Goal: Task Accomplishment & Management: Manage account settings

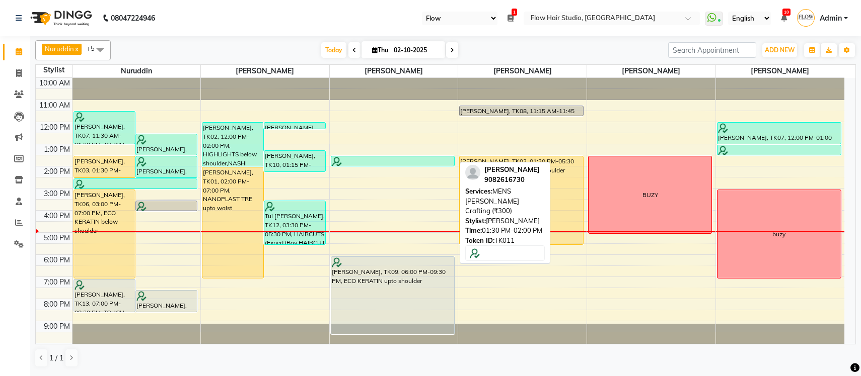
select select "46"
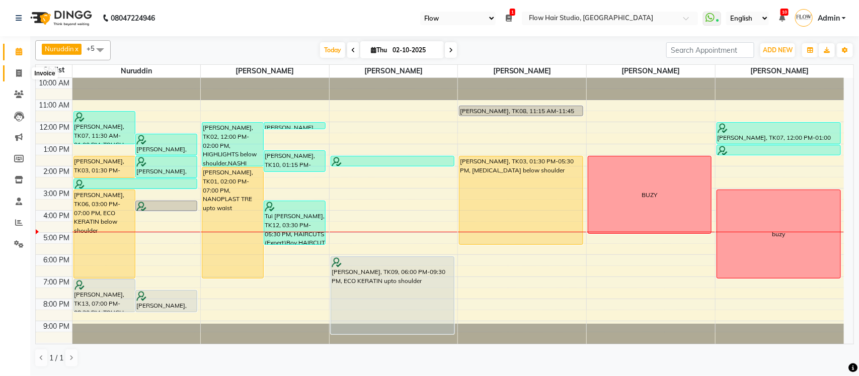
click at [22, 72] on span at bounding box center [19, 74] width 18 height 12
select select "6925"
select select "service"
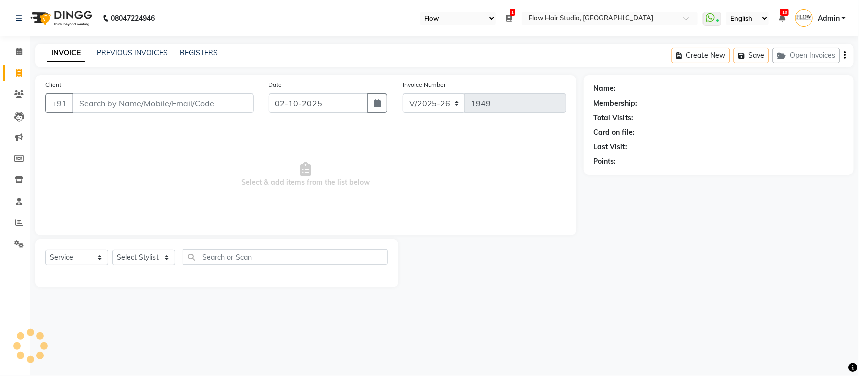
click at [109, 102] on input "Client" at bounding box center [162, 103] width 181 height 19
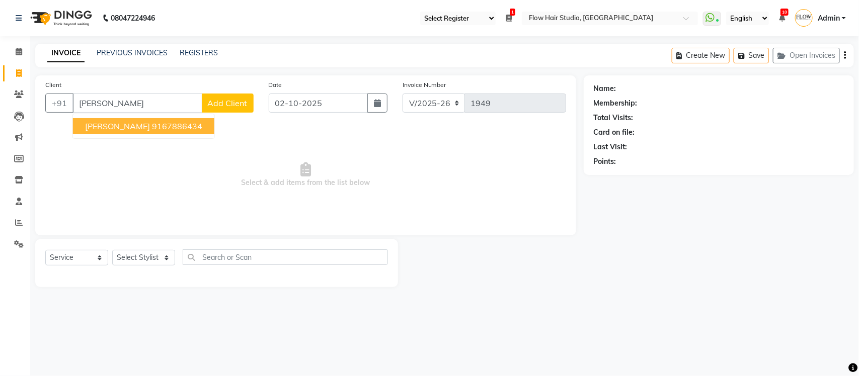
click at [132, 129] on span "[PERSON_NAME]" at bounding box center [117, 126] width 65 height 10
type input "9167886434"
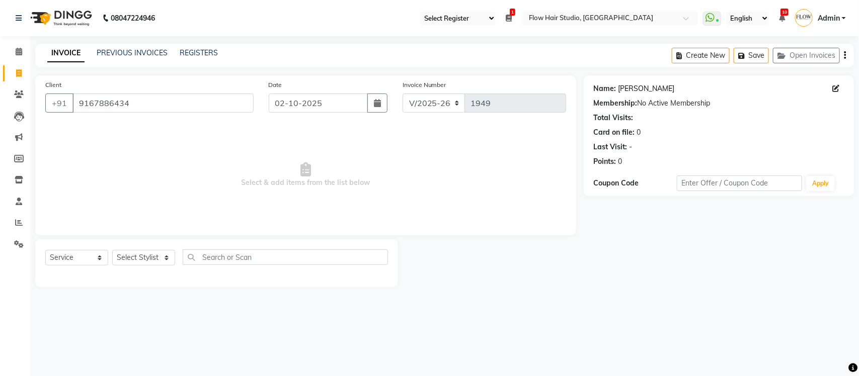
click at [651, 91] on link "[PERSON_NAME]" at bounding box center [647, 89] width 56 height 11
click at [655, 92] on link "[PERSON_NAME]" at bounding box center [647, 89] width 56 height 11
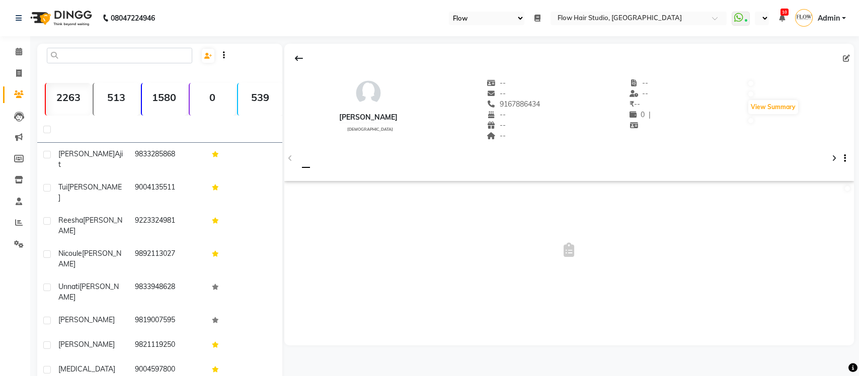
select select "46"
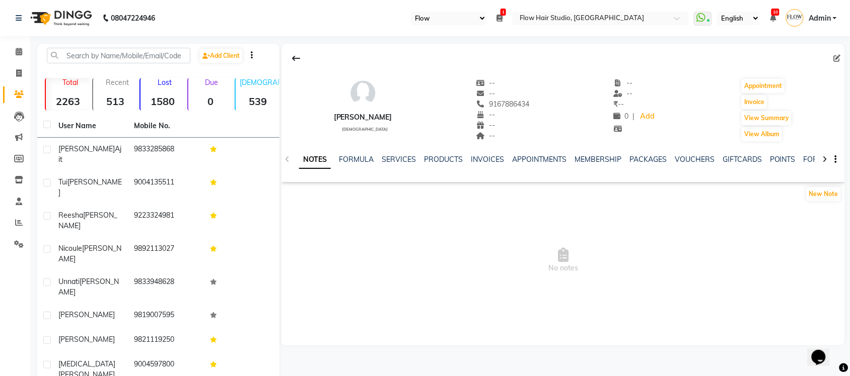
click at [443, 165] on div "PRODUCTS" at bounding box center [443, 160] width 39 height 11
click at [446, 164] on link "PRODUCTS" at bounding box center [443, 159] width 39 height 9
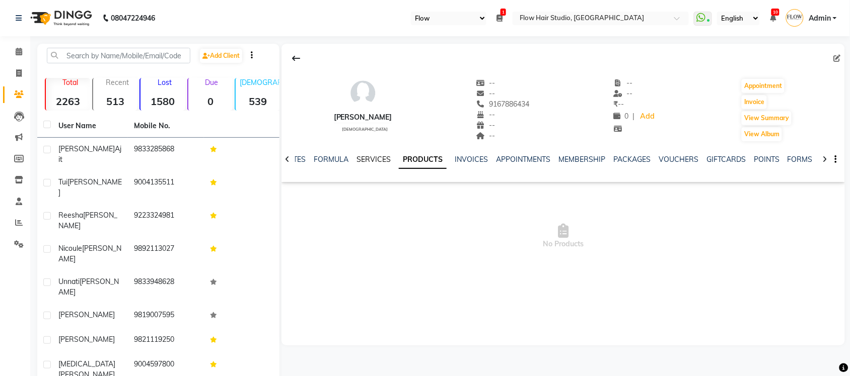
click at [388, 159] on link "SERVICES" at bounding box center [373, 159] width 34 height 9
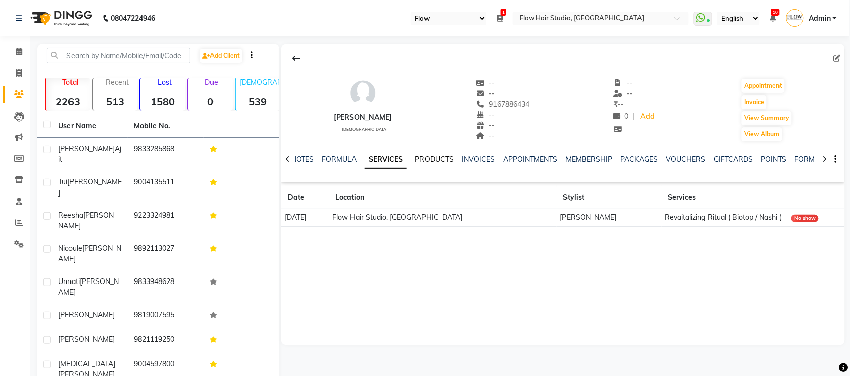
click at [434, 162] on link "PRODUCTS" at bounding box center [434, 159] width 39 height 9
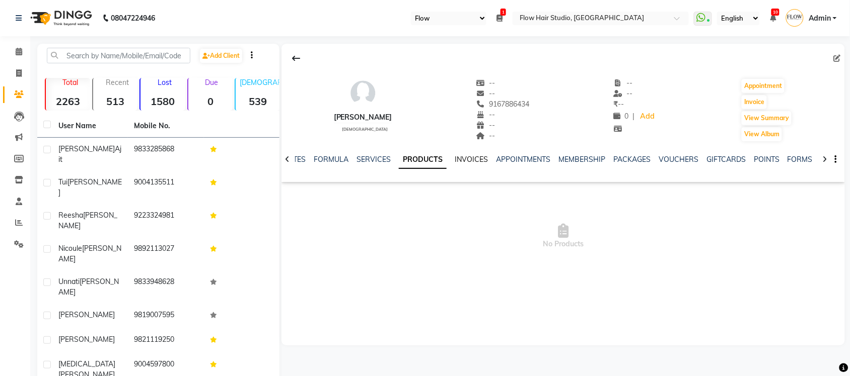
click at [472, 159] on link "INVOICES" at bounding box center [470, 159] width 33 height 9
click at [391, 159] on link "PRODUCTS" at bounding box center [410, 159] width 39 height 9
click at [306, 155] on ul "NOTES FORMULA SERVICES PRODUCTS INVOICES APPOINTMENTS MEMBERSHIP PACKAGES VOUCH…" at bounding box center [602, 160] width 639 height 11
click at [302, 158] on link "NOTES" at bounding box center [294, 159] width 23 height 9
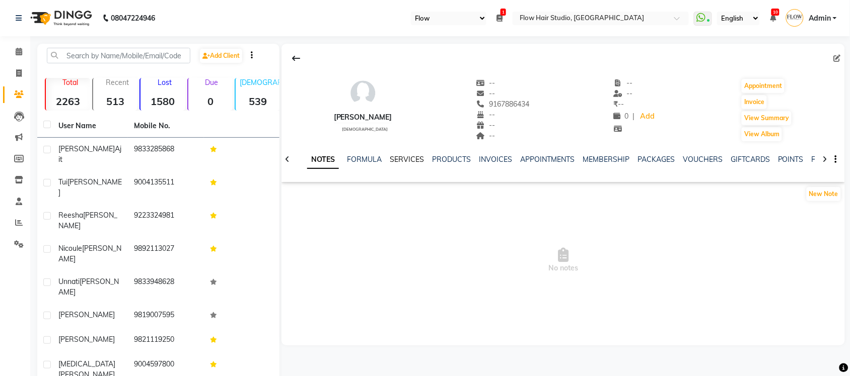
click at [408, 159] on link "SERVICES" at bounding box center [407, 159] width 34 height 9
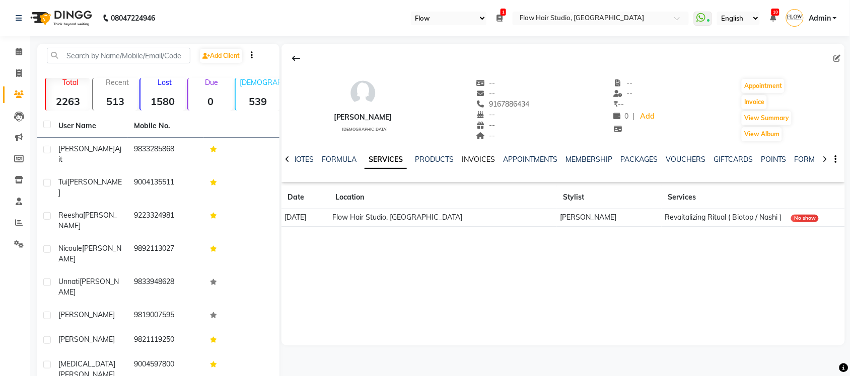
click at [469, 159] on link "INVOICES" at bounding box center [478, 159] width 33 height 9
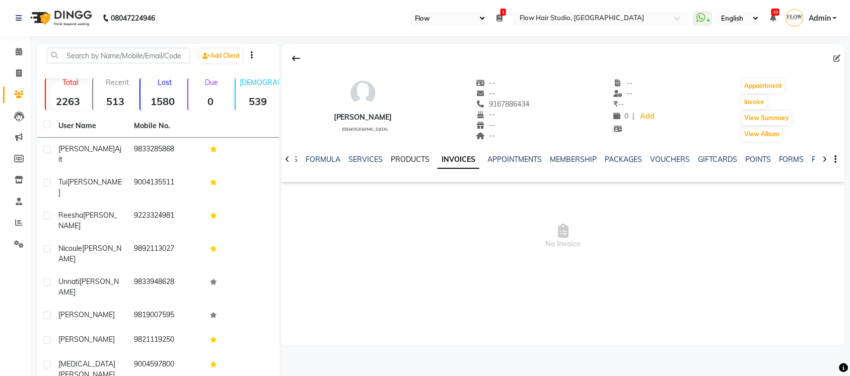
click at [415, 160] on link "PRODUCTS" at bounding box center [410, 159] width 39 height 9
click at [376, 159] on link "SERVICES" at bounding box center [373, 159] width 34 height 9
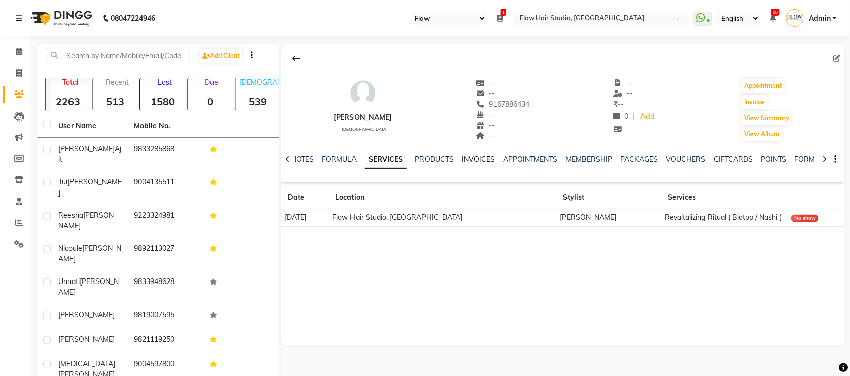
click at [479, 161] on link "INVOICES" at bounding box center [478, 159] width 33 height 9
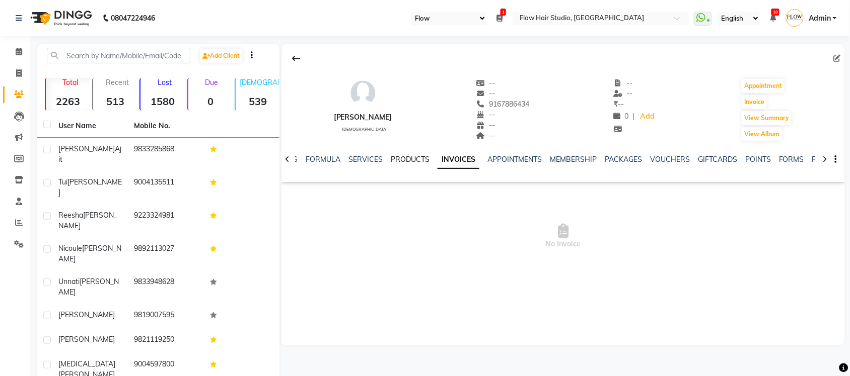
click at [416, 156] on link "PRODUCTS" at bounding box center [410, 159] width 39 height 9
click at [354, 162] on ul "NOTES FORMULA SERVICES PRODUCTS INVOICES APPOINTMENTS MEMBERSHIP PACKAGES VOUCH…" at bounding box center [602, 160] width 639 height 11
click at [356, 160] on link "SERVICES" at bounding box center [373, 159] width 34 height 9
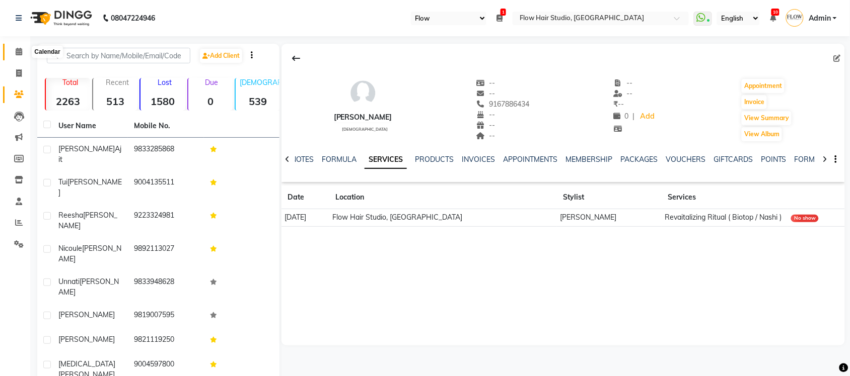
click at [21, 53] on icon at bounding box center [19, 52] width 7 height 8
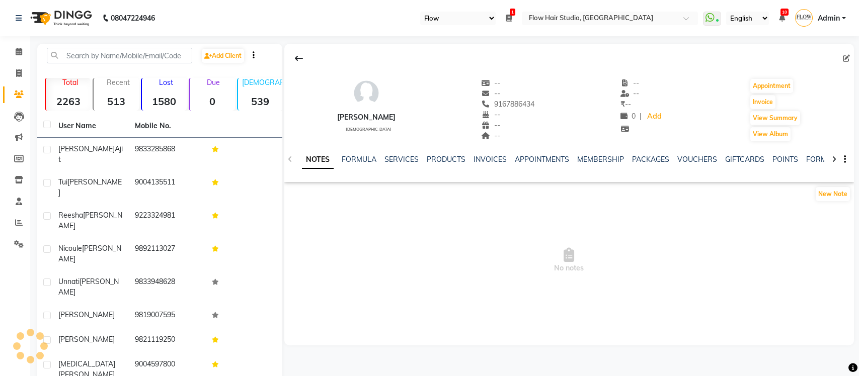
select select "46"
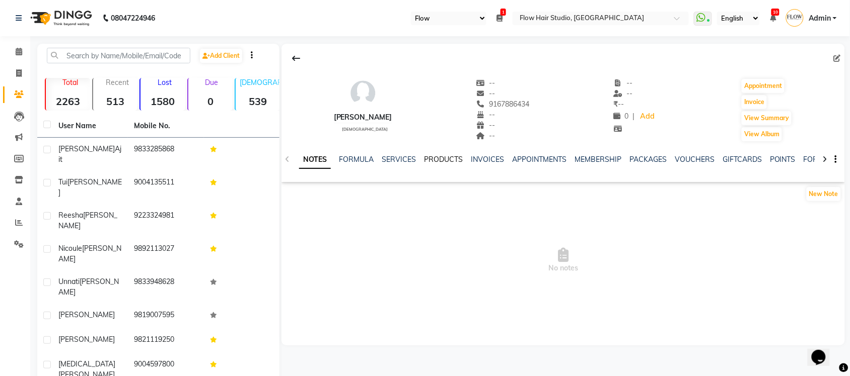
click at [445, 160] on link "PRODUCTS" at bounding box center [443, 159] width 39 height 9
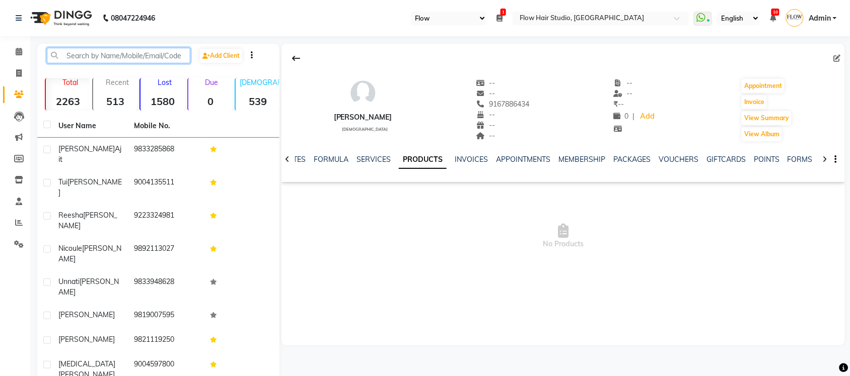
click at [88, 48] on input "text" at bounding box center [118, 56] width 143 height 16
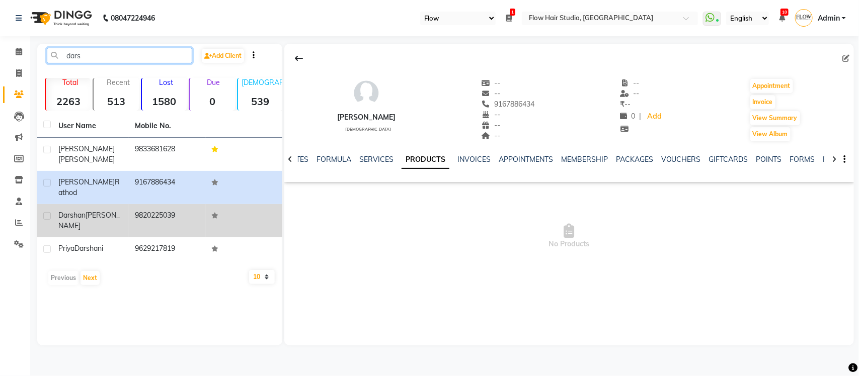
type input "dars"
click at [134, 204] on td "9820225039" at bounding box center [167, 220] width 76 height 33
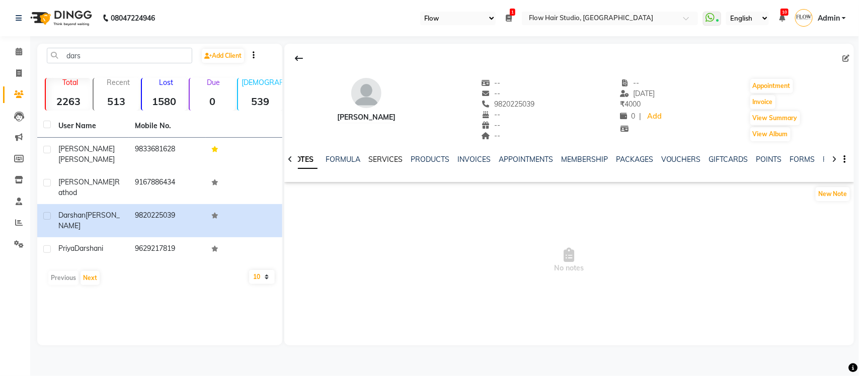
click at [376, 162] on link "SERVICES" at bounding box center [385, 159] width 34 height 9
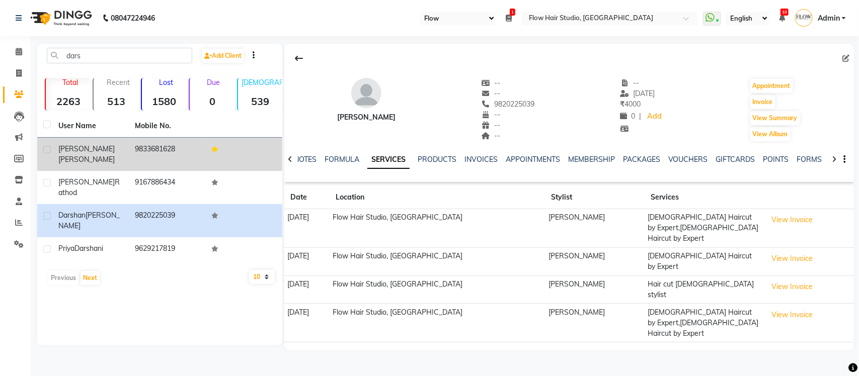
click at [133, 149] on td "9833681628" at bounding box center [167, 154] width 76 height 33
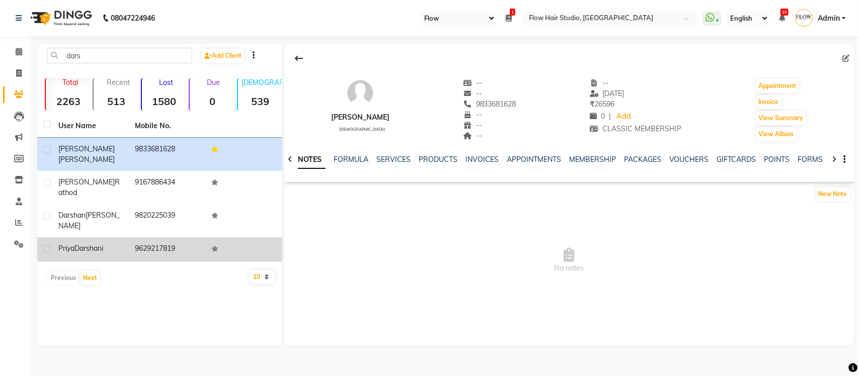
click at [137, 238] on td "9629217819" at bounding box center [167, 250] width 76 height 25
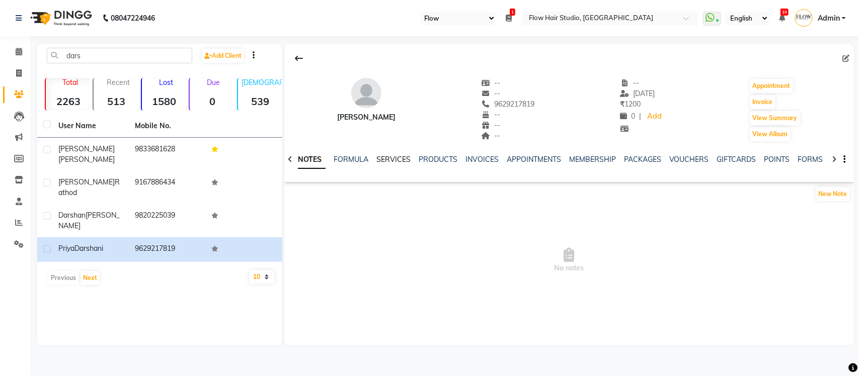
click at [405, 160] on link "SERVICES" at bounding box center [393, 159] width 34 height 9
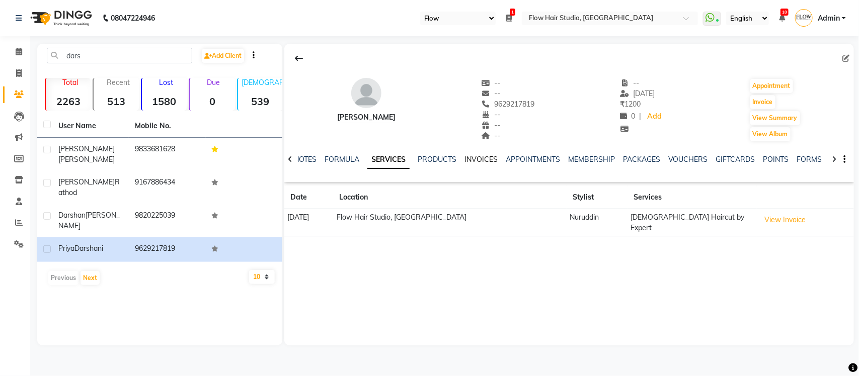
click at [467, 162] on link "INVOICES" at bounding box center [481, 159] width 33 height 9
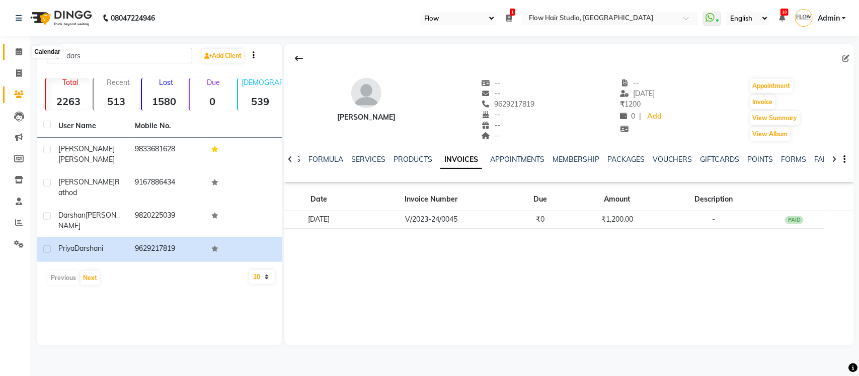
drag, startPoint x: 25, startPoint y: 54, endPoint x: 0, endPoint y: 74, distance: 32.2
click at [24, 54] on span at bounding box center [19, 52] width 18 height 12
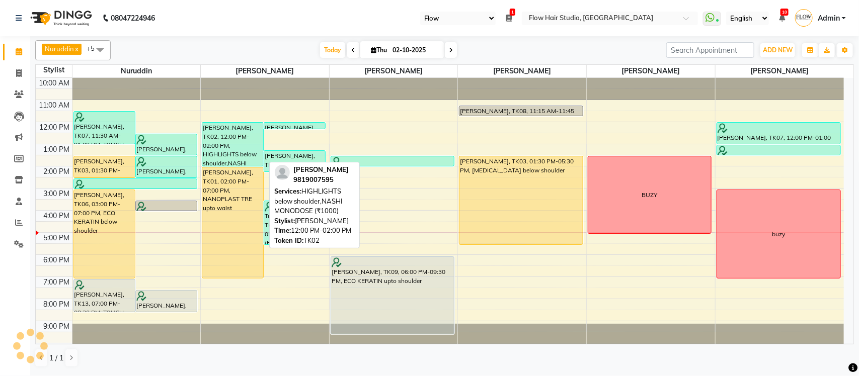
scroll to position [2, 0]
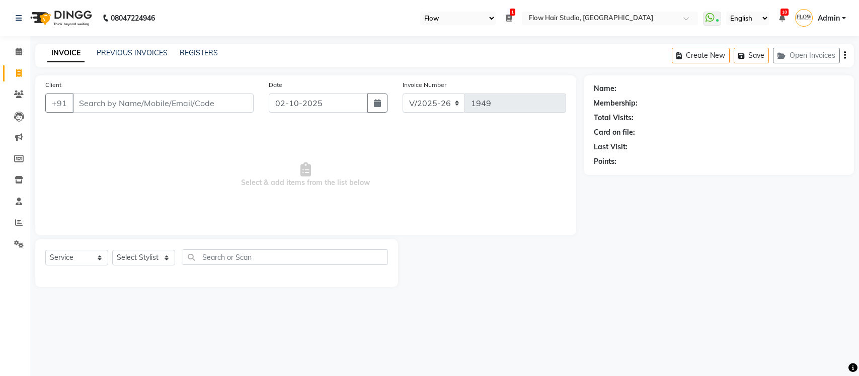
select select "46"
select select "6925"
select select "service"
click at [103, 106] on input "Client" at bounding box center [162, 103] width 181 height 19
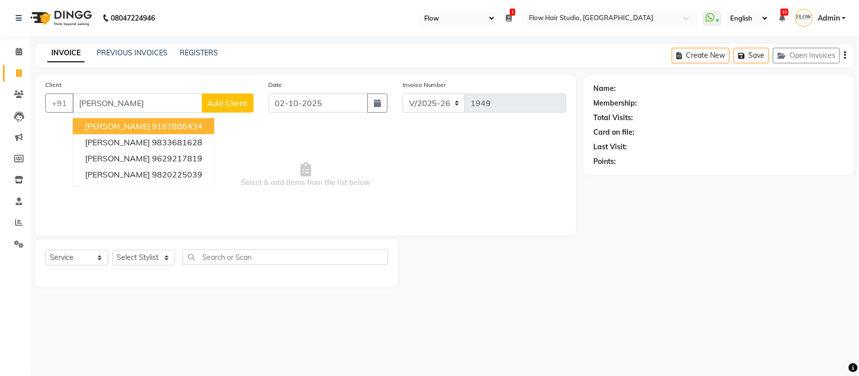
click at [154, 125] on ngb-highlight "9167886434" at bounding box center [177, 126] width 50 height 10
type input "9167886434"
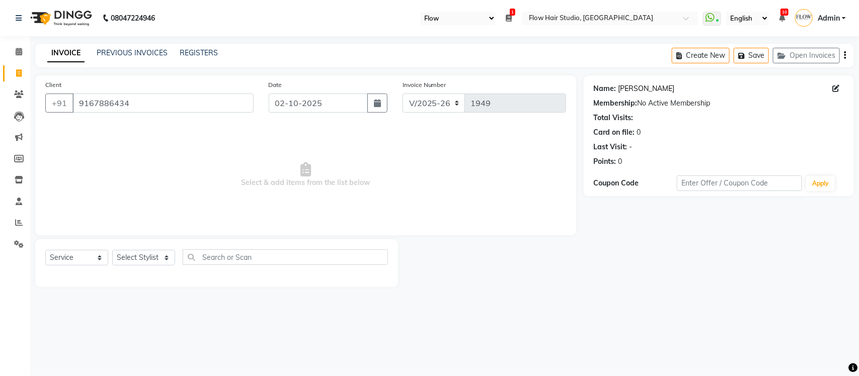
click at [625, 87] on link "[PERSON_NAME]" at bounding box center [647, 89] width 56 height 11
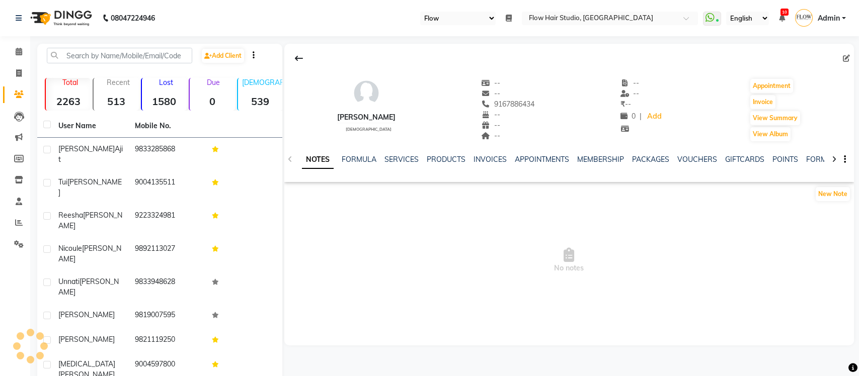
select select "46"
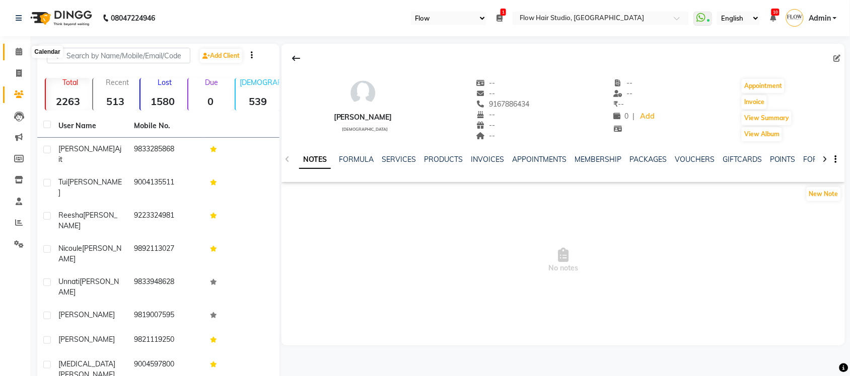
click at [19, 51] on icon at bounding box center [19, 52] width 7 height 8
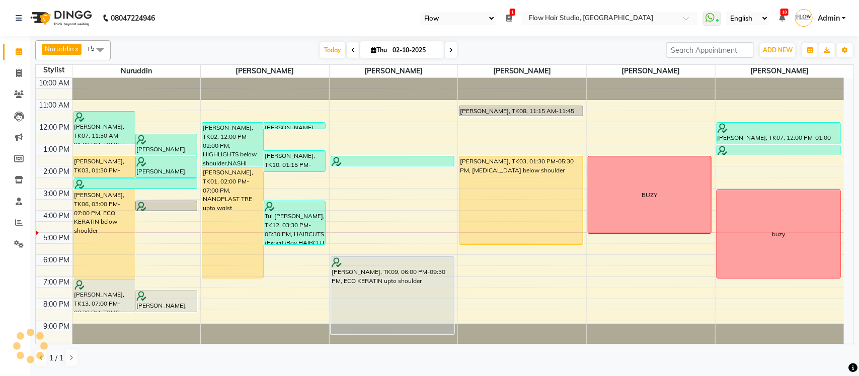
click at [391, 51] on input "02-10-2025" at bounding box center [415, 50] width 50 height 15
select select "10"
select select "2025"
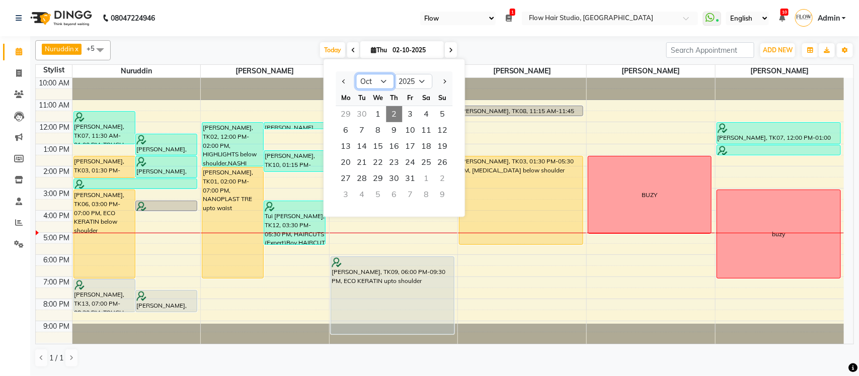
click at [370, 81] on select "Jan Feb Mar Apr May Jun Jul Aug Sep Oct Nov Dec" at bounding box center [375, 81] width 38 height 15
select select "8"
click at [356, 74] on select "Jan Feb Mar Apr May Jun Jul Aug Sep Oct Nov Dec" at bounding box center [375, 81] width 38 height 15
click at [373, 179] on span "27" at bounding box center [378, 179] width 16 height 16
type input "27-08-2025"
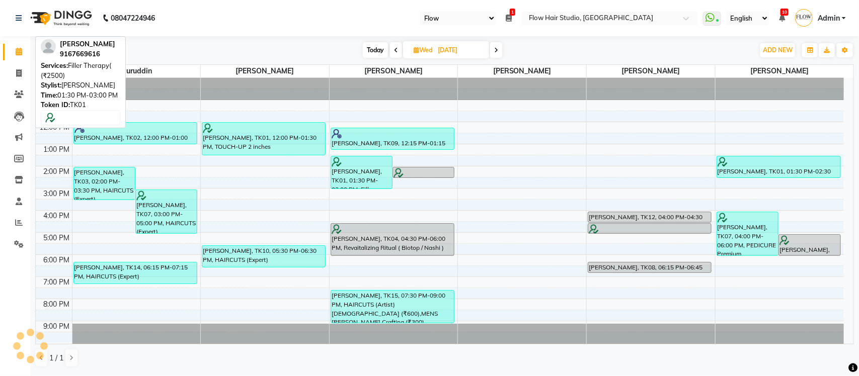
scroll to position [2, 0]
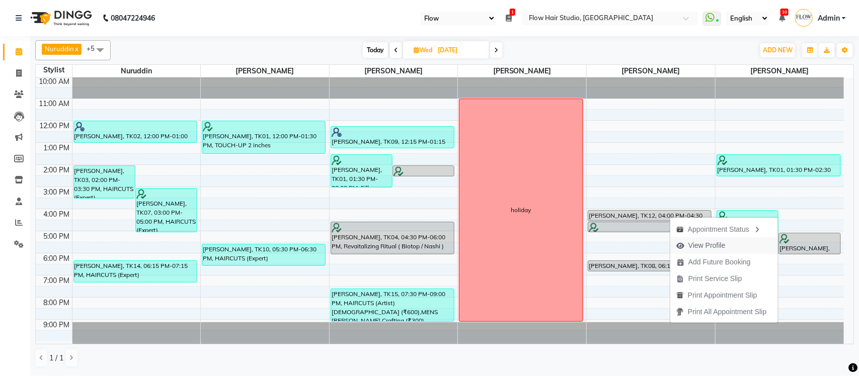
click at [717, 248] on span "View Profile" at bounding box center [706, 246] width 37 height 11
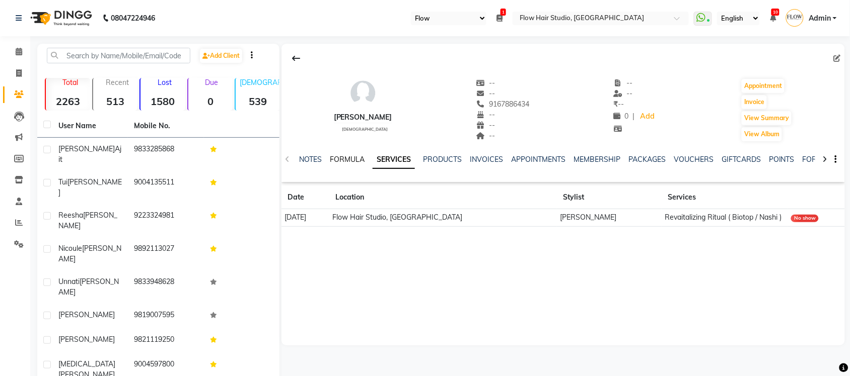
click at [351, 155] on link "FORMULA" at bounding box center [347, 159] width 35 height 9
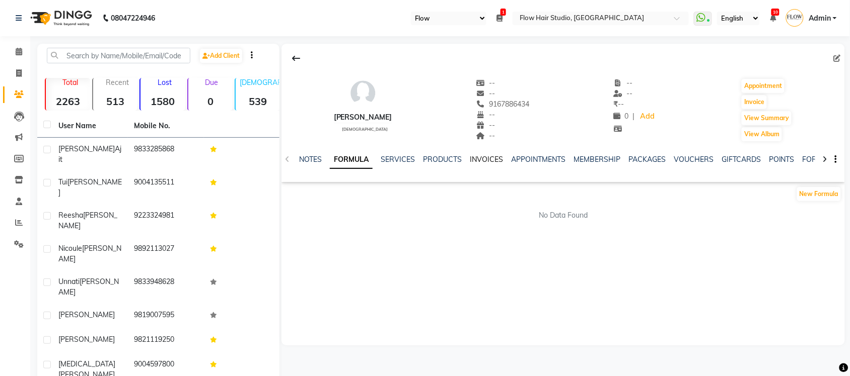
click at [480, 160] on link "INVOICES" at bounding box center [486, 159] width 33 height 9
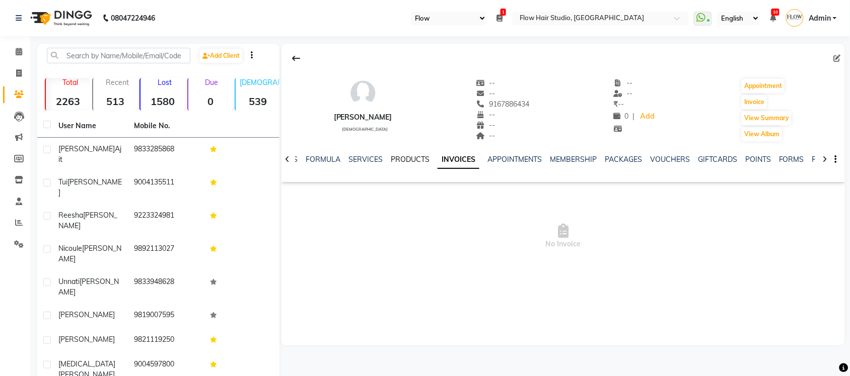
click at [409, 160] on link "PRODUCTS" at bounding box center [410, 159] width 39 height 9
click at [486, 160] on ul "NOTES FORMULA SERVICES PRODUCTS INVOICES APPOINTMENTS MEMBERSHIP PACKAGES VOUCH…" at bounding box center [602, 160] width 639 height 11
click at [514, 159] on link "APPOINTMENTS" at bounding box center [523, 159] width 54 height 9
click at [561, 160] on link "MEMBERSHIP" at bounding box center [566, 159] width 47 height 9
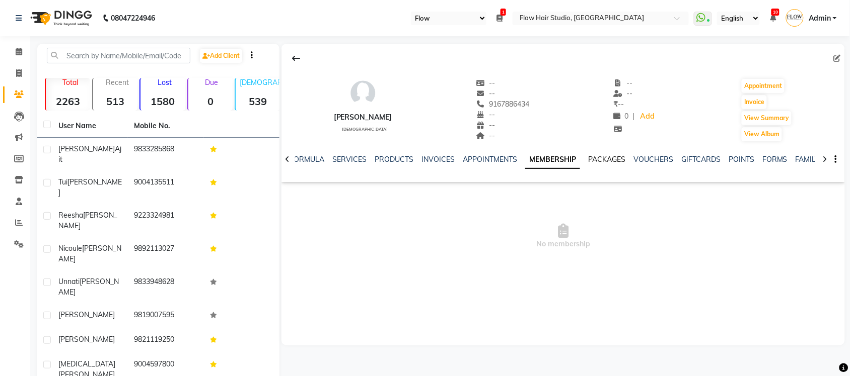
click at [590, 159] on link "PACKAGES" at bounding box center [606, 159] width 37 height 9
click at [632, 158] on link "VOUCHERS" at bounding box center [645, 159] width 40 height 9
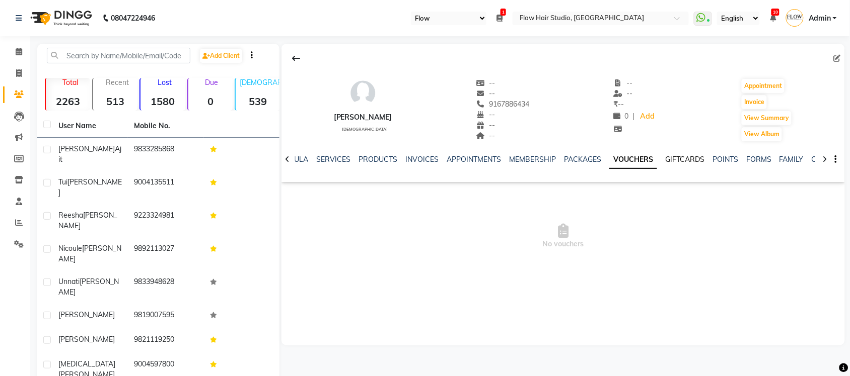
click at [691, 159] on link "GIFTCARDS" at bounding box center [684, 159] width 39 height 9
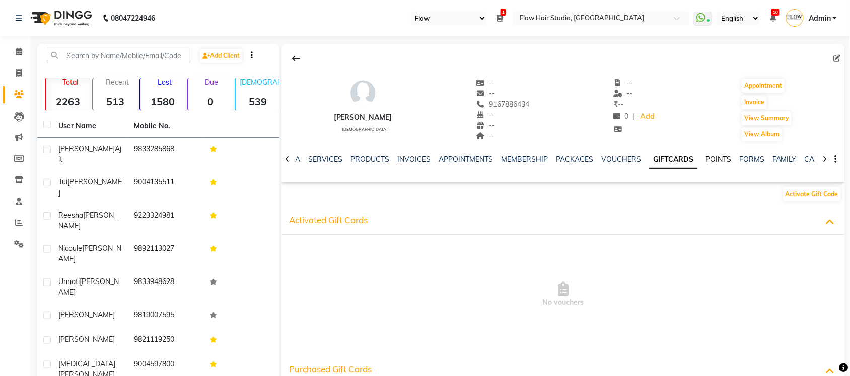
click at [707, 156] on link "POINTS" at bounding box center [718, 159] width 26 height 9
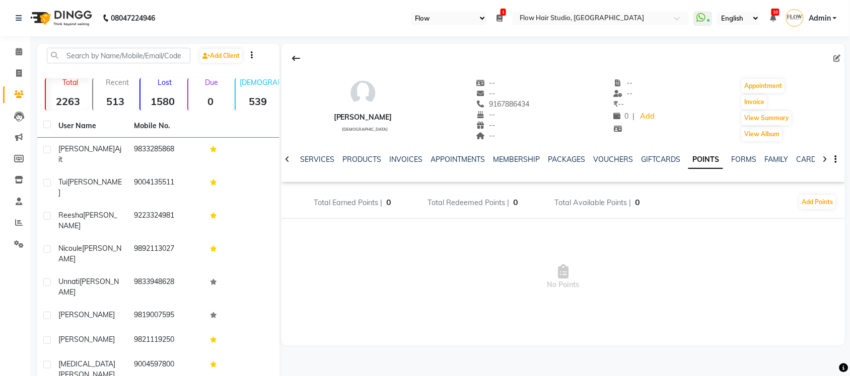
click at [287, 157] on icon at bounding box center [287, 159] width 5 height 7
click at [315, 157] on link "SERVICES" at bounding box center [325, 159] width 34 height 9
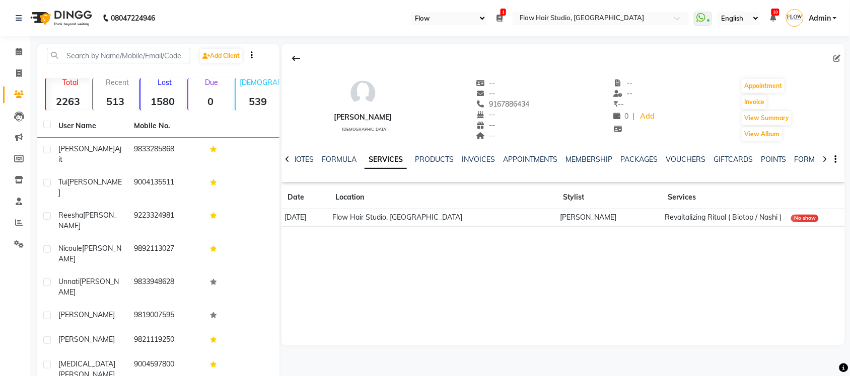
click at [22, 60] on li "Calendar" at bounding box center [15, 52] width 30 height 22
click at [23, 53] on span at bounding box center [19, 52] width 18 height 12
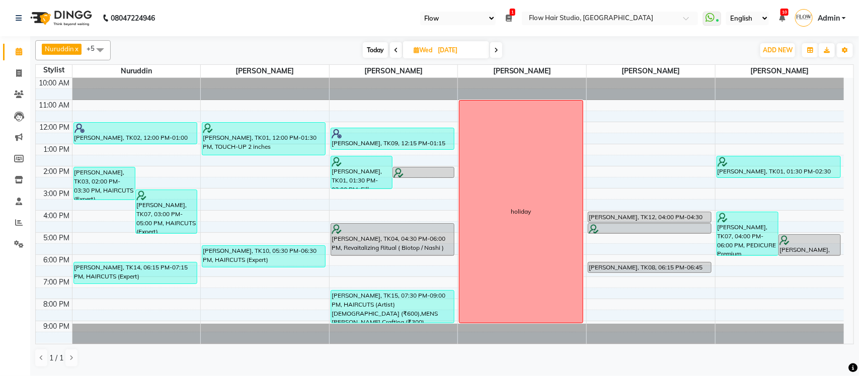
click at [374, 51] on span "Today" at bounding box center [375, 50] width 25 height 16
type input "02-10-2025"
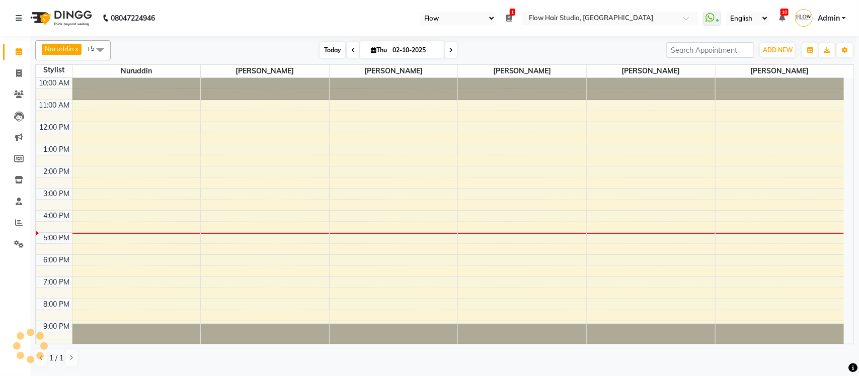
scroll to position [2, 0]
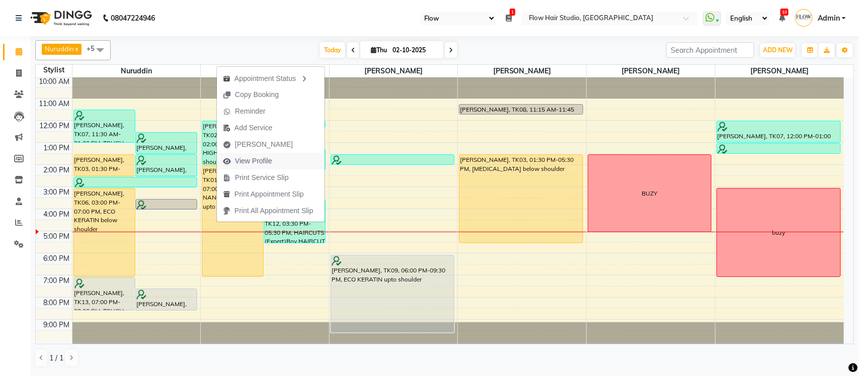
click at [262, 165] on span "View Profile" at bounding box center [253, 161] width 37 height 11
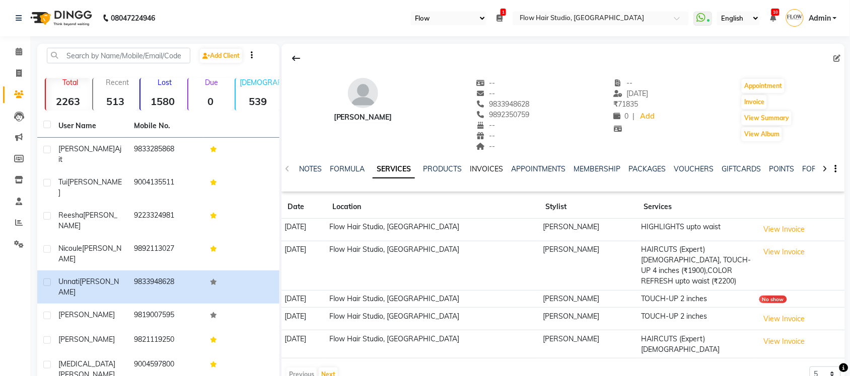
click at [486, 167] on link "INVOICES" at bounding box center [486, 169] width 33 height 9
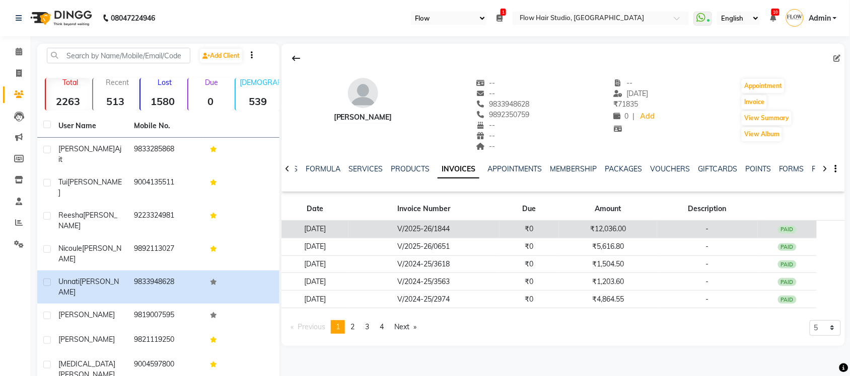
click at [622, 224] on td "₹12,036.00" at bounding box center [608, 230] width 98 height 18
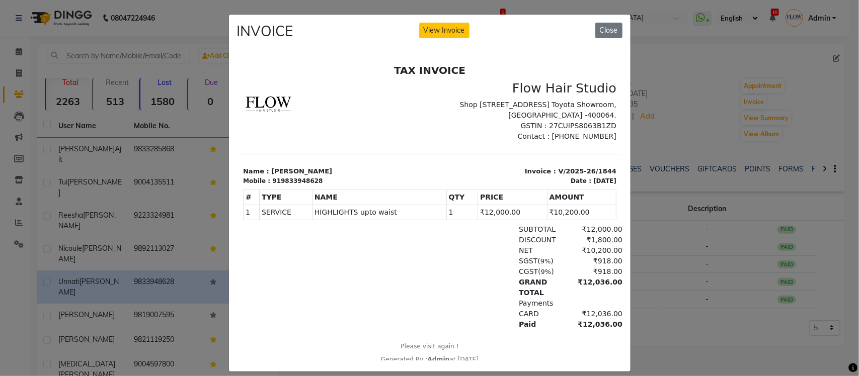
click at [683, 318] on ngb-modal-window "INVOICE View Invoice Close" at bounding box center [429, 188] width 859 height 376
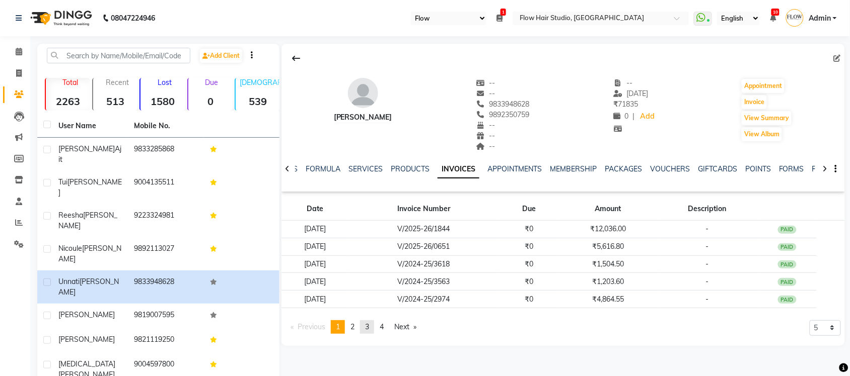
click at [369, 326] on span "3" at bounding box center [367, 327] width 4 height 9
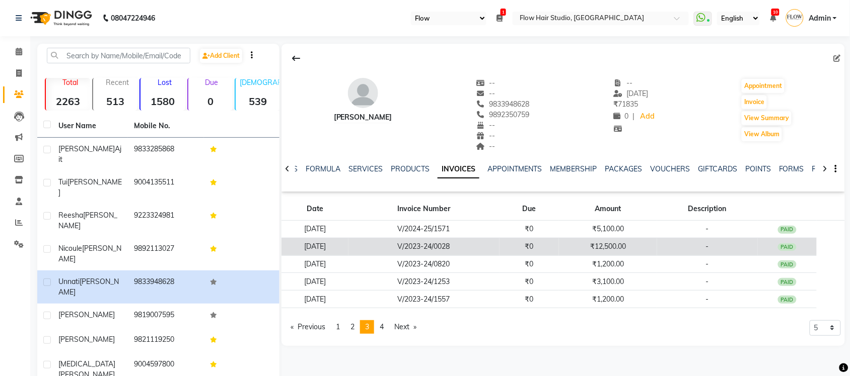
click at [628, 240] on td "₹12,500.00" at bounding box center [608, 247] width 98 height 18
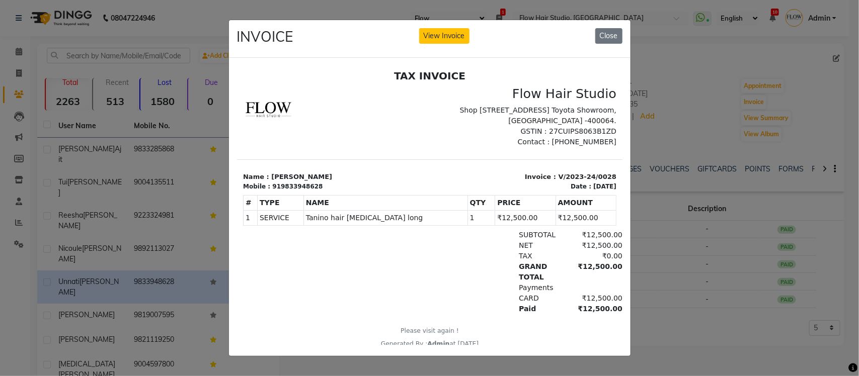
click at [703, 306] on ngb-modal-window "INVOICE View Invoice Close" at bounding box center [429, 188] width 859 height 376
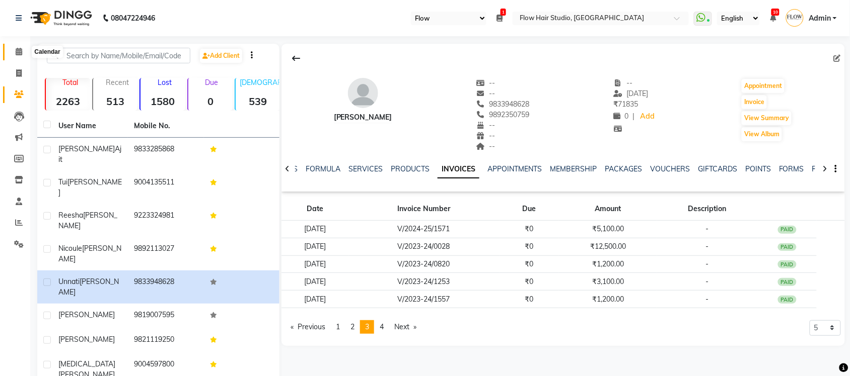
click at [21, 54] on icon at bounding box center [19, 52] width 7 height 8
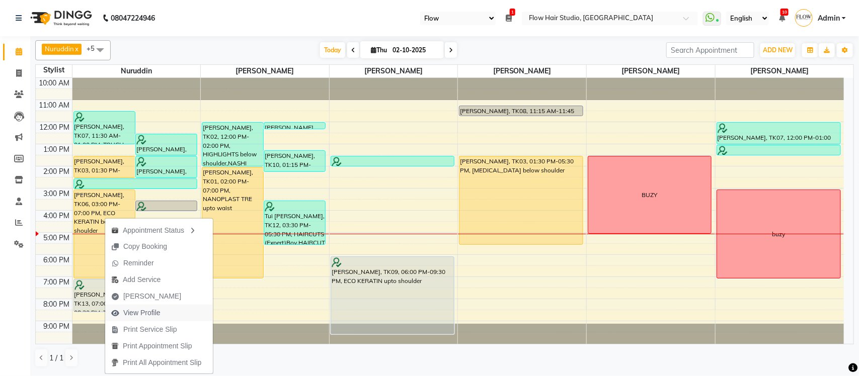
click at [151, 311] on span "View Profile" at bounding box center [141, 313] width 37 height 11
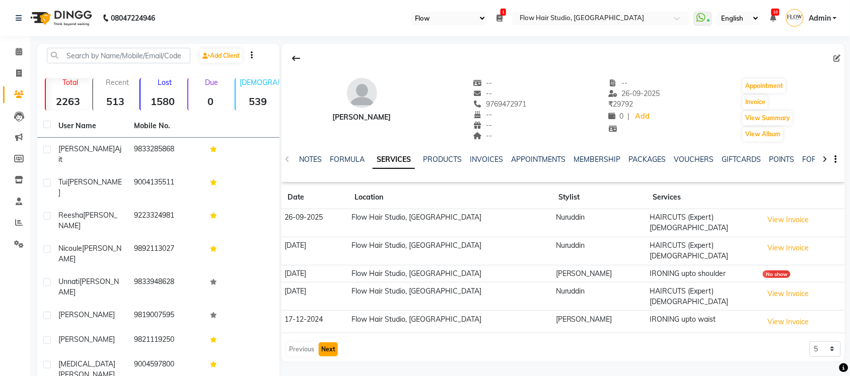
click at [335, 343] on button "Next" at bounding box center [328, 350] width 19 height 14
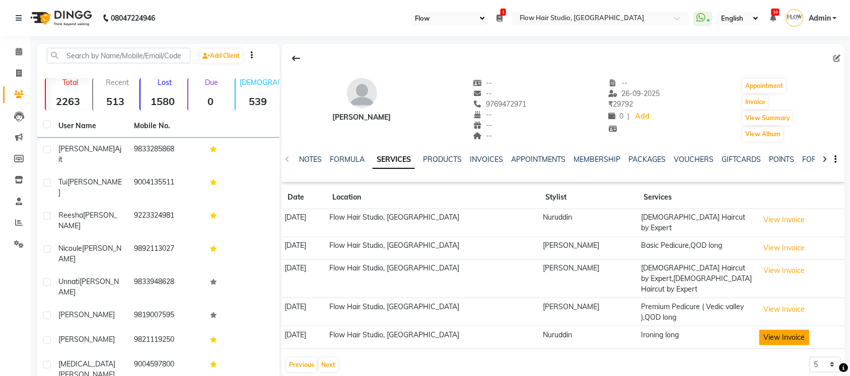
click at [773, 330] on button "View Invoice" at bounding box center [784, 338] width 50 height 16
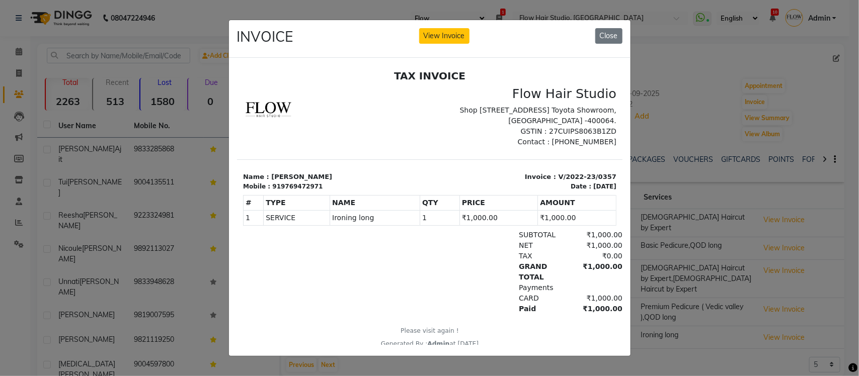
click at [655, 361] on ngb-modal-window "INVOICE View Invoice Close" at bounding box center [429, 188] width 859 height 376
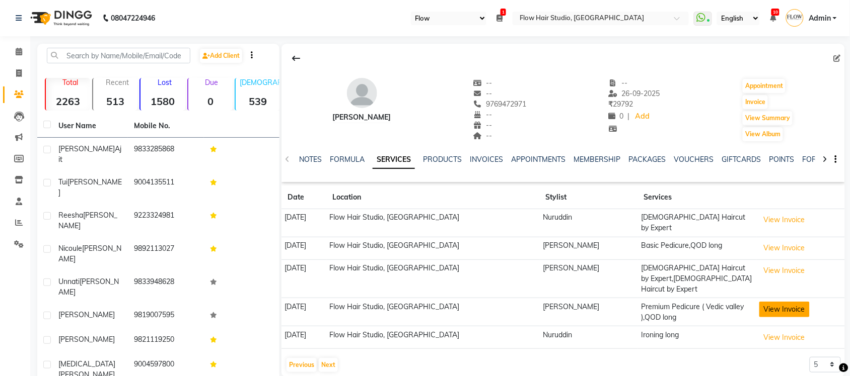
click at [786, 302] on button "View Invoice" at bounding box center [784, 310] width 50 height 16
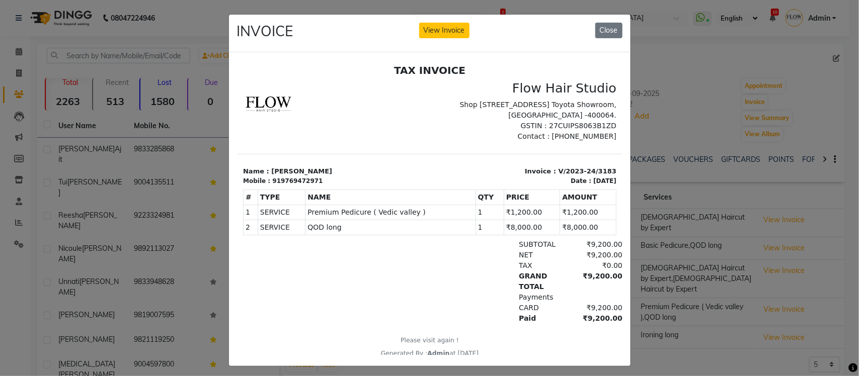
click at [699, 346] on ngb-modal-window "INVOICE View Invoice Close" at bounding box center [429, 188] width 859 height 376
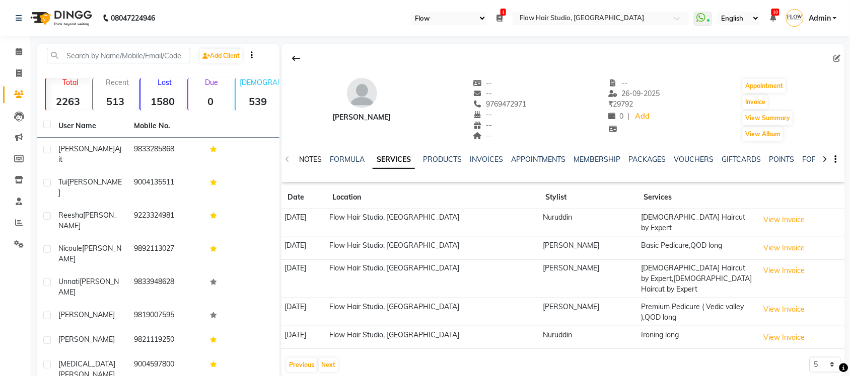
click at [311, 157] on link "NOTES" at bounding box center [310, 159] width 23 height 9
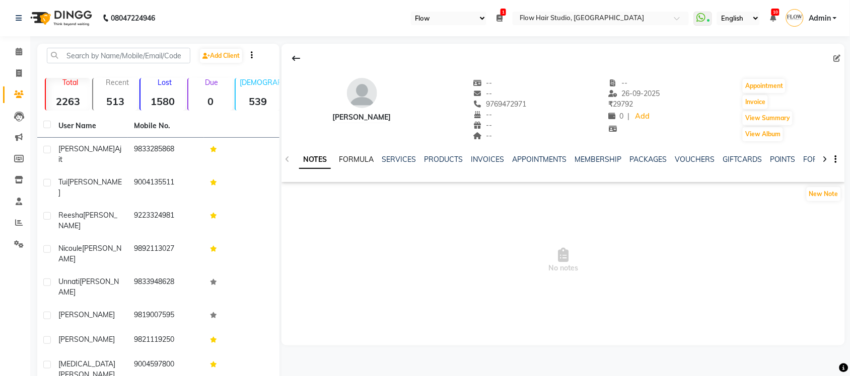
click at [348, 157] on link "FORMULA" at bounding box center [356, 159] width 35 height 9
click at [314, 160] on link "NOTES" at bounding box center [310, 159] width 23 height 9
click at [14, 113] on icon at bounding box center [19, 117] width 10 height 10
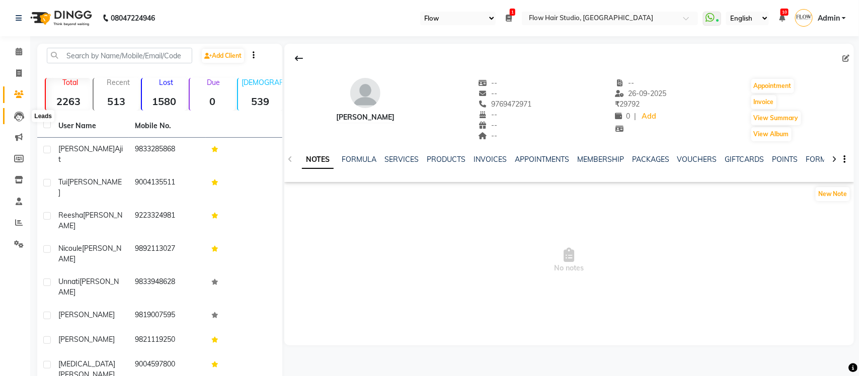
select select "10"
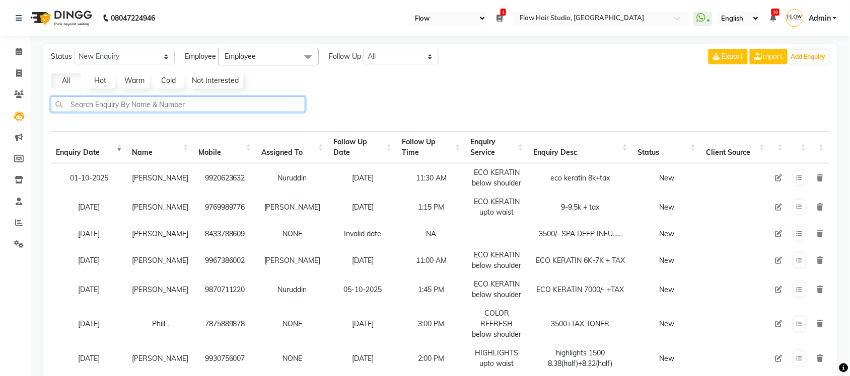
click at [169, 107] on input "text" at bounding box center [178, 105] width 254 height 16
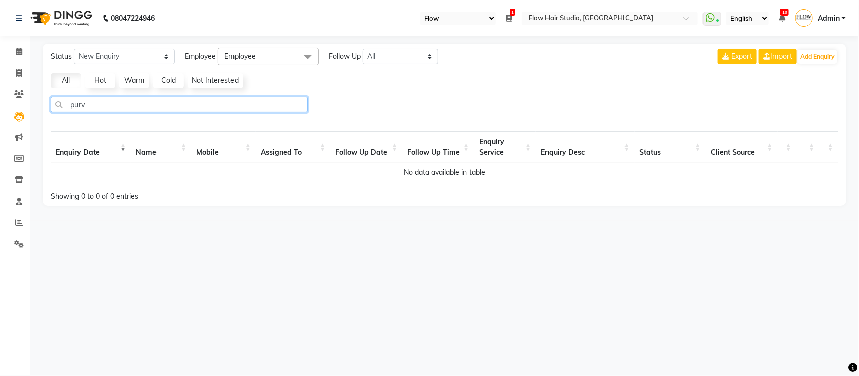
type input "pur"
select select "10"
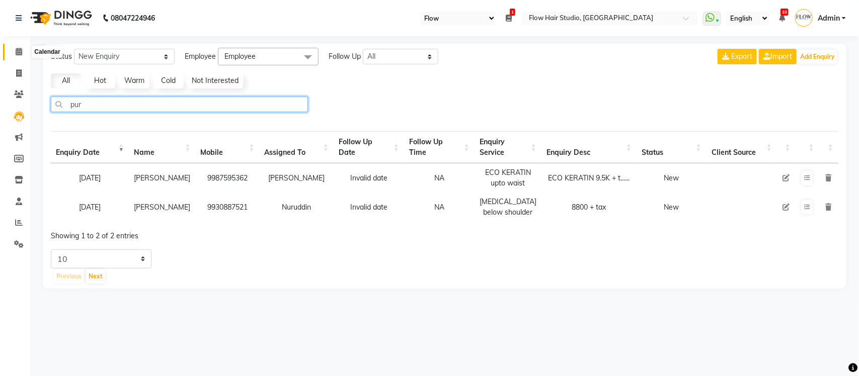
type input "pur"
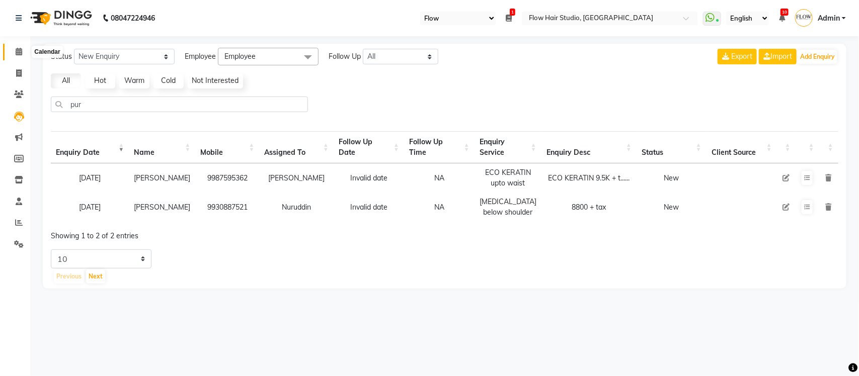
click at [14, 57] on span at bounding box center [19, 52] width 18 height 12
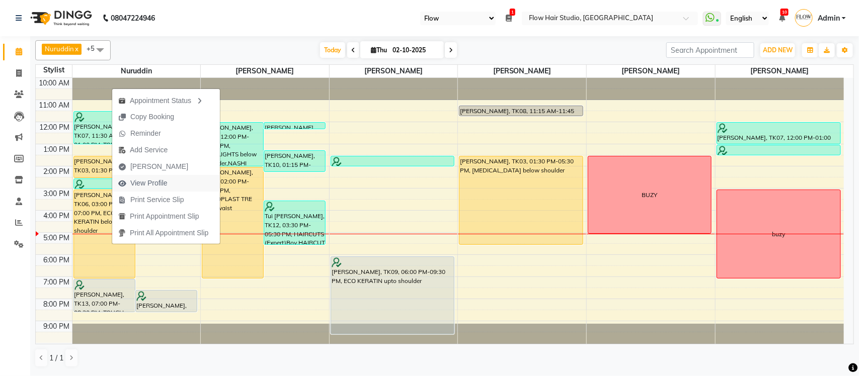
click at [158, 180] on span "View Profile" at bounding box center [148, 183] width 37 height 11
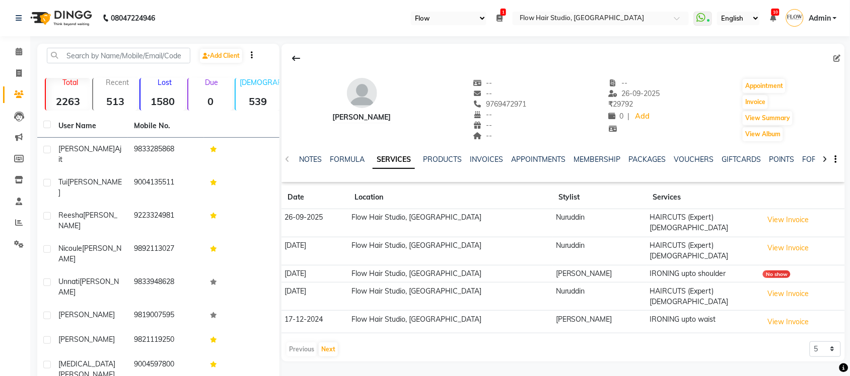
drag, startPoint x: 507, startPoint y: 157, endPoint x: 496, endPoint y: 161, distance: 11.3
click at [507, 158] on ul "NOTES FORMULA SERVICES PRODUCTS INVOICES APPOINTMENTS MEMBERSHIP PACKAGES VOUCH…" at bounding box center [618, 160] width 638 height 11
click at [496, 161] on link "INVOICES" at bounding box center [486, 159] width 33 height 9
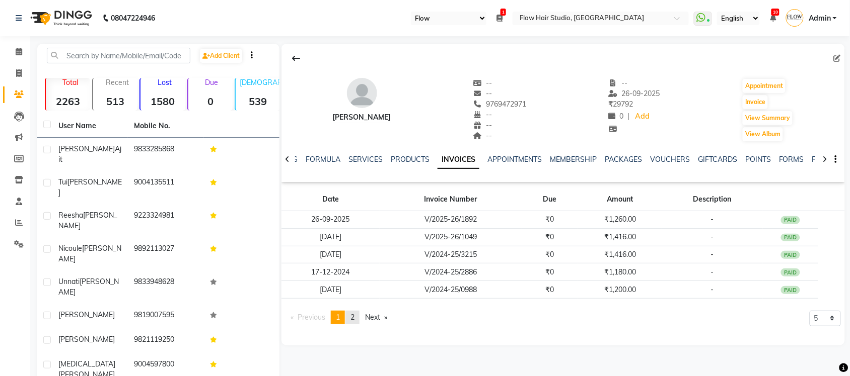
click at [354, 316] on span "2" at bounding box center [352, 317] width 4 height 9
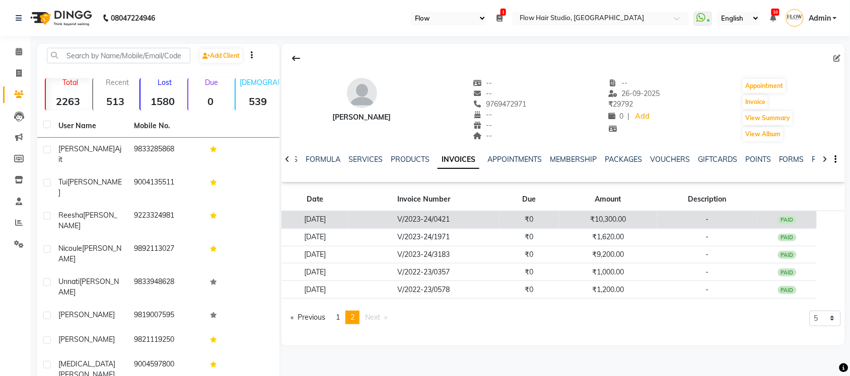
click at [607, 222] on td "₹10,300.00" at bounding box center [608, 220] width 98 height 18
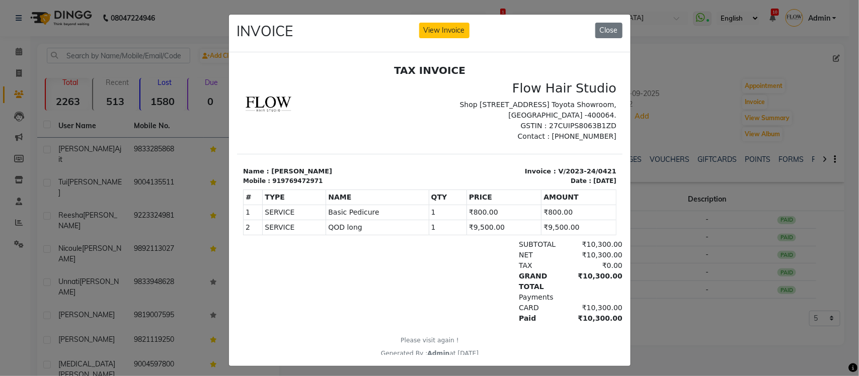
click at [662, 293] on ngb-modal-window "INVOICE View Invoice Close" at bounding box center [429, 188] width 859 height 376
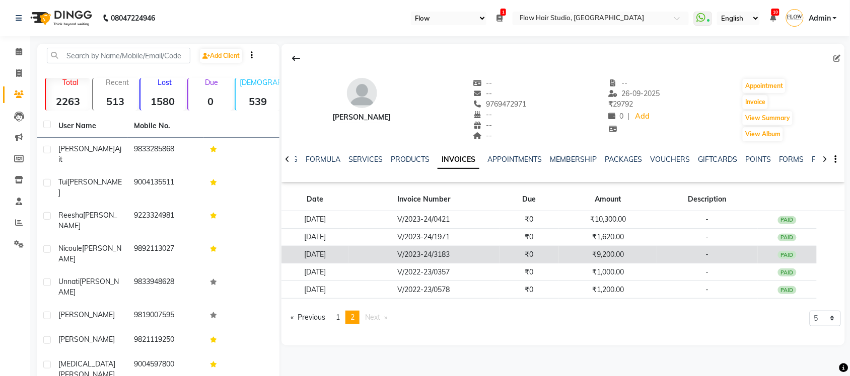
click at [628, 254] on td "₹9,200.00" at bounding box center [608, 255] width 98 height 18
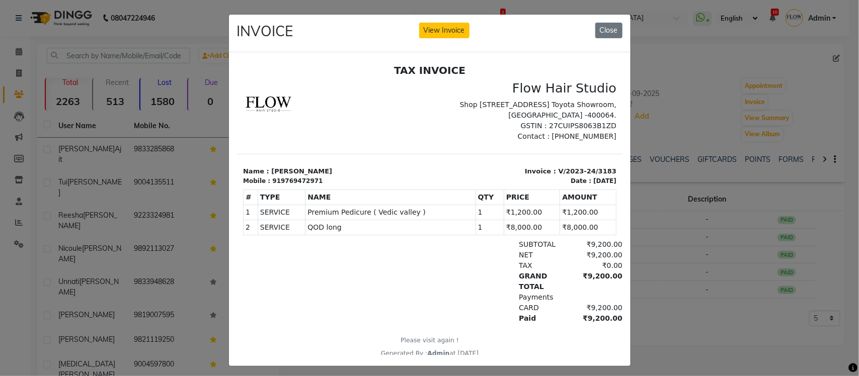
click at [180, 35] on ngb-modal-window "INVOICE View Invoice Close" at bounding box center [429, 188] width 859 height 376
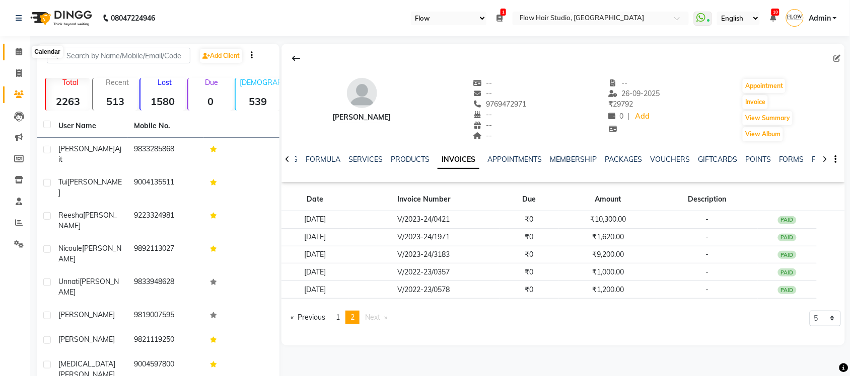
click at [21, 53] on icon at bounding box center [19, 52] width 7 height 8
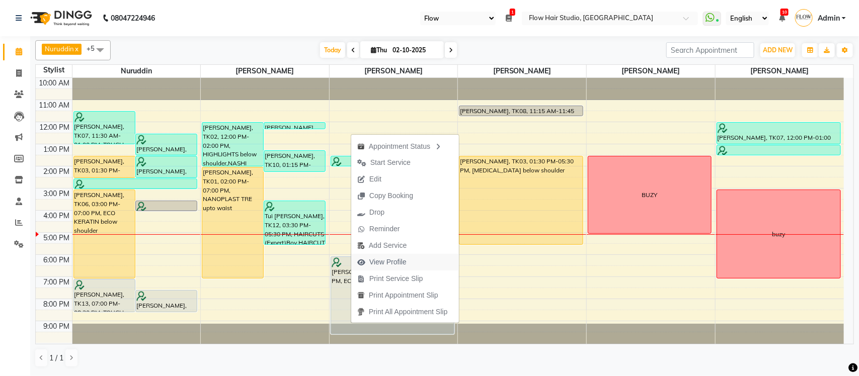
click at [383, 255] on span "View Profile" at bounding box center [381, 262] width 61 height 17
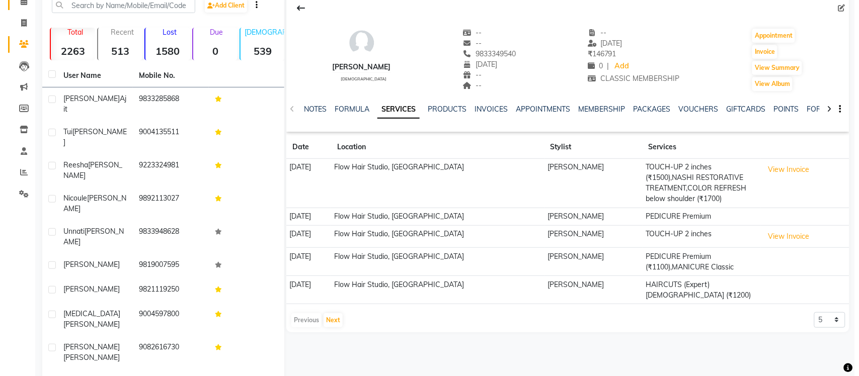
scroll to position [51, 0]
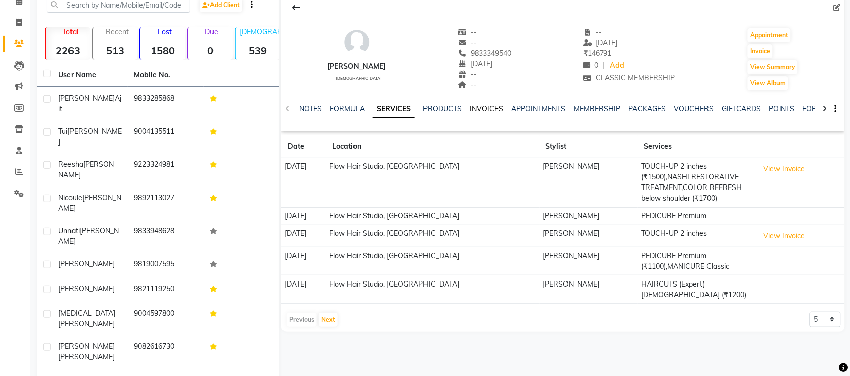
click at [494, 109] on link "INVOICES" at bounding box center [486, 108] width 33 height 9
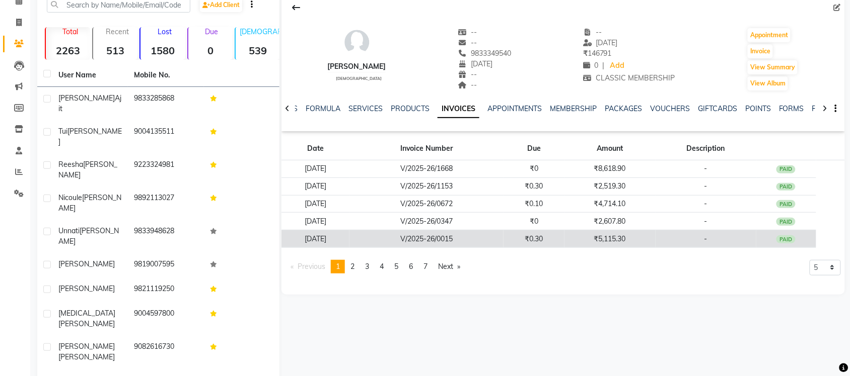
click at [627, 240] on td "₹5,115.30" at bounding box center [609, 240] width 91 height 18
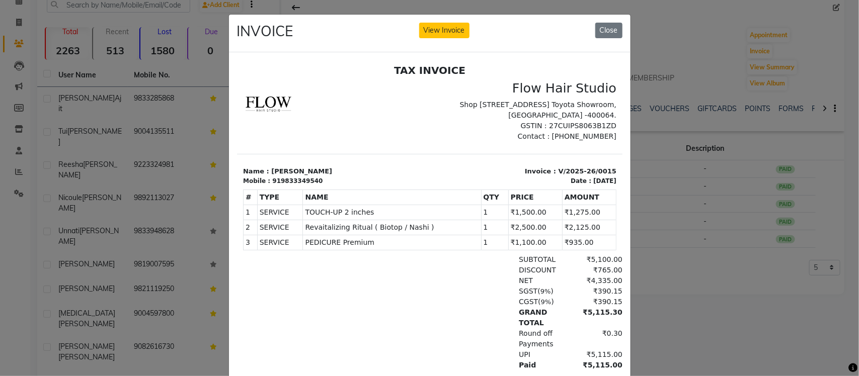
click at [725, 292] on ngb-modal-window "INVOICE View Invoice Close" at bounding box center [429, 188] width 859 height 376
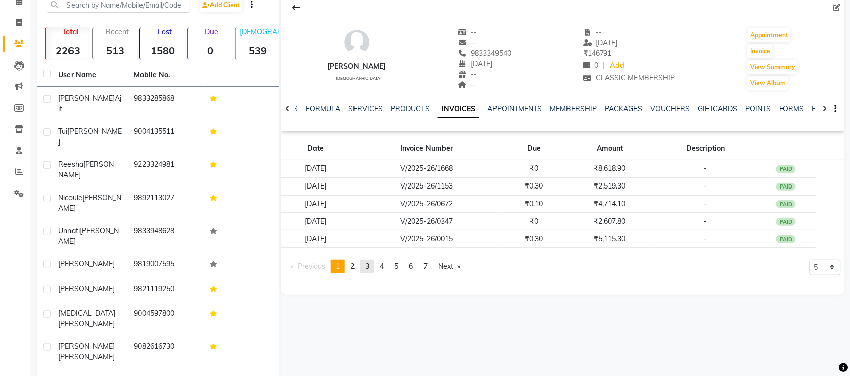
click at [363, 267] on link "page 3" at bounding box center [367, 267] width 14 height 14
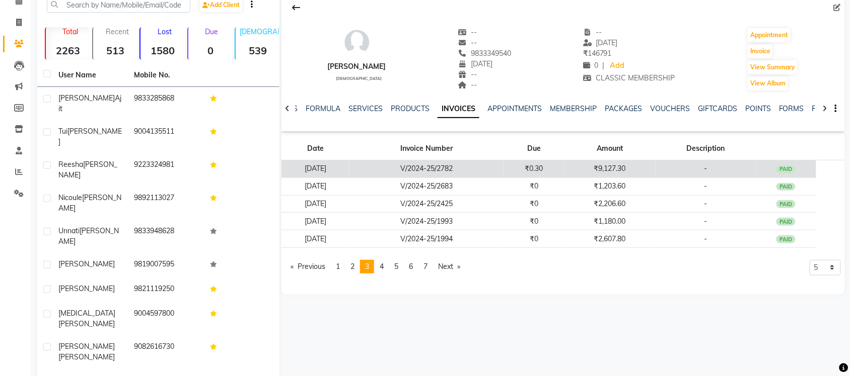
click at [622, 167] on td "₹9,127.30" at bounding box center [609, 170] width 91 height 18
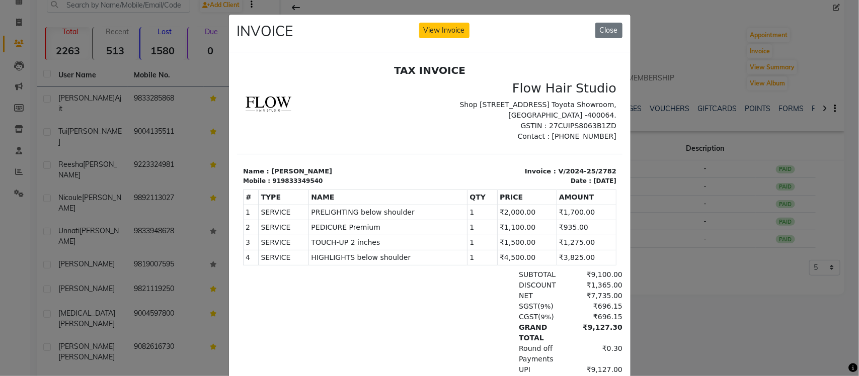
click at [746, 278] on ngb-modal-window "INVOICE View Invoice Close" at bounding box center [429, 188] width 859 height 376
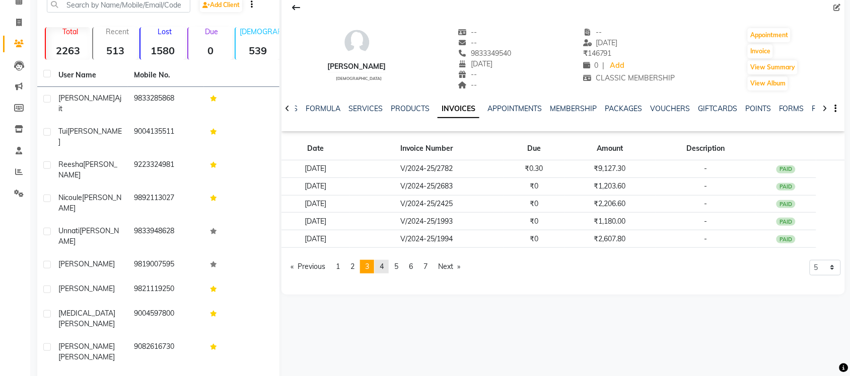
click at [384, 262] on link "page 4" at bounding box center [381, 267] width 14 height 14
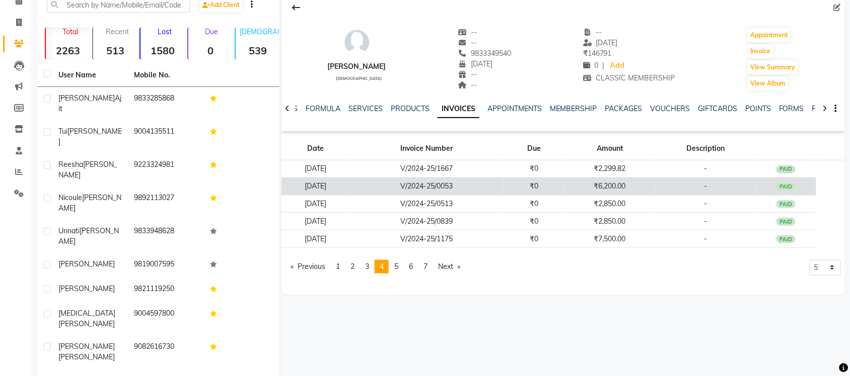
click at [623, 186] on td "₹6,200.00" at bounding box center [609, 187] width 91 height 18
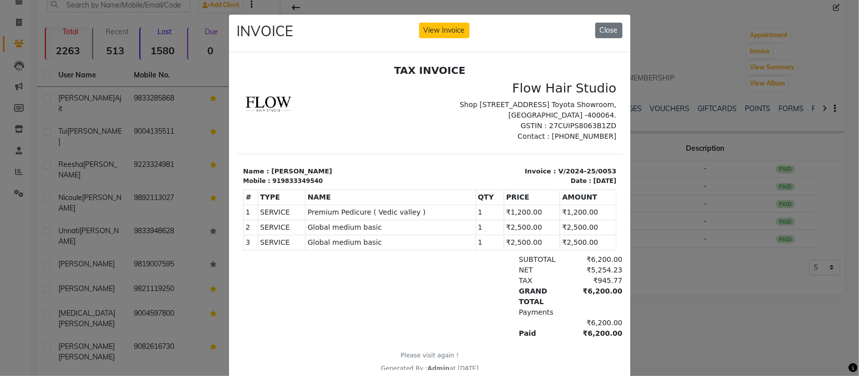
click at [660, 258] on ngb-modal-window "INVOICE View Invoice Close" at bounding box center [429, 188] width 859 height 376
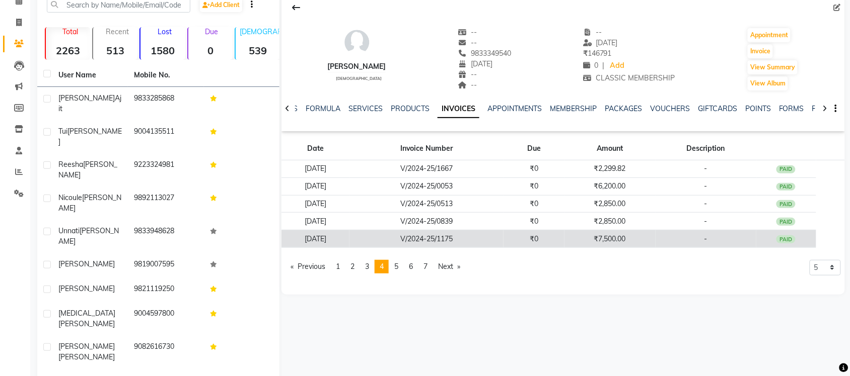
click at [616, 236] on td "₹7,500.00" at bounding box center [609, 240] width 91 height 18
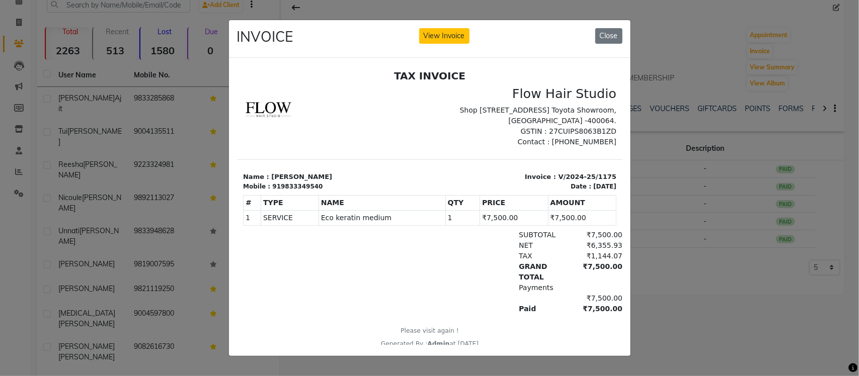
click at [655, 265] on ngb-modal-window "INVOICE View Invoice Close" at bounding box center [429, 188] width 859 height 376
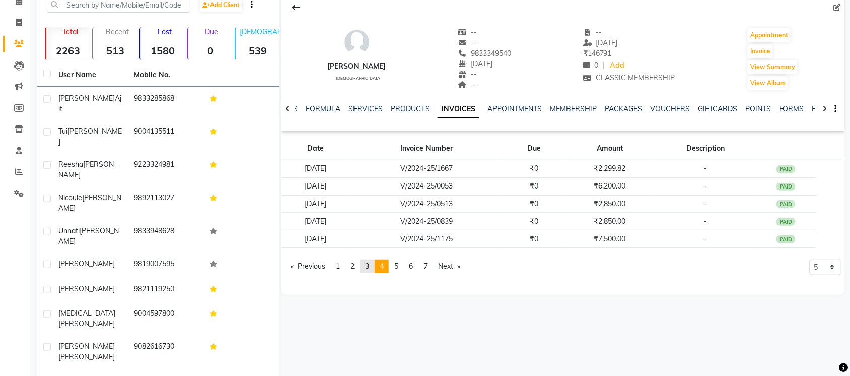
click at [369, 263] on span "3" at bounding box center [367, 266] width 4 height 9
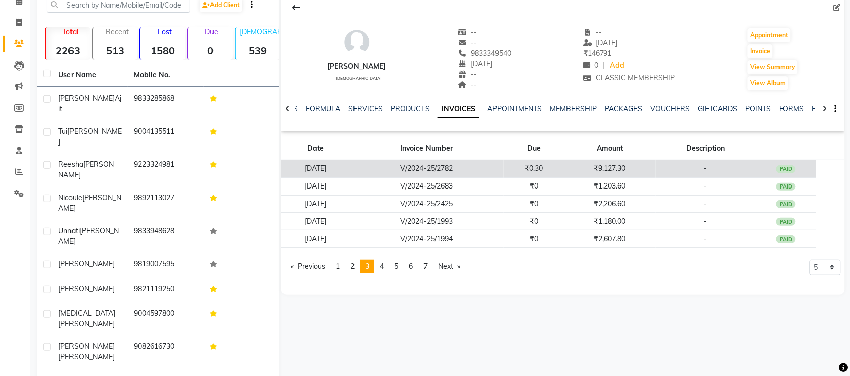
click at [607, 167] on td "₹9,127.30" at bounding box center [609, 170] width 91 height 18
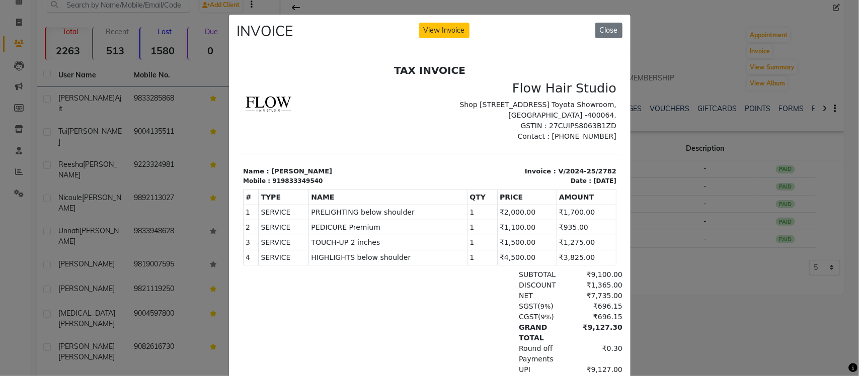
click at [718, 300] on ngb-modal-window "INVOICE View Invoice Close" at bounding box center [429, 188] width 859 height 376
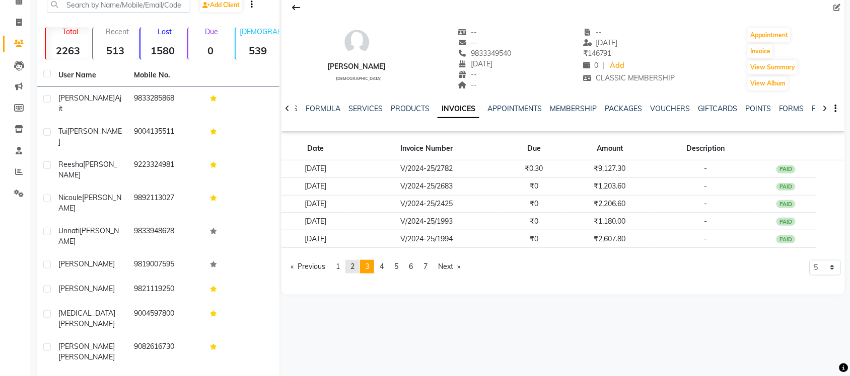
click at [352, 270] on span "2" at bounding box center [352, 266] width 4 height 9
click at [338, 271] on span "1" at bounding box center [338, 266] width 4 height 9
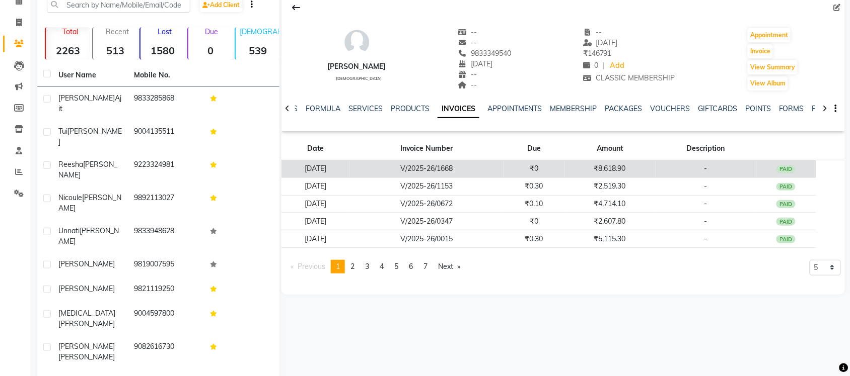
click at [622, 165] on td "₹8,618.90" at bounding box center [609, 170] width 91 height 18
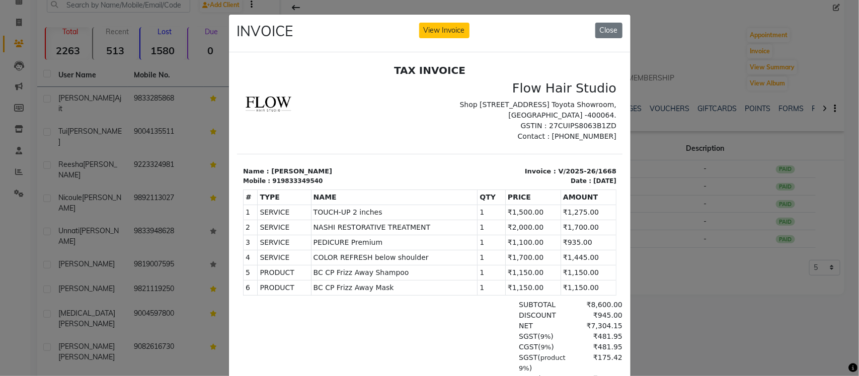
click at [698, 268] on ngb-modal-window "INVOICE View Invoice Close" at bounding box center [429, 188] width 859 height 376
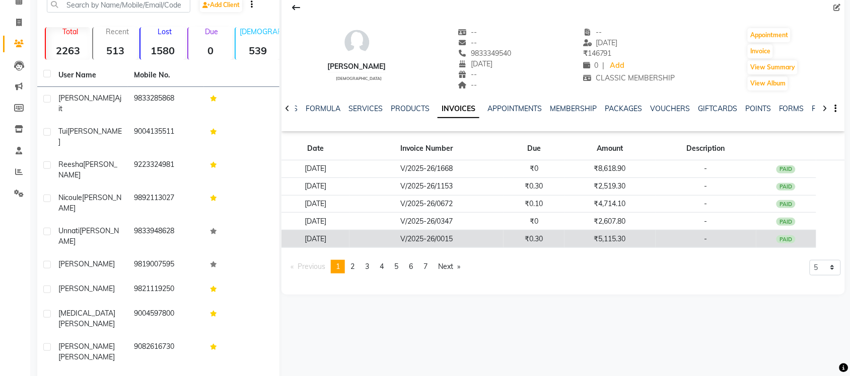
click at [602, 241] on td "₹5,115.30" at bounding box center [609, 240] width 91 height 18
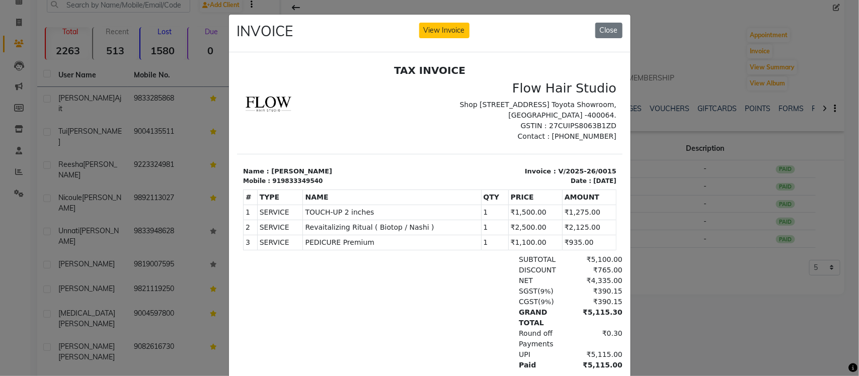
click at [692, 297] on ngb-modal-window "INVOICE View Invoice Close" at bounding box center [429, 188] width 859 height 376
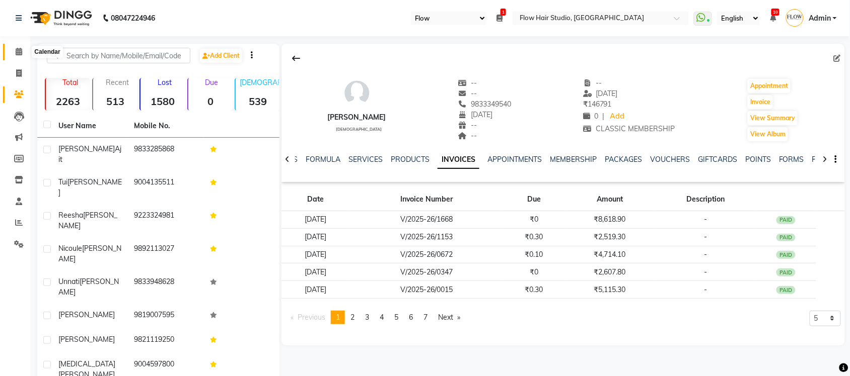
click at [24, 55] on span at bounding box center [19, 52] width 18 height 12
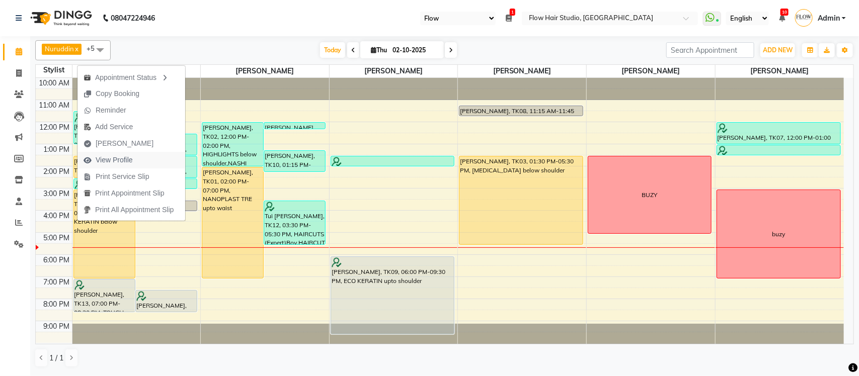
click at [122, 162] on span "View Profile" at bounding box center [114, 160] width 37 height 11
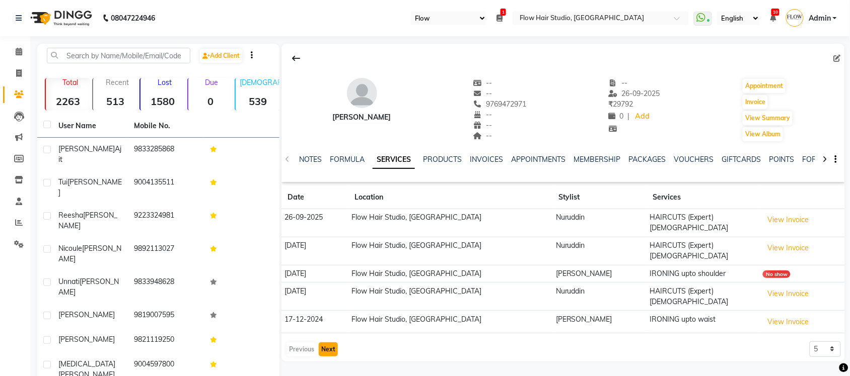
click at [328, 343] on button "Next" at bounding box center [328, 350] width 19 height 14
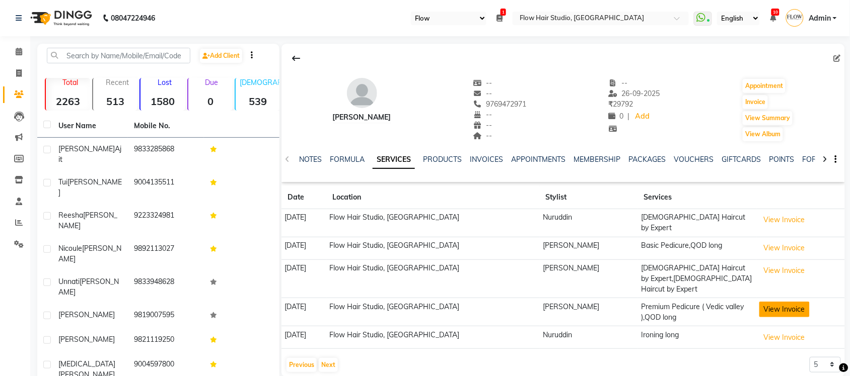
click at [802, 302] on button "View Invoice" at bounding box center [784, 310] width 50 height 16
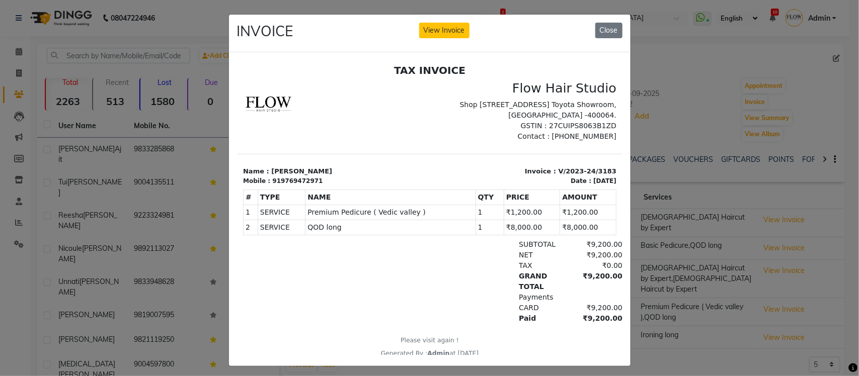
click at [690, 351] on ngb-modal-window "INVOICE View Invoice Close" at bounding box center [429, 188] width 859 height 376
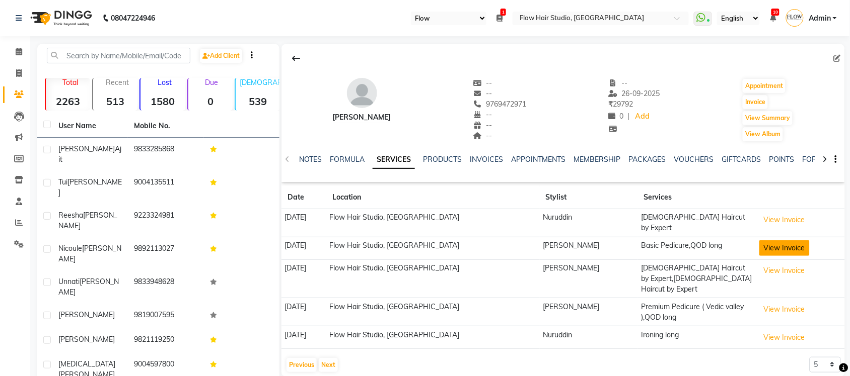
click at [766, 248] on button "View Invoice" at bounding box center [784, 249] width 50 height 16
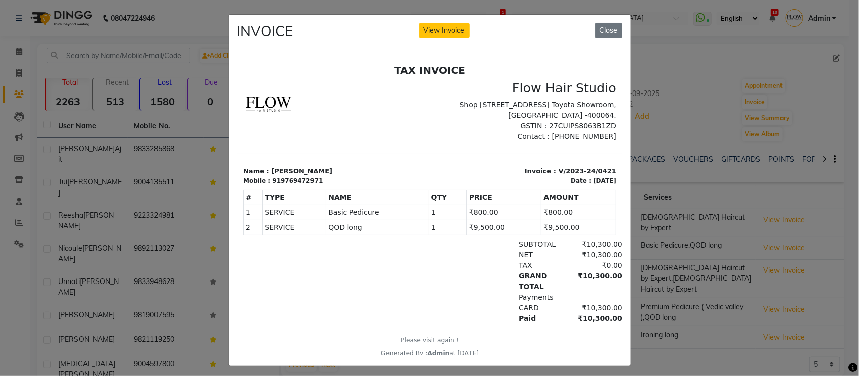
click at [690, 355] on ngb-modal-window "INVOICE View Invoice Close" at bounding box center [429, 188] width 859 height 376
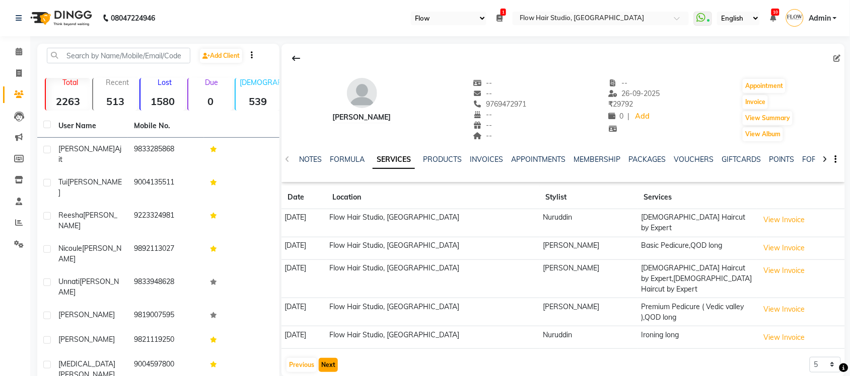
click at [331, 358] on button "Next" at bounding box center [328, 365] width 19 height 14
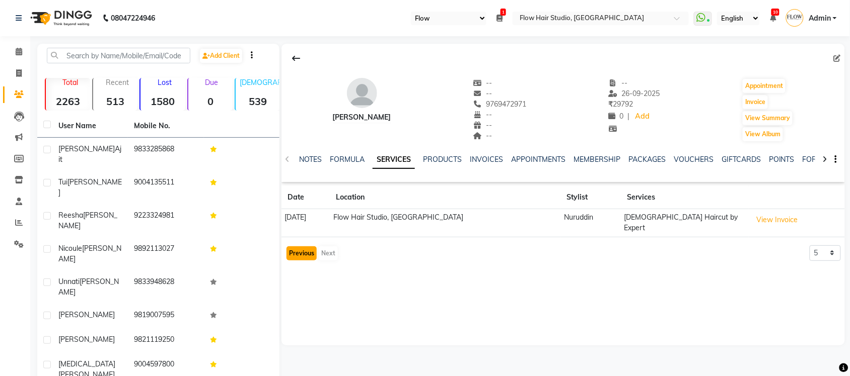
click at [307, 247] on button "Previous" at bounding box center [301, 254] width 30 height 14
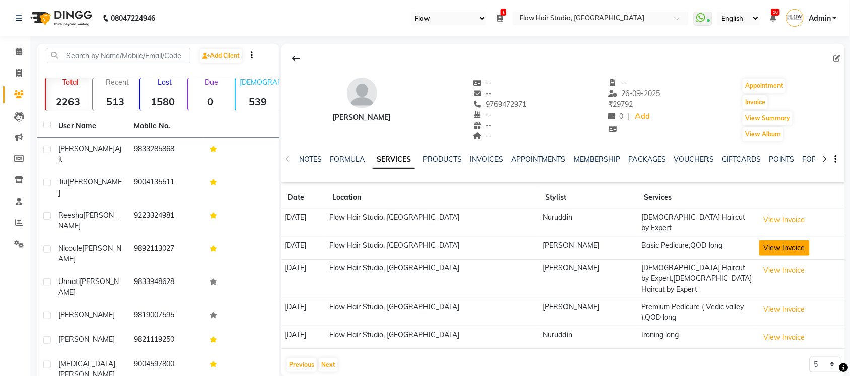
click at [777, 243] on button "View Invoice" at bounding box center [784, 249] width 50 height 16
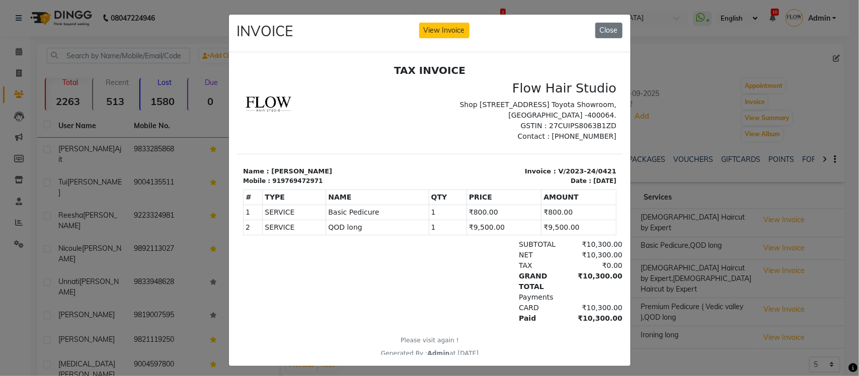
click at [683, 333] on ngb-modal-window "INVOICE View Invoice Close" at bounding box center [429, 188] width 859 height 376
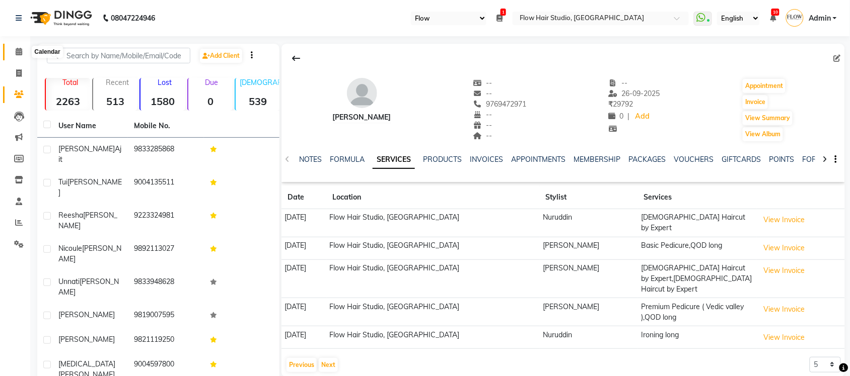
click at [14, 54] on span at bounding box center [19, 52] width 18 height 12
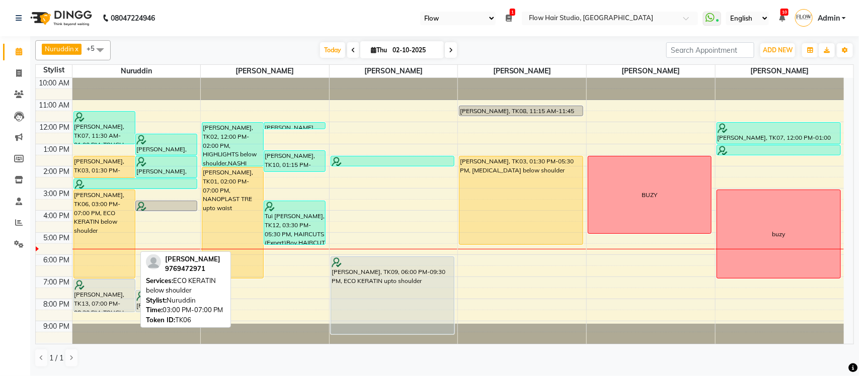
click at [99, 242] on div "[PERSON_NAME], TK06, 03:00 PM-07:00 PM, ECO KERATIN below shoulder" at bounding box center [104, 234] width 61 height 88
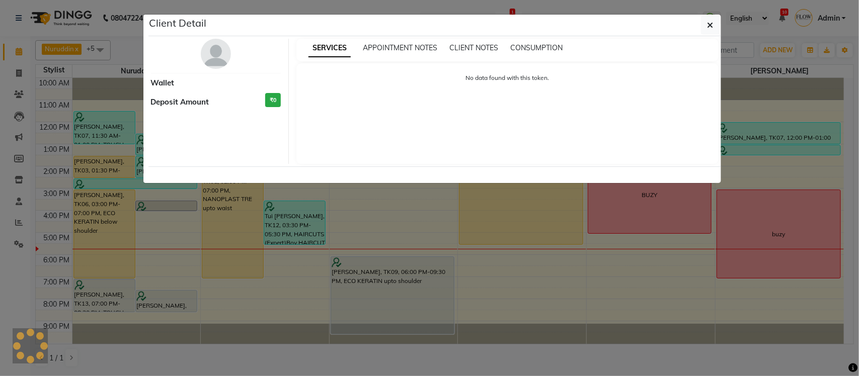
select select "1"
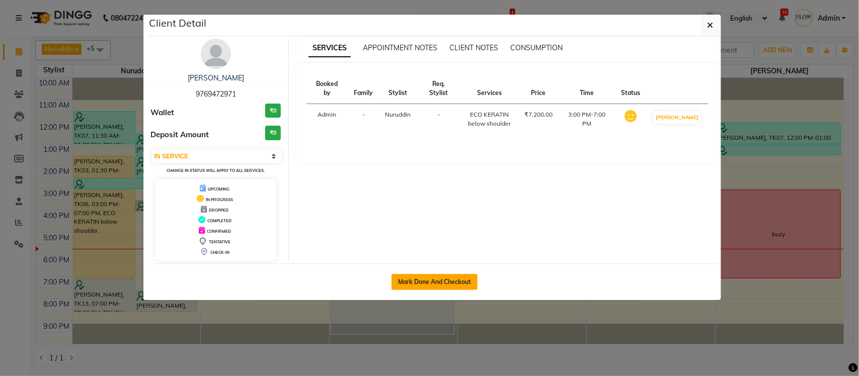
drag, startPoint x: 439, startPoint y: 270, endPoint x: 440, endPoint y: 278, distance: 8.1
click at [439, 273] on div "Mark Done And Checkout" at bounding box center [434, 282] width 573 height 37
click at [440, 278] on button "Mark Done And Checkout" at bounding box center [435, 282] width 86 height 16
select select "6925"
select select "service"
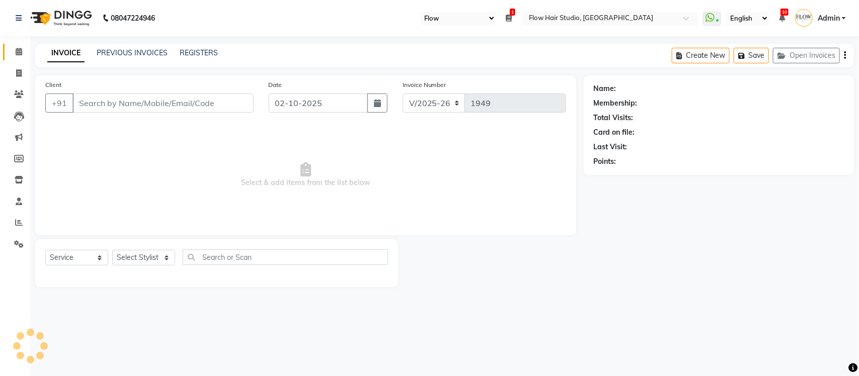
type input "9769472971"
select select "54523"
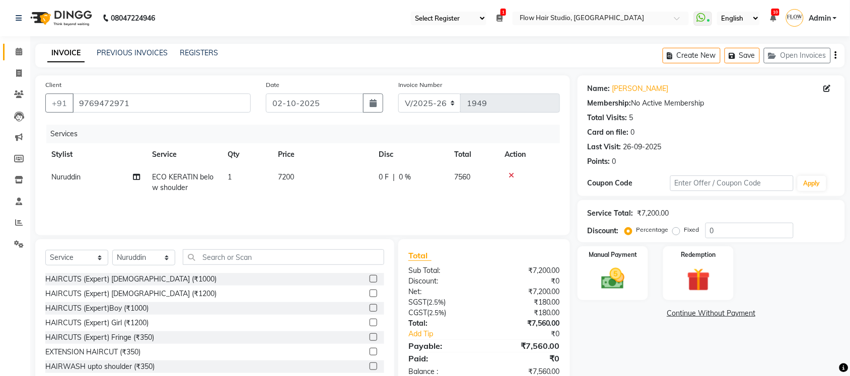
scroll to position [26, 0]
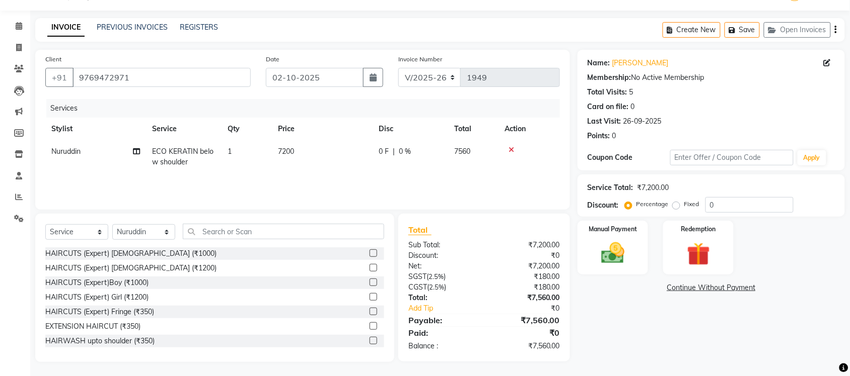
click at [288, 149] on span "7200" at bounding box center [286, 151] width 16 height 9
select select "54523"
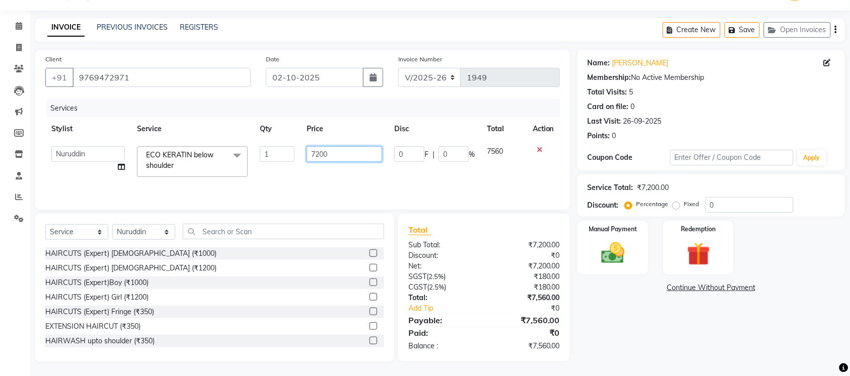
drag, startPoint x: 333, startPoint y: 155, endPoint x: 290, endPoint y: 151, distance: 42.9
click at [290, 151] on tr "Jaya paswan Kamruddin Nabil Khan Nida Khan Nuruddin Shweta patil Simran jetwani…" at bounding box center [302, 161] width 514 height 43
type input "9500"
click at [589, 344] on div "Name: Purvi Gogri Membership: No Active Membership Total Visits: 5 Card on file…" at bounding box center [714, 206] width 275 height 313
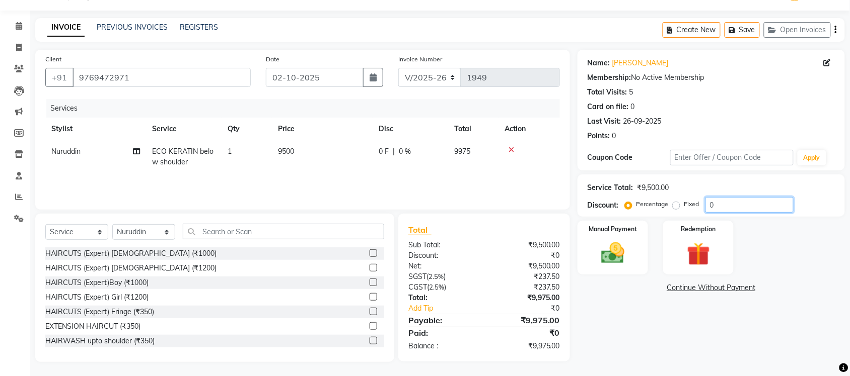
click at [739, 212] on input "0" at bounding box center [749, 205] width 88 height 16
click at [64, 227] on select "Select Service Product Membership Package Voucher Prepaid Gift Card" at bounding box center [76, 232] width 63 height 16
click at [45, 224] on select "Select Service Product Membership Package Voucher Prepaid Gift Card" at bounding box center [76, 232] width 63 height 16
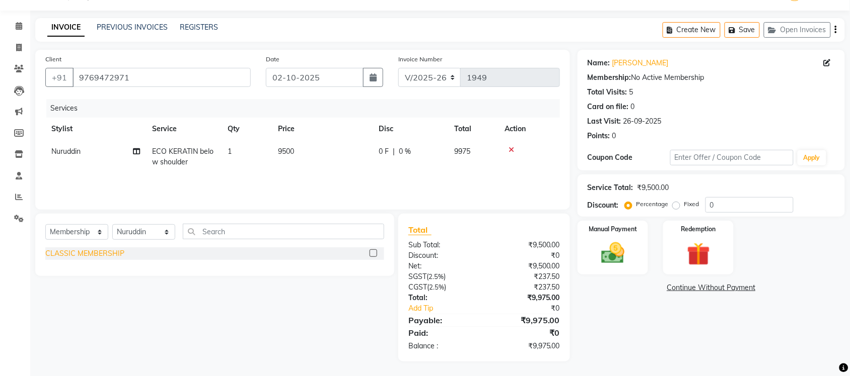
click at [109, 258] on div "CLASSIC MEMBERSHIP" at bounding box center [84, 254] width 79 height 11
select select "select"
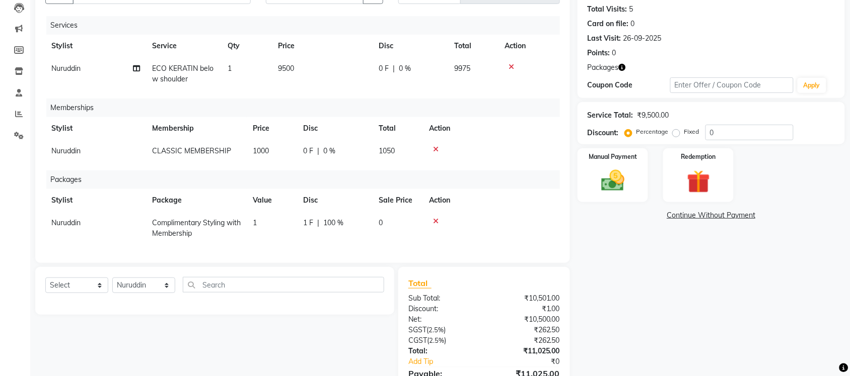
scroll to position [172, 0]
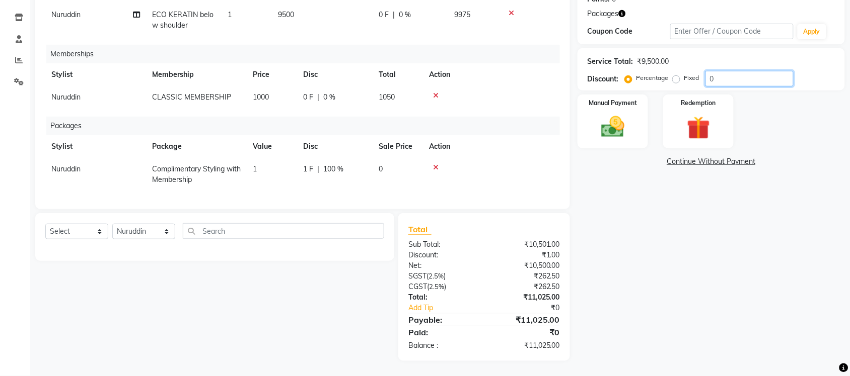
click at [737, 71] on input "0" at bounding box center [749, 79] width 88 height 16
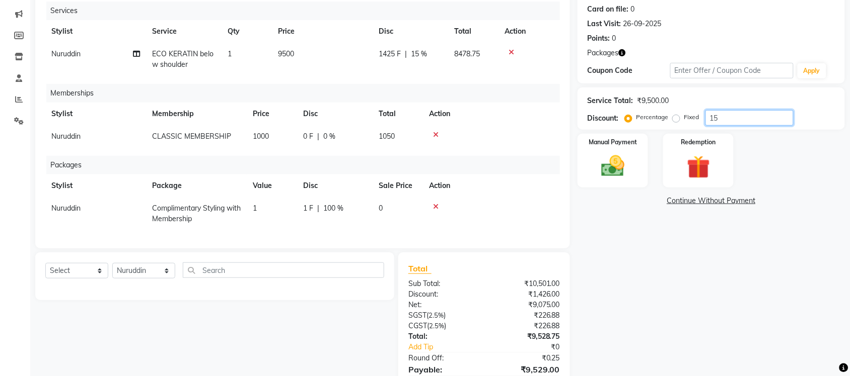
scroll to position [182, 0]
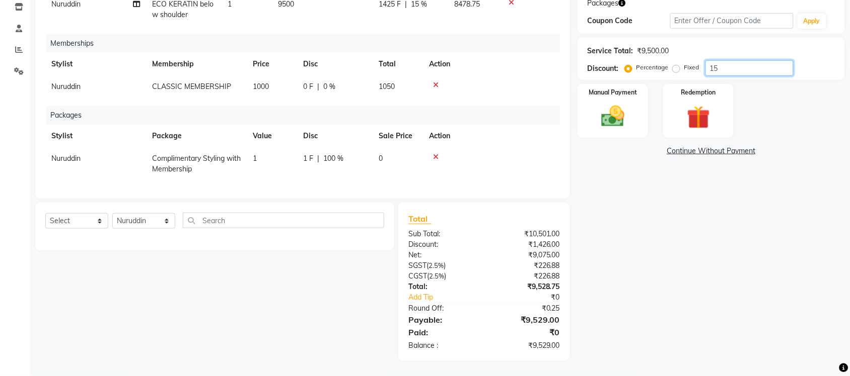
type input "15"
click at [617, 277] on div "Name: Purvi Gogri Membership: No Active Membership Total Visits: 5 Card on file…" at bounding box center [714, 131] width 275 height 459
click at [79, 222] on select "Select Service Product Package Voucher Prepaid Gift Card" at bounding box center [76, 221] width 63 height 16
select select "product"
click at [45, 214] on select "Select Service Product Package Voucher Prepaid Gift Card" at bounding box center [76, 221] width 63 height 16
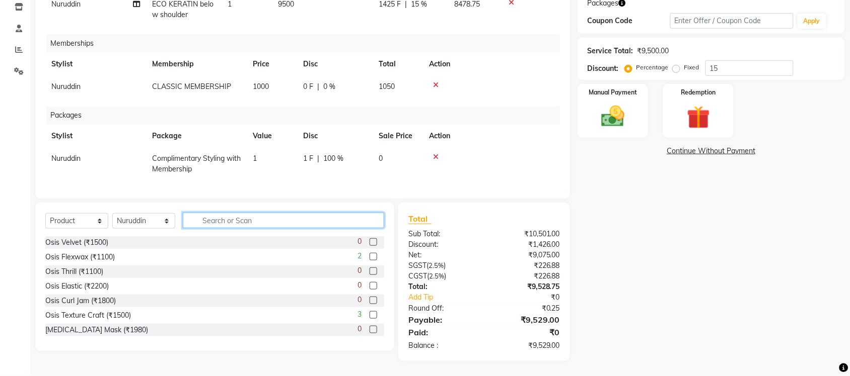
click at [243, 223] on input "text" at bounding box center [283, 221] width 201 height 16
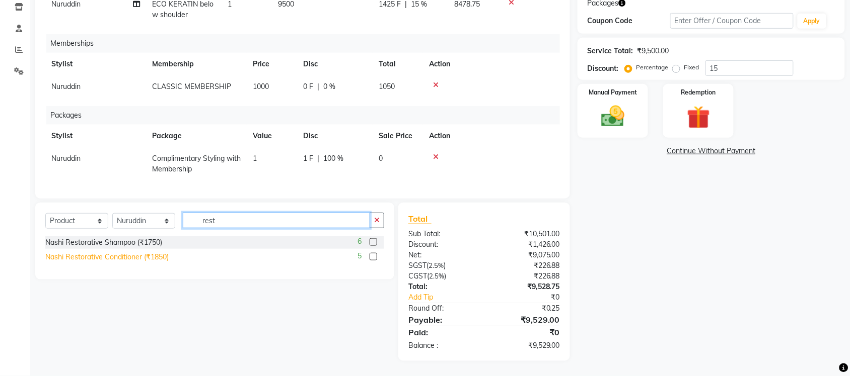
type input "rest"
click at [139, 261] on div "Nashi Restorative Conditioner (₹1850)" at bounding box center [106, 257] width 123 height 11
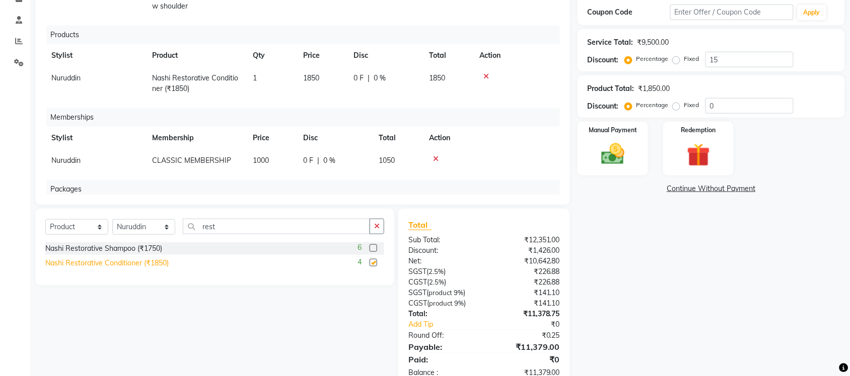
checkbox input "false"
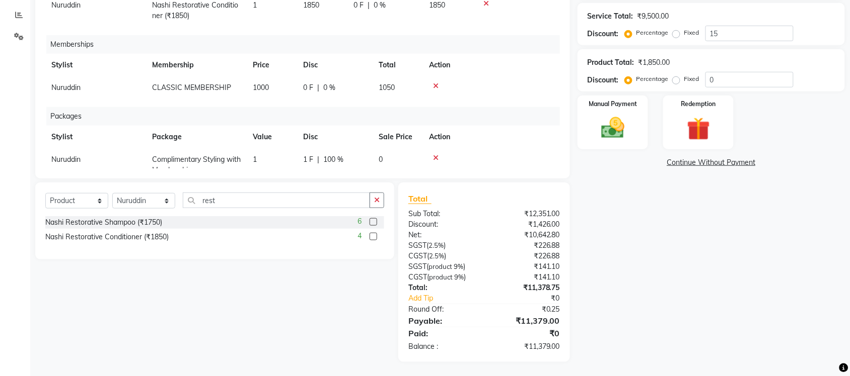
scroll to position [0, 0]
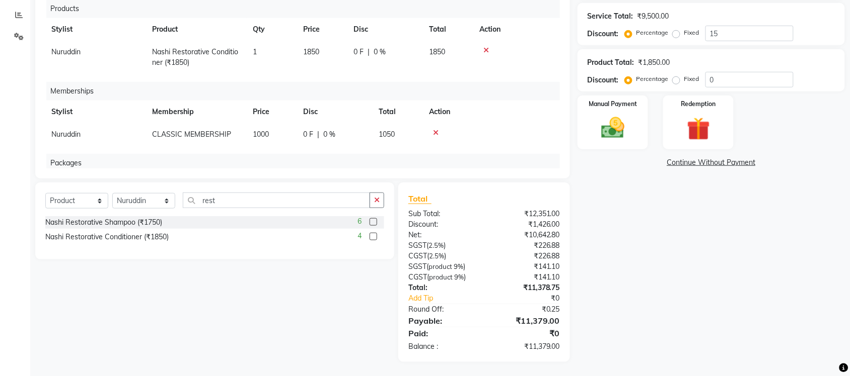
click at [487, 49] on icon at bounding box center [486, 50] width 6 height 7
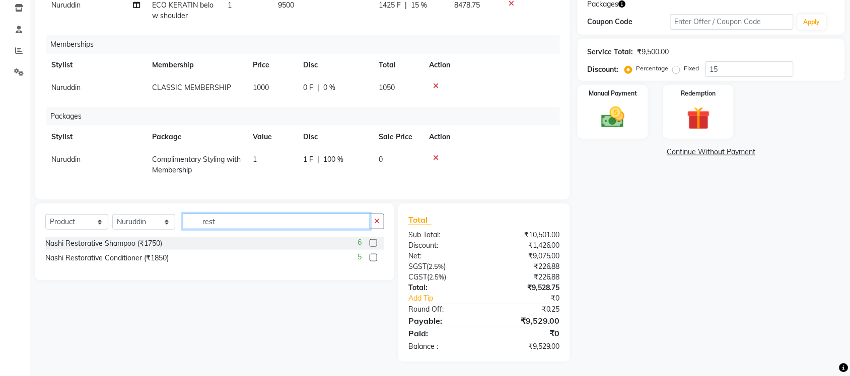
drag, startPoint x: 237, startPoint y: 220, endPoint x: 197, endPoint y: 220, distance: 39.8
click at [197, 220] on input "rest" at bounding box center [276, 222] width 187 height 16
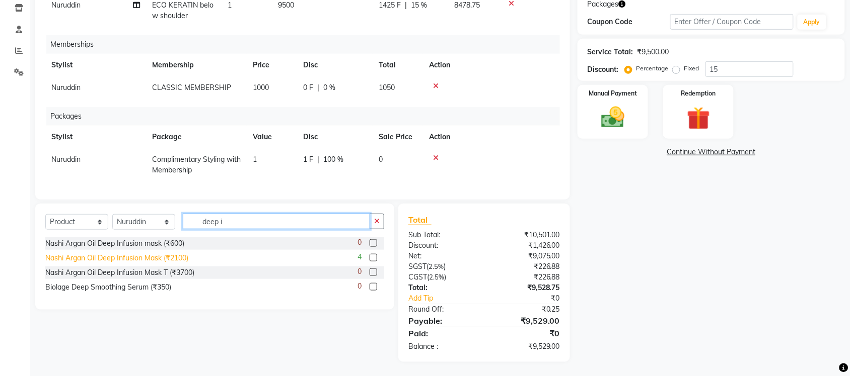
type input "deep i"
click at [178, 263] on div "Nashi Argan Oil Deep Infusion Mask (₹2100)" at bounding box center [116, 258] width 143 height 11
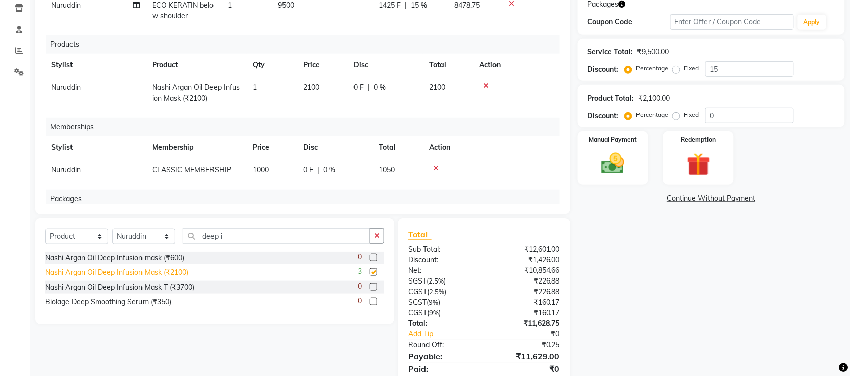
checkbox input "false"
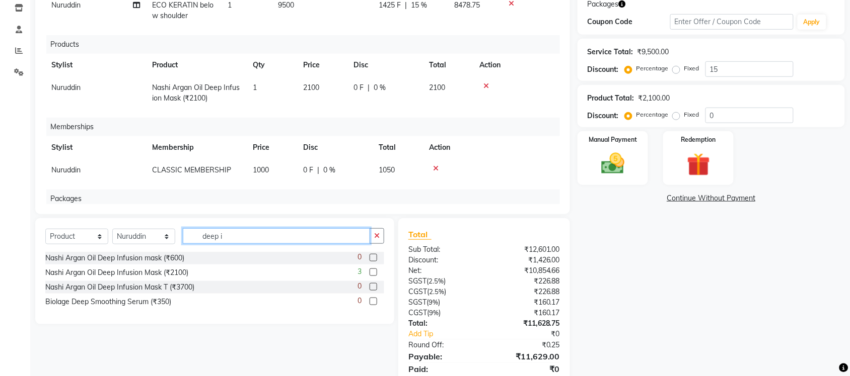
drag, startPoint x: 235, startPoint y: 232, endPoint x: 189, endPoint y: 233, distance: 45.3
click at [189, 233] on input "deep i" at bounding box center [276, 236] width 187 height 16
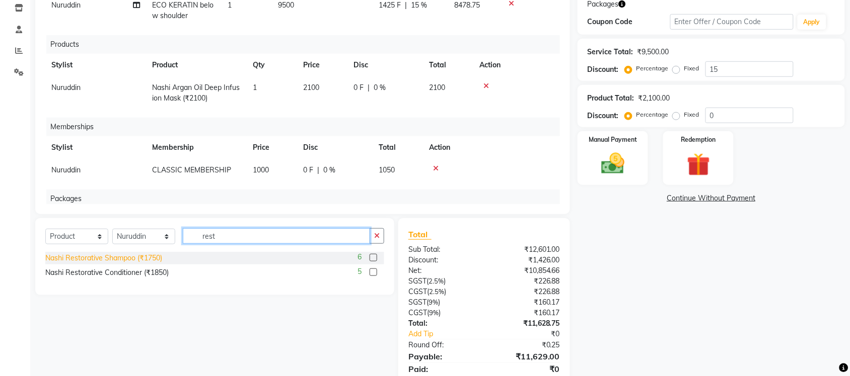
type input "rest"
click at [151, 262] on div "Nashi Restorative Shampoo (₹1750)" at bounding box center [103, 258] width 117 height 11
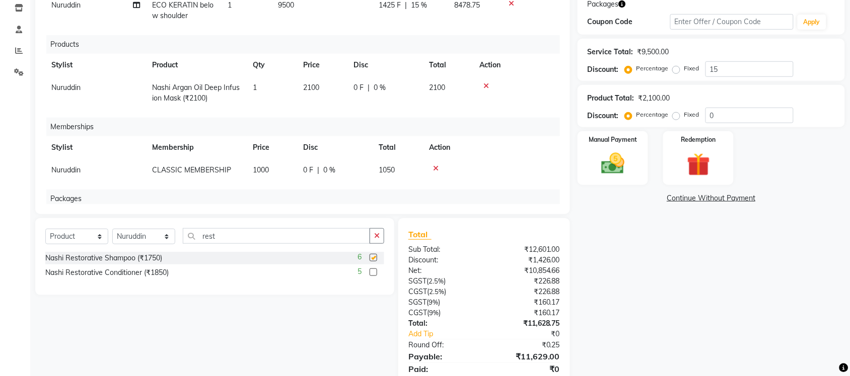
checkbox input "false"
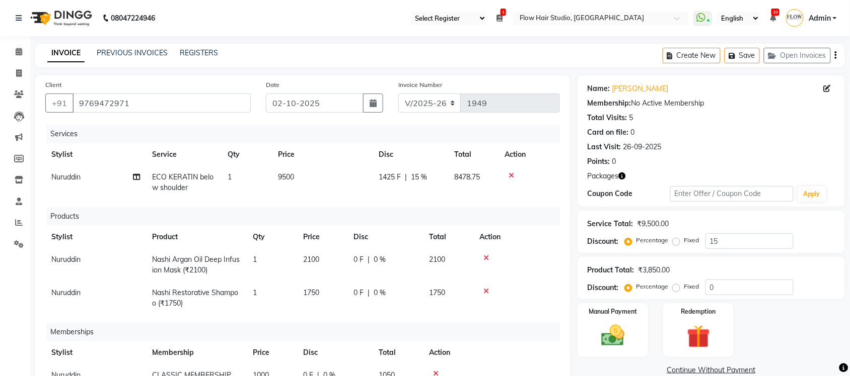
scroll to position [126, 0]
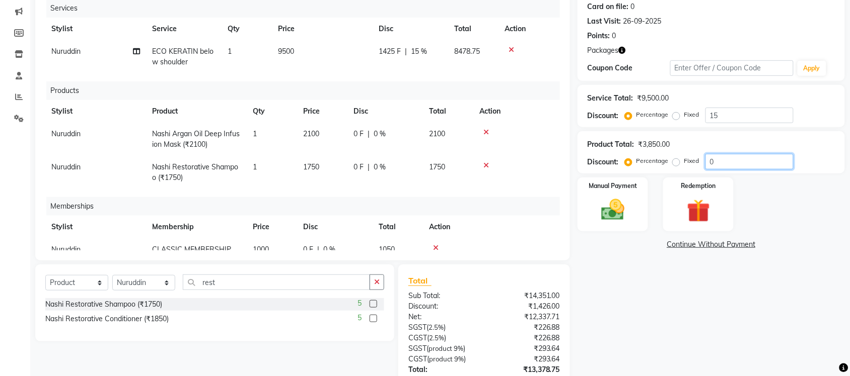
click at [725, 164] on input "0" at bounding box center [749, 162] width 88 height 16
type input "5"
drag, startPoint x: 594, startPoint y: 331, endPoint x: 628, endPoint y: 333, distance: 33.8
click at [597, 333] on div "Name: Purvi Gogri Membership: No Active Membership Total Visits: 5 Card on file…" at bounding box center [714, 197] width 275 height 495
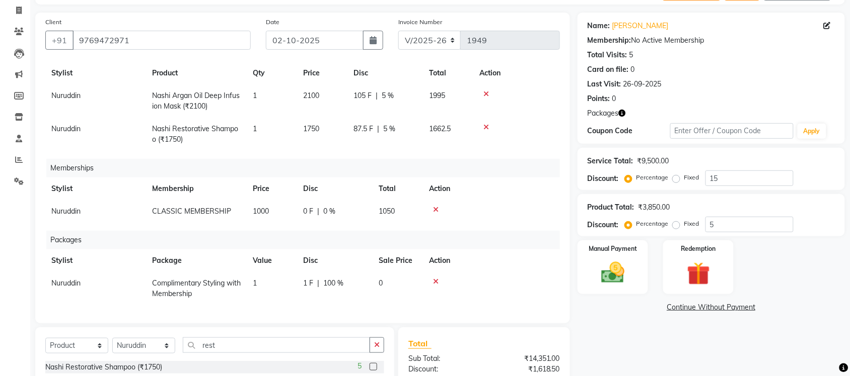
scroll to position [111, 0]
click at [433, 206] on icon at bounding box center [436, 209] width 6 height 7
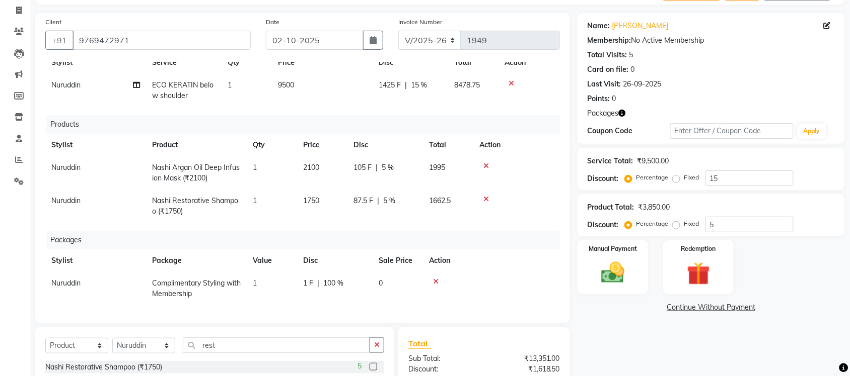
scroll to position [38, 0]
click at [433, 278] on icon at bounding box center [436, 281] width 6 height 7
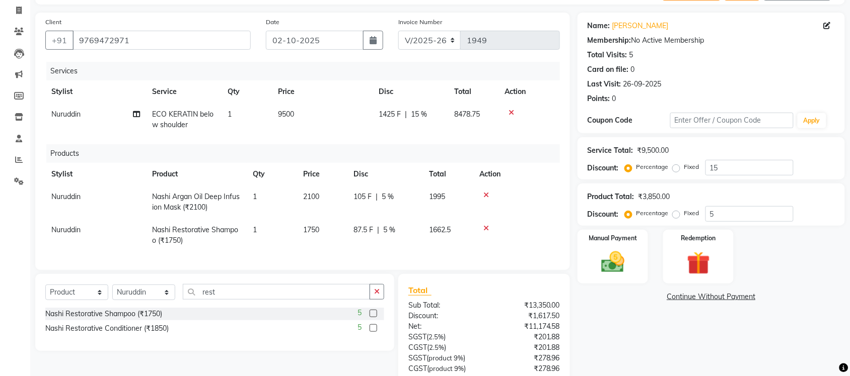
scroll to position [155, 0]
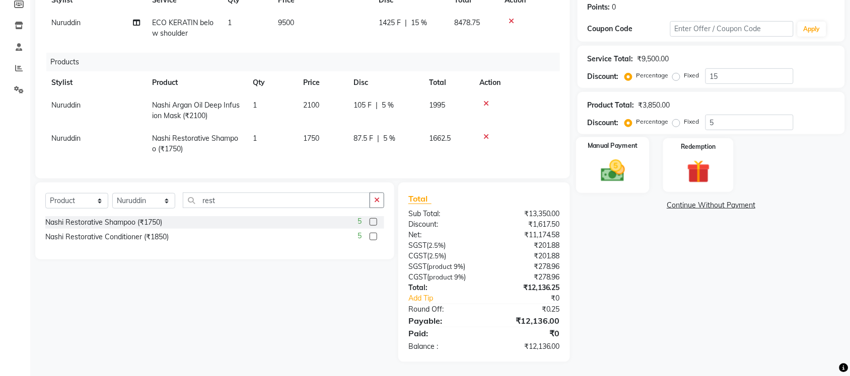
click at [605, 187] on div "Manual Payment" at bounding box center [612, 165] width 73 height 56
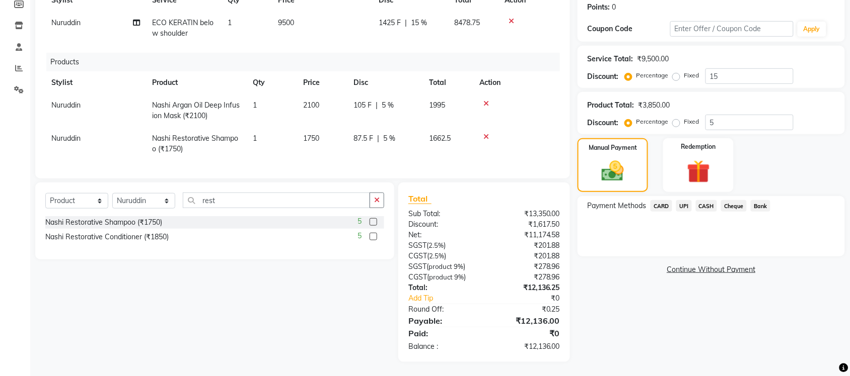
click at [669, 205] on span "CARD" at bounding box center [661, 206] width 22 height 12
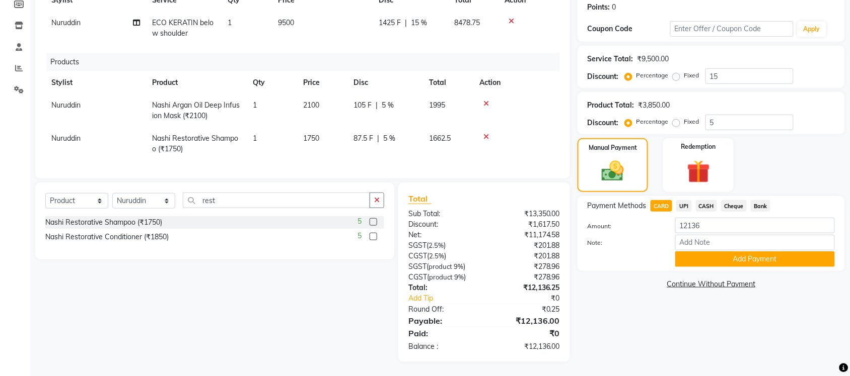
scroll to position [29, 0]
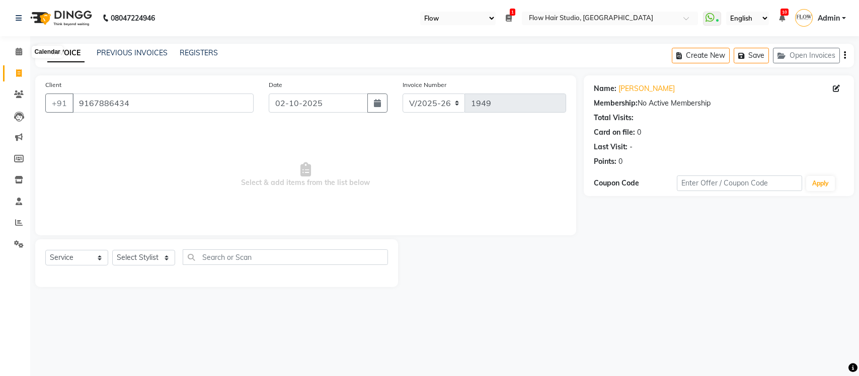
select select "46"
select select "6925"
select select "service"
click at [26, 51] on span at bounding box center [19, 52] width 18 height 12
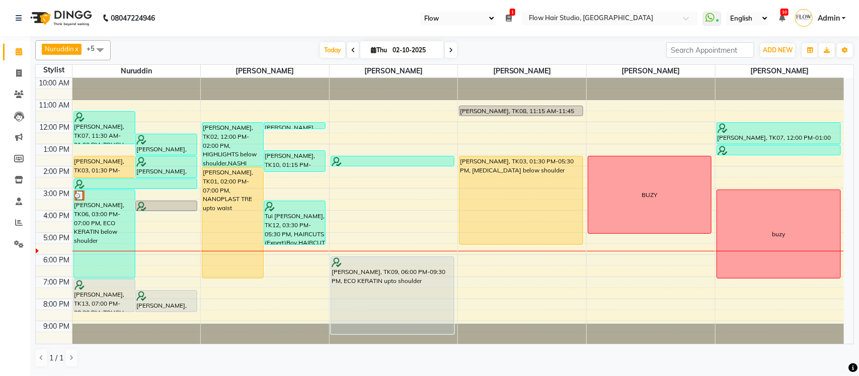
click at [449, 51] on icon at bounding box center [451, 50] width 4 height 6
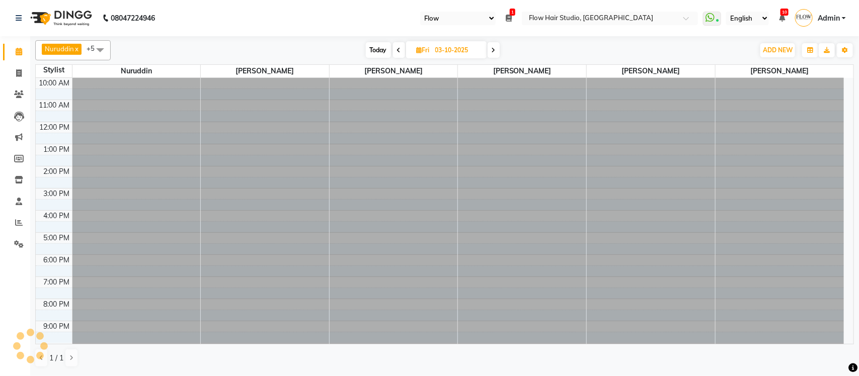
scroll to position [2, 0]
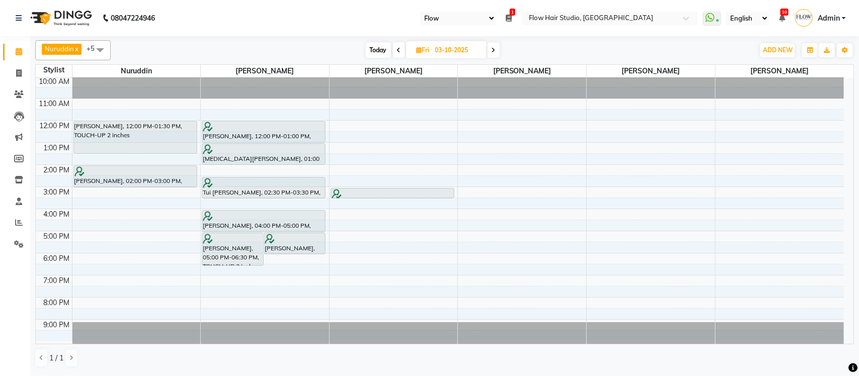
click at [380, 51] on span "Today" at bounding box center [378, 50] width 25 height 16
type input "02-10-2025"
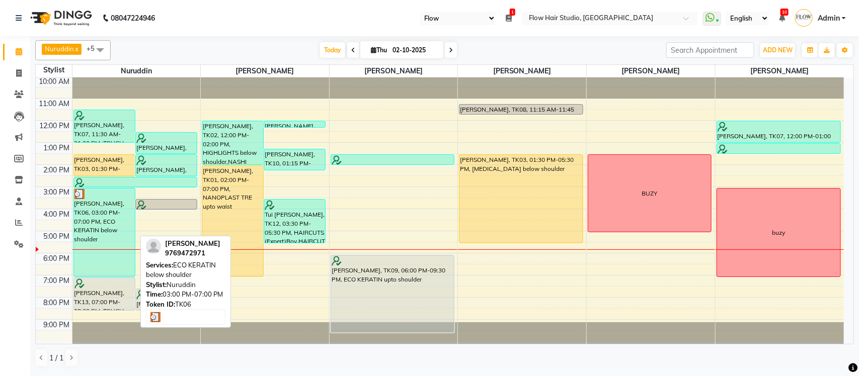
click at [86, 212] on div "[PERSON_NAME], TK06, 03:00 PM-07:00 PM, ECO KERATIN below shoulder" at bounding box center [104, 233] width 61 height 88
select select "3"
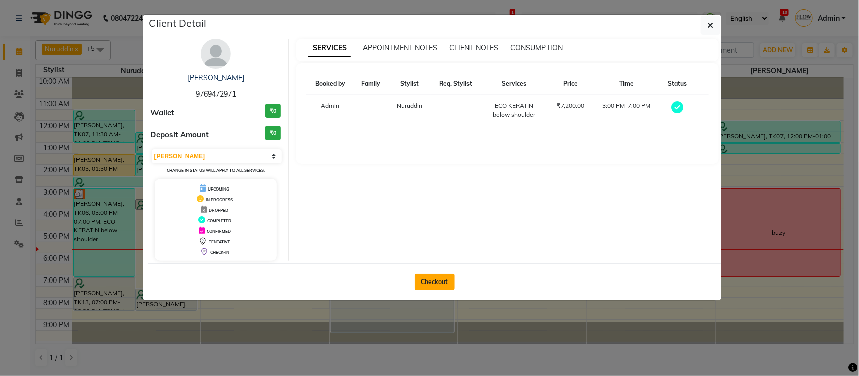
click at [429, 283] on button "Checkout" at bounding box center [435, 282] width 40 height 16
select select "6925"
select select "service"
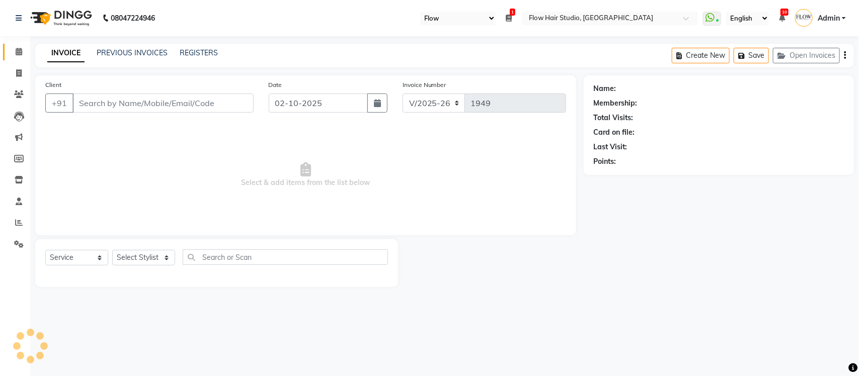
type input "9769472971"
select select "54523"
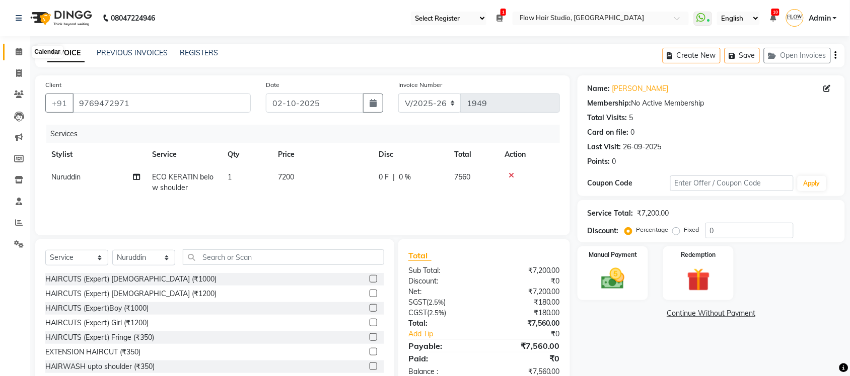
click at [23, 49] on span at bounding box center [19, 52] width 18 height 12
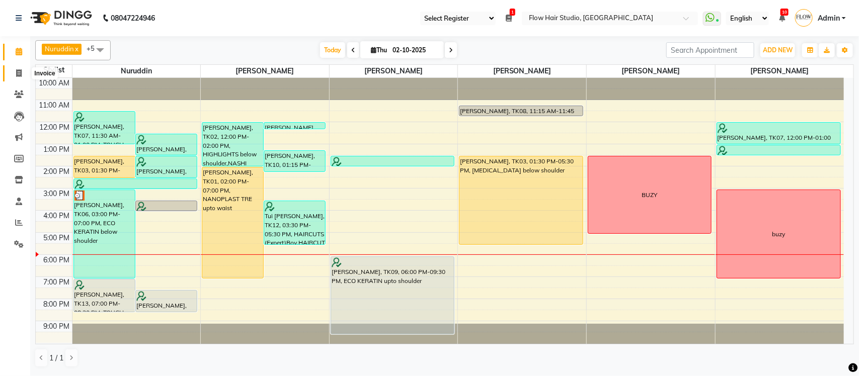
click at [14, 72] on span at bounding box center [19, 74] width 18 height 12
select select "6925"
select select "service"
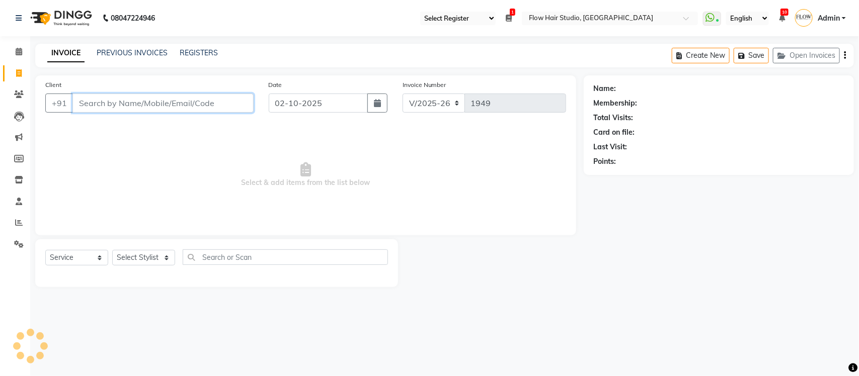
click at [134, 102] on input "Client" at bounding box center [162, 103] width 181 height 19
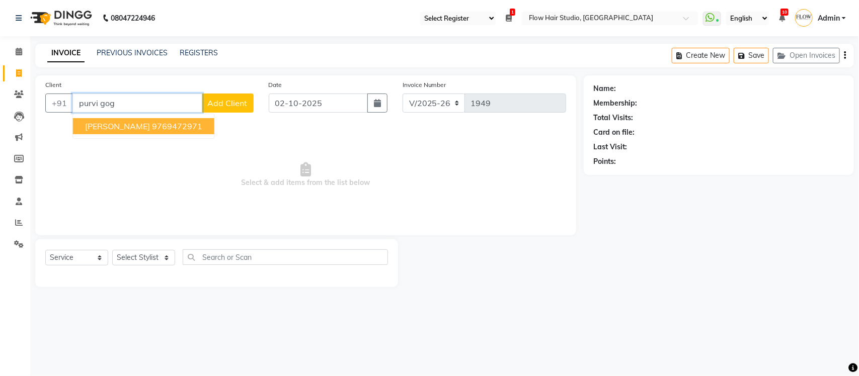
click at [154, 126] on ngb-highlight "9769472971" at bounding box center [177, 126] width 50 height 10
type input "9769472971"
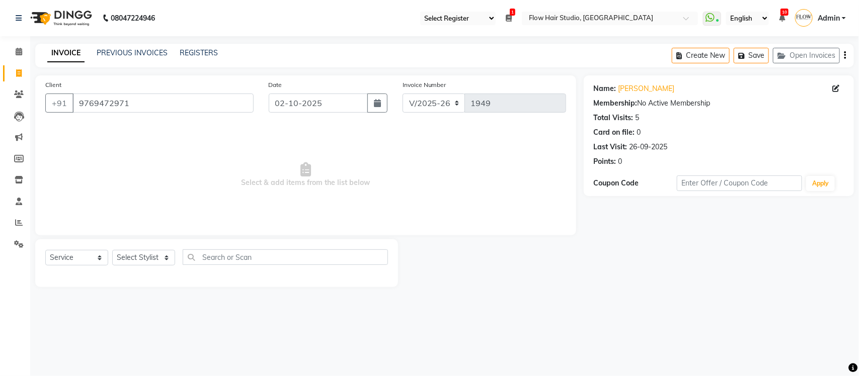
click at [73, 246] on div "Select Service Product Membership Package Voucher Prepaid Gift Card Select Styl…" at bounding box center [216, 264] width 363 height 48
click at [70, 260] on select "Select Service Product Membership Package Voucher Prepaid Gift Card" at bounding box center [76, 258] width 63 height 16
select select "membership"
click at [45, 250] on select "Select Service Product Membership Package Voucher Prepaid Gift Card" at bounding box center [76, 258] width 63 height 16
click at [114, 275] on div "CLASSIC MEMBERSHIP" at bounding box center [84, 279] width 79 height 11
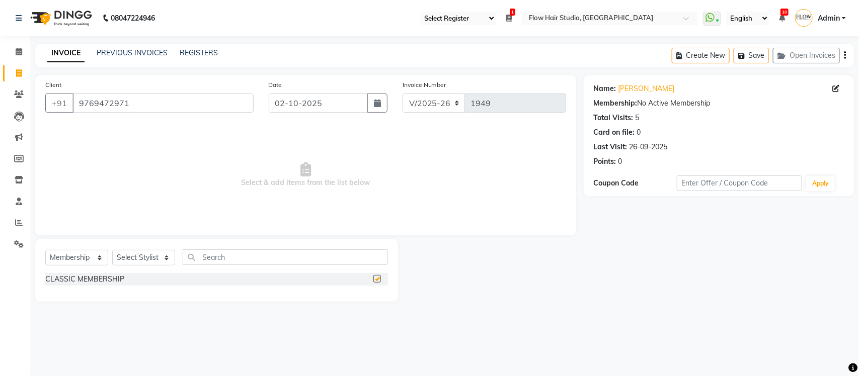
checkbox input "false"
click at [145, 252] on select "Select Stylist Jaya paswan Kamruddin Nabil Khan Nida Khan Nuruddin Shweta patil…" at bounding box center [143, 258] width 63 height 16
click at [13, 49] on span at bounding box center [19, 52] width 18 height 12
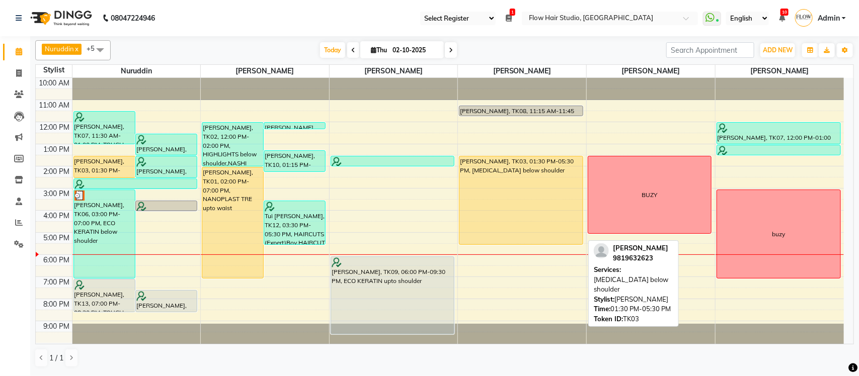
click at [524, 187] on div "[PERSON_NAME], TK03, 01:30 PM-05:30 PM, [MEDICAL_DATA] below shoulder" at bounding box center [521, 201] width 123 height 88
select select "1"
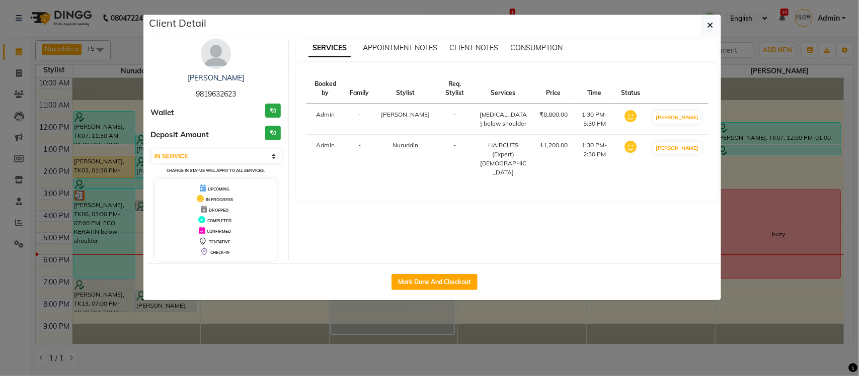
click at [570, 345] on ngb-modal-window "Client Detail Priyanka Ghosh 9819632623 Wallet ₹0 Deposit Amount ₹0 Select IN S…" at bounding box center [429, 188] width 859 height 376
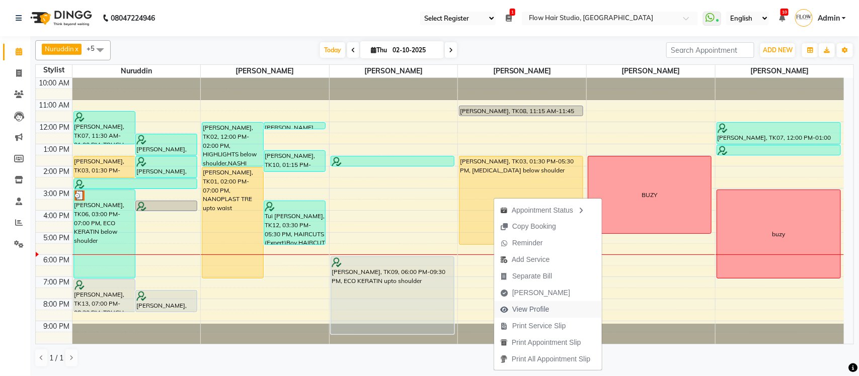
click at [532, 312] on span "View Profile" at bounding box center [530, 309] width 37 height 11
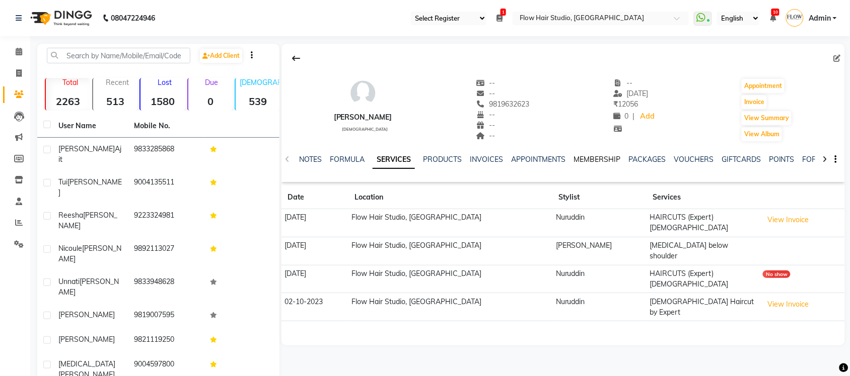
click at [593, 162] on link "MEMBERSHIP" at bounding box center [596, 159] width 47 height 9
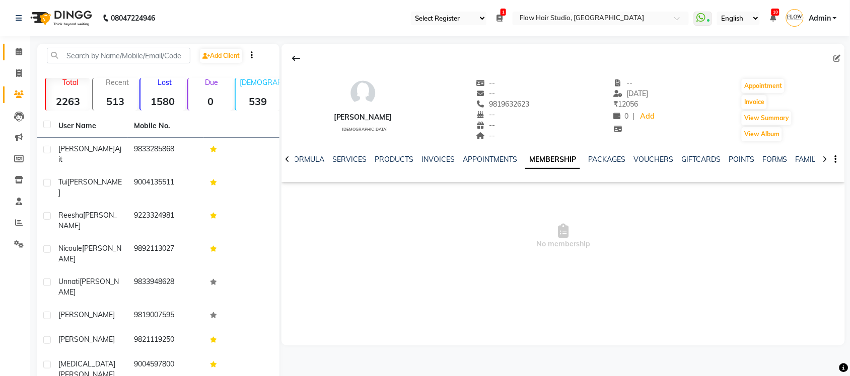
click at [18, 58] on link "Calendar" at bounding box center [15, 52] width 24 height 17
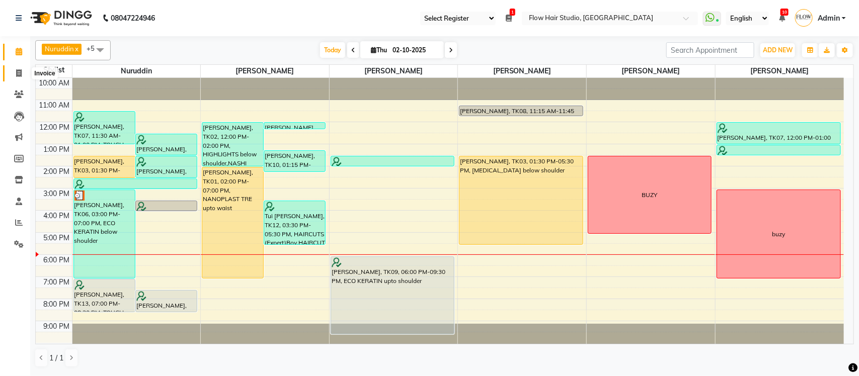
click at [16, 71] on icon at bounding box center [19, 73] width 6 height 8
select select "6925"
select select "service"
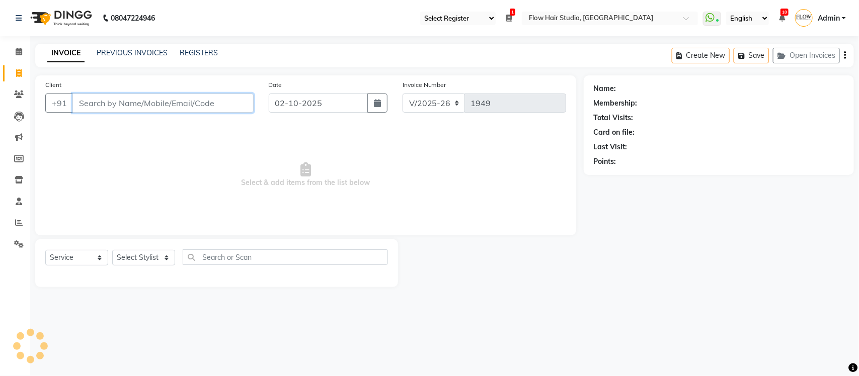
click at [145, 99] on input "Client" at bounding box center [162, 103] width 181 height 19
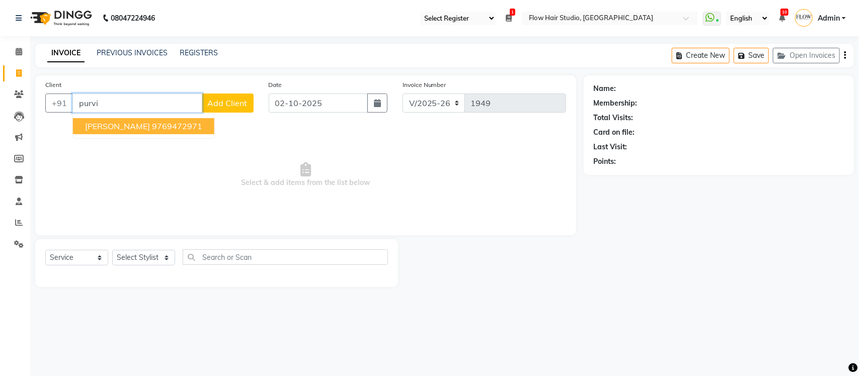
click at [152, 124] on ngb-highlight "9769472971" at bounding box center [177, 126] width 50 height 10
type input "9769472971"
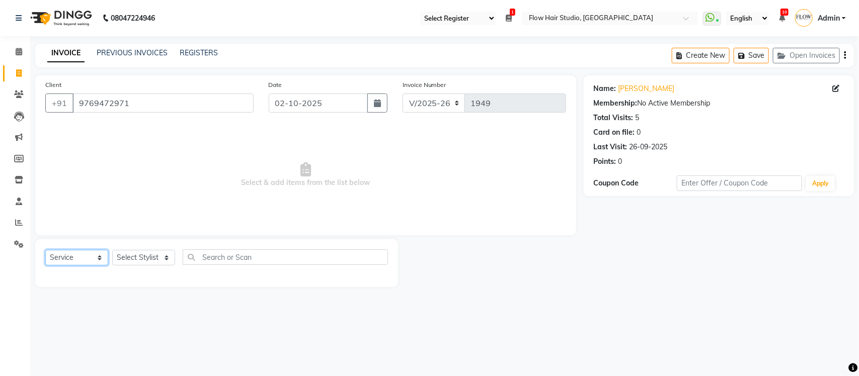
click at [90, 257] on select "Select Service Product Membership Package Voucher Prepaid Gift Card" at bounding box center [76, 258] width 63 height 16
select select "membership"
click at [45, 250] on select "Select Service Product Membership Package Voucher Prepaid Gift Card" at bounding box center [76, 258] width 63 height 16
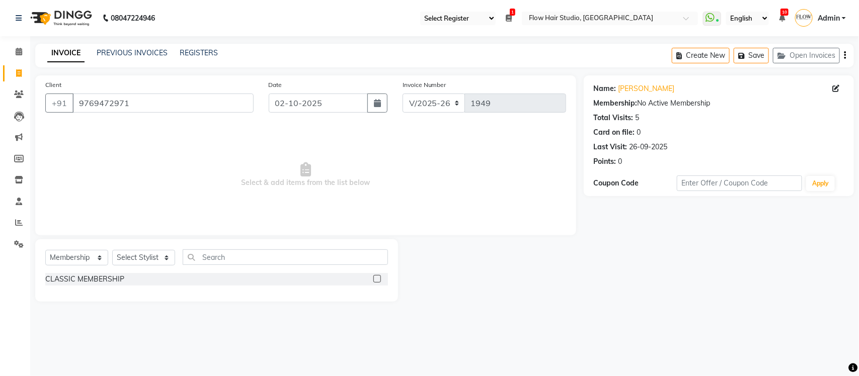
drag, startPoint x: 113, startPoint y: 276, endPoint x: 132, endPoint y: 262, distance: 23.4
click at [114, 276] on div "CLASSIC MEMBERSHIP" at bounding box center [84, 279] width 79 height 11
checkbox input "false"
click at [132, 262] on select "Select Stylist Jaya paswan Kamruddin Nabil Khan Nida Khan Nuruddin Shweta patil…" at bounding box center [143, 258] width 63 height 16
select select "54523"
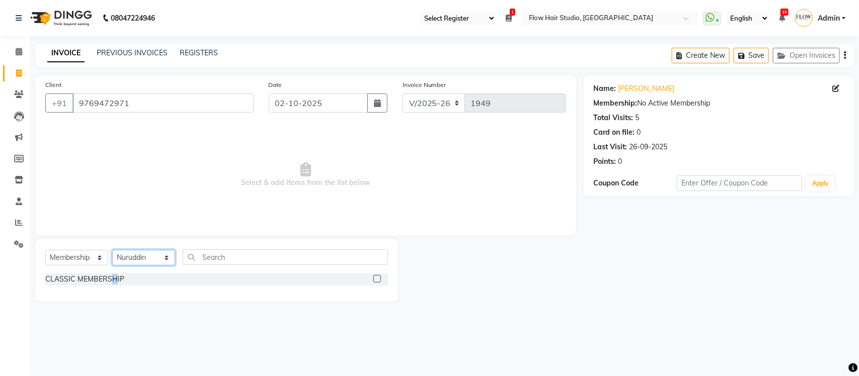
click at [112, 250] on select "Select Stylist Jaya paswan Kamruddin Nabil Khan Nida Khan Nuruddin Shweta patil…" at bounding box center [143, 258] width 63 height 16
click at [109, 280] on div "CLASSIC MEMBERSHIP" at bounding box center [84, 279] width 79 height 11
select select "select"
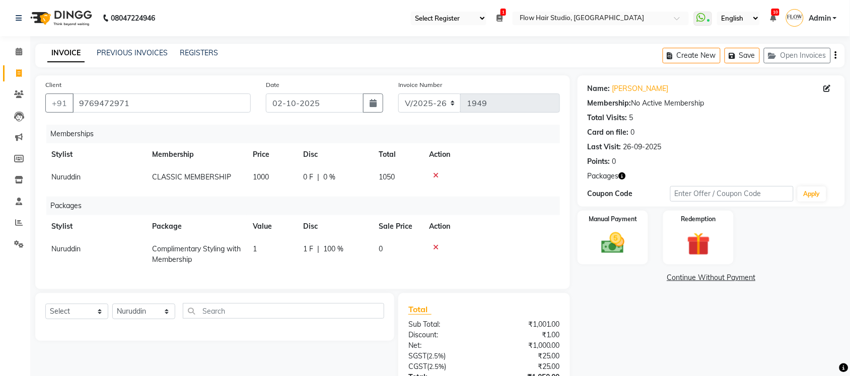
scroll to position [79, 0]
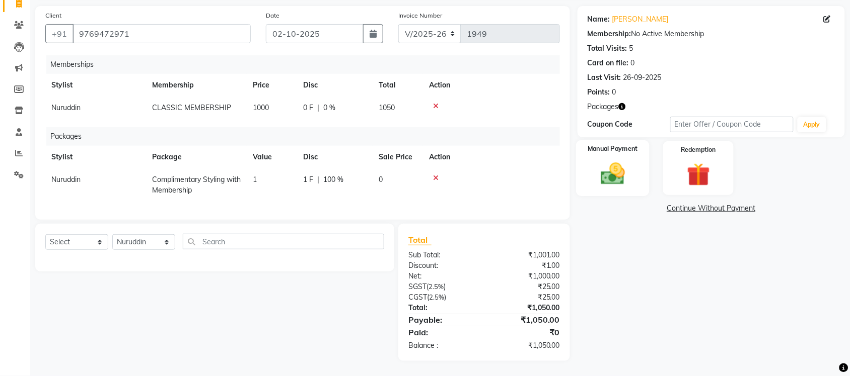
click at [633, 171] on div "Manual Payment" at bounding box center [612, 168] width 73 height 56
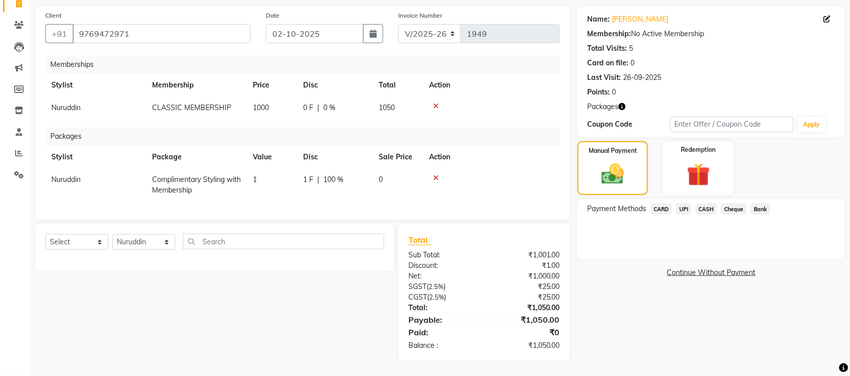
click at [657, 203] on span "CARD" at bounding box center [661, 209] width 22 height 12
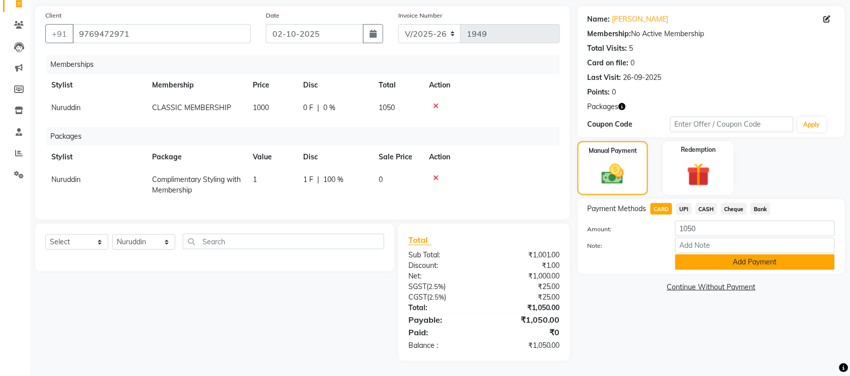
click at [686, 255] on button "Add Payment" at bounding box center [755, 263] width 160 height 16
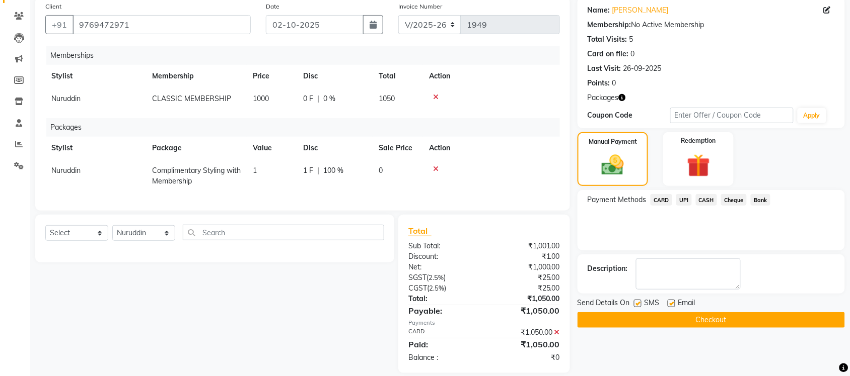
scroll to position [99, 0]
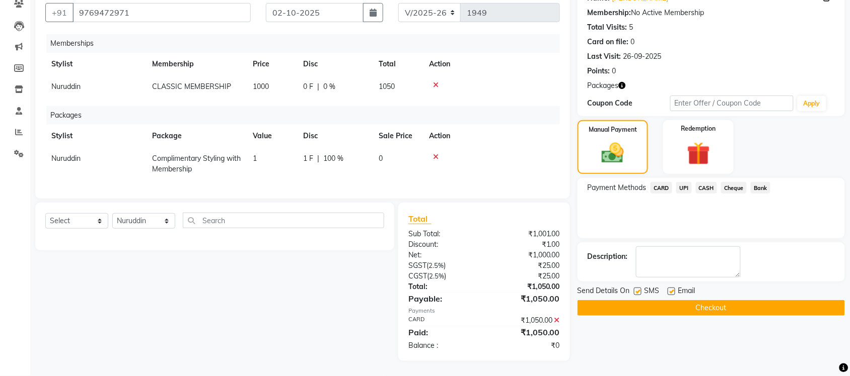
click at [713, 300] on button "Checkout" at bounding box center [710, 308] width 267 height 16
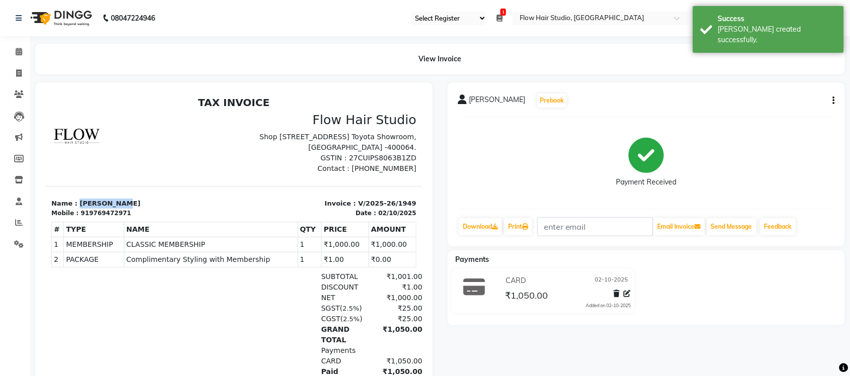
drag, startPoint x: 73, startPoint y: 209, endPoint x: 119, endPoint y: 209, distance: 45.8
click at [119, 208] on p "Name : Purvi gogri" at bounding box center [139, 203] width 177 height 10
copy p "[PERSON_NAME]"
click at [522, 231] on link "Print" at bounding box center [518, 226] width 28 height 17
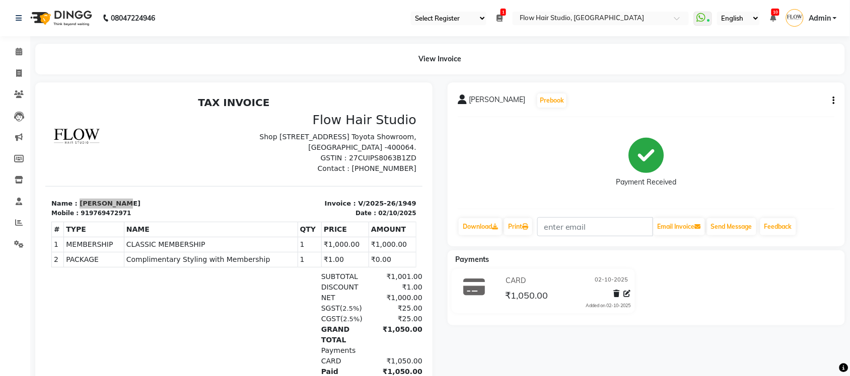
click at [695, 321] on div "Payments CARD 02-10-2025 ₹1,050.00 Added on 02-10-2025" at bounding box center [645, 288] width 397 height 75
click at [18, 53] on icon at bounding box center [19, 52] width 7 height 8
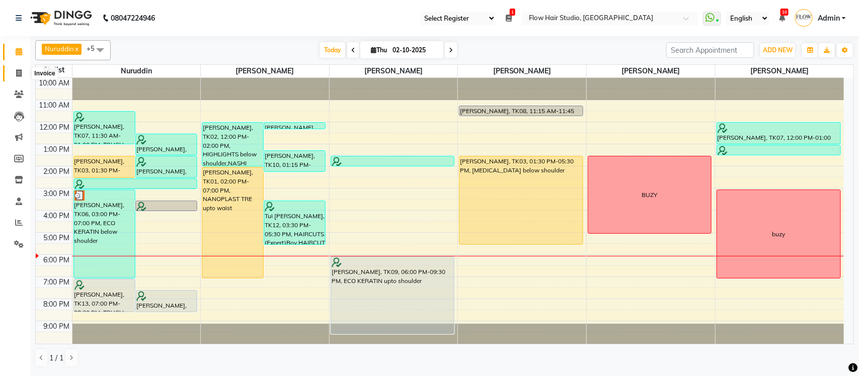
drag, startPoint x: 15, startPoint y: 74, endPoint x: 55, endPoint y: 72, distance: 40.3
click at [16, 74] on span at bounding box center [19, 74] width 18 height 12
select select "service"
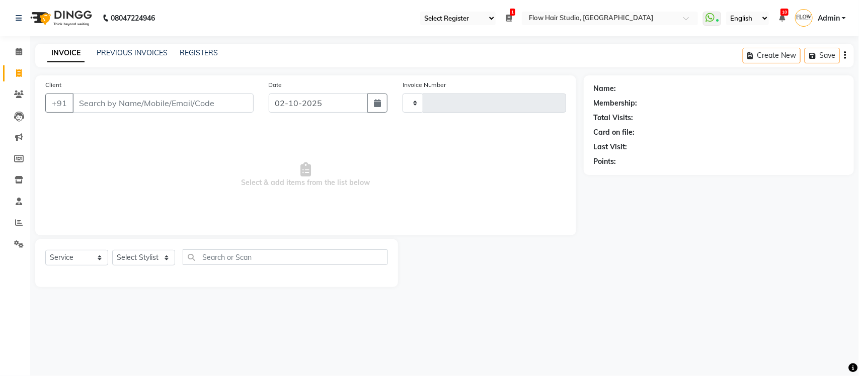
type input "1950"
select select "6925"
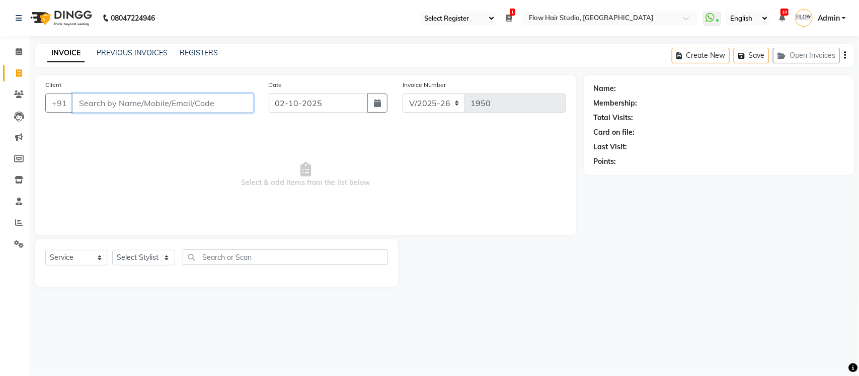
click at [103, 101] on input "Client" at bounding box center [162, 103] width 181 height 19
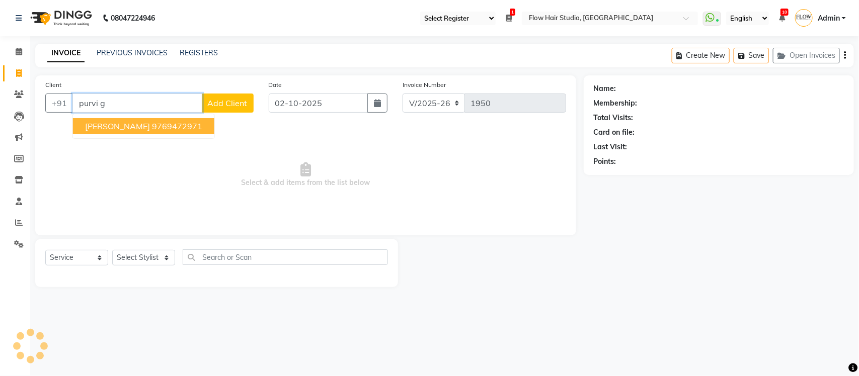
click at [170, 123] on ngb-highlight "9769472971" at bounding box center [177, 126] width 50 height 10
type input "9769472971"
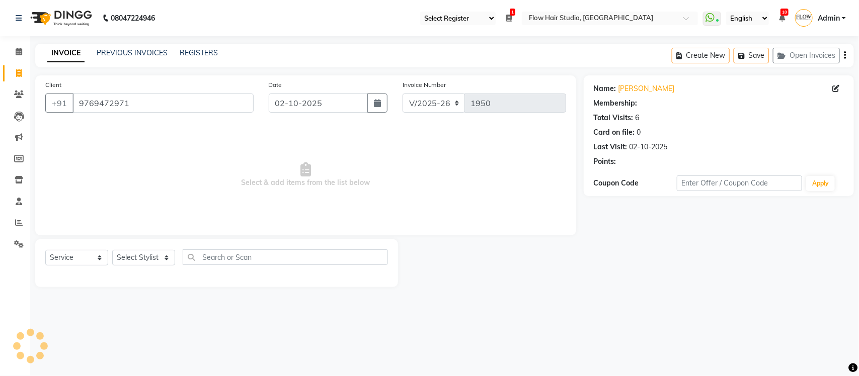
select select "1: Object"
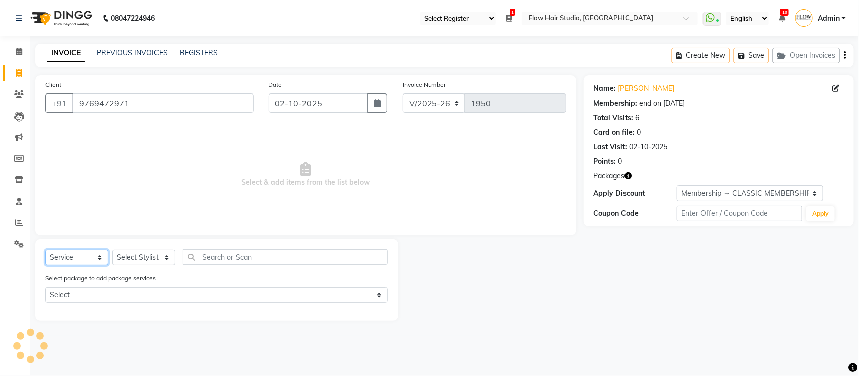
click at [91, 258] on select "Select Service Product Membership Package Voucher Prepaid Gift Card" at bounding box center [76, 258] width 63 height 16
click at [132, 253] on select "Select Stylist Jaya paswan Kamruddin Nabil Khan Nida Khan Nuruddin Shweta patil…" at bounding box center [143, 258] width 63 height 16
select select "54523"
click at [112, 250] on select "Select Stylist Jaya paswan Kamruddin Nabil Khan Nida Khan Nuruddin Shweta patil…" at bounding box center [143, 258] width 63 height 16
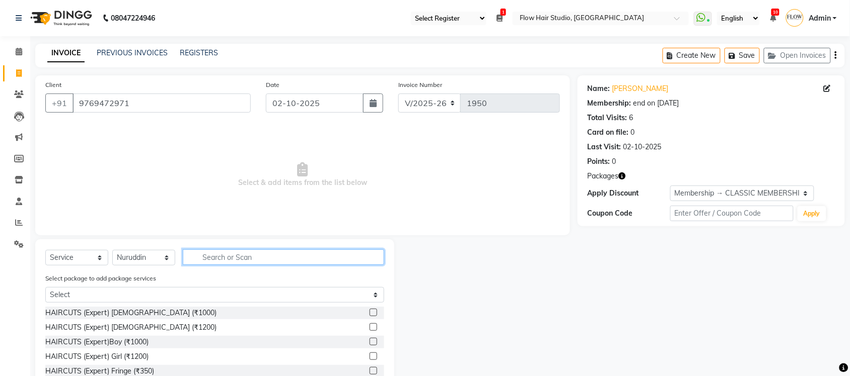
click at [218, 259] on input "text" at bounding box center [283, 258] width 201 height 16
type input "eco k"
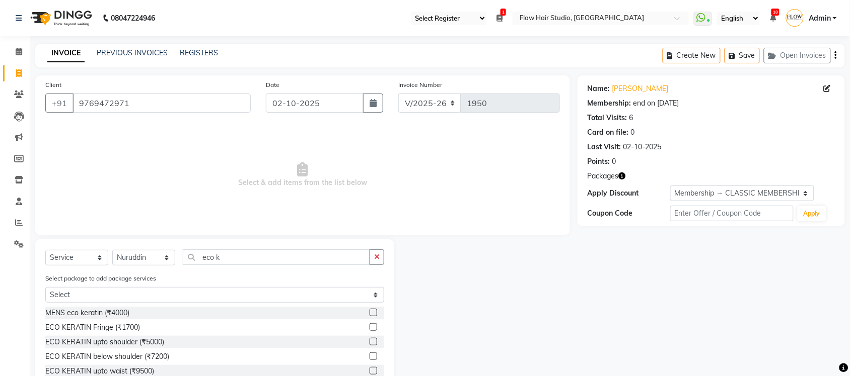
click at [126, 362] on div "ECO KERATIN below shoulder (₹7200)" at bounding box center [214, 357] width 339 height 13
click at [131, 358] on div "ECO KERATIN below shoulder (₹7200)" at bounding box center [107, 357] width 124 height 11
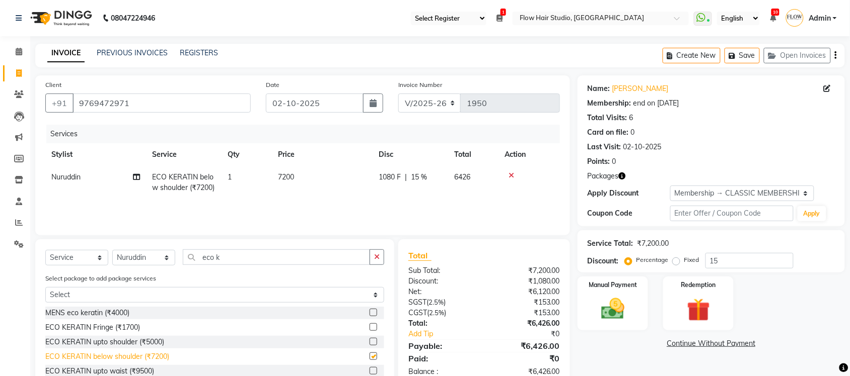
checkbox input "false"
click at [65, 260] on select "Select Service Product Membership Package Voucher Prepaid Gift Card" at bounding box center [76, 258] width 63 height 16
select select "product"
click at [45, 250] on select "Select Service Product Membership Package Voucher Prepaid Gift Card" at bounding box center [76, 258] width 63 height 16
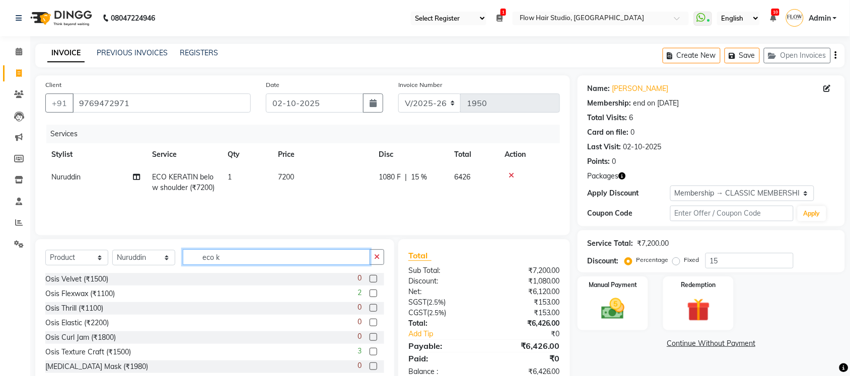
drag, startPoint x: 222, startPoint y: 252, endPoint x: 187, endPoint y: 252, distance: 35.2
click at [187, 252] on input "eco k" at bounding box center [276, 258] width 187 height 16
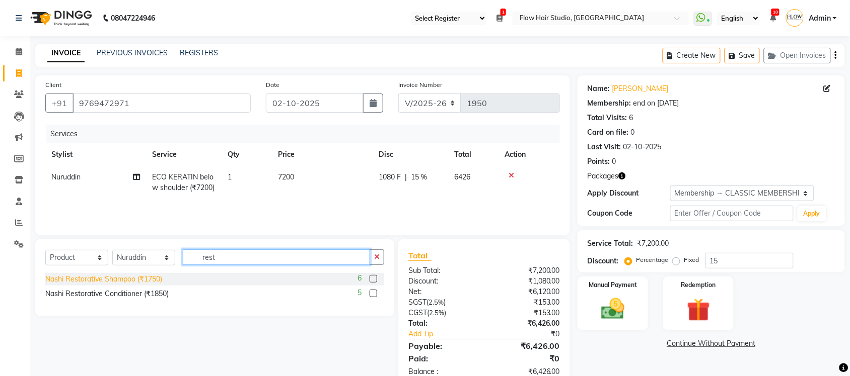
type input "rest"
click at [142, 277] on div "Nashi Restorative Shampoo (₹1750)" at bounding box center [103, 279] width 117 height 11
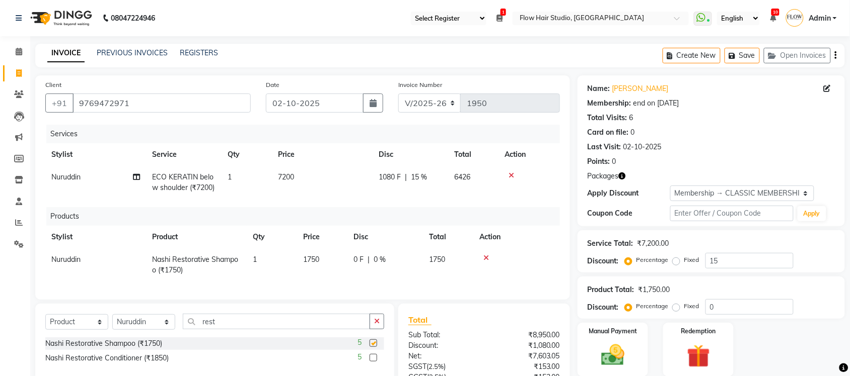
checkbox input "false"
drag, startPoint x: 227, startPoint y: 330, endPoint x: 192, endPoint y: 333, distance: 35.4
click at [193, 330] on input "rest" at bounding box center [276, 322] width 187 height 16
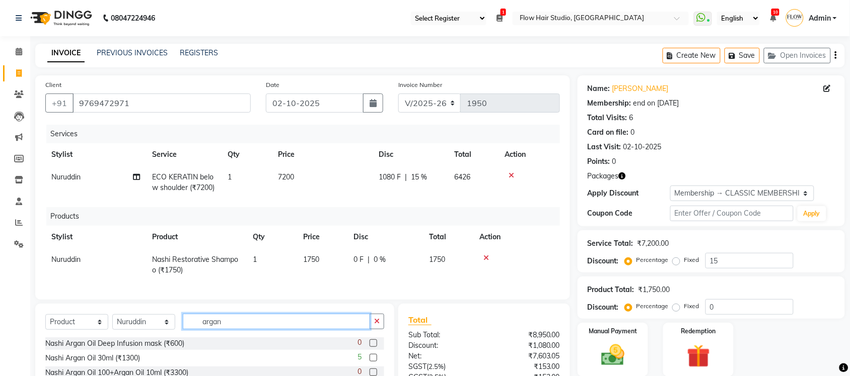
type input "argan"
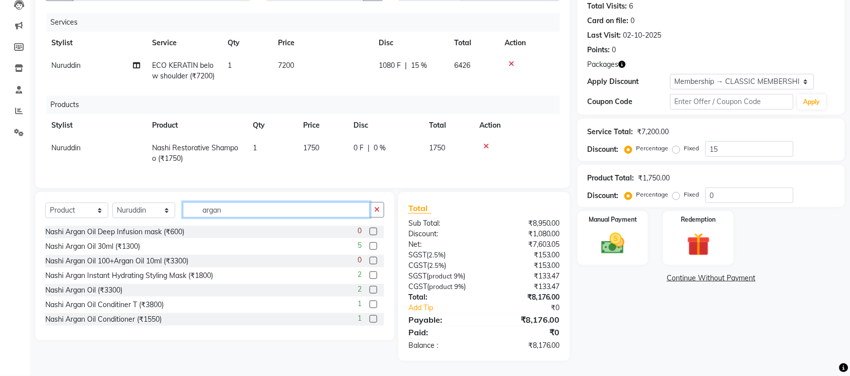
drag, startPoint x: 221, startPoint y: 213, endPoint x: 197, endPoint y: 212, distance: 24.2
click at [197, 212] on input "argan" at bounding box center [276, 210] width 187 height 16
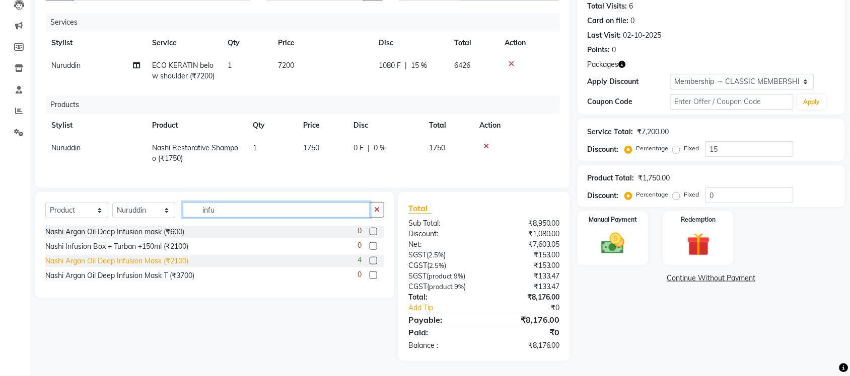
type input "infu"
click at [182, 264] on div "Nashi Argan Oil Deep Infusion Mask (₹2100)" at bounding box center [116, 261] width 143 height 11
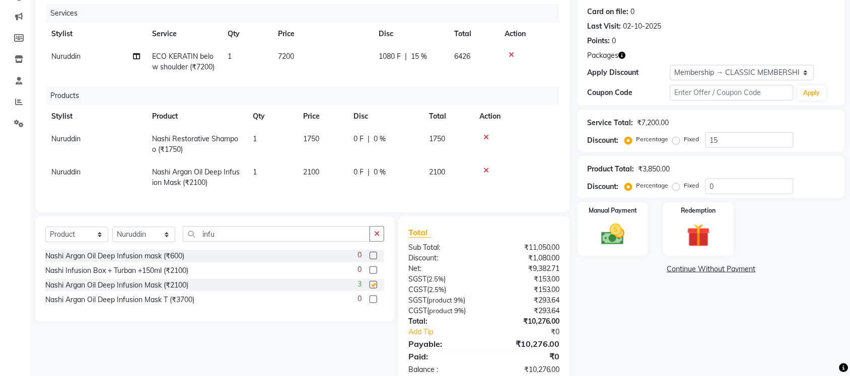
checkbox input "false"
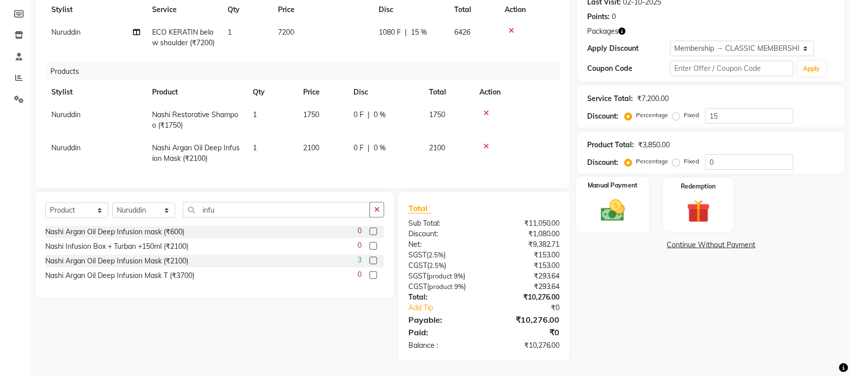
click at [634, 184] on div "Manual Payment" at bounding box center [612, 205] width 73 height 56
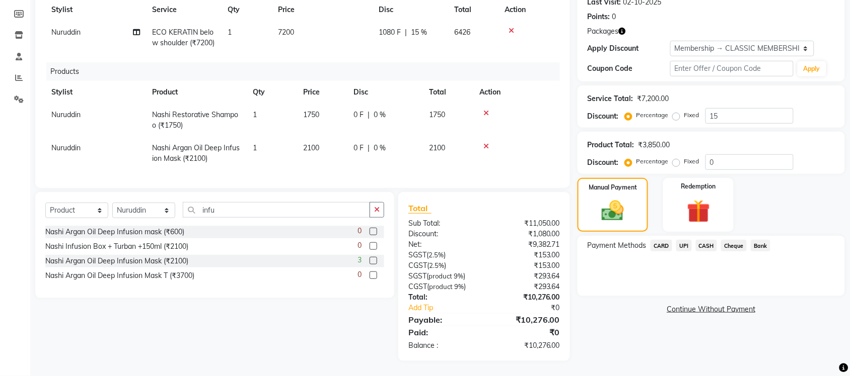
scroll to position [91, 0]
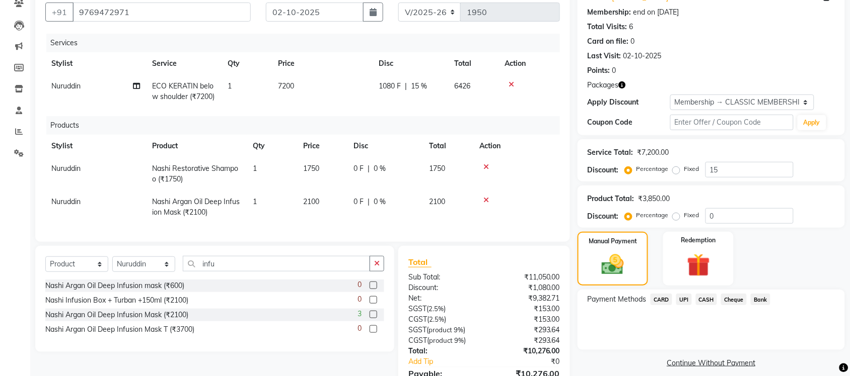
click at [302, 84] on td "7200" at bounding box center [322, 91] width 101 height 33
select select "54523"
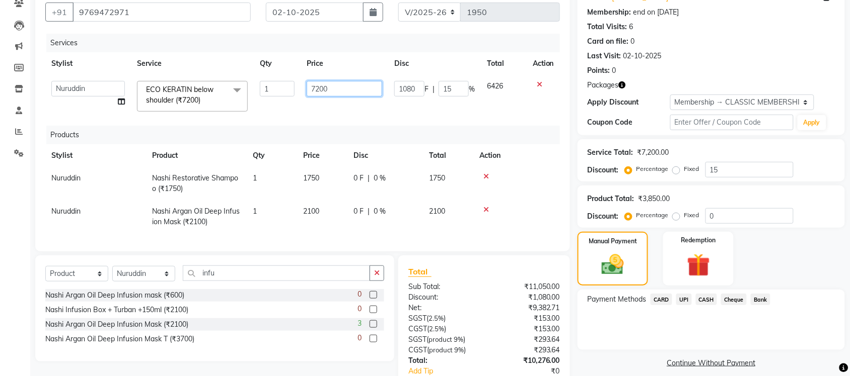
drag, startPoint x: 341, startPoint y: 89, endPoint x: 282, endPoint y: 89, distance: 59.4
click at [282, 89] on tr "Jaya paswan Kamruddin Nabil Khan Nida Khan Nuruddin Shweta patil Simran jetwani…" at bounding box center [302, 96] width 514 height 43
type input "9500"
click at [580, 275] on div "Manual Payment" at bounding box center [612, 259] width 73 height 56
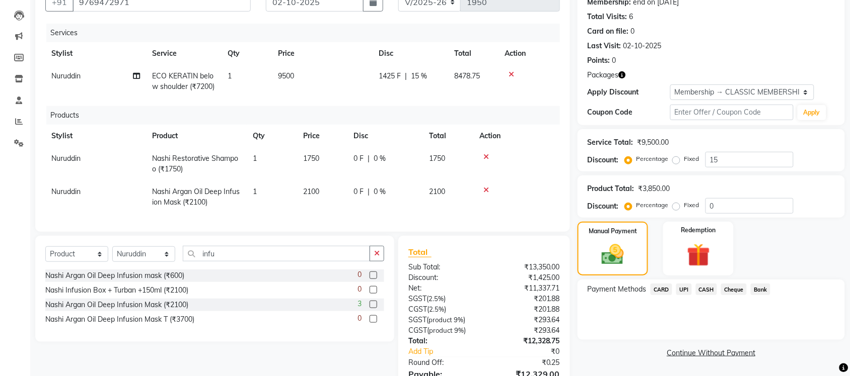
scroll to position [164, 0]
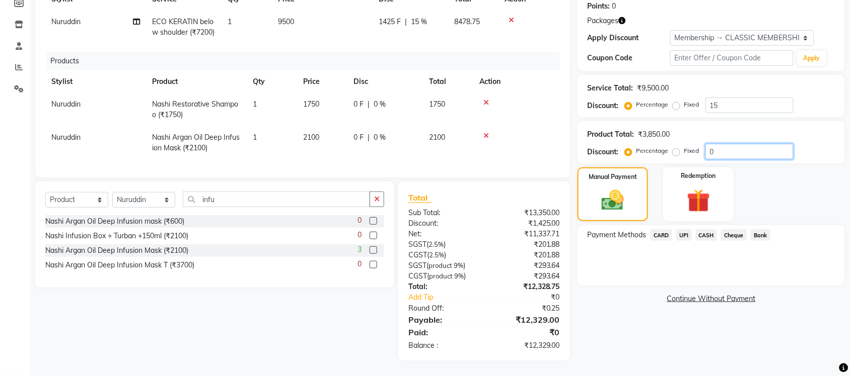
click at [722, 144] on input "0" at bounding box center [749, 152] width 88 height 16
type input "5"
click at [600, 328] on div "Name: Purvi Gogri Membership: end on 02-10-2026 Total Visits: 6 Card on file: 0…" at bounding box center [714, 140] width 275 height 441
drag, startPoint x: 662, startPoint y: 224, endPoint x: 665, endPoint y: 229, distance: 5.9
click at [662, 229] on span "CARD" at bounding box center [661, 235] width 22 height 12
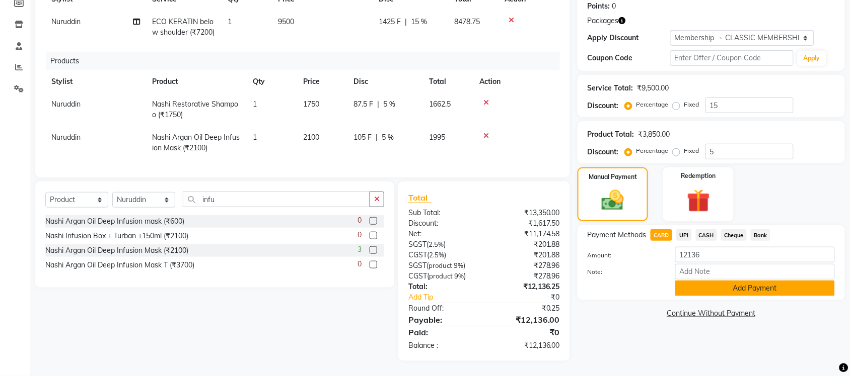
click at [703, 283] on button "Add Payment" at bounding box center [755, 289] width 160 height 16
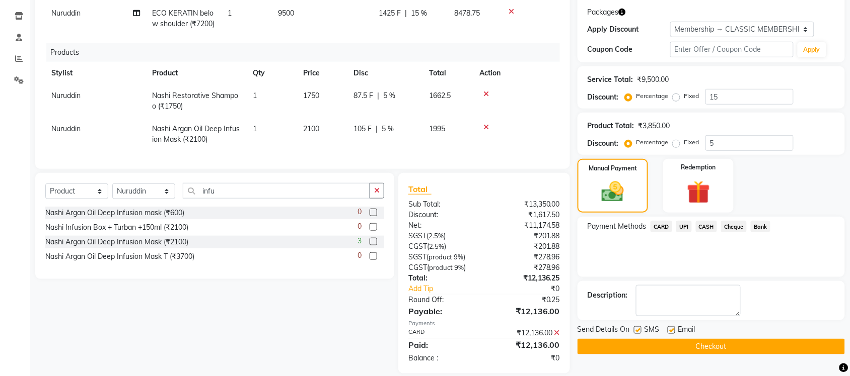
scroll to position [185, 0]
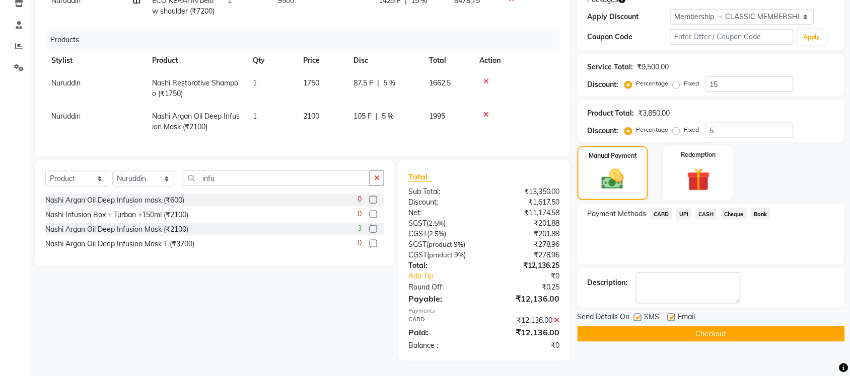
click at [706, 316] on div "Send Details On SMS Email Checkout" at bounding box center [710, 327] width 267 height 30
click at [710, 327] on button "Checkout" at bounding box center [710, 335] width 267 height 16
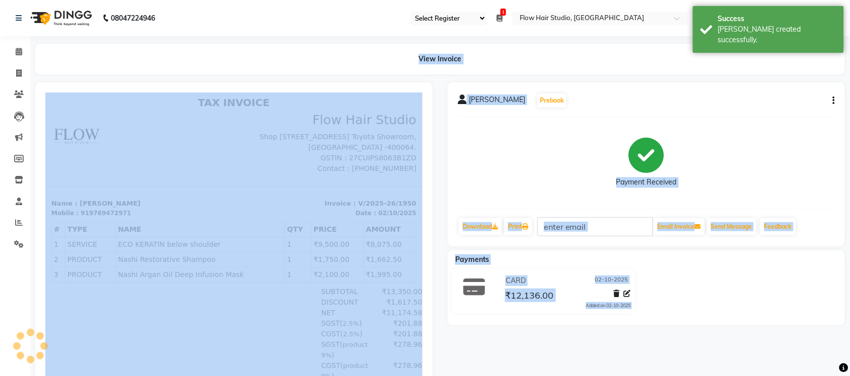
click at [738, 292] on div "CARD 02-10-2025 ₹12,136.00 Added on 02-10-2025" at bounding box center [646, 293] width 412 height 48
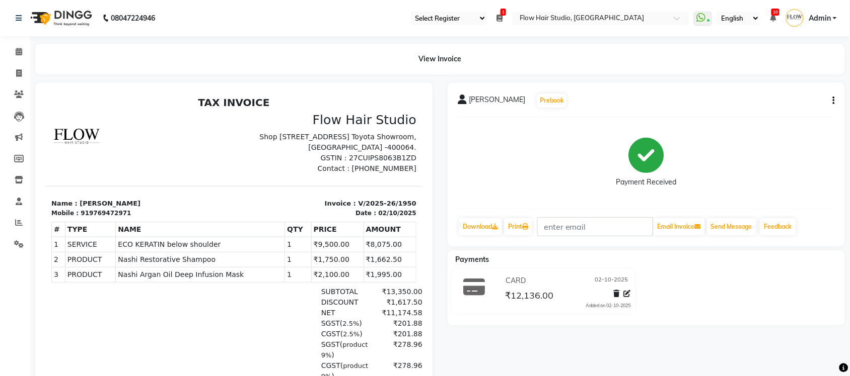
click at [836, 99] on div "Purvi gogri Prebook Payment Received Download Print Email Invoice Send Message …" at bounding box center [645, 165] width 397 height 164
click at [832, 101] on button "button" at bounding box center [831, 101] width 6 height 11
click at [766, 89] on div "Split Service Amount" at bounding box center [783, 88] width 69 height 13
select select "54523"
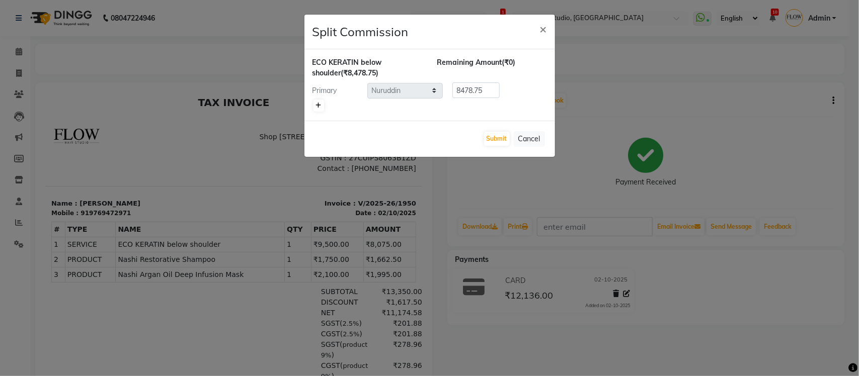
click at [320, 107] on icon at bounding box center [319, 106] width 6 height 6
type input "4239.38"
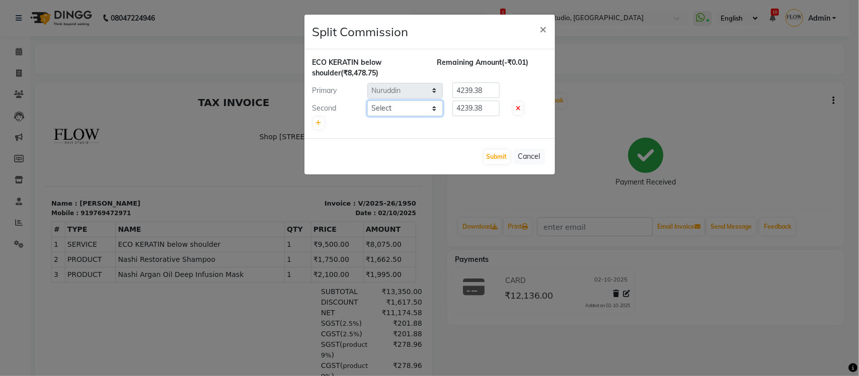
click at [400, 110] on select "Select Jaya paswan Kamruddin Nabil Khan Nida Khan Nuruddin Shweta patil Simran …" at bounding box center [404, 109] width 75 height 16
select select "82931"
click at [367, 101] on select "Select Jaya paswan Kamruddin Nabil Khan Nida Khan Nuruddin Shweta patil Simran …" at bounding box center [404, 109] width 75 height 16
drag, startPoint x: 485, startPoint y: 112, endPoint x: 459, endPoint y: 105, distance: 26.6
click at [459, 105] on input "4239.38" at bounding box center [475, 109] width 47 height 16
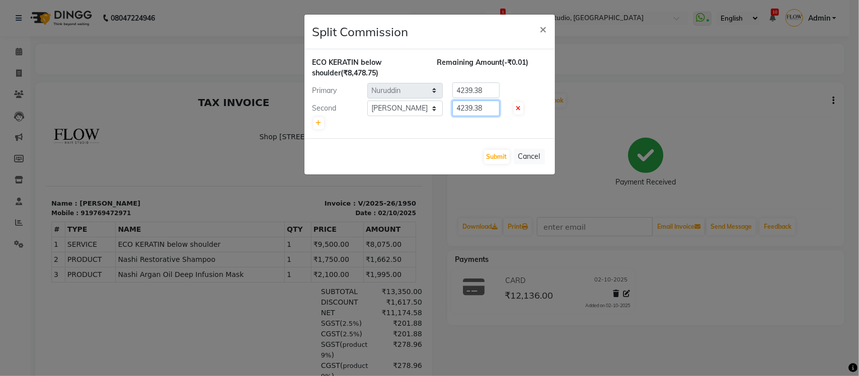
type input "4"
type input "2119"
click at [439, 86] on div "Primary Select Jaya paswan Kamruddin Nabil Khan Nida Khan Nuruddin Shweta patil…" at bounding box center [430, 91] width 250 height 16
type input "6359"
click at [481, 104] on input "2119" at bounding box center [475, 109] width 47 height 16
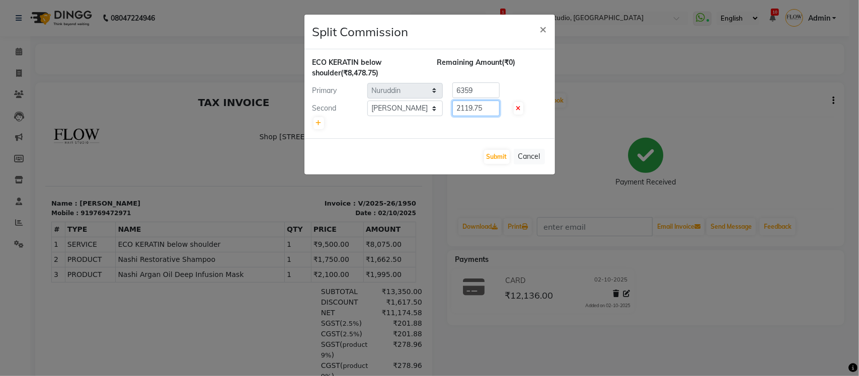
type input "2119.75"
drag, startPoint x: 494, startPoint y: 165, endPoint x: 502, endPoint y: 164, distance: 8.1
click at [499, 165] on div "Submit Cancel" at bounding box center [429, 156] width 251 height 36
click at [504, 159] on button "Submit" at bounding box center [497, 157] width 26 height 14
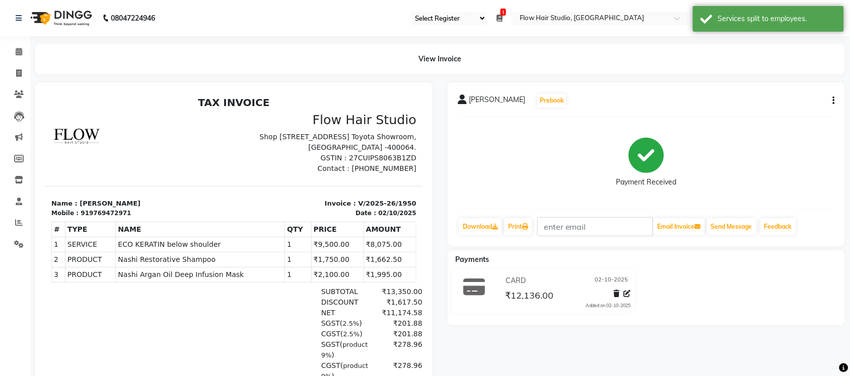
click at [290, 59] on div "View Invoice" at bounding box center [439, 59] width 809 height 31
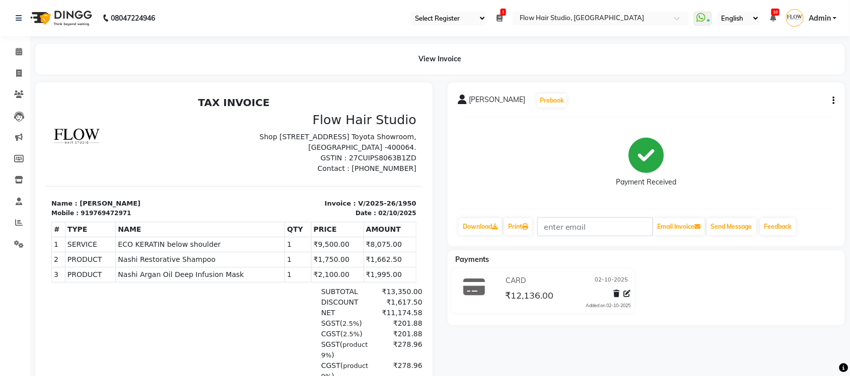
click at [834, 96] on div "Purvi gogri Prebook Payment Received Download Print Email Invoice Send Message …" at bounding box center [645, 165] width 397 height 164
click at [830, 102] on button "button" at bounding box center [831, 101] width 6 height 11
click at [793, 105] on div "Edit Item Staff" at bounding box center [783, 101] width 69 height 13
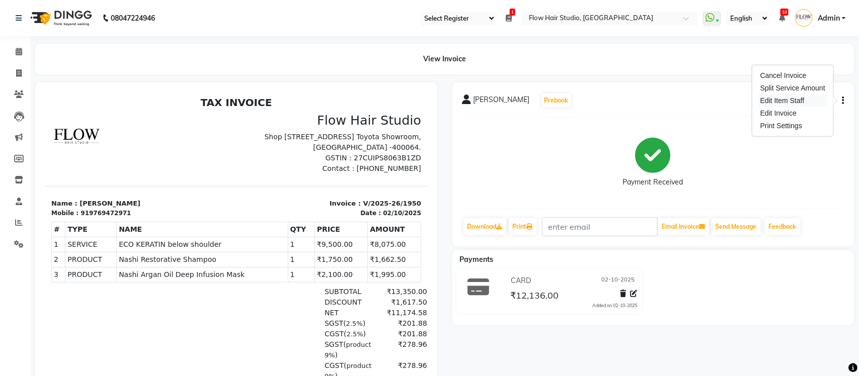
select select "54523"
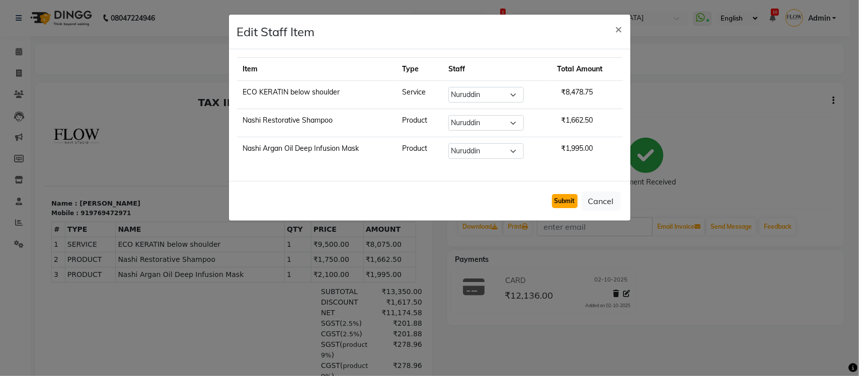
click at [570, 200] on button "Submit" at bounding box center [565, 201] width 26 height 14
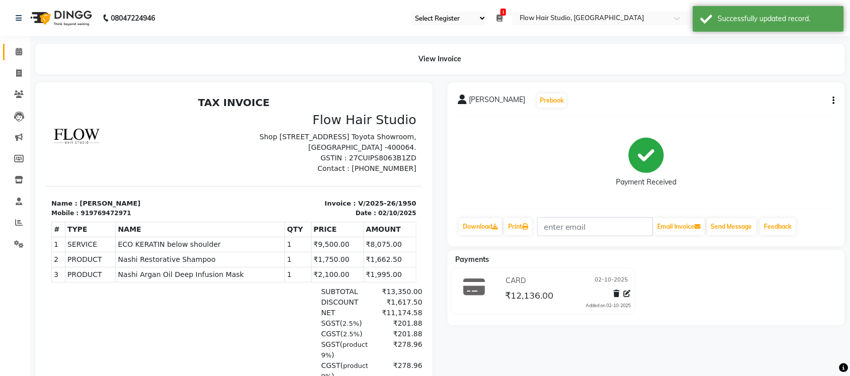
click at [20, 54] on icon at bounding box center [19, 52] width 7 height 8
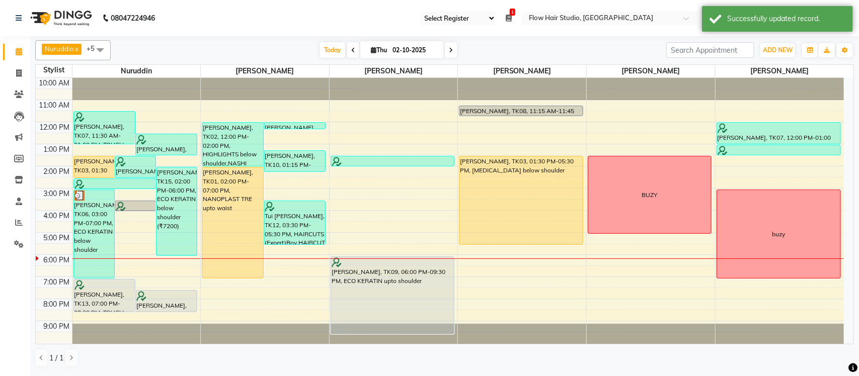
click at [449, 47] on icon at bounding box center [451, 50] width 4 height 6
type input "03-10-2025"
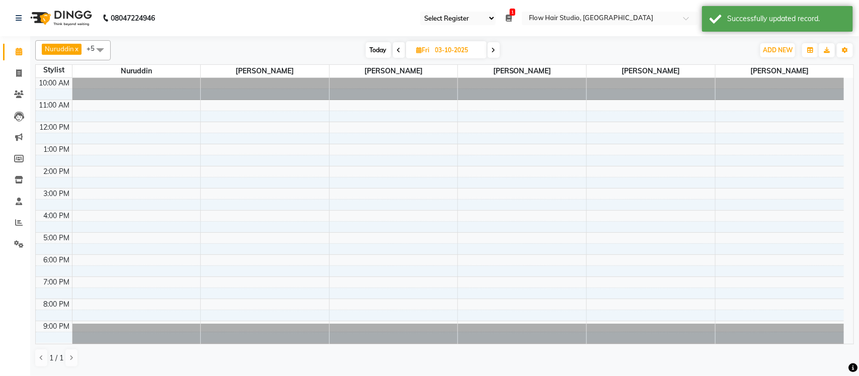
scroll to position [2, 0]
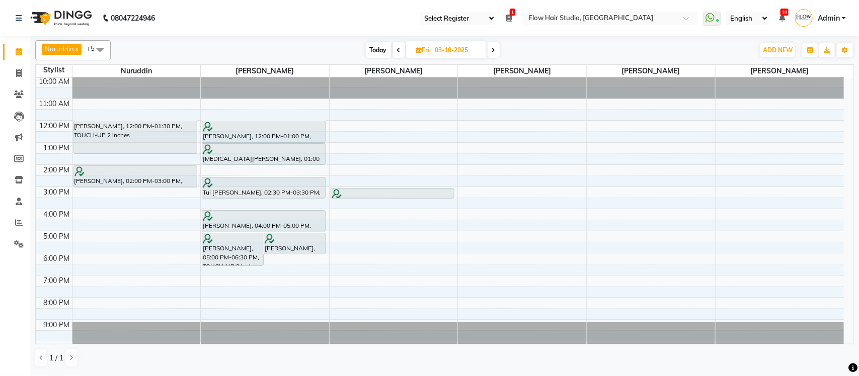
click at [500, 126] on div "10:00 AM 11:00 AM 12:00 PM 1:00 PM 2:00 PM 3:00 PM 4:00 PM 5:00 PM 6:00 PM 7:00…" at bounding box center [440, 209] width 808 height 266
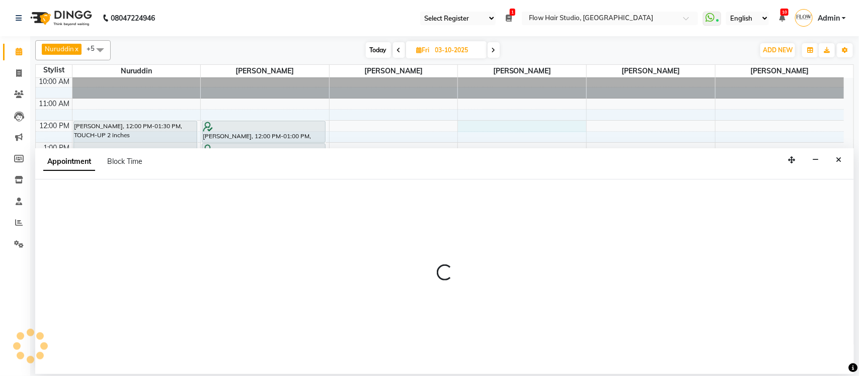
select select "54526"
select select "720"
select select "tentative"
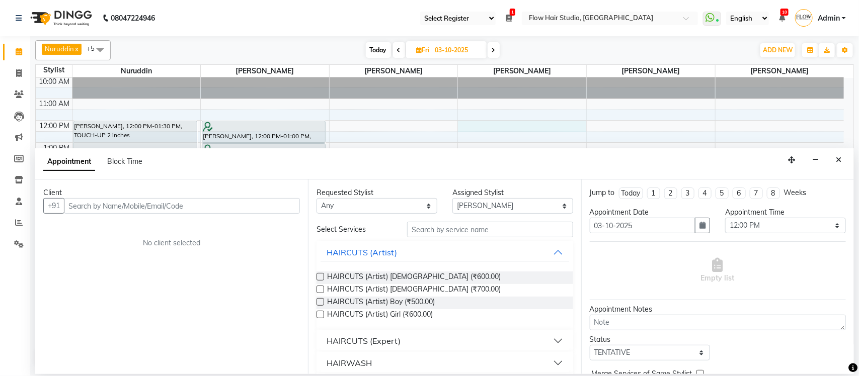
drag, startPoint x: 841, startPoint y: 161, endPoint x: 831, endPoint y: 160, distance: 9.6
click at [841, 160] on icon "Close" at bounding box center [839, 160] width 6 height 7
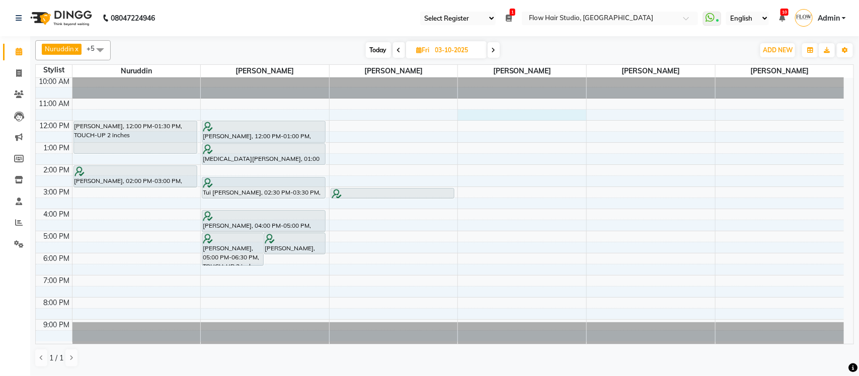
click at [526, 119] on div "10:00 AM 11:00 AM 12:00 PM 1:00 PM 2:00 PM 3:00 PM 4:00 PM 5:00 PM 6:00 PM 7:00…" at bounding box center [440, 209] width 808 height 266
select select "54526"
select select "690"
select select "tentative"
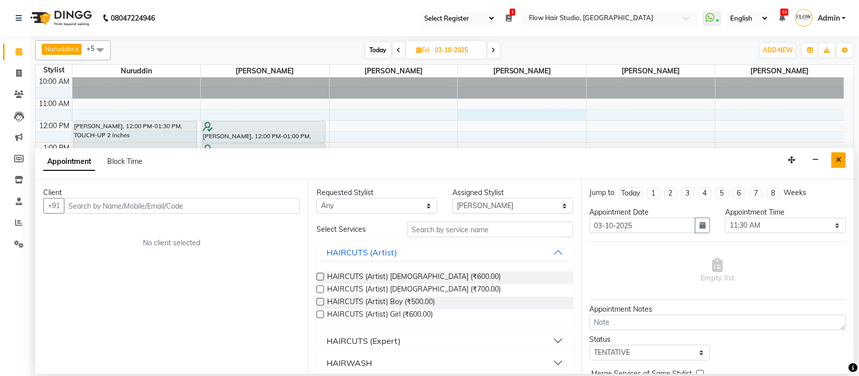
click at [838, 164] on icon "Close" at bounding box center [839, 160] width 6 height 7
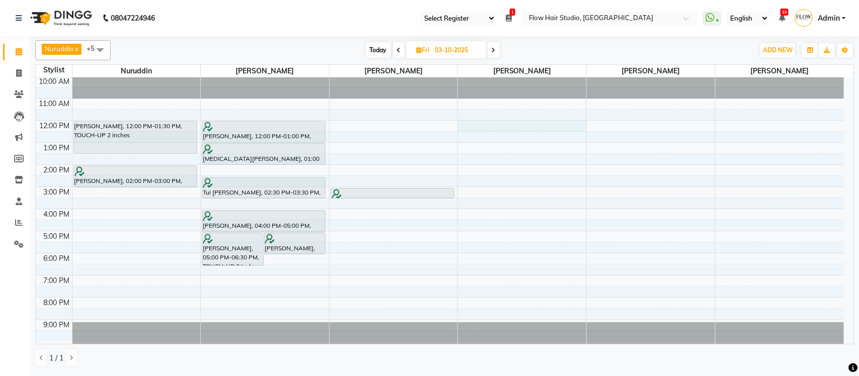
click at [484, 123] on div "10:00 AM 11:00 AM 12:00 PM 1:00 PM 2:00 PM 3:00 PM 4:00 PM 5:00 PM 6:00 PM 7:00…" at bounding box center [440, 209] width 808 height 266
select select "54526"
select select "720"
select select "tentative"
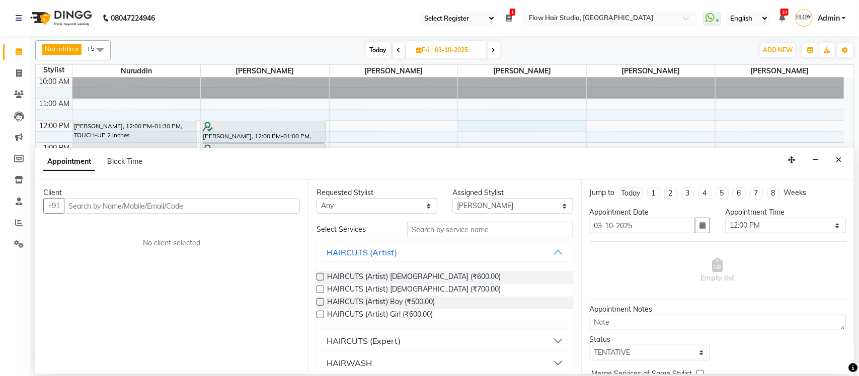
click at [118, 209] on input "text" at bounding box center [182, 206] width 236 height 16
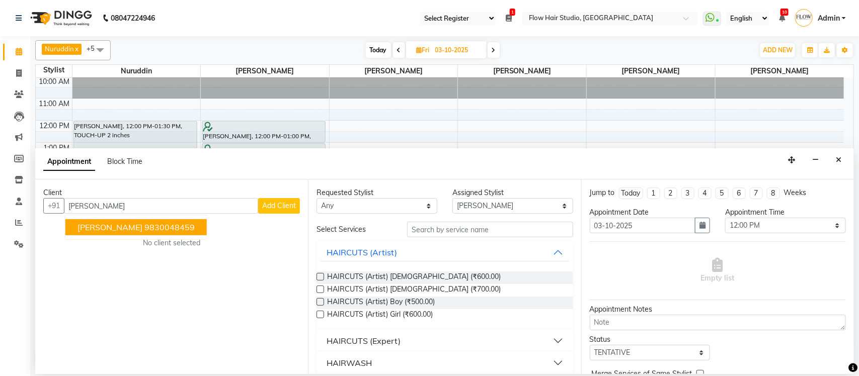
click at [165, 224] on ngb-highlight "9830048459" at bounding box center [169, 227] width 50 height 10
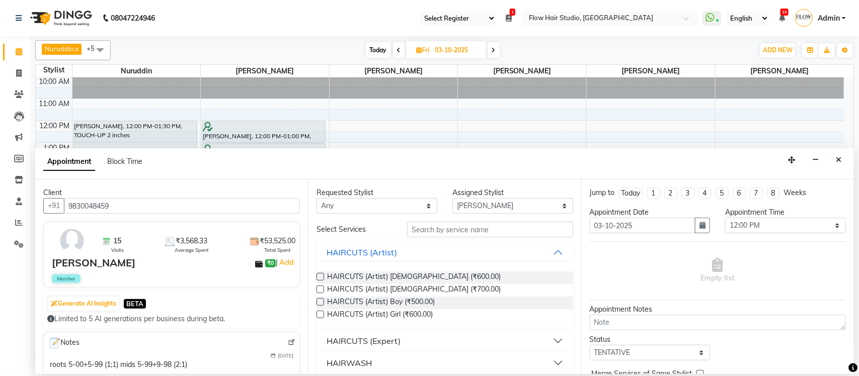
type input "9830048459"
click at [456, 226] on input "text" at bounding box center [490, 230] width 166 height 16
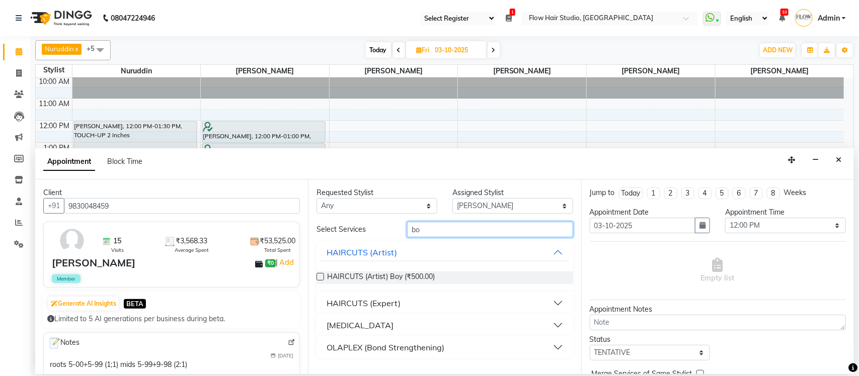
type input "bo"
click at [396, 329] on button "BOTOX" at bounding box center [445, 326] width 248 height 18
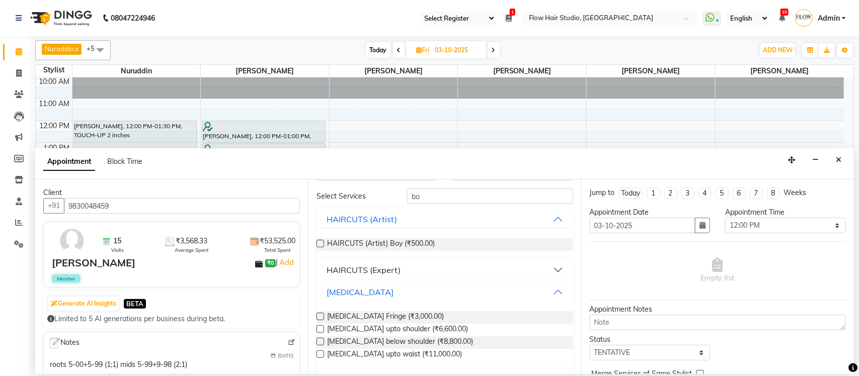
scroll to position [58, 0]
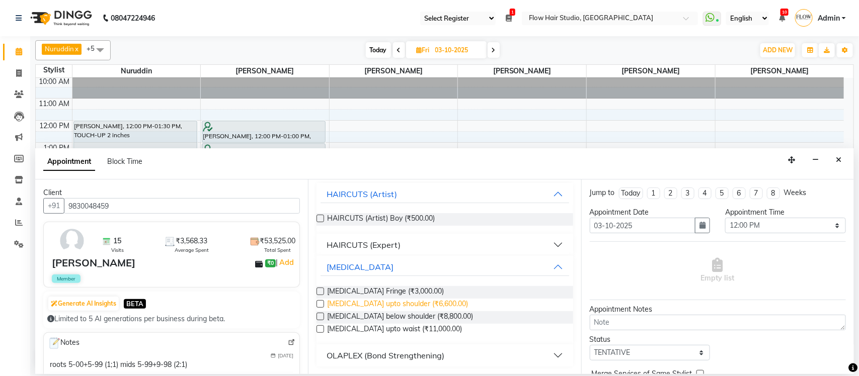
click at [414, 306] on span "BOTOX upto shoulder (₹6,600.00)" at bounding box center [397, 305] width 141 height 13
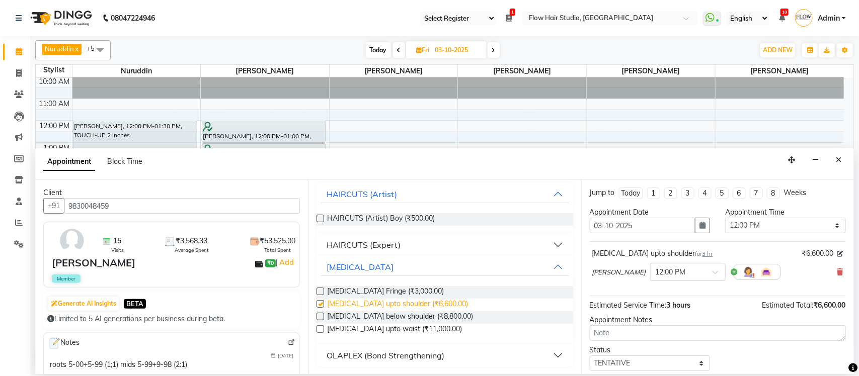
checkbox input "false"
click at [837, 276] on icon at bounding box center [840, 272] width 6 height 7
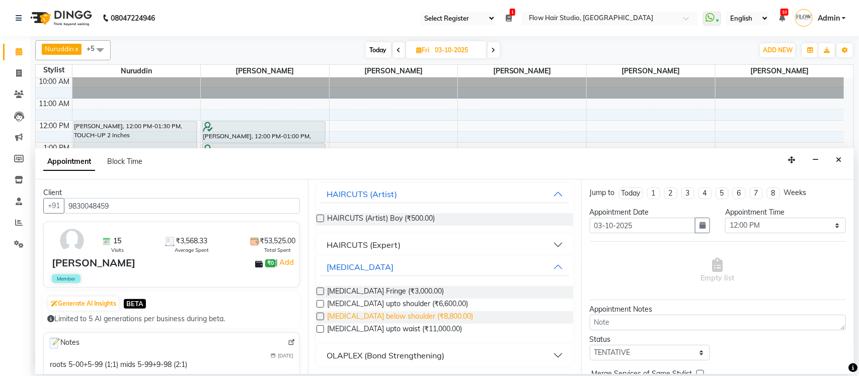
click at [412, 315] on span "BOTOX below shoulder (₹8,800.00)" at bounding box center [400, 318] width 146 height 13
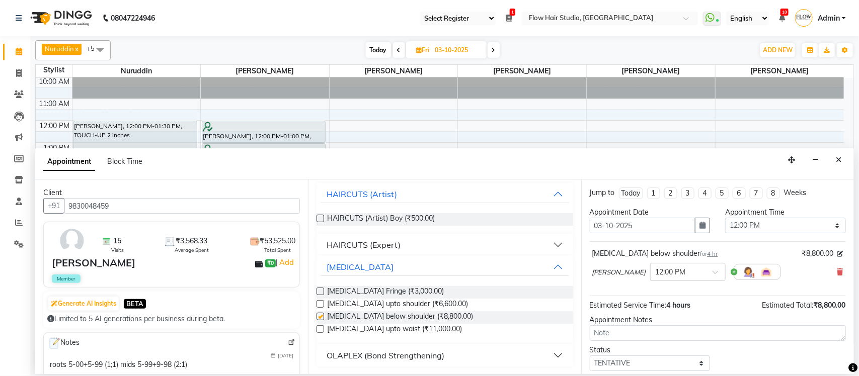
checkbox input "false"
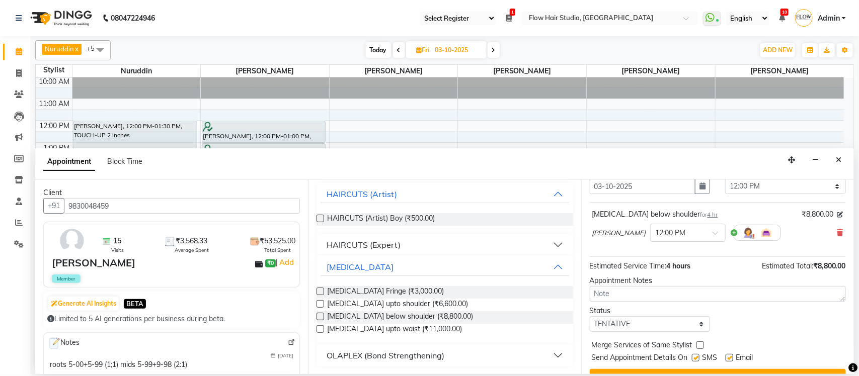
scroll to position [61, 0]
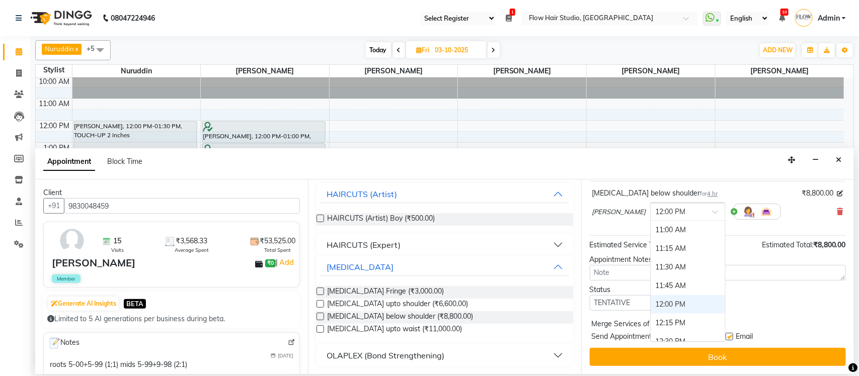
click at [685, 216] on div at bounding box center [688, 211] width 74 height 11
click at [661, 270] on div "11:30 AM" at bounding box center [688, 267] width 74 height 19
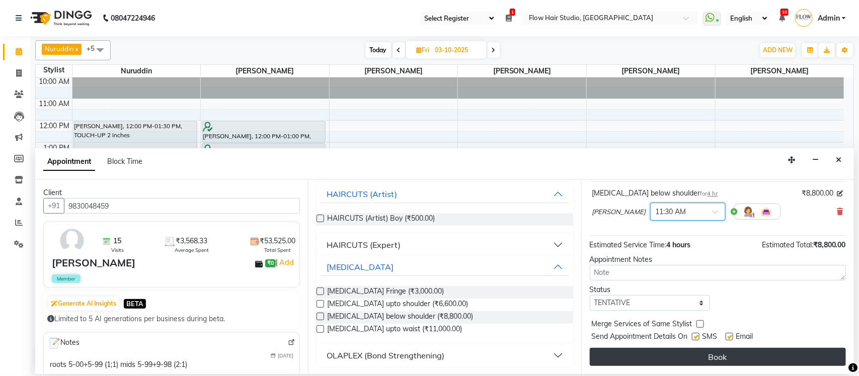
click at [695, 361] on button "Book" at bounding box center [718, 357] width 256 height 18
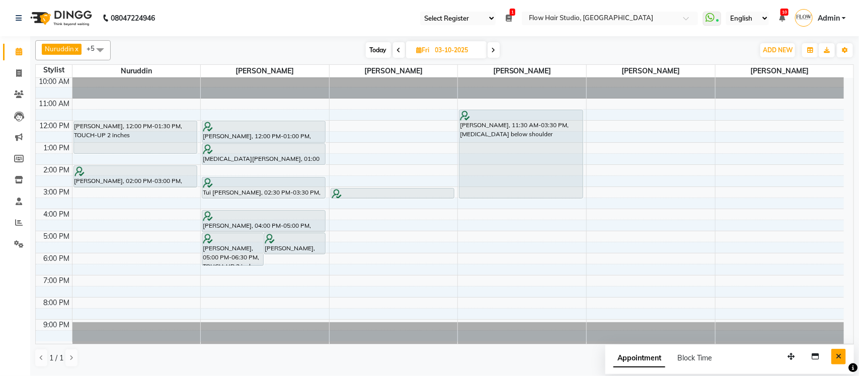
click at [838, 356] on icon "Close" at bounding box center [839, 356] width 6 height 7
click at [21, 73] on icon at bounding box center [19, 73] width 6 height 8
select select "service"
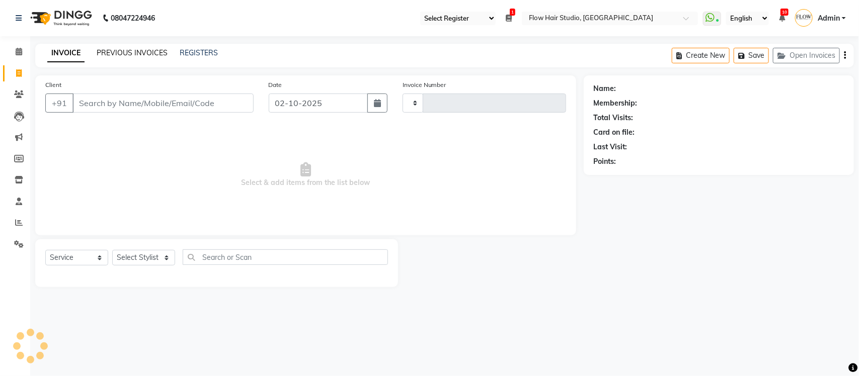
type input "1951"
click at [139, 49] on link "PREVIOUS INVOICES" at bounding box center [132, 52] width 71 height 9
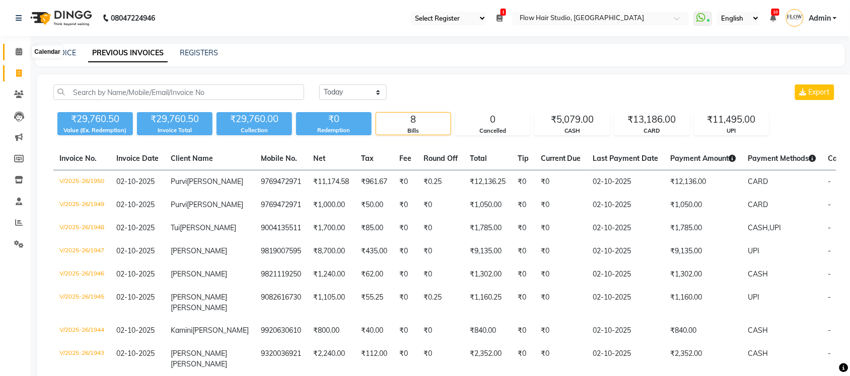
click at [13, 55] on span at bounding box center [19, 52] width 18 height 12
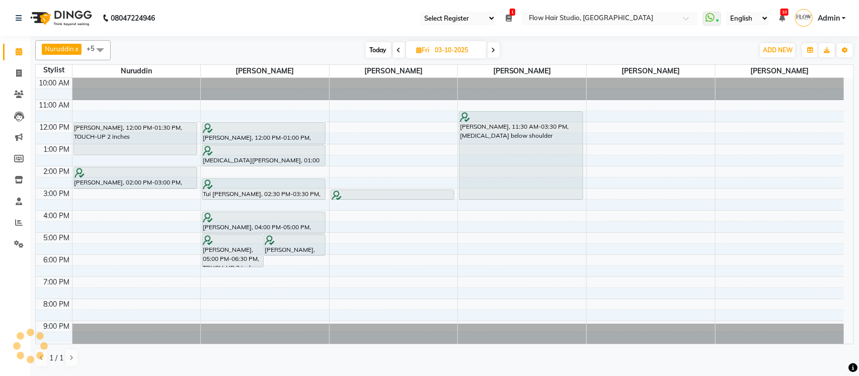
scroll to position [2, 0]
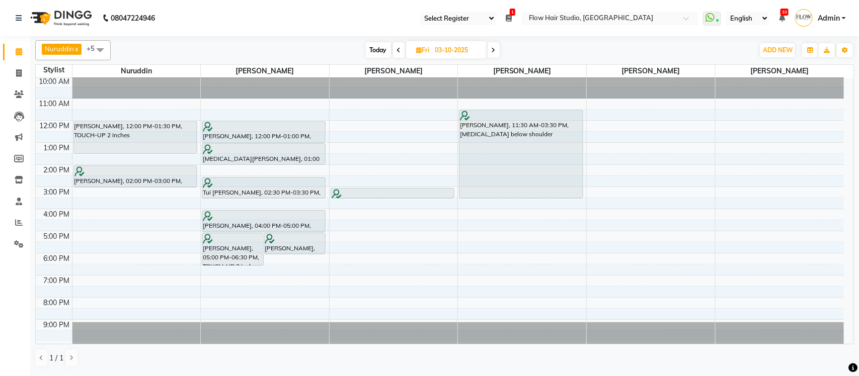
click at [380, 41] on div "Nuruddin x Kamruddin x Simran jetwani x Nabil Khan x Jaya paswan x Shweta patil…" at bounding box center [444, 50] width 819 height 20
click at [379, 46] on span "Today" at bounding box center [378, 50] width 25 height 16
type input "02-10-2025"
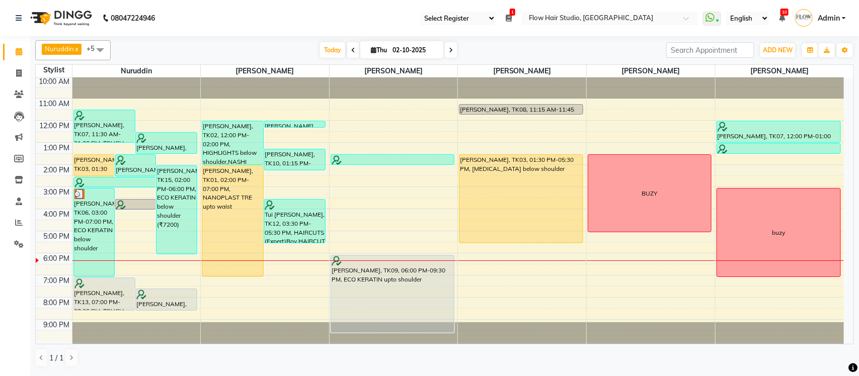
click at [706, 58] on div "ADD NEW Toggle Dropdown Add Appointment Add Invoice Add Expense Add Attendance …" at bounding box center [760, 50] width 188 height 16
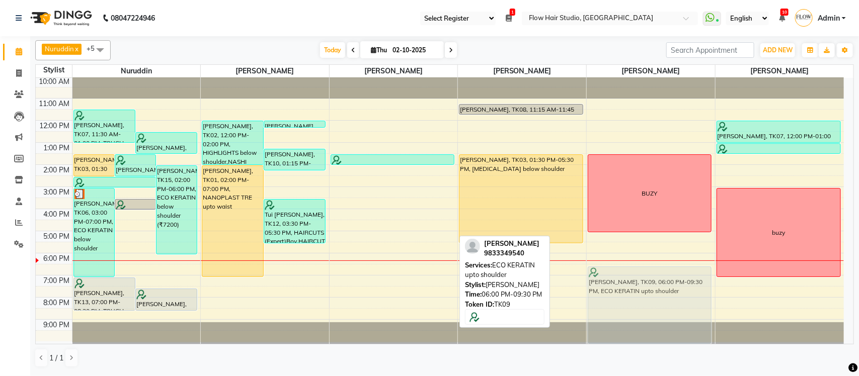
drag, startPoint x: 373, startPoint y: 294, endPoint x: 655, endPoint y: 307, distance: 281.6
click at [653, 308] on tr "Priyanka Ghosh, TK03, 01:30 PM-02:30 PM, HAIRCUTS (Expert) Female Karen, TK04, …" at bounding box center [440, 209] width 808 height 266
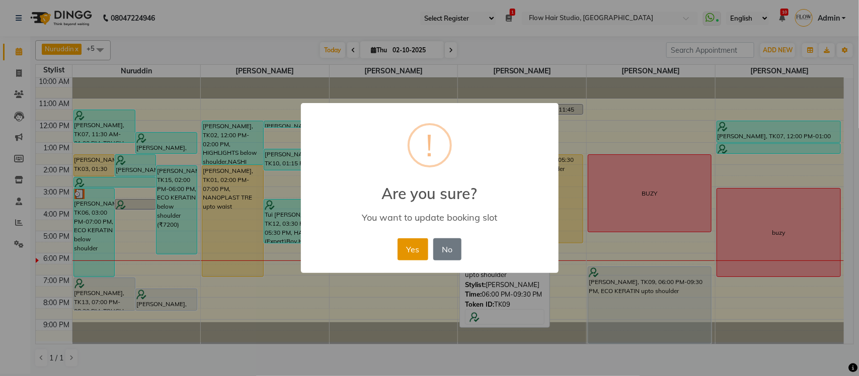
click at [403, 253] on button "Yes" at bounding box center [413, 250] width 31 height 22
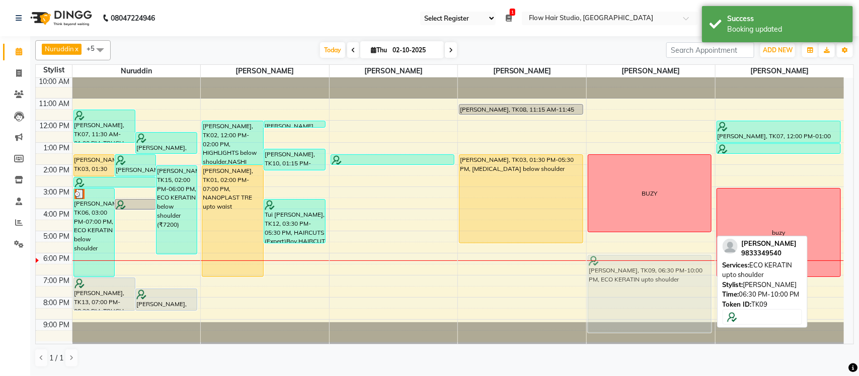
drag, startPoint x: 658, startPoint y: 295, endPoint x: 660, endPoint y: 289, distance: 6.4
click at [660, 289] on div "BUZY Soumyata Narula, TK09, 06:30 PM-10:00 PM, ECO KERATIN upto shoulder Soumya…" at bounding box center [651, 209] width 128 height 266
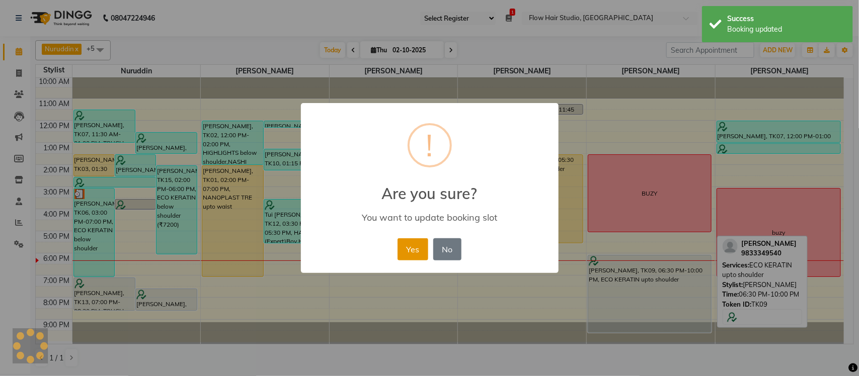
click at [411, 247] on button "Yes" at bounding box center [413, 250] width 31 height 22
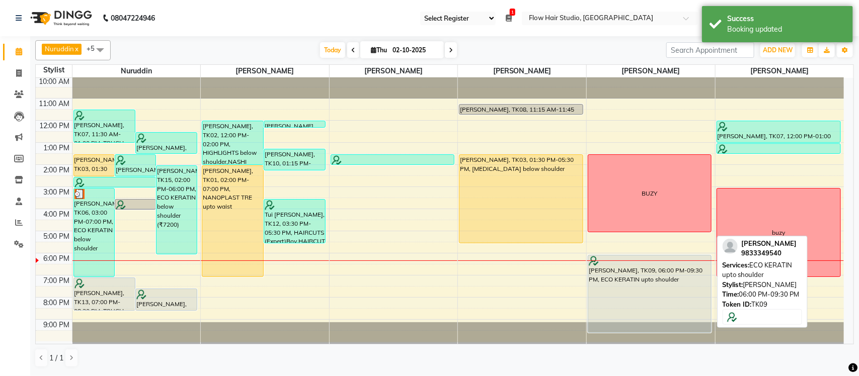
click at [600, 286] on div "[PERSON_NAME], TK09, 06:00 PM-09:30 PM, ECO KERATIN upto shoulder" at bounding box center [649, 294] width 123 height 77
click at [651, 300] on div "[PERSON_NAME], TK09, 06:00 PM-09:30 PM, ECO KERATIN upto shoulder" at bounding box center [649, 294] width 123 height 77
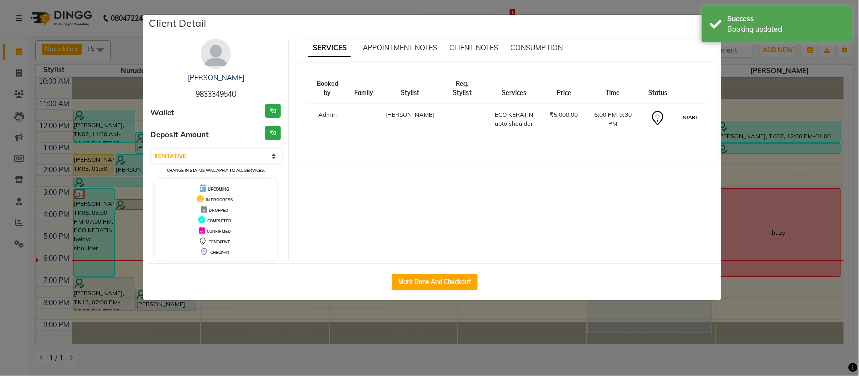
click at [700, 111] on button "START" at bounding box center [690, 117] width 21 height 13
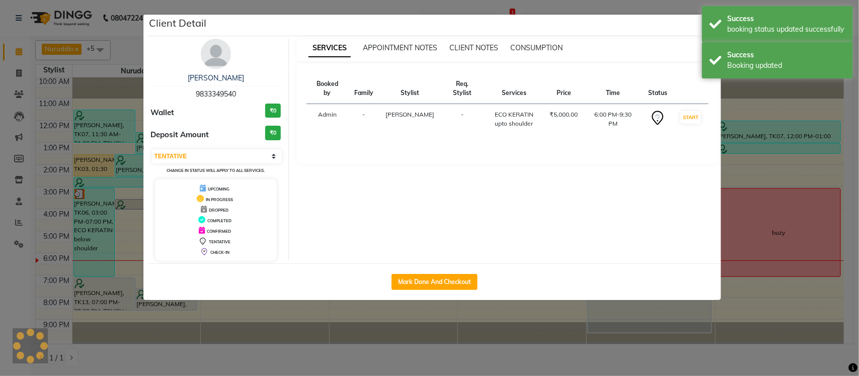
select select "1"
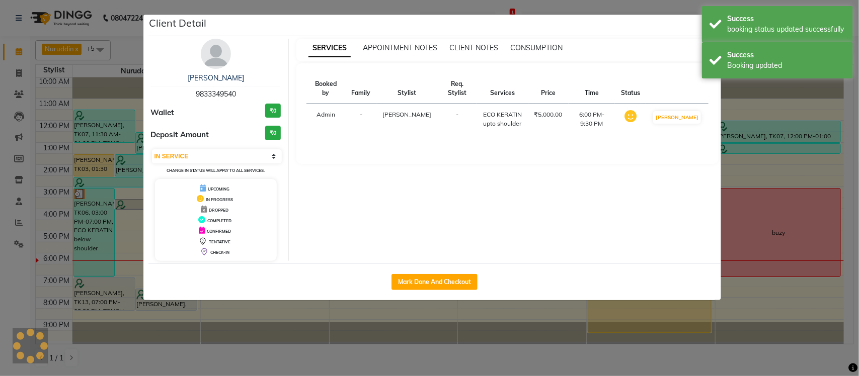
click at [859, 264] on ngb-modal-window "Client Detail Soumyata Narula 9833349540 Wallet ₹0 Deposit Amount ₹0 Select IN …" at bounding box center [429, 188] width 859 height 376
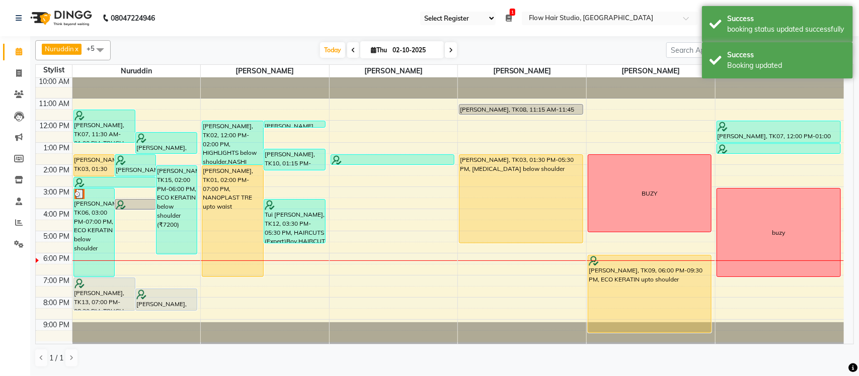
click at [457, 55] on div "Today Thu 02-10-2025" at bounding box center [389, 50] width 546 height 15
click at [453, 53] on span at bounding box center [451, 50] width 12 height 16
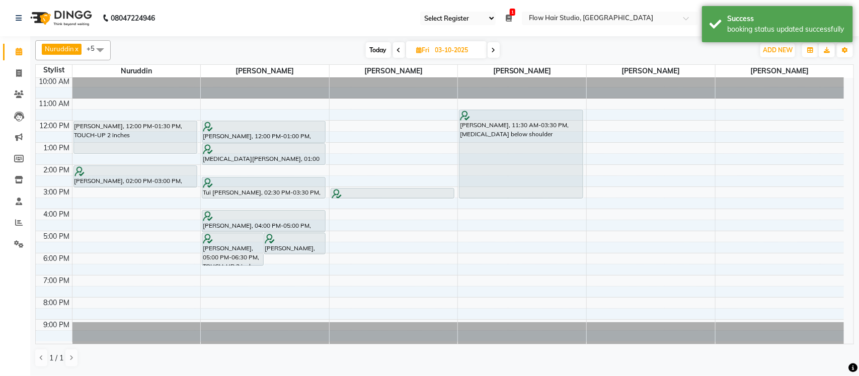
click at [374, 51] on span "Today" at bounding box center [378, 50] width 25 height 16
type input "02-10-2025"
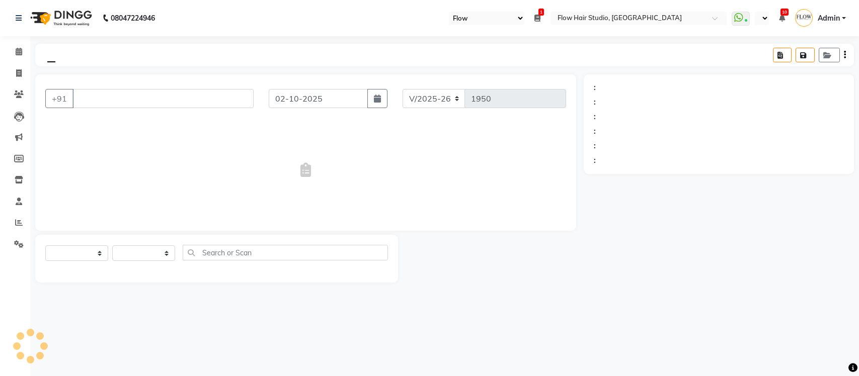
select select "46"
select select "6925"
select select "service"
type input "9769472971"
select select "54523"
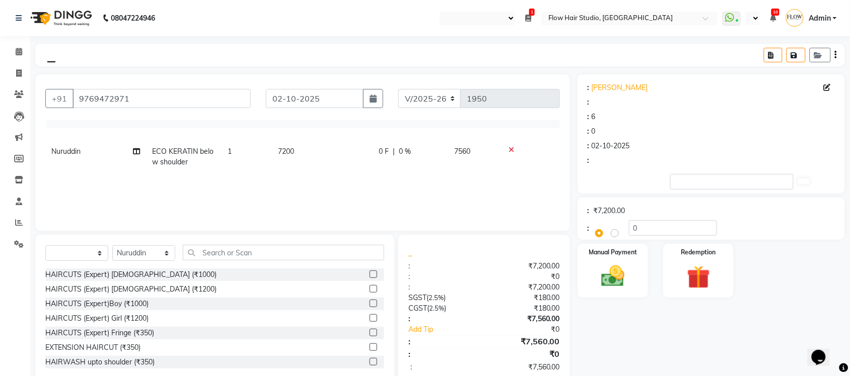
type input "15"
select select "1: Object"
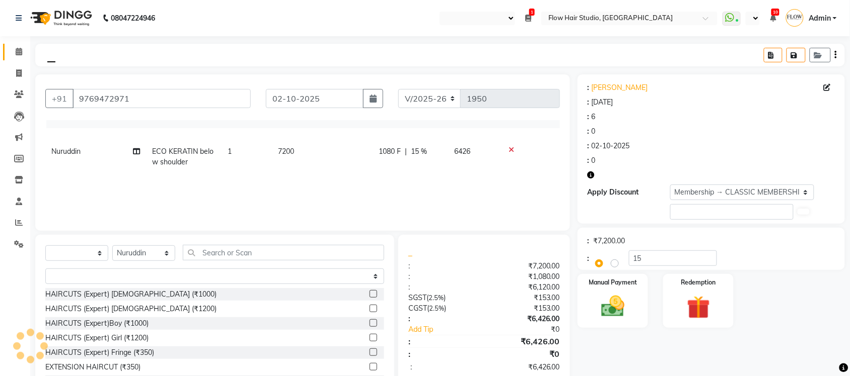
click at [10, 55] on span at bounding box center [19, 52] width 18 height 12
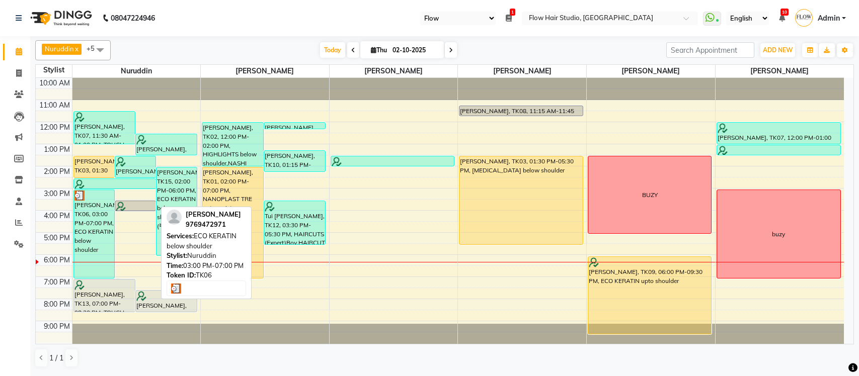
select select "46"
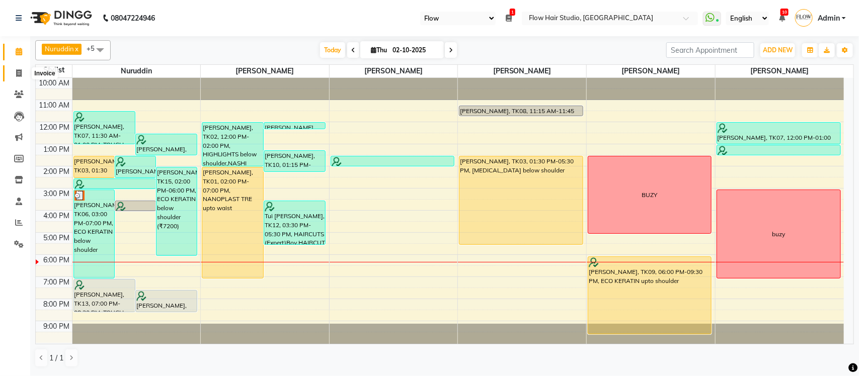
click at [14, 69] on span at bounding box center [19, 74] width 18 height 12
select select "6925"
select select "service"
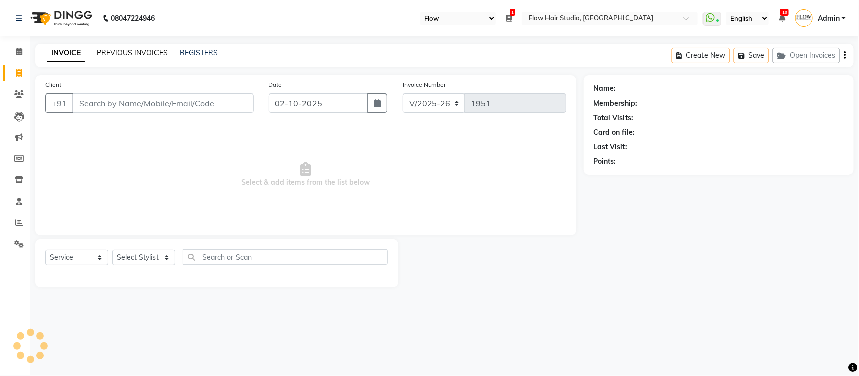
click at [104, 49] on link "PREVIOUS INVOICES" at bounding box center [132, 52] width 71 height 9
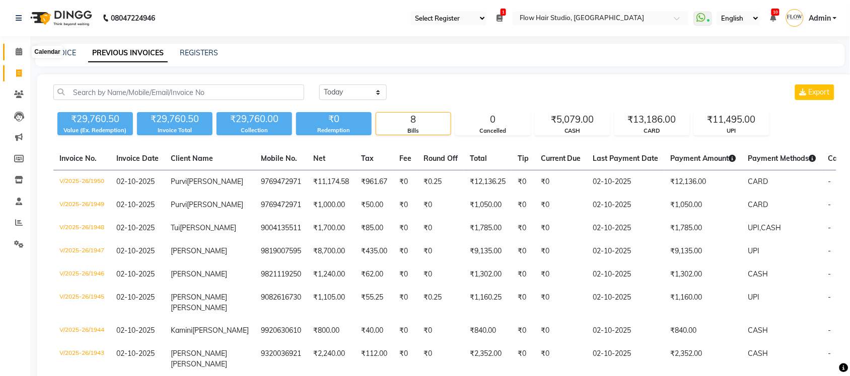
click at [19, 48] on icon at bounding box center [19, 52] width 7 height 8
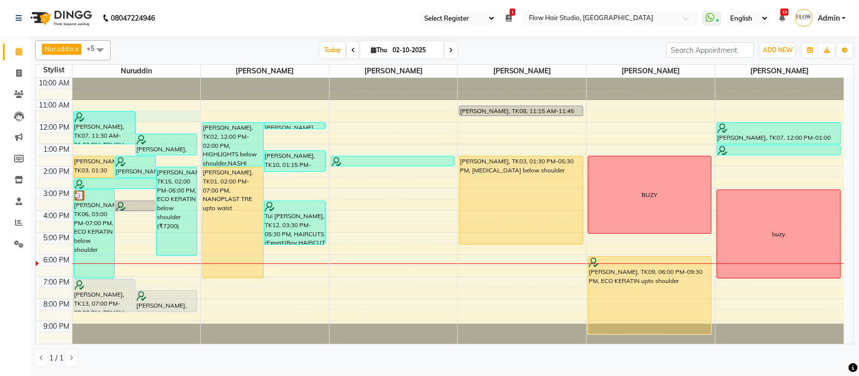
click at [151, 116] on div "10:00 AM 11:00 AM 12:00 PM 1:00 PM 2:00 PM 3:00 PM 4:00 PM 5:00 PM 6:00 PM 7:00…" at bounding box center [440, 211] width 808 height 266
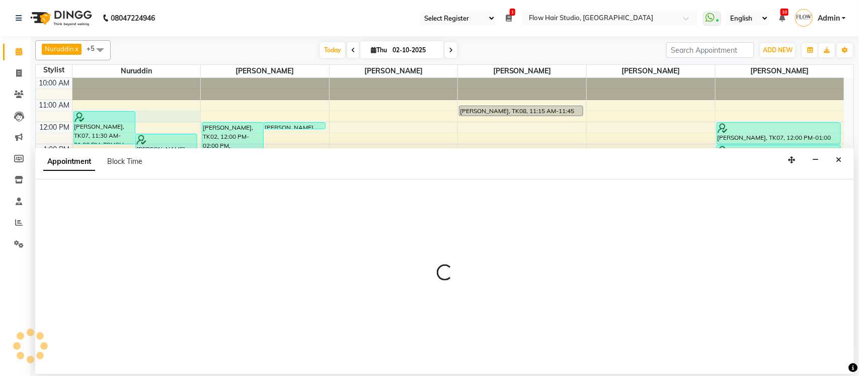
select select "54523"
select select "690"
select select "tentative"
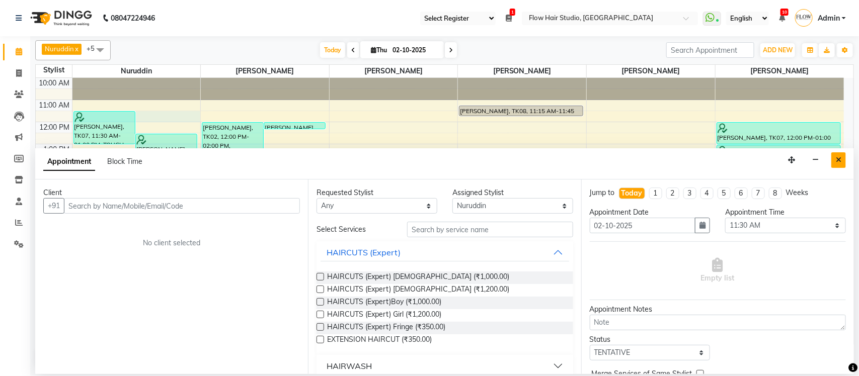
click at [843, 159] on button "Close" at bounding box center [838, 160] width 15 height 16
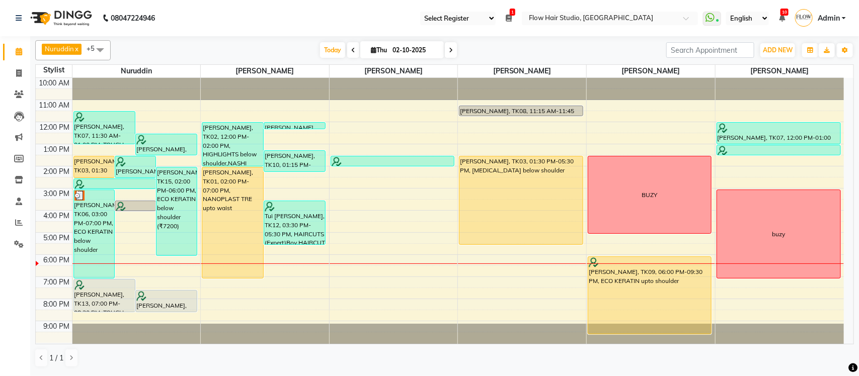
click at [449, 52] on icon at bounding box center [451, 50] width 4 height 6
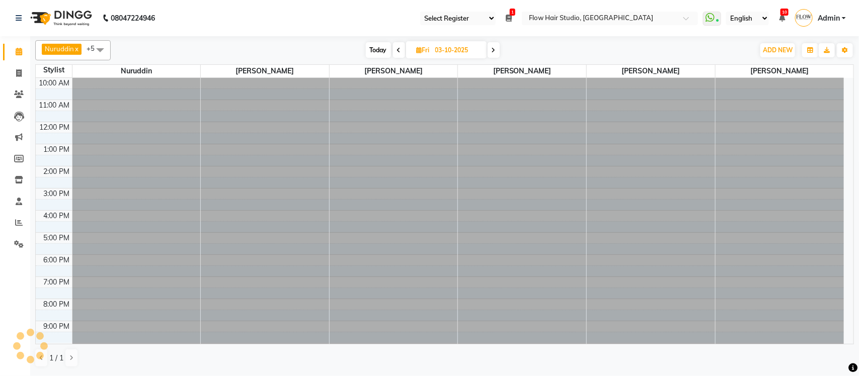
scroll to position [2, 0]
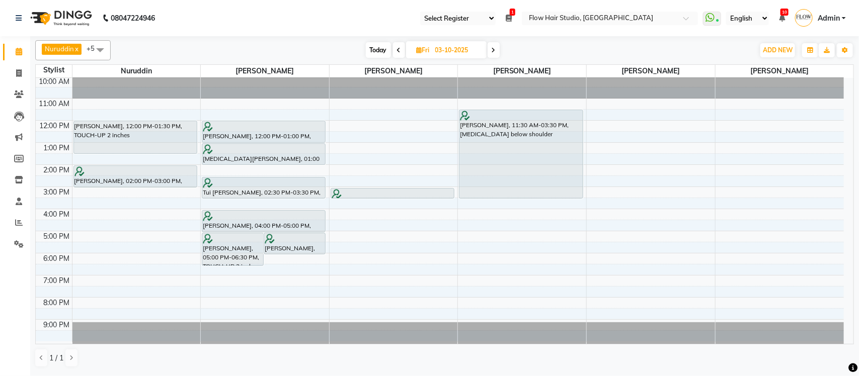
click at [378, 42] on div "Nuruddin x Kamruddin x Simran jetwani x Nabil Khan x Jaya paswan x Shweta patil…" at bounding box center [444, 50] width 819 height 20
click at [381, 53] on span "Today" at bounding box center [378, 50] width 25 height 16
type input "02-10-2025"
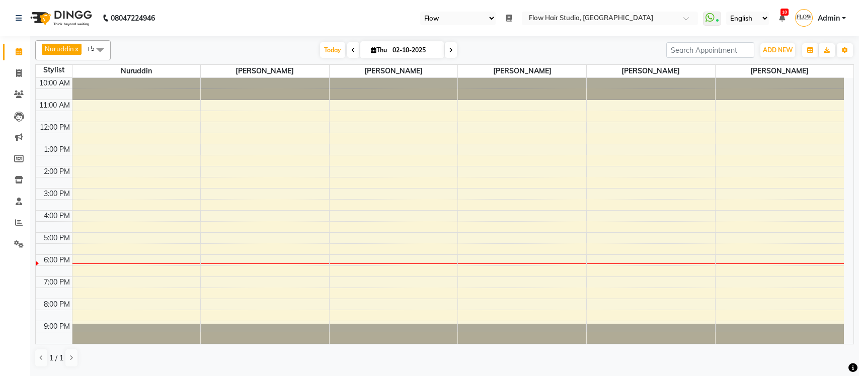
select select "46"
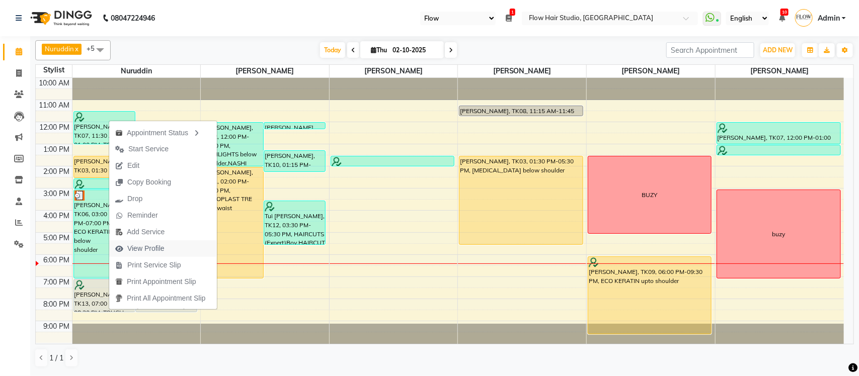
click at [146, 247] on span "View Profile" at bounding box center [145, 249] width 37 height 11
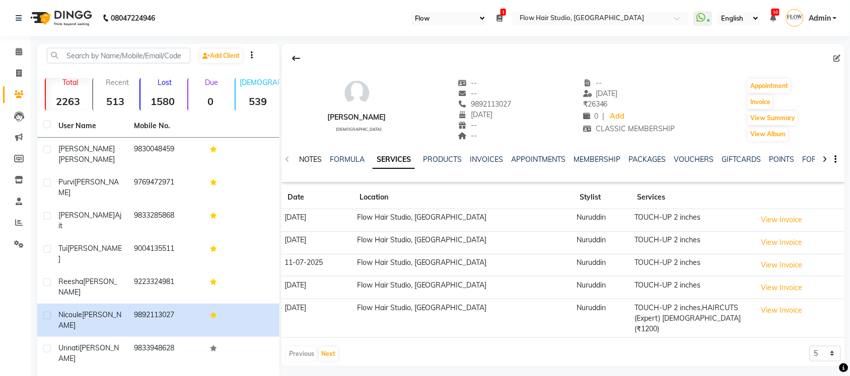
click at [303, 161] on link "NOTES" at bounding box center [310, 159] width 23 height 9
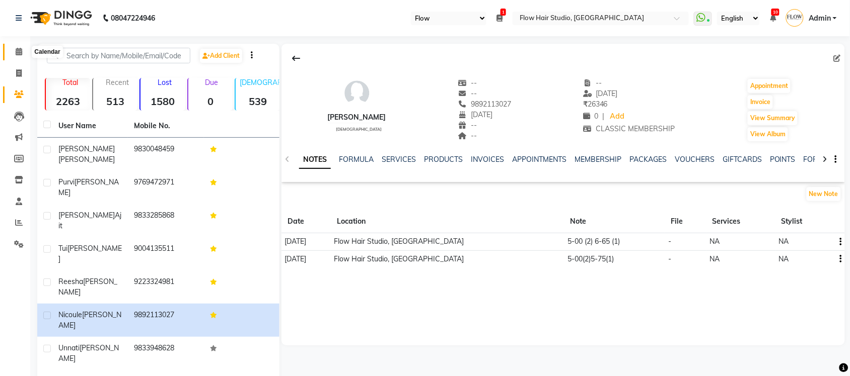
click at [16, 49] on icon at bounding box center [19, 52] width 7 height 8
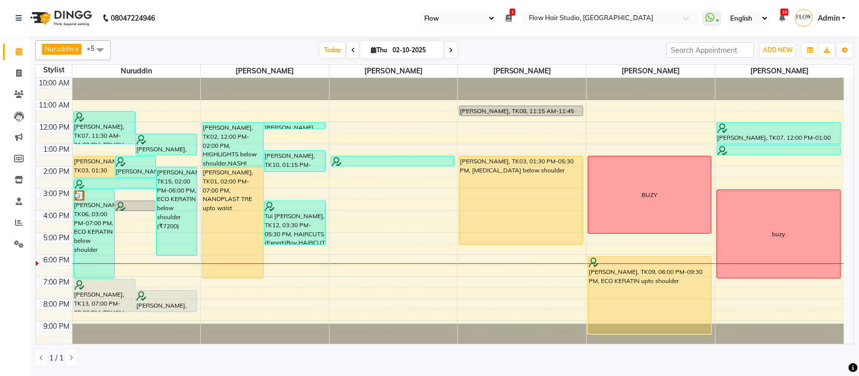
click at [445, 55] on span at bounding box center [451, 50] width 12 height 16
type input "03-10-2025"
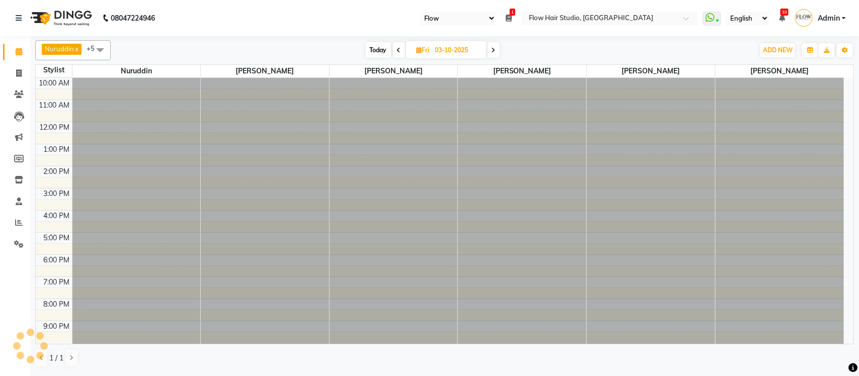
scroll to position [2, 0]
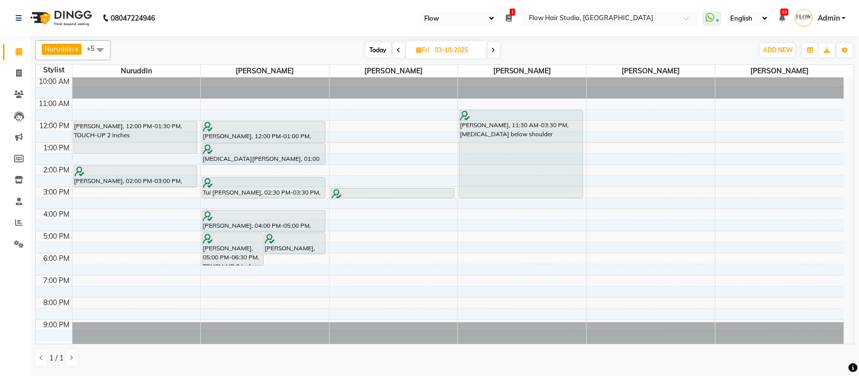
click at [459, 53] on input "03-10-2025" at bounding box center [457, 50] width 50 height 15
select select "10"
select select "2025"
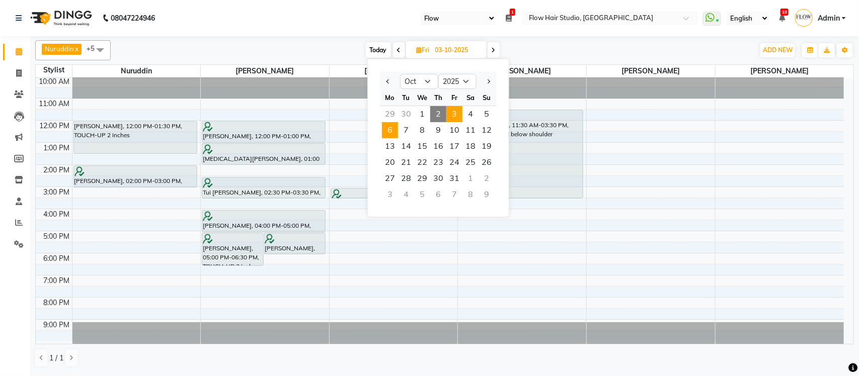
click at [388, 133] on span "6" at bounding box center [390, 130] width 16 height 16
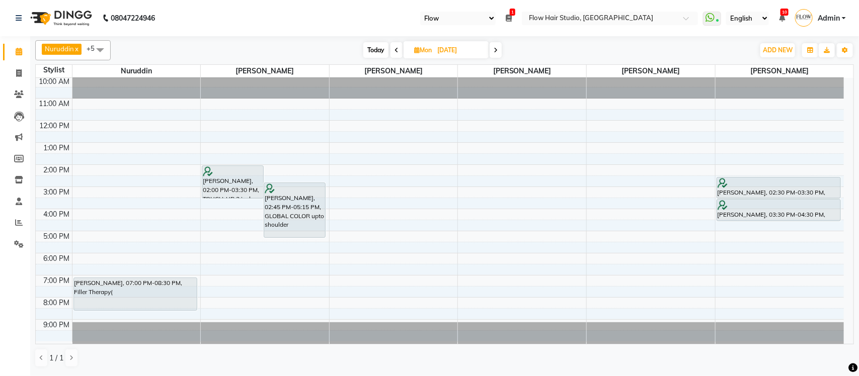
click at [383, 52] on span "Today" at bounding box center [375, 50] width 25 height 16
type input "02-10-2025"
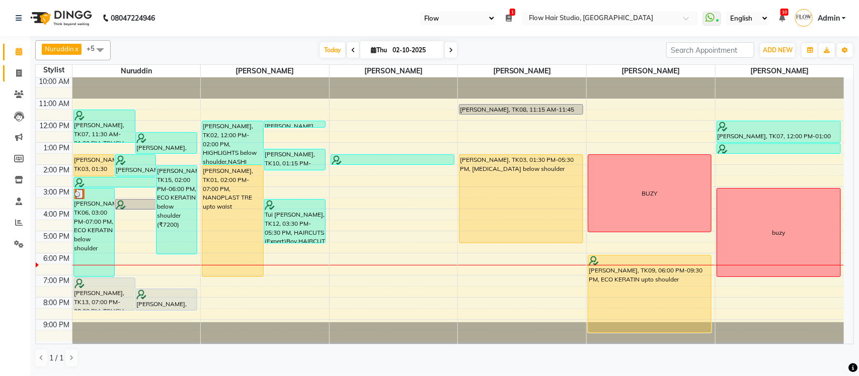
click at [9, 69] on link "Invoice" at bounding box center [15, 73] width 24 height 17
select select "service"
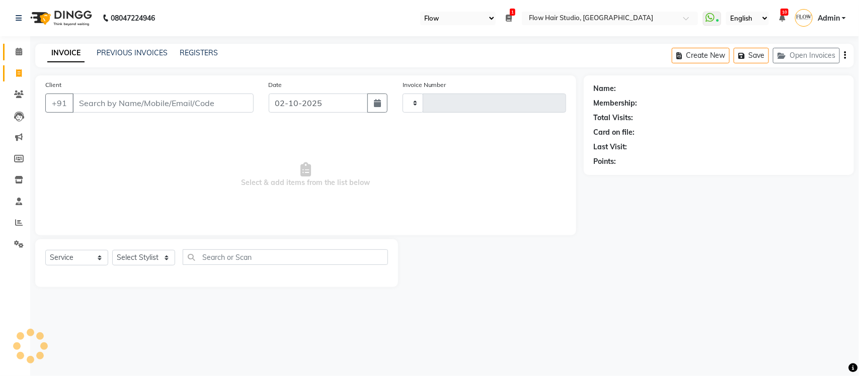
type input "1951"
select select "6925"
click at [158, 54] on link "PREVIOUS INVOICES" at bounding box center [132, 52] width 71 height 9
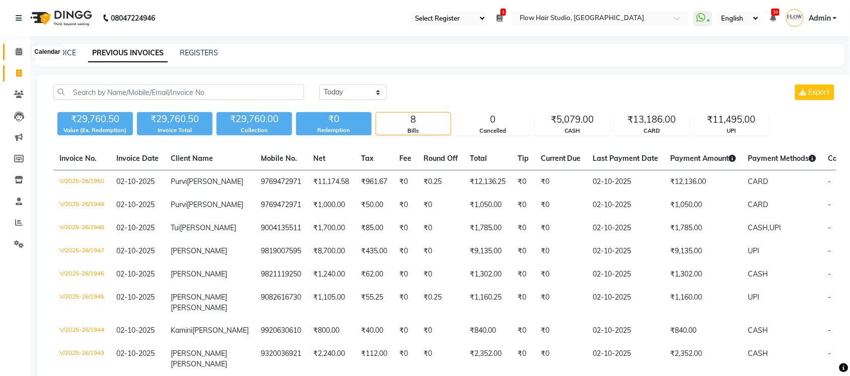
click at [25, 55] on span at bounding box center [19, 52] width 18 height 12
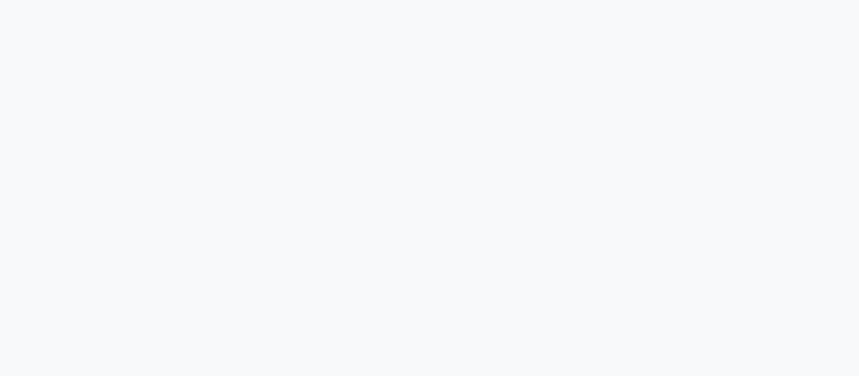
select select "46"
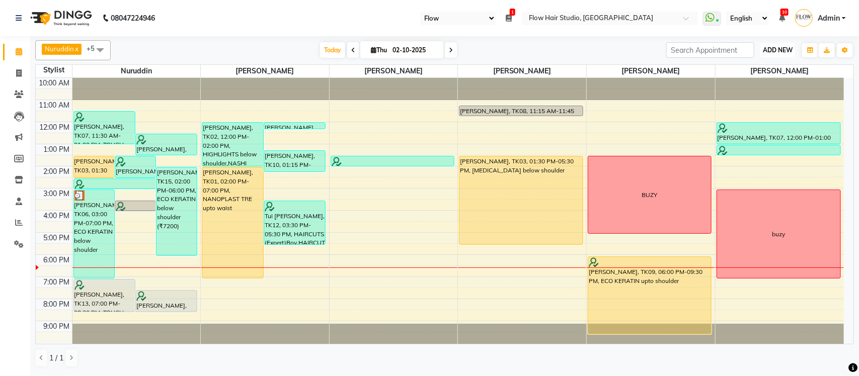
click at [793, 51] on span "ADD NEW" at bounding box center [778, 50] width 30 height 8
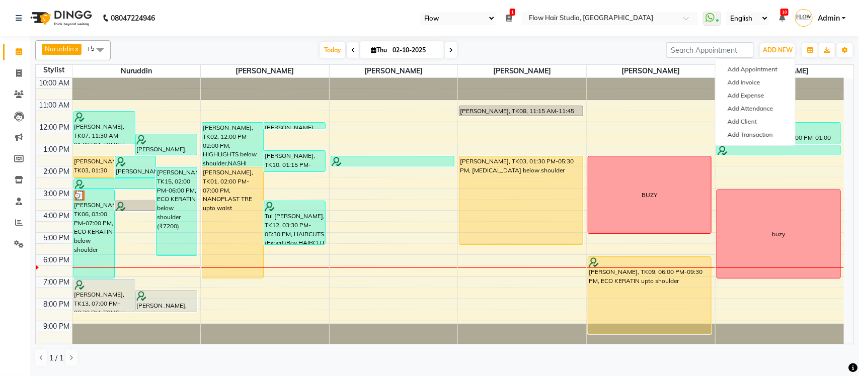
drag, startPoint x: 511, startPoint y: 45, endPoint x: 476, endPoint y: 59, distance: 37.5
click at [510, 45] on div "Today Thu 02-10-2025" at bounding box center [389, 50] width 546 height 15
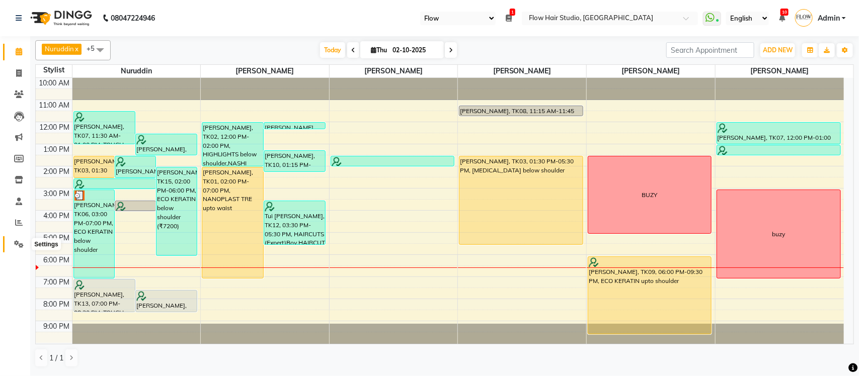
click at [13, 242] on span at bounding box center [19, 245] width 18 height 12
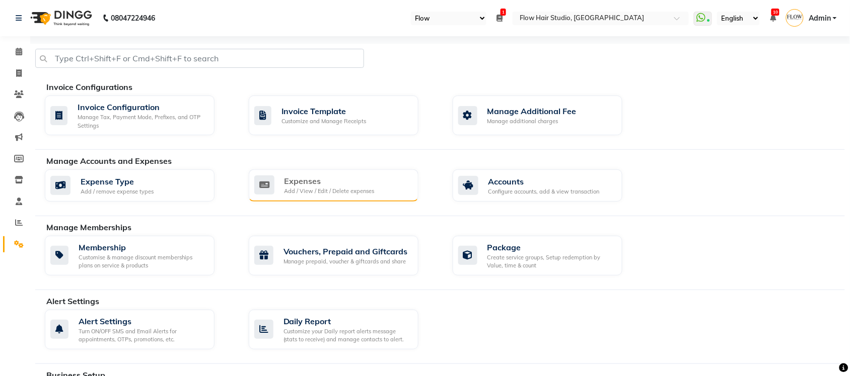
click at [341, 185] on div "Expenses" at bounding box center [329, 181] width 90 height 12
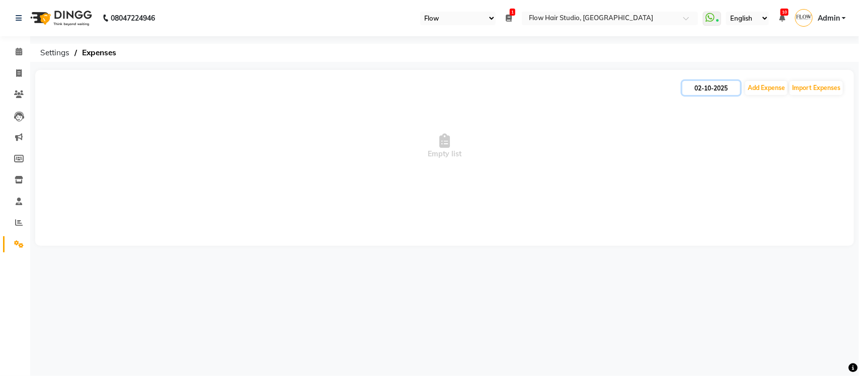
click at [733, 92] on input "02-10-2025" at bounding box center [711, 88] width 58 height 14
select select "10"
select select "2025"
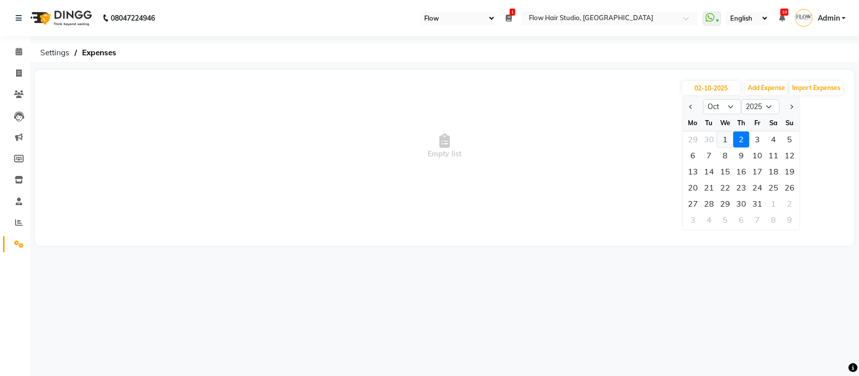
click at [722, 133] on div "1" at bounding box center [725, 140] width 16 height 16
type input "01-10-2025"
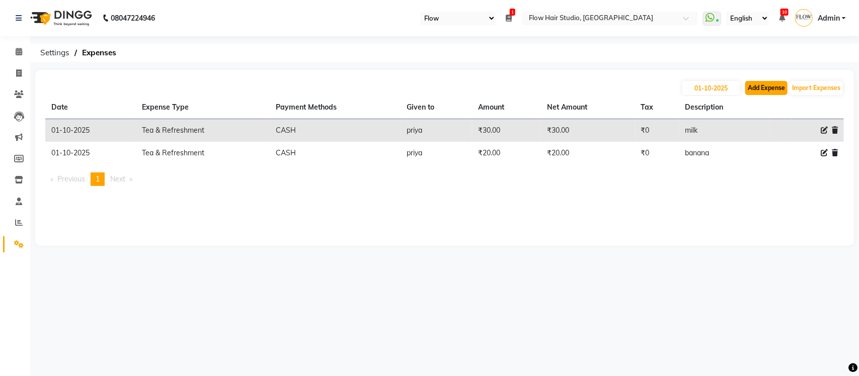
click at [761, 89] on button "Add Expense" at bounding box center [766, 88] width 42 height 14
select select "1"
select select "5990"
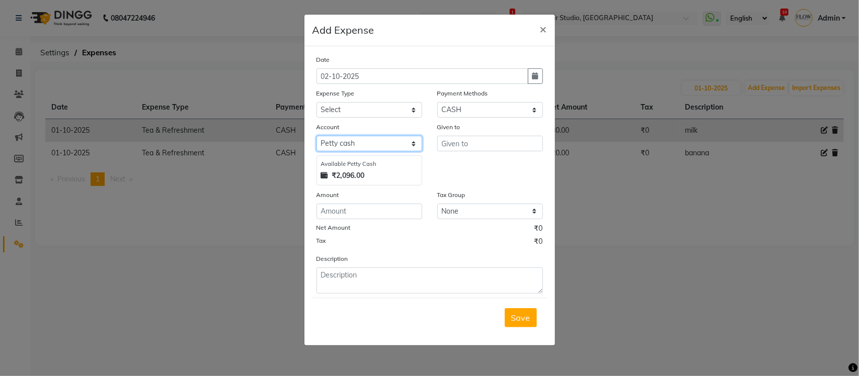
click at [356, 144] on select "Select [PERSON_NAME] cash Default account" at bounding box center [370, 144] width 106 height 16
click at [356, 109] on select "Select Advance Salary Bank charges BMC Client Snacks coffee powder [DATE] maint…" at bounding box center [370, 110] width 106 height 16
select select "17548"
click at [317, 102] on select "Select Advance Salary Bank charges BMC Client Snacks coffee powder [DATE] maint…" at bounding box center [370, 110] width 106 height 16
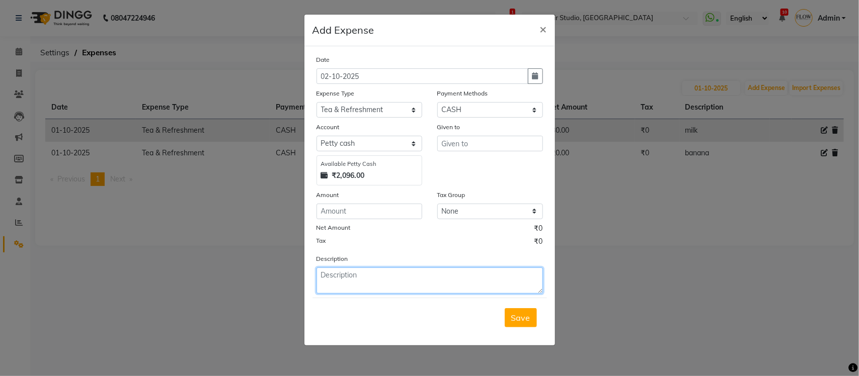
click at [371, 274] on textarea at bounding box center [430, 281] width 226 height 26
type textarea "6"
type textarea "milk"
drag, startPoint x: 373, startPoint y: 221, endPoint x: 378, endPoint y: 210, distance: 12.8
click at [375, 217] on div "Date [DATE] Expense Type Select Advance Salary Bank charges BMC Client Snacks c…" at bounding box center [430, 174] width 226 height 240
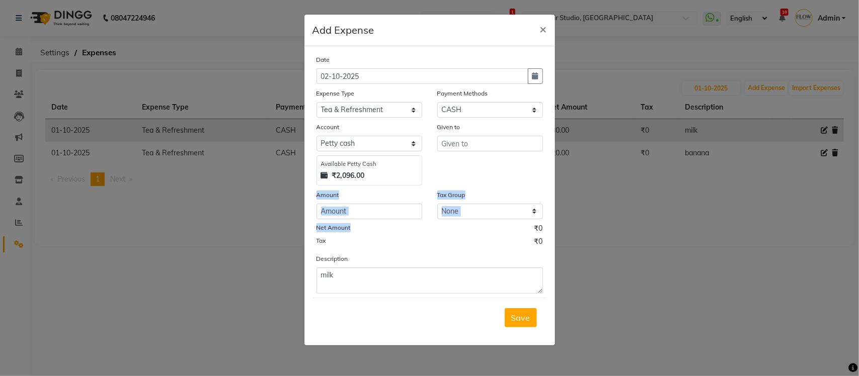
click at [378, 209] on input "number" at bounding box center [370, 212] width 106 height 16
type input "60"
click at [509, 137] on input "text" at bounding box center [490, 144] width 106 height 16
type input "priya"
click at [522, 315] on span "Save" at bounding box center [520, 318] width 19 height 10
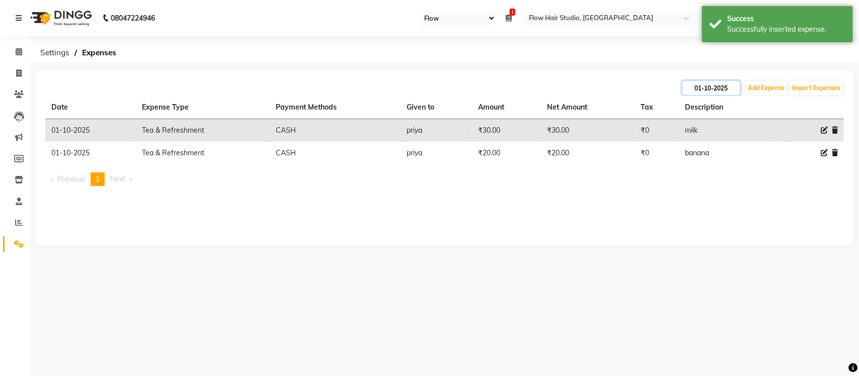
click at [700, 87] on input "01-10-2025" at bounding box center [711, 88] width 58 height 14
select select "10"
select select "2025"
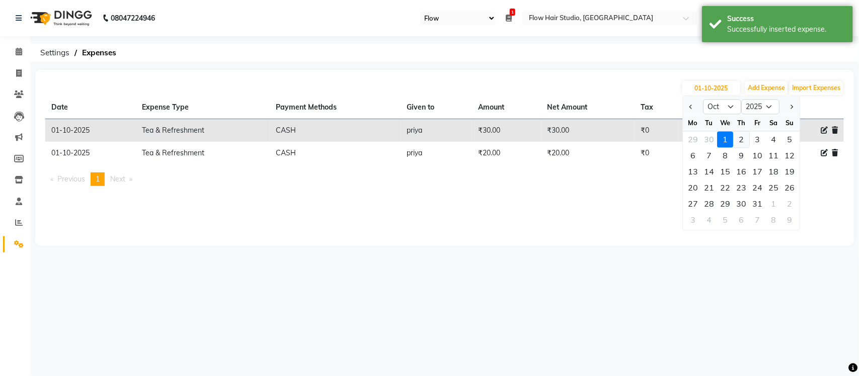
click at [743, 137] on div "2" at bounding box center [741, 140] width 16 height 16
type input "02-10-2025"
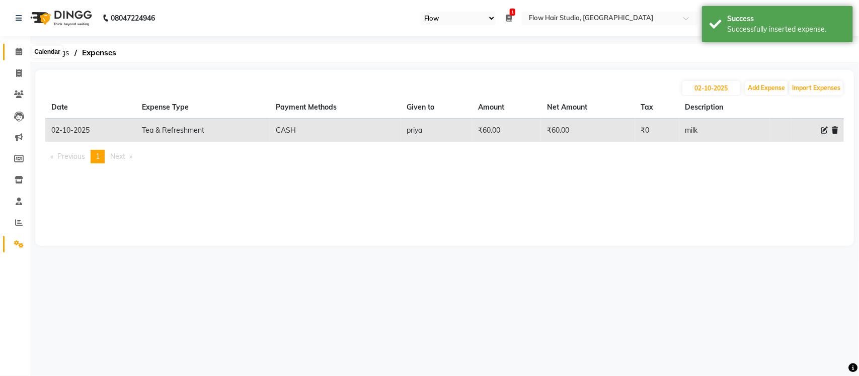
click at [21, 53] on icon at bounding box center [19, 52] width 7 height 8
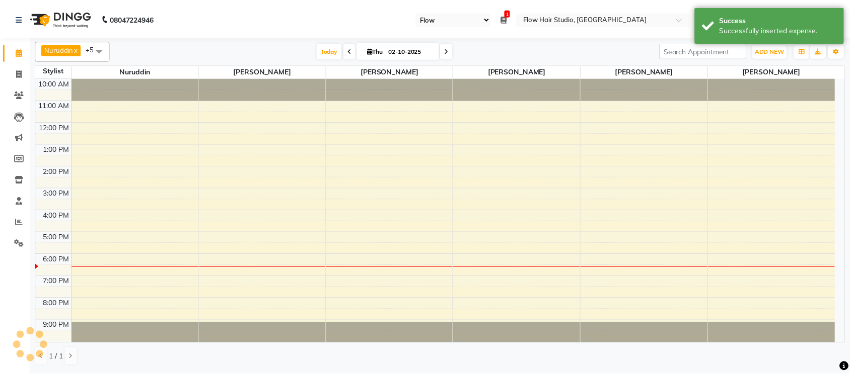
scroll to position [2, 0]
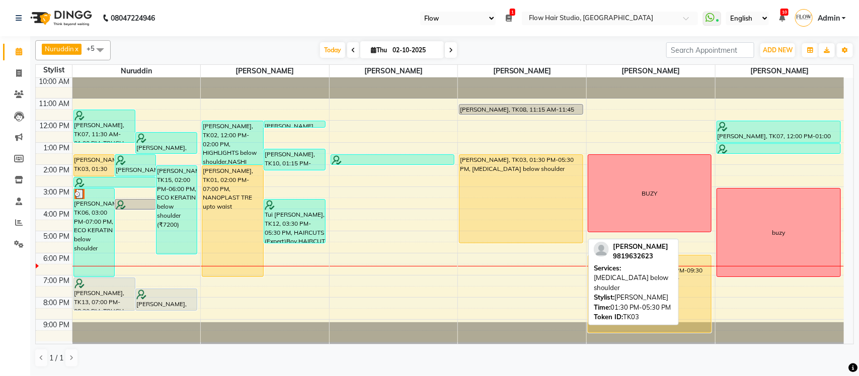
click at [509, 230] on div "[PERSON_NAME], TK03, 01:30 PM-05:30 PM, [MEDICAL_DATA] below shoulder" at bounding box center [521, 199] width 123 height 88
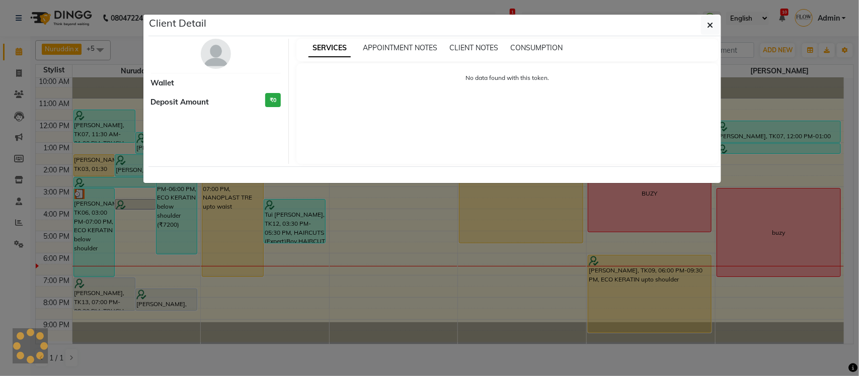
select select "1"
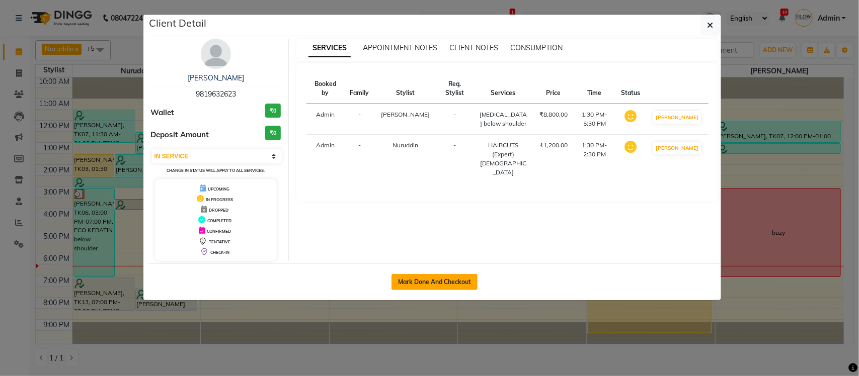
click at [417, 282] on button "Mark Done And Checkout" at bounding box center [435, 282] width 86 height 16
select select "6925"
select select "service"
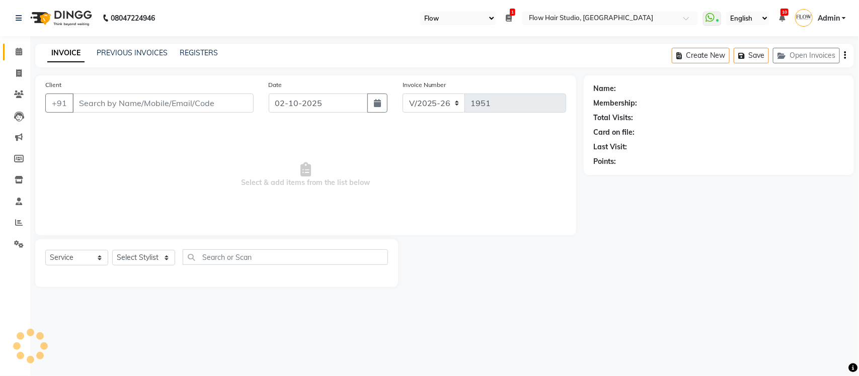
type input "9819632623"
select select "54526"
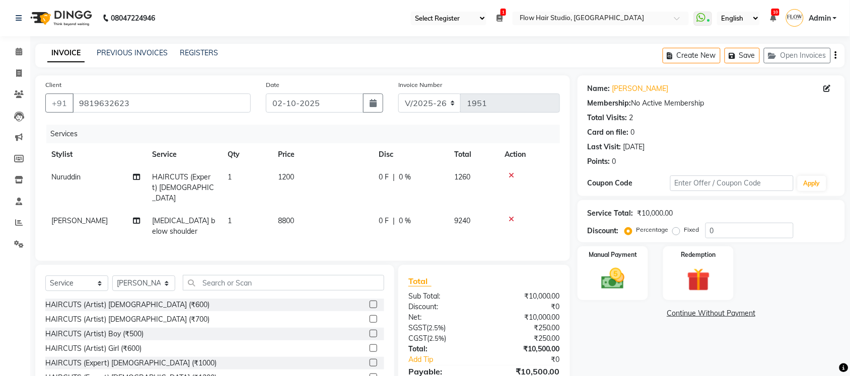
click at [297, 210] on td "8800" at bounding box center [322, 226] width 101 height 33
select select "54526"
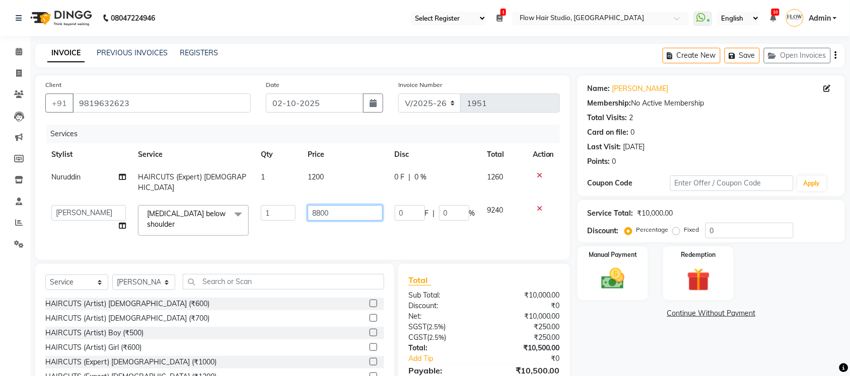
drag, startPoint x: 347, startPoint y: 200, endPoint x: 318, endPoint y: 200, distance: 29.7
click at [318, 205] on input "8800" at bounding box center [345, 213] width 75 height 16
type input "800"
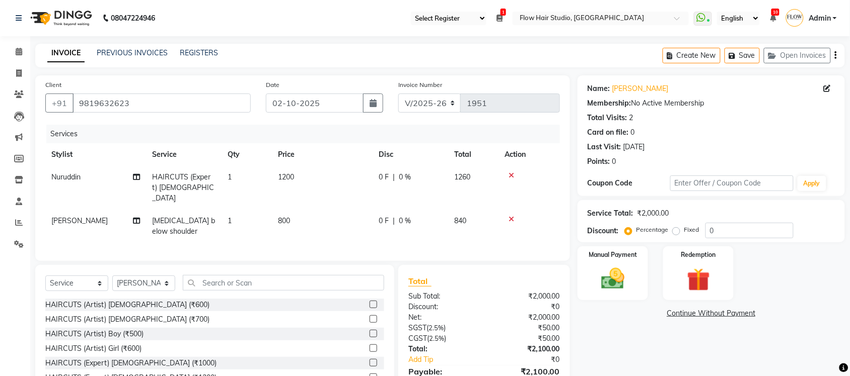
click at [206, 210] on td "[MEDICAL_DATA] below shoulder" at bounding box center [183, 226] width 75 height 33
select select "54526"
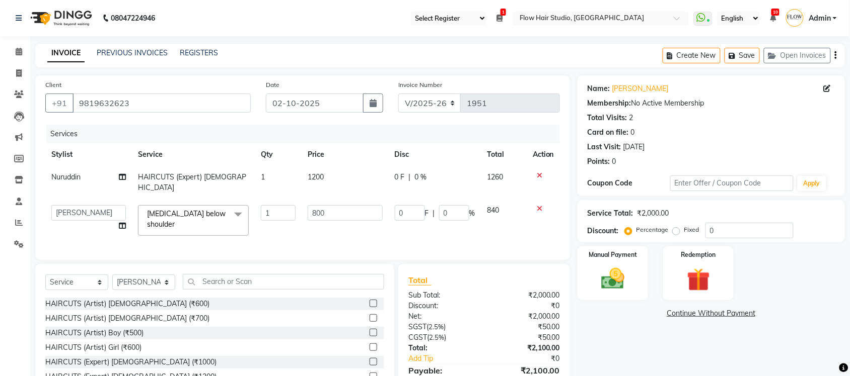
click at [203, 210] on span "BOTOX below shoulder x" at bounding box center [189, 221] width 91 height 24
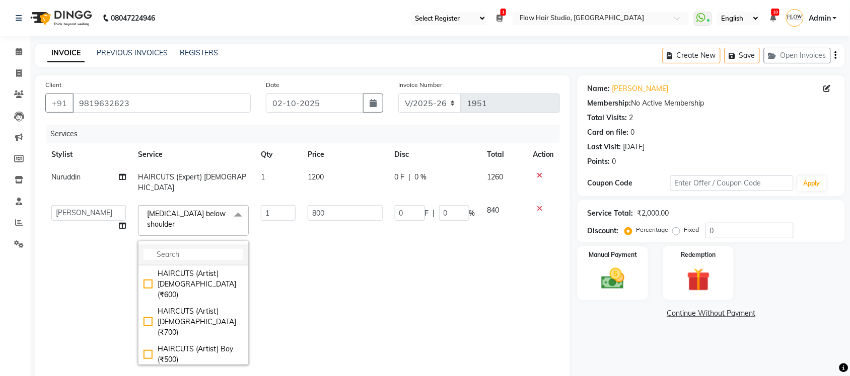
click at [203, 250] on input "multiselect-search" at bounding box center [193, 255] width 100 height 11
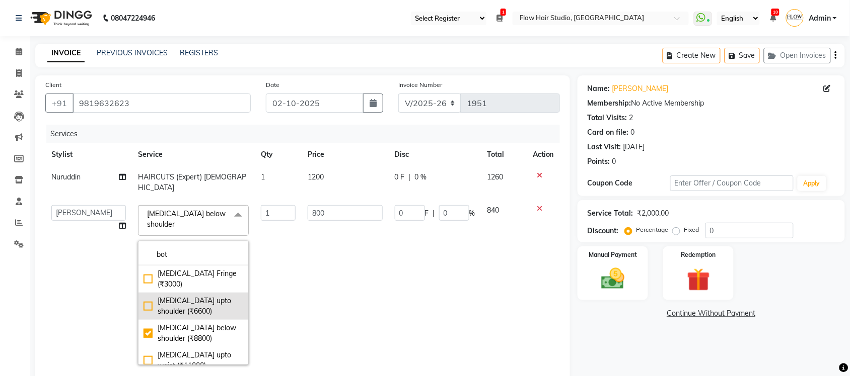
type input "bot"
click at [210, 296] on div "BOTOX upto shoulder (₹6600)" at bounding box center [193, 306] width 100 height 21
type input "6600"
checkbox input "true"
checkbox input "false"
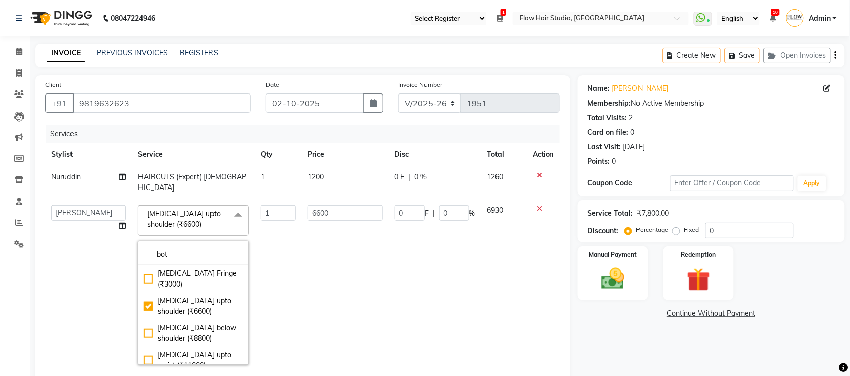
click at [381, 237] on td "6600" at bounding box center [344, 285] width 87 height 172
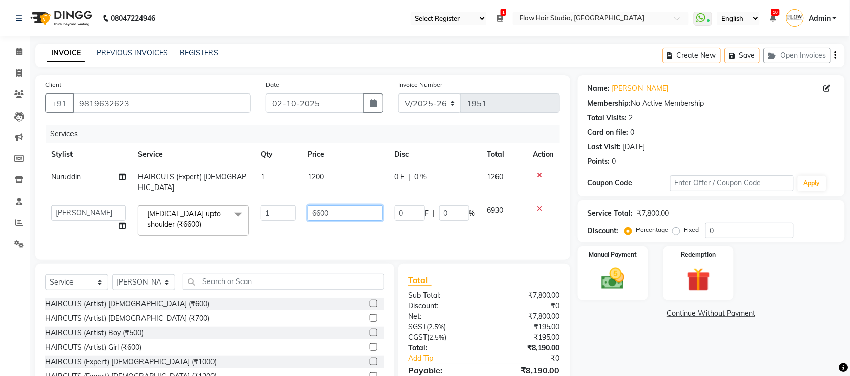
drag, startPoint x: 332, startPoint y: 200, endPoint x: 301, endPoint y: 200, distance: 31.2
click at [301, 200] on td "6600" at bounding box center [344, 220] width 87 height 43
type input "8000"
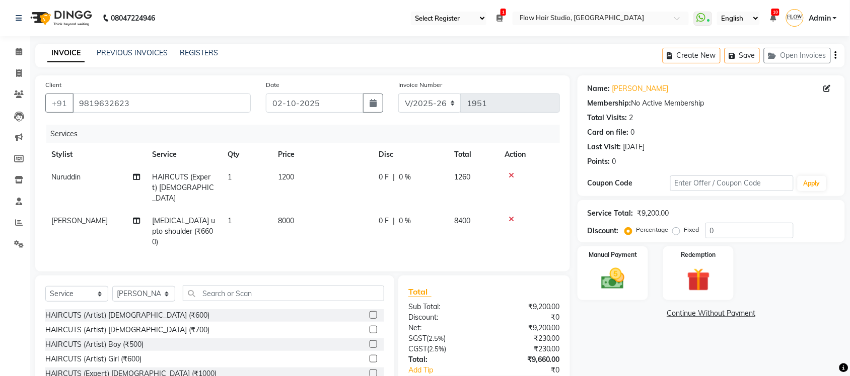
click at [590, 348] on div "Name: Priyanka Ghosh Membership: No Active Membership Total Visits: 2 Card on f…" at bounding box center [714, 249] width 275 height 349
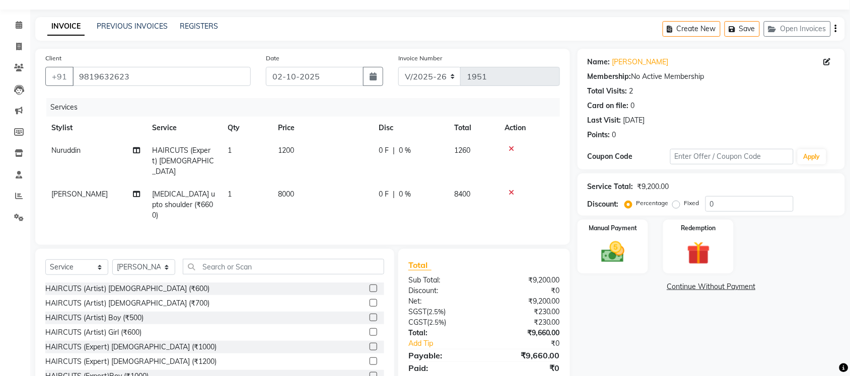
scroll to position [50, 0]
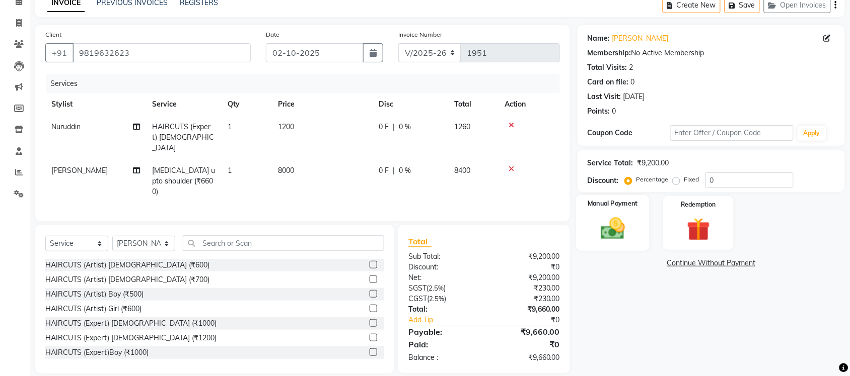
click at [643, 220] on div "Manual Payment" at bounding box center [612, 223] width 73 height 56
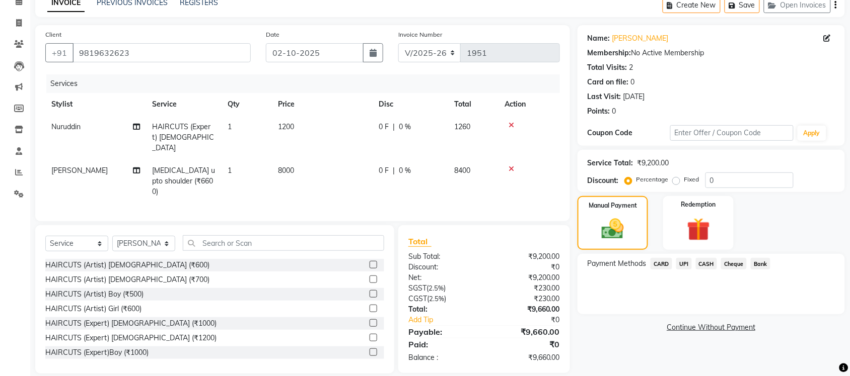
click at [706, 261] on span "CASH" at bounding box center [707, 264] width 22 height 12
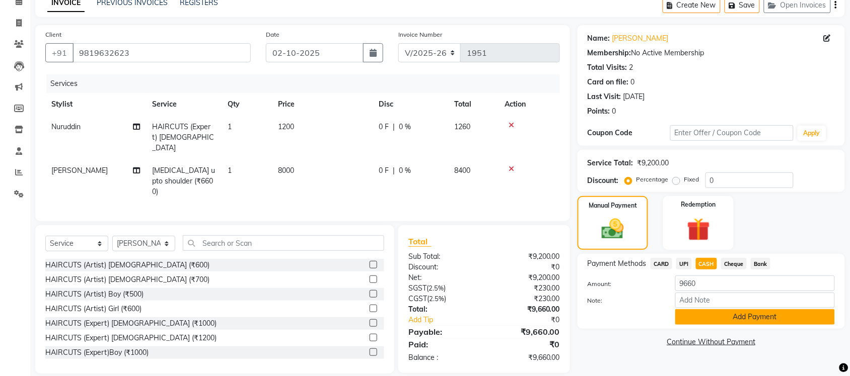
click at [768, 313] on button "Add Payment" at bounding box center [755, 318] width 160 height 16
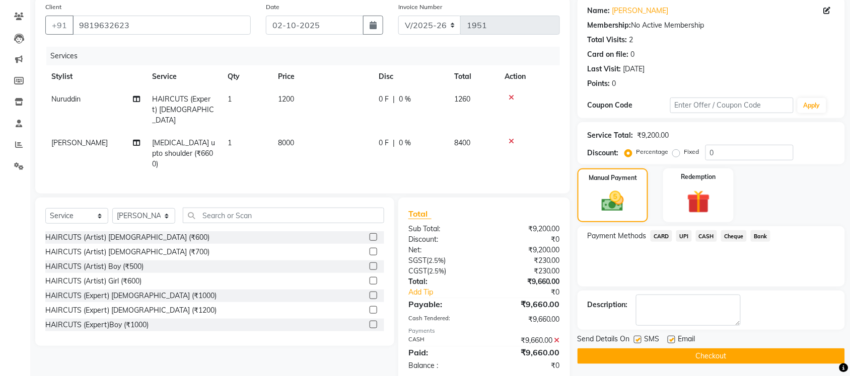
scroll to position [86, 0]
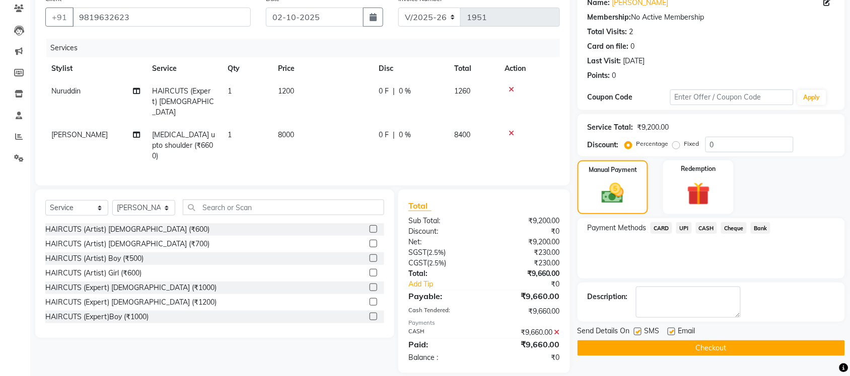
click at [670, 349] on button "Checkout" at bounding box center [710, 349] width 267 height 16
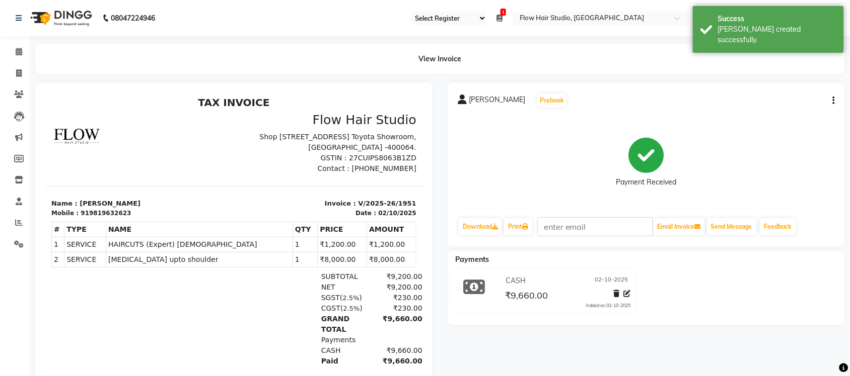
click at [831, 106] on button "button" at bounding box center [831, 101] width 6 height 11
click at [781, 111] on div "Edit Invoice" at bounding box center [783, 113] width 69 height 13
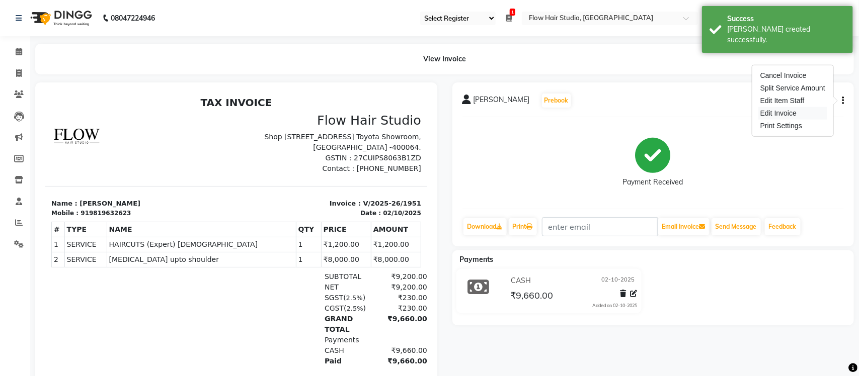
select select "service"
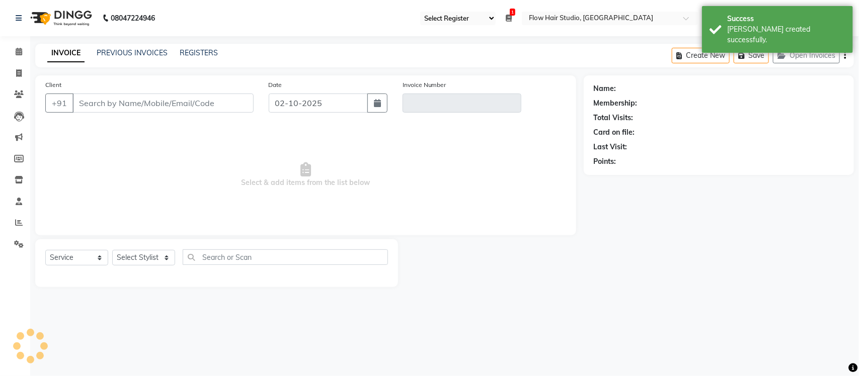
type input "9819632623"
type input "V/2025-26/1951"
select select "select"
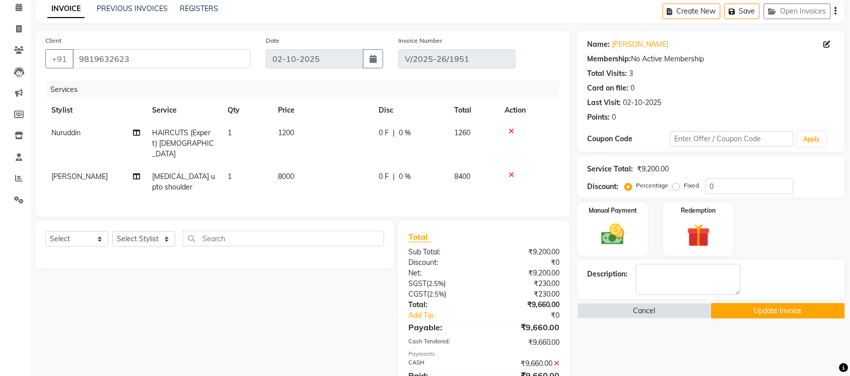
scroll to position [86, 0]
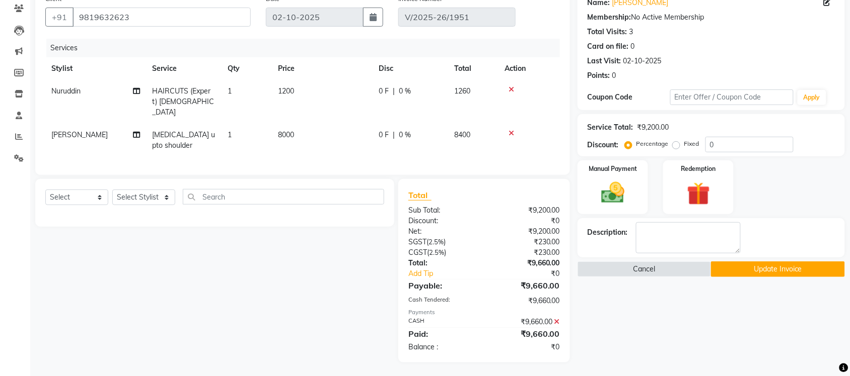
click at [551, 319] on div "₹9,660.00" at bounding box center [526, 322] width 84 height 11
click at [556, 319] on icon at bounding box center [557, 322] width 6 height 7
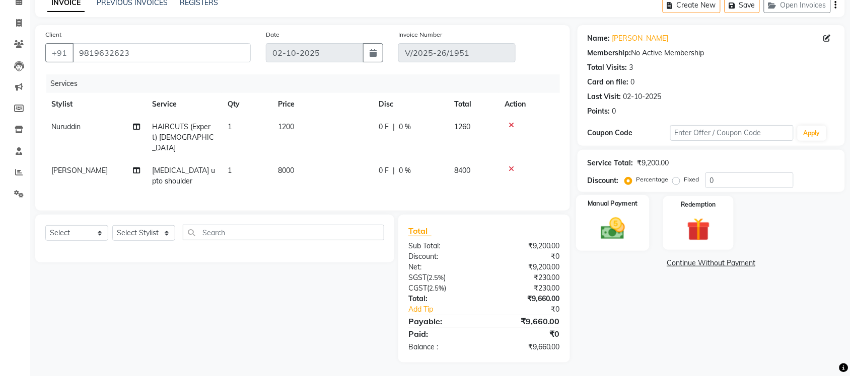
click at [625, 215] on img at bounding box center [612, 229] width 39 height 28
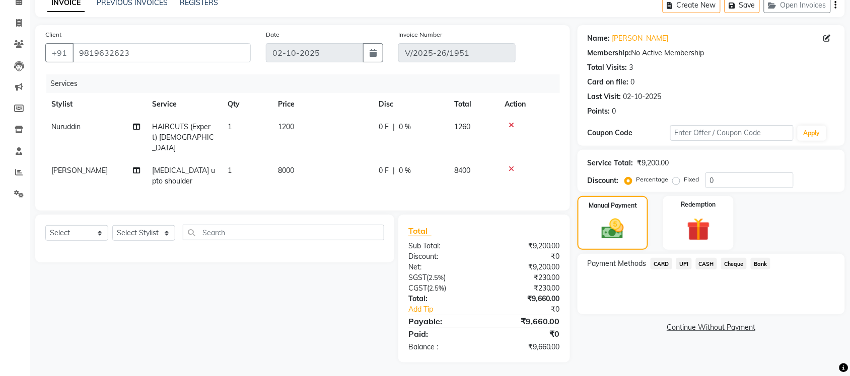
click at [705, 263] on span "CASH" at bounding box center [707, 264] width 22 height 12
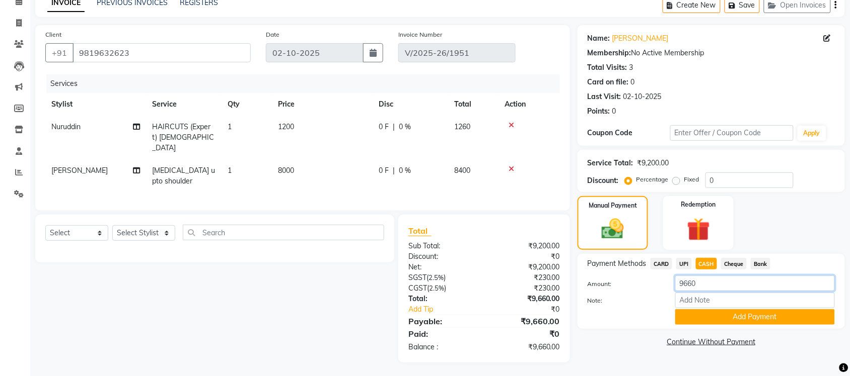
drag, startPoint x: 704, startPoint y: 287, endPoint x: 680, endPoint y: 287, distance: 23.2
click at [680, 287] on input "9660" at bounding box center [755, 284] width 160 height 16
type input "9500"
click at [731, 311] on button "Add Payment" at bounding box center [755, 318] width 160 height 16
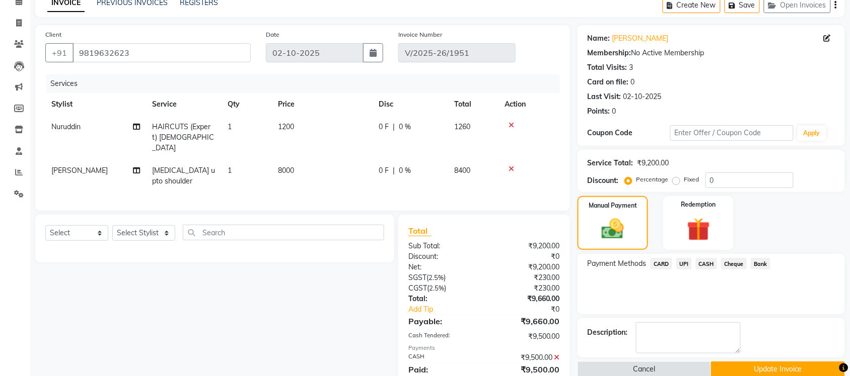
click at [681, 262] on span "UPI" at bounding box center [684, 264] width 16 height 12
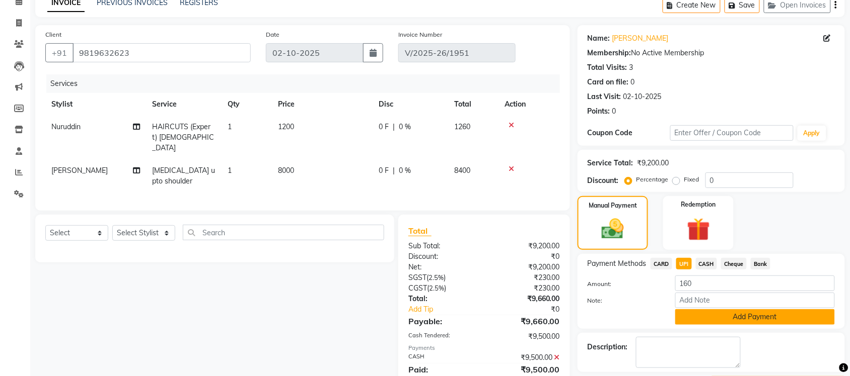
click at [728, 317] on button "Add Payment" at bounding box center [755, 318] width 160 height 16
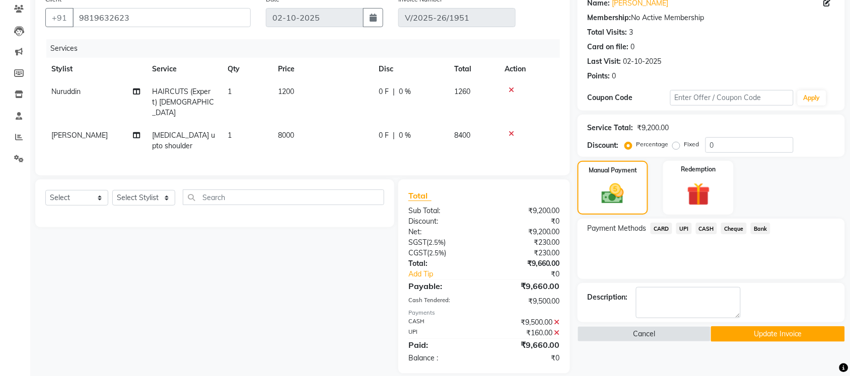
scroll to position [96, 0]
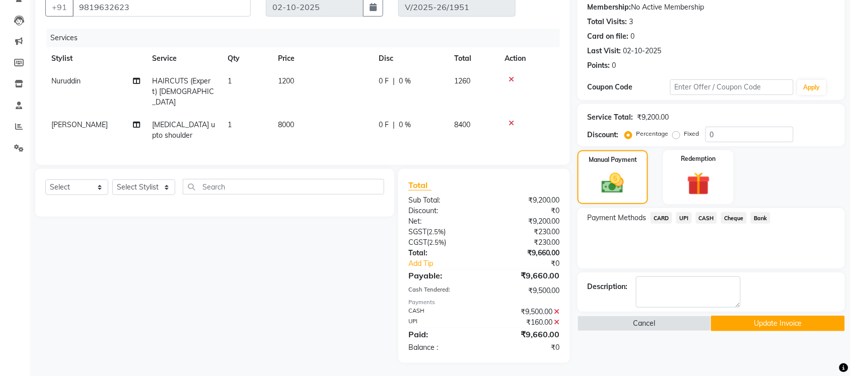
click at [731, 321] on button "Update Invoice" at bounding box center [777, 324] width 133 height 16
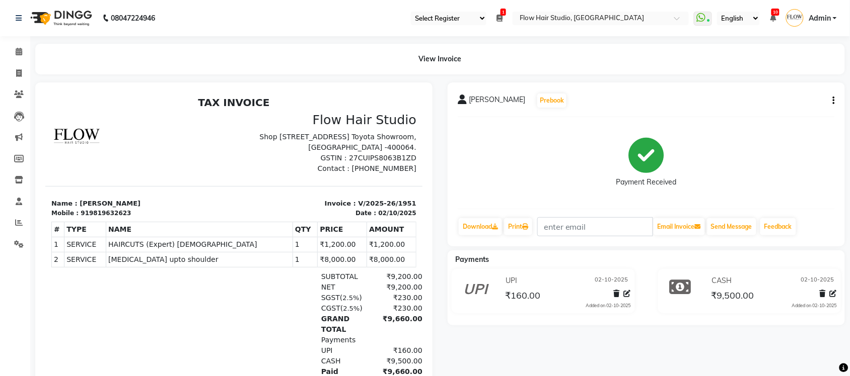
drag, startPoint x: 74, startPoint y: 209, endPoint x: 167, endPoint y: 212, distance: 93.2
click at [167, 208] on p "Name : [PERSON_NAME]" at bounding box center [139, 203] width 177 height 10
copy p "[PERSON_NAME]"
click at [517, 232] on link "Print" at bounding box center [518, 226] width 28 height 17
click at [519, 227] on link "Print" at bounding box center [518, 226] width 28 height 17
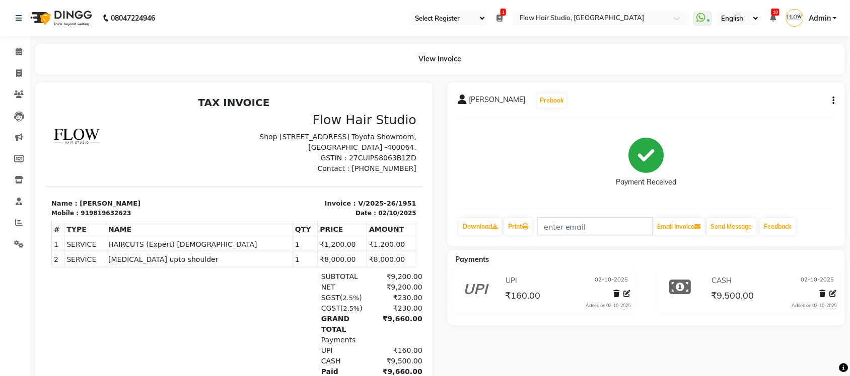
click at [663, 208] on div "Priyanka Ghosh Prebook Payment Received Download Print Email Invoice Send Messa…" at bounding box center [645, 165] width 397 height 164
click at [18, 55] on icon at bounding box center [19, 52] width 7 height 8
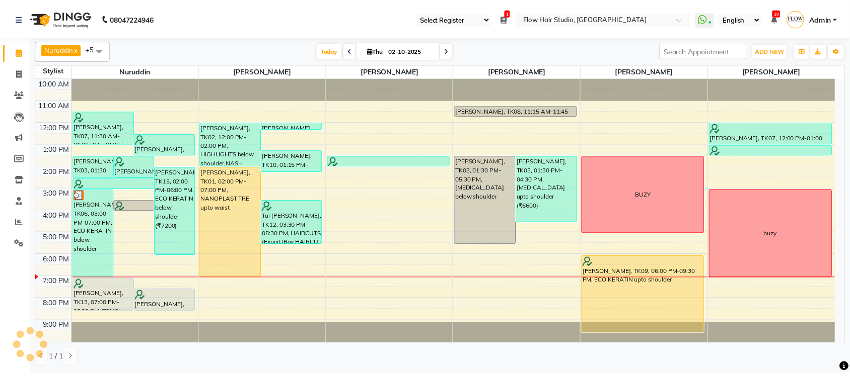
scroll to position [2, 0]
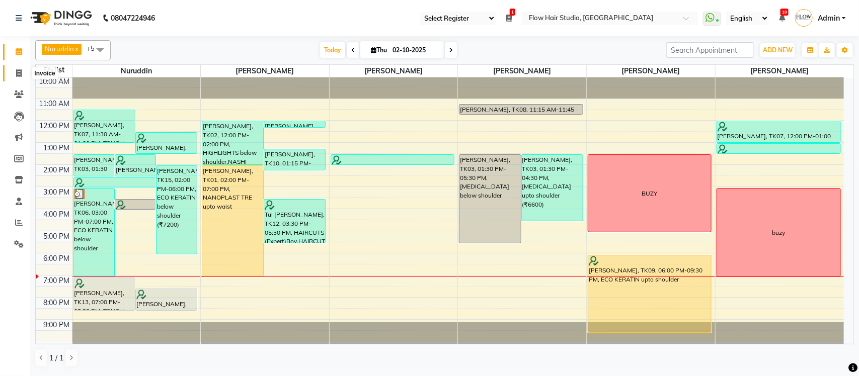
click at [19, 79] on span at bounding box center [19, 74] width 18 height 12
select select "service"
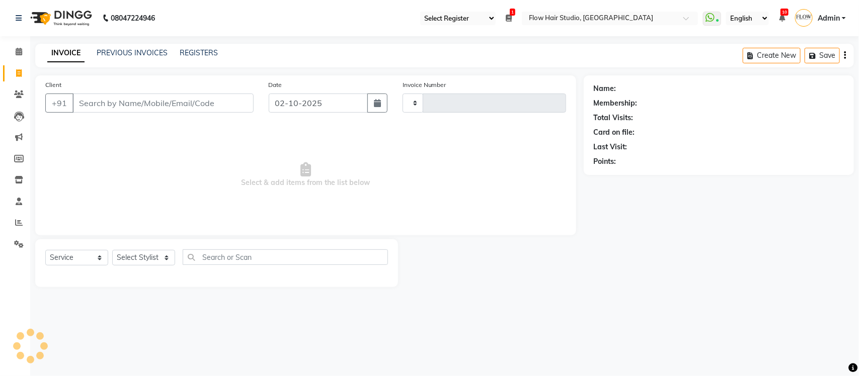
type input "1952"
select select "6925"
click at [146, 54] on link "PREVIOUS INVOICES" at bounding box center [132, 52] width 71 height 9
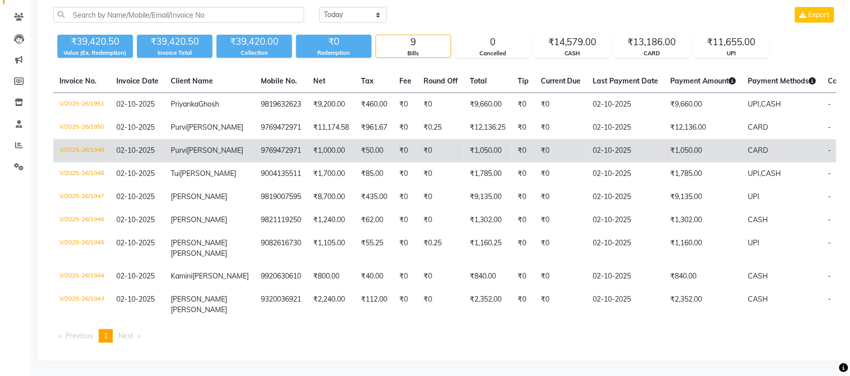
scroll to position [105, 0]
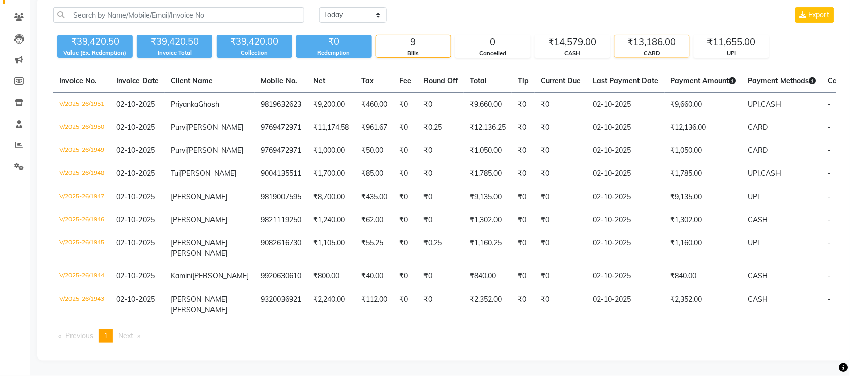
click at [668, 35] on div "₹13,186.00" at bounding box center [652, 42] width 74 height 14
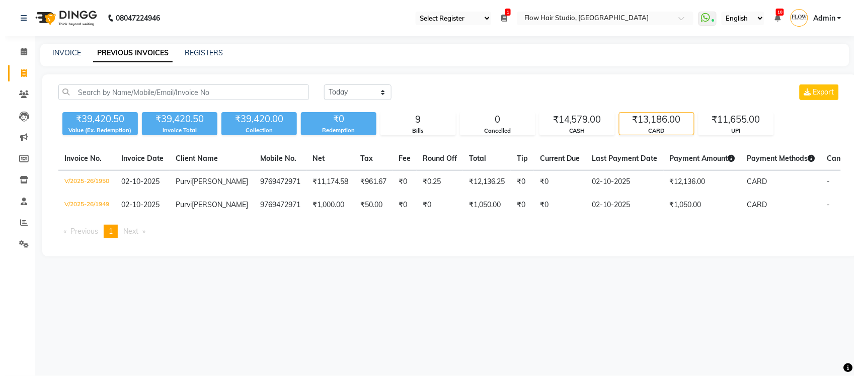
scroll to position [0, 0]
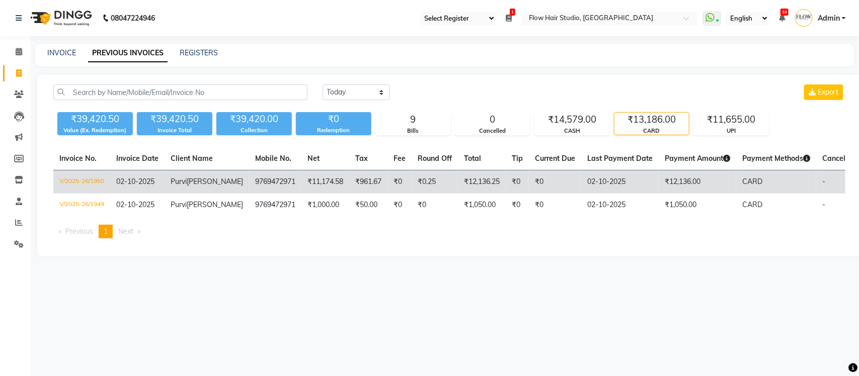
click at [742, 185] on span "CARD" at bounding box center [752, 181] width 20 height 9
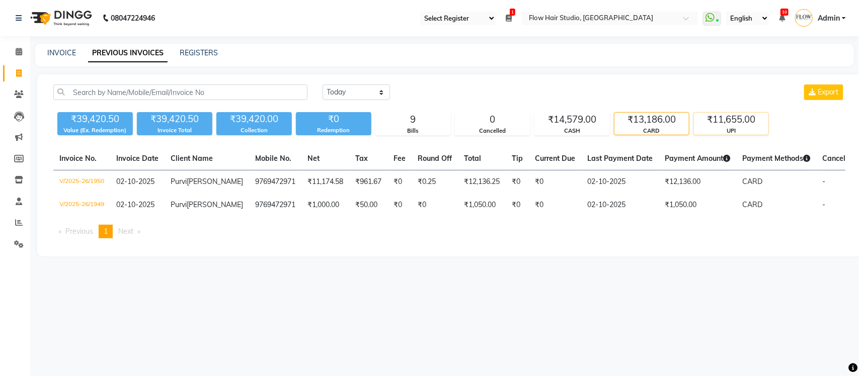
click at [734, 118] on div "₹11,655.00" at bounding box center [731, 120] width 74 height 14
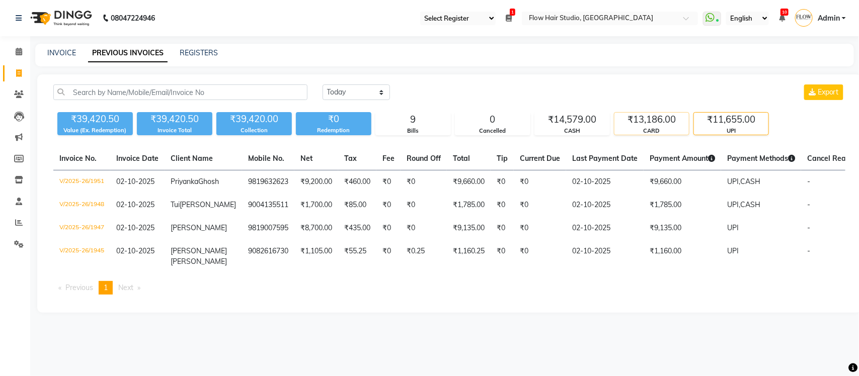
click at [655, 114] on div "₹13,186.00" at bounding box center [652, 120] width 74 height 14
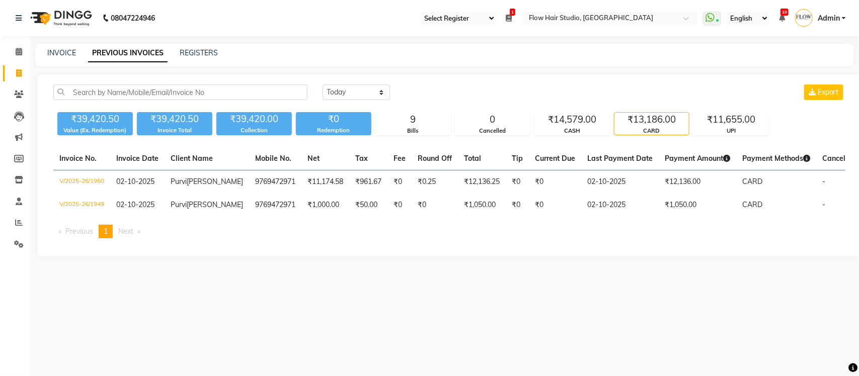
click at [710, 108] on div "₹39,420.50 Value (Ex. Redemption) ₹39,420.50 Invoice Total ₹39,420.00 Collectio…" at bounding box center [449, 121] width 792 height 27
click at [723, 121] on div "₹11,655.00" at bounding box center [731, 120] width 74 height 14
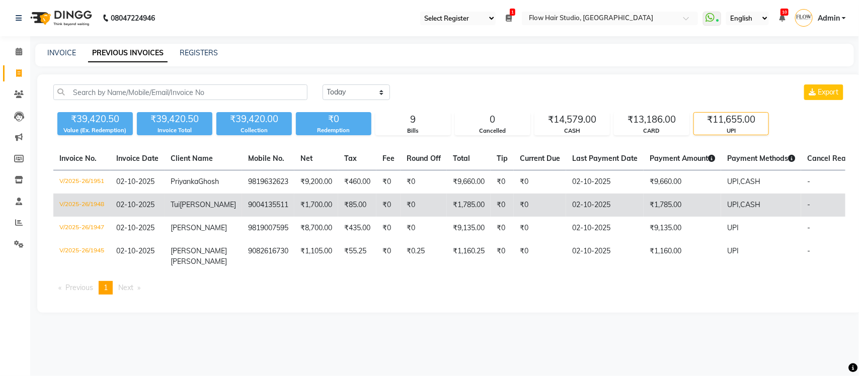
click at [696, 217] on td "₹1,785.00" at bounding box center [683, 205] width 78 height 23
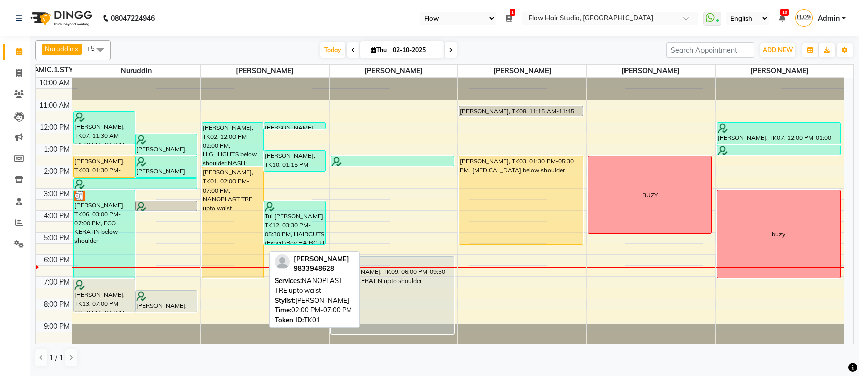
select select "46"
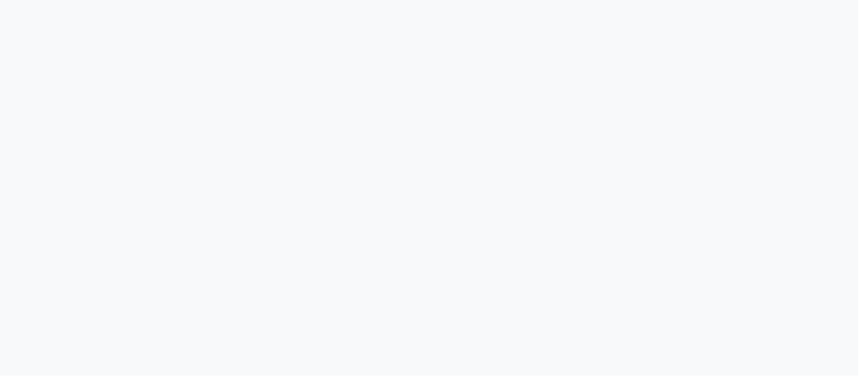
select select "46"
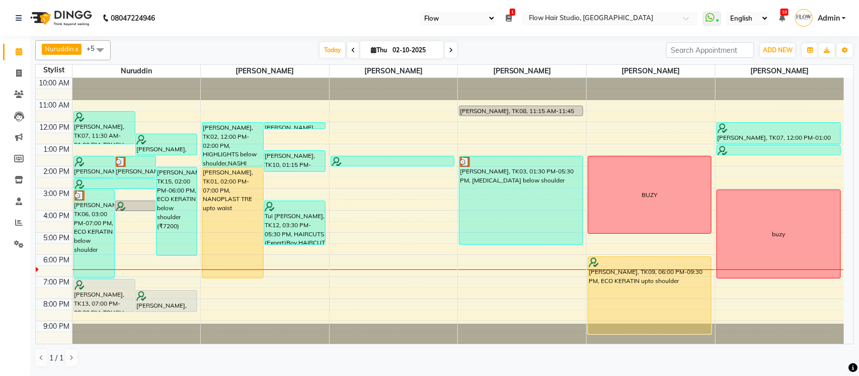
click at [450, 51] on icon at bounding box center [451, 50] width 4 height 6
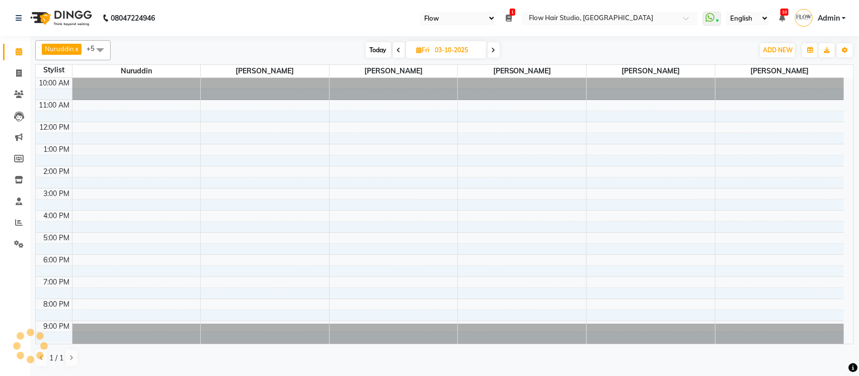
scroll to position [2, 0]
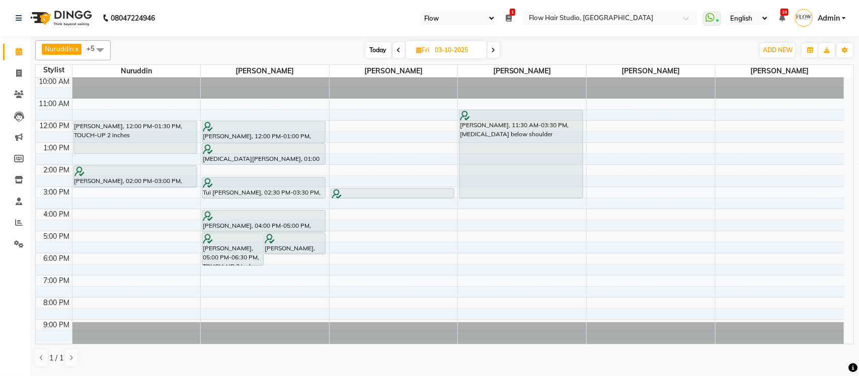
click at [492, 47] on icon at bounding box center [494, 50] width 4 height 6
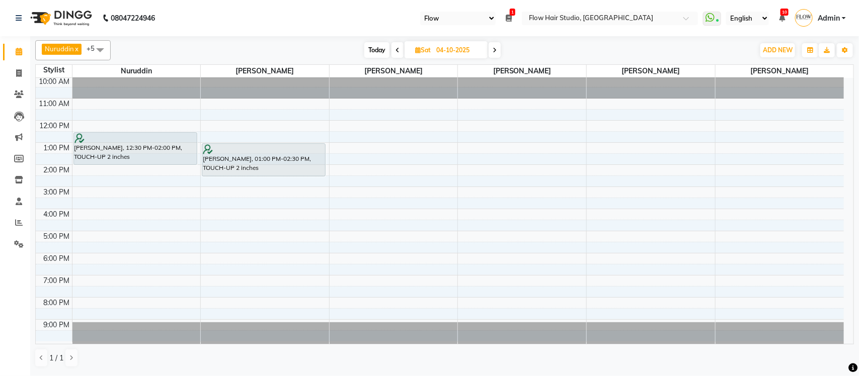
click at [493, 53] on icon at bounding box center [495, 50] width 4 height 6
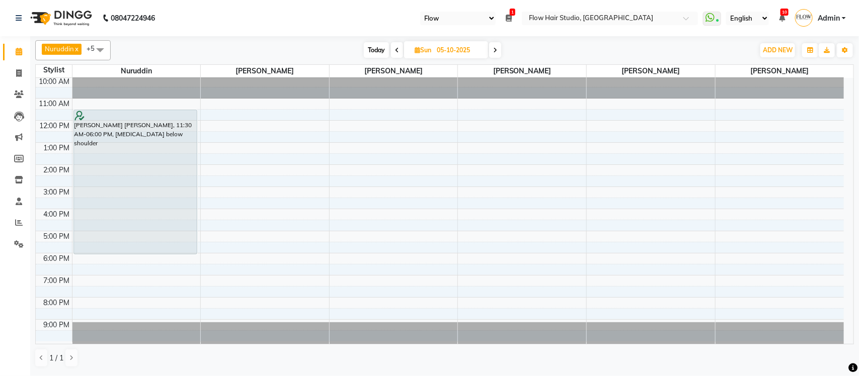
click at [493, 53] on span at bounding box center [495, 50] width 12 height 16
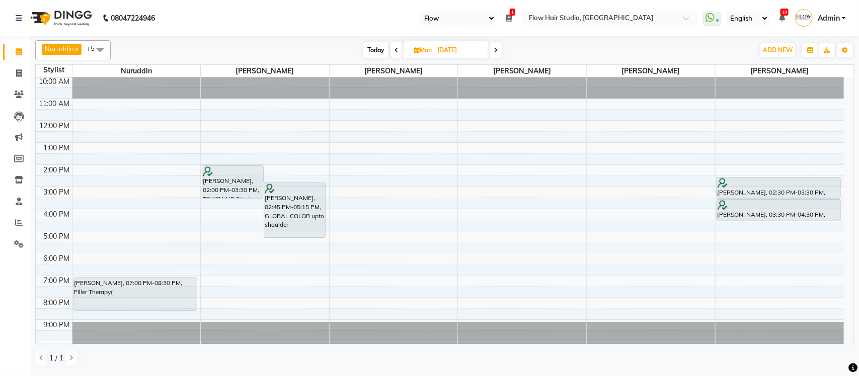
click at [375, 48] on span "Today" at bounding box center [375, 50] width 25 height 16
type input "02-10-2025"
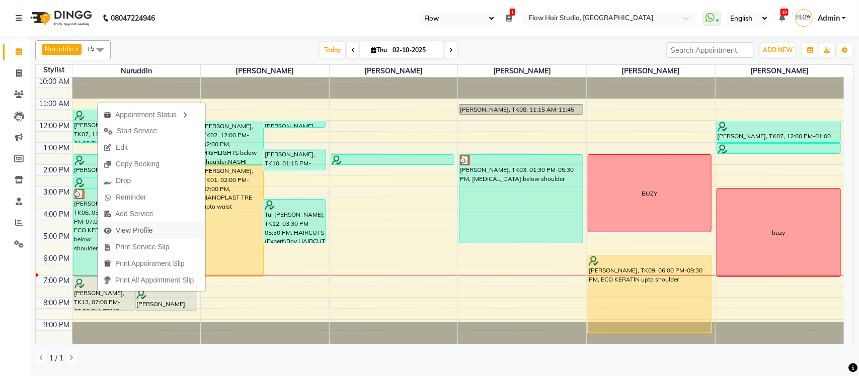
click at [127, 229] on span "View Profile" at bounding box center [134, 230] width 37 height 11
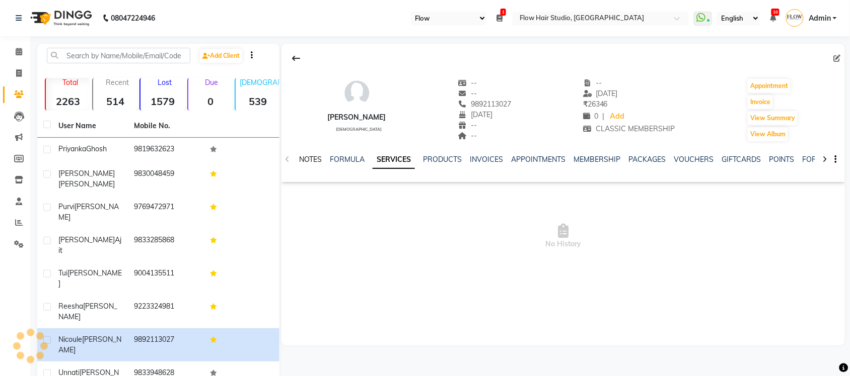
click at [321, 155] on link "NOTES" at bounding box center [310, 159] width 23 height 9
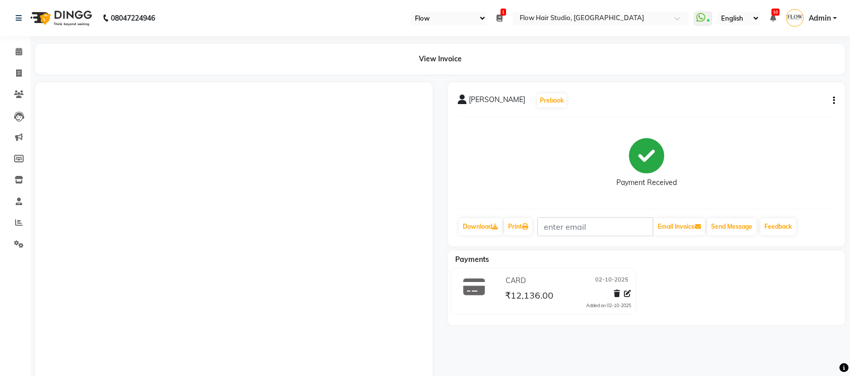
select select "46"
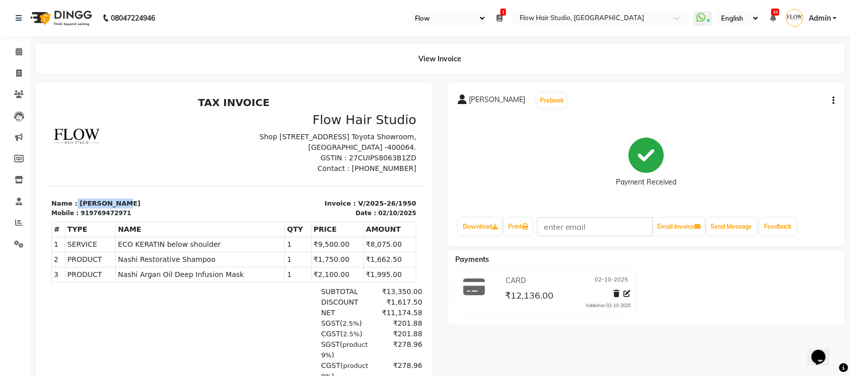
drag, startPoint x: 72, startPoint y: 210, endPoint x: 112, endPoint y: 213, distance: 39.4
click at [112, 208] on p "Name : [PERSON_NAME]" at bounding box center [139, 203] width 177 height 10
copy p "[PERSON_NAME]"
click at [514, 224] on link "Print" at bounding box center [518, 226] width 28 height 17
click at [784, 210] on div "[PERSON_NAME] Prebook Payment Received Download Print Email Invoice Send Messag…" at bounding box center [645, 165] width 397 height 164
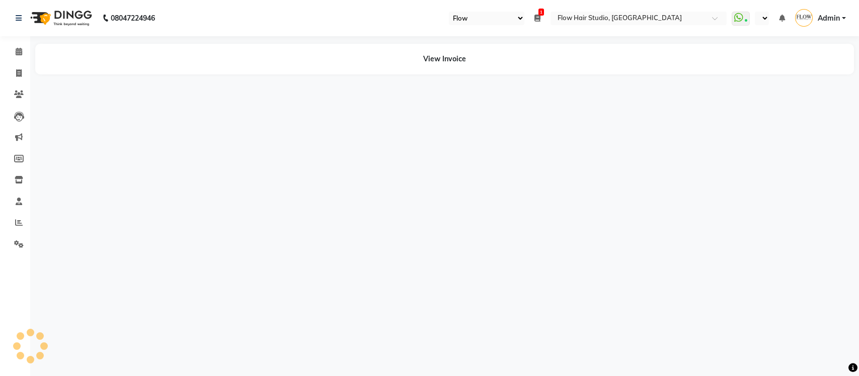
select select "46"
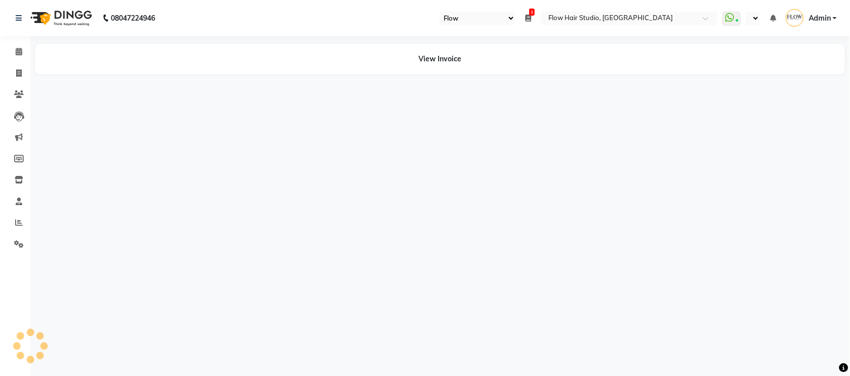
select select "en"
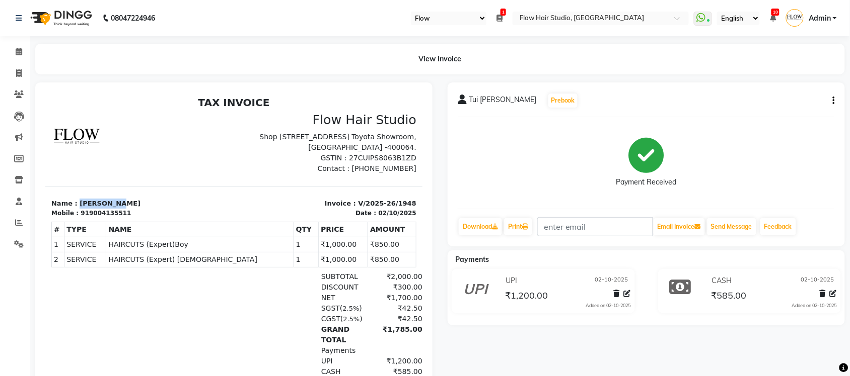
drag, startPoint x: 74, startPoint y: 211, endPoint x: 114, endPoint y: 212, distance: 39.8
click at [114, 208] on p "Name : [PERSON_NAME]" at bounding box center [139, 203] width 177 height 10
copy p "Tui [PERSON_NAME]"
click at [513, 232] on link "Print" at bounding box center [518, 226] width 28 height 17
click at [723, 172] on div "Payment Received" at bounding box center [645, 162] width 377 height 75
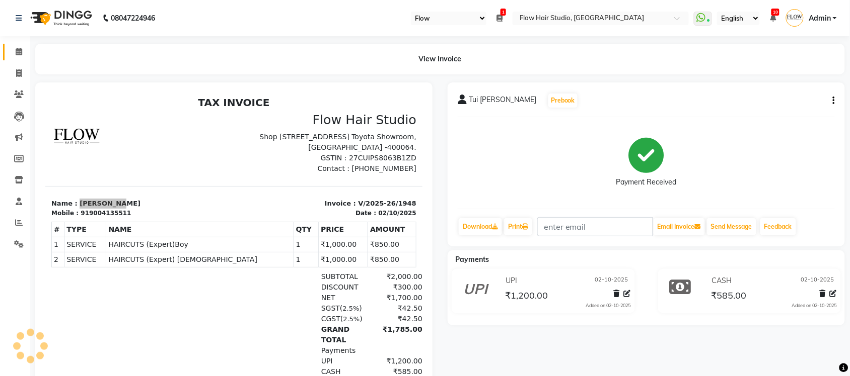
click at [6, 51] on link "Calendar" at bounding box center [15, 52] width 24 height 17
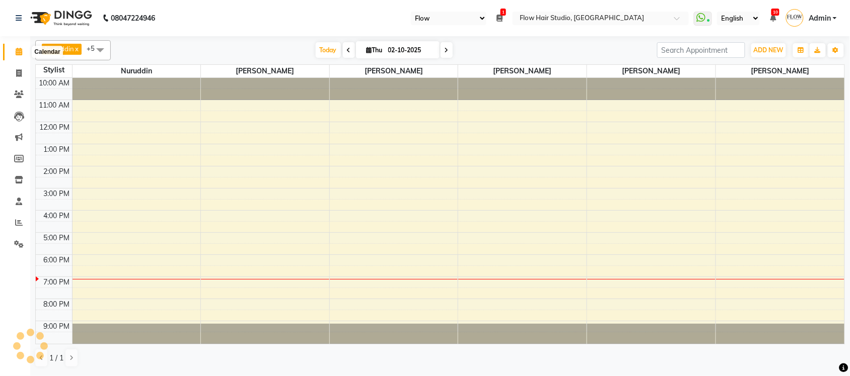
click at [19, 54] on icon at bounding box center [19, 52] width 7 height 8
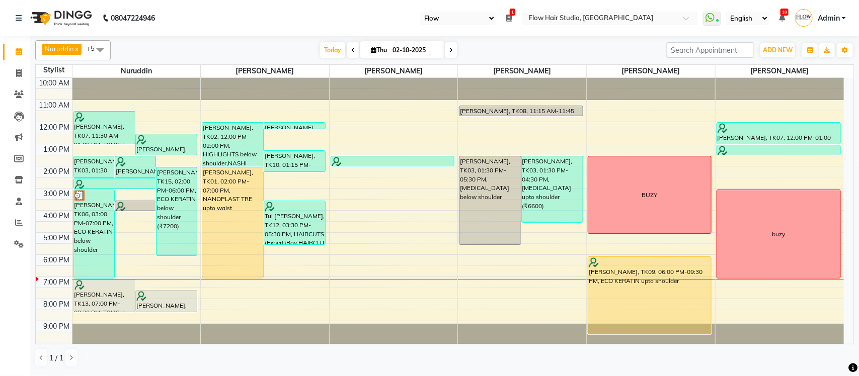
scroll to position [2, 0]
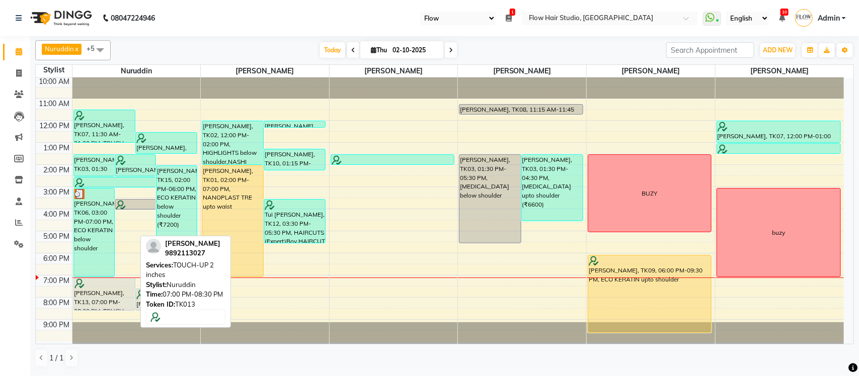
click at [92, 298] on div "[PERSON_NAME], TK13, 07:00 PM-08:30 PM, TOUCH-UP 2 inches" at bounding box center [104, 294] width 61 height 32
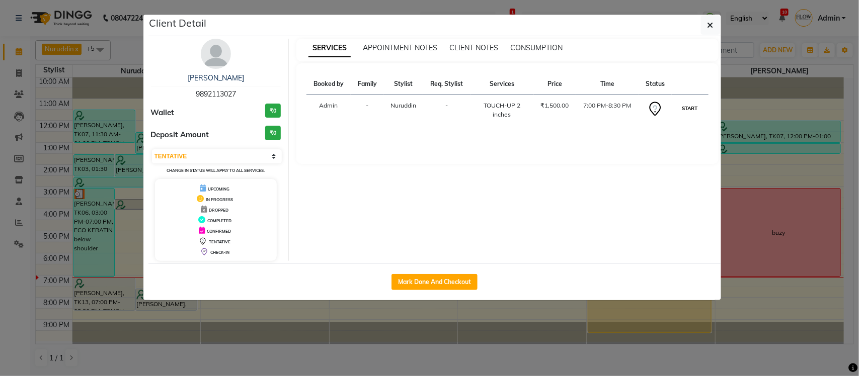
click at [695, 107] on button "START" at bounding box center [690, 108] width 21 height 13
select select "1"
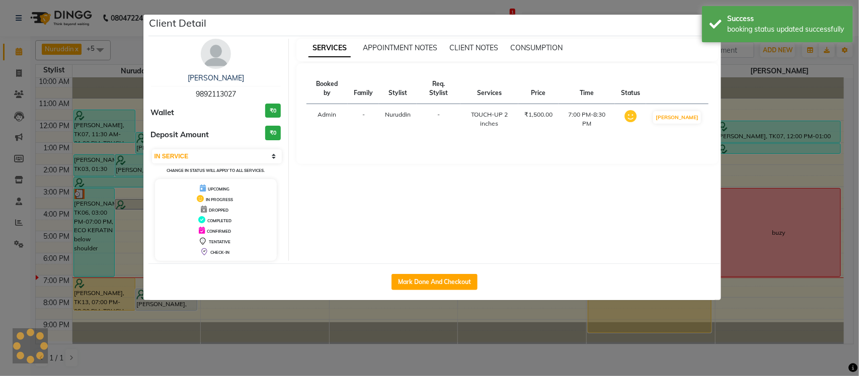
click at [859, 321] on ngb-modal-window "Client Detail [PERSON_NAME] 9892113027 Wallet ₹0 Deposit Amount ₹0 Select IN SE…" at bounding box center [429, 188] width 859 height 376
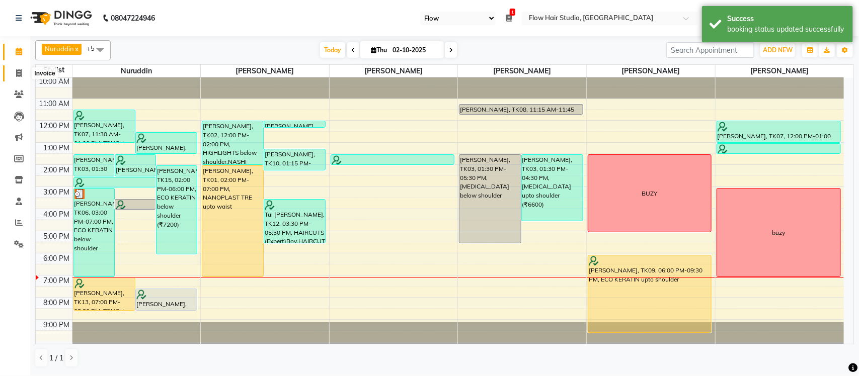
click at [16, 77] on span at bounding box center [19, 74] width 18 height 12
select select "6925"
select select "service"
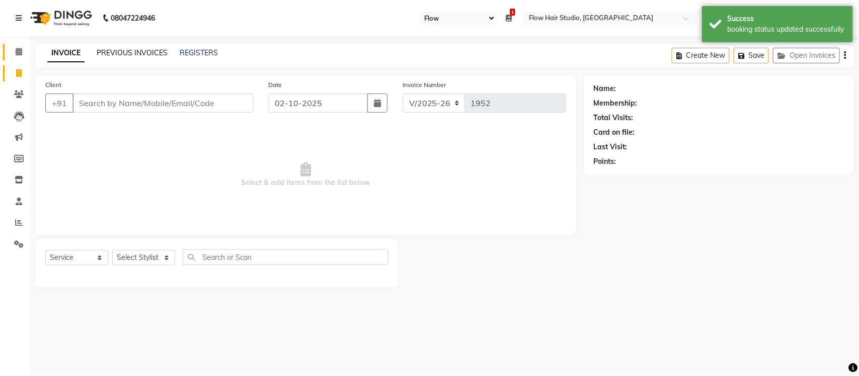
click at [120, 56] on link "PREVIOUS INVOICES" at bounding box center [132, 52] width 71 height 9
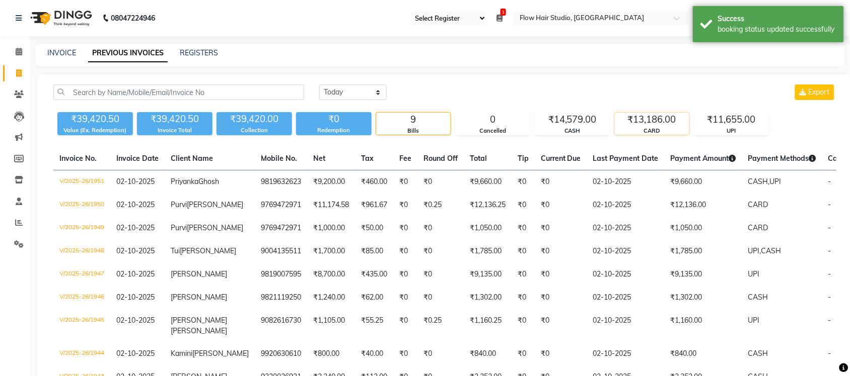
click at [672, 122] on div "₹13,186.00" at bounding box center [652, 120] width 74 height 14
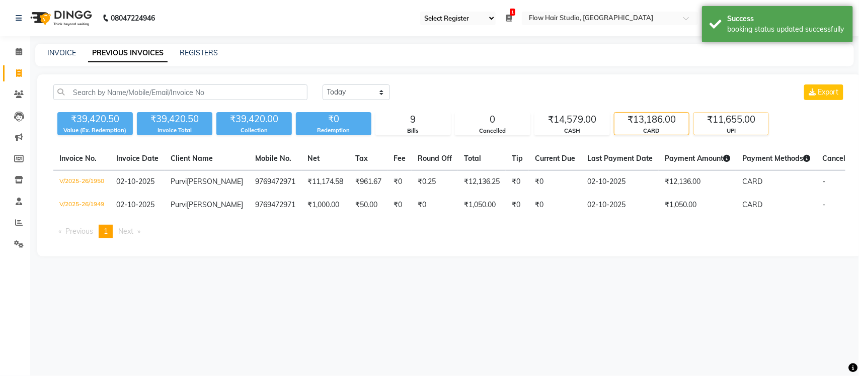
click at [720, 134] on div "UPI" at bounding box center [731, 131] width 74 height 9
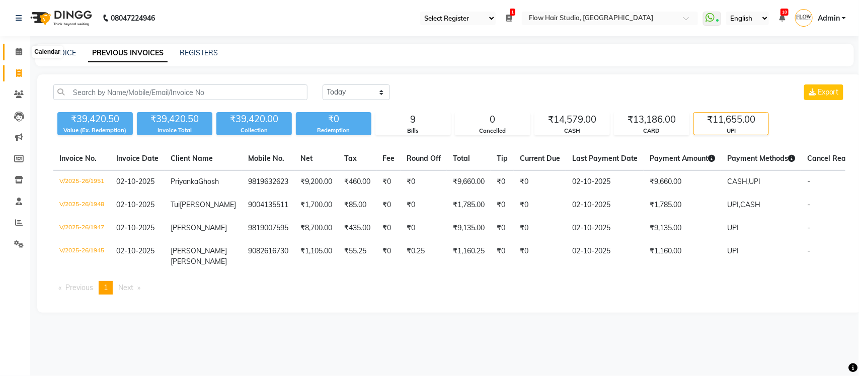
drag, startPoint x: 16, startPoint y: 53, endPoint x: 0, endPoint y: 71, distance: 24.3
click at [16, 53] on icon at bounding box center [19, 52] width 7 height 8
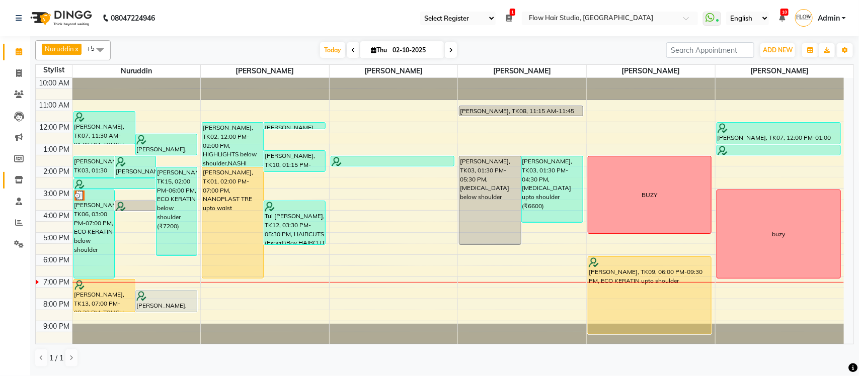
click at [18, 180] on icon at bounding box center [19, 180] width 9 height 8
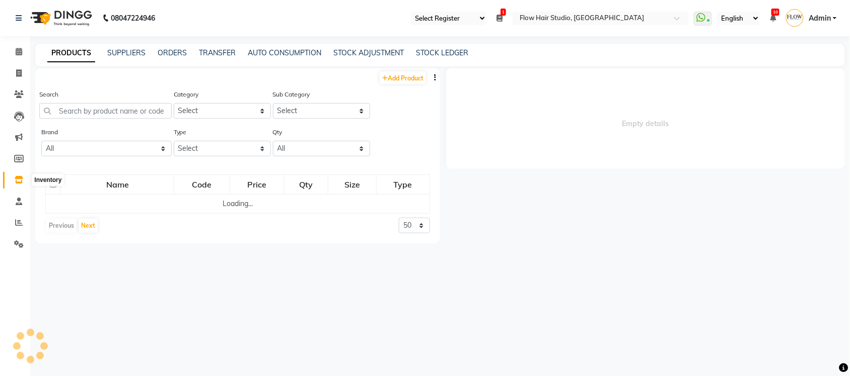
select select
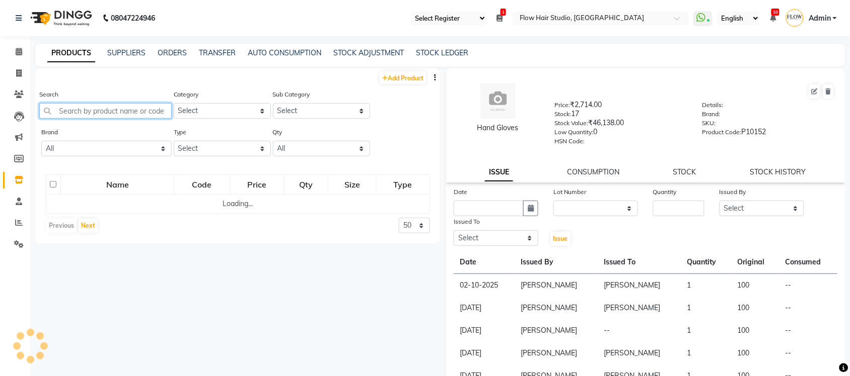
click at [120, 111] on input "text" at bounding box center [105, 111] width 132 height 16
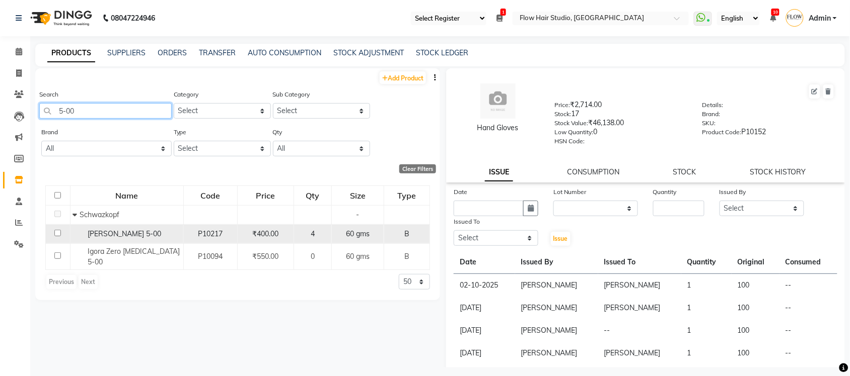
type input "5-00"
click at [146, 235] on div "Igora Royal 5-00" at bounding box center [127, 234] width 108 height 11
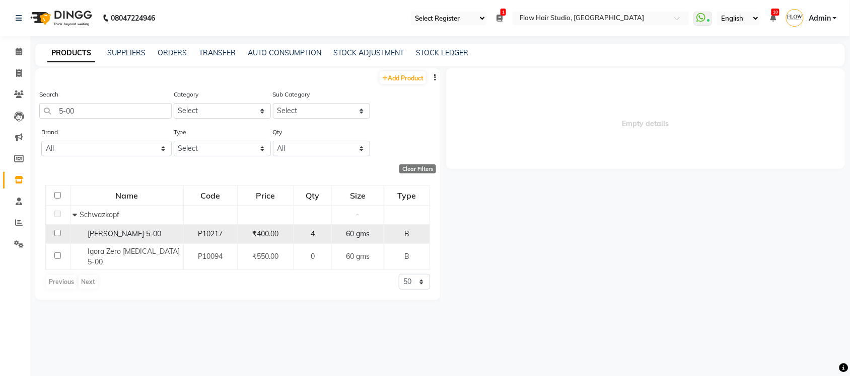
select select
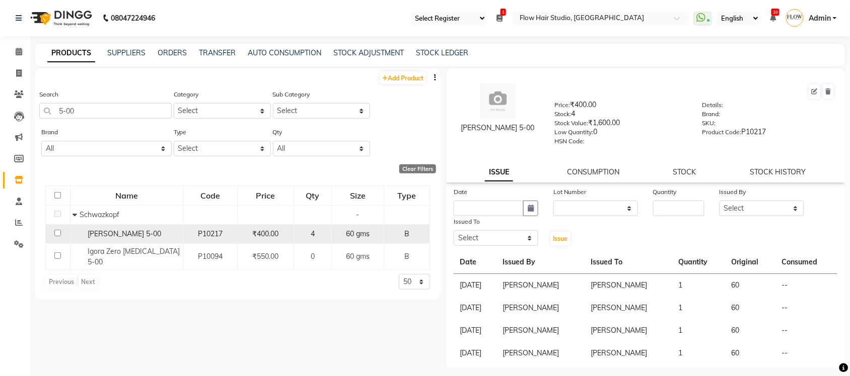
click at [188, 232] on div "P10217" at bounding box center [210, 234] width 45 height 11
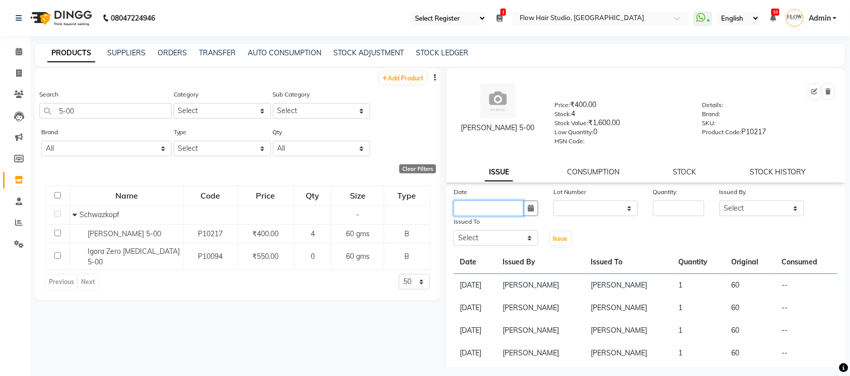
click at [484, 201] on input "text" at bounding box center [488, 209] width 70 height 16
select select "10"
select select "2025"
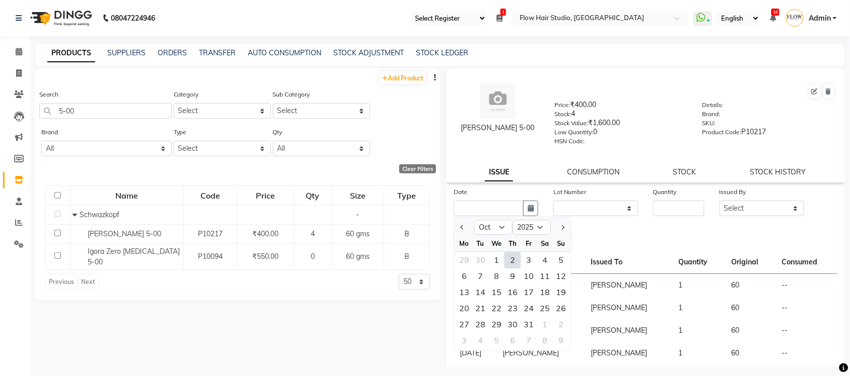
click at [512, 254] on div "2" at bounding box center [512, 261] width 16 height 16
type input "02-10-2025"
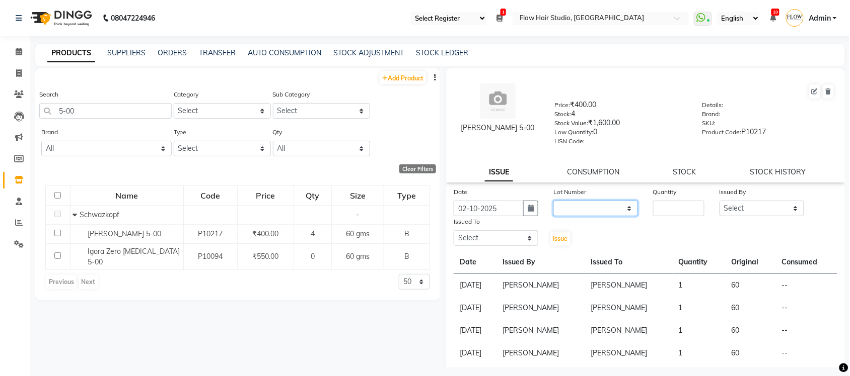
click at [567, 204] on select "None" at bounding box center [595, 209] width 85 height 16
select select "0: null"
click at [553, 201] on select "None" at bounding box center [595, 209] width 85 height 16
click at [674, 204] on input "number" at bounding box center [678, 209] width 51 height 16
type input "1"
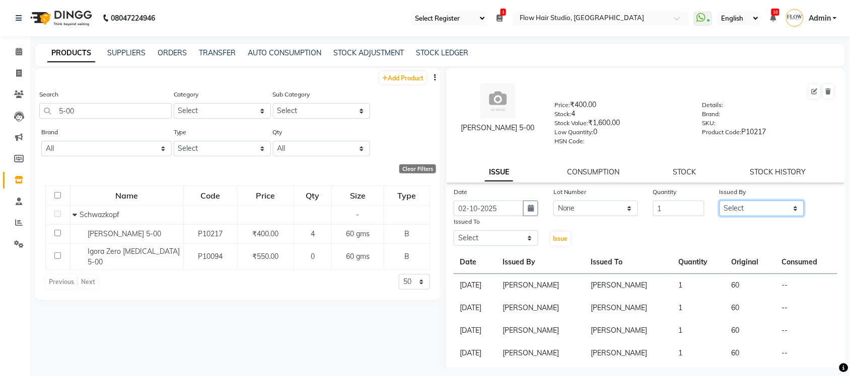
click at [746, 208] on select "Select Jaya paswan Kamruddin Nabil Khan Nida Khan Nuruddin Shweta patil Simran …" at bounding box center [761, 209] width 85 height 16
select select "57349"
click at [719, 201] on select "Select Jaya paswan Kamruddin Nabil Khan Nida Khan Nuruddin Shweta patil Simran …" at bounding box center [761, 209] width 85 height 16
click at [486, 238] on select "Select Jaya paswan Kamruddin Nabil Khan Nida Khan Nuruddin Shweta patil Simran …" at bounding box center [495, 239] width 85 height 16
select select "54523"
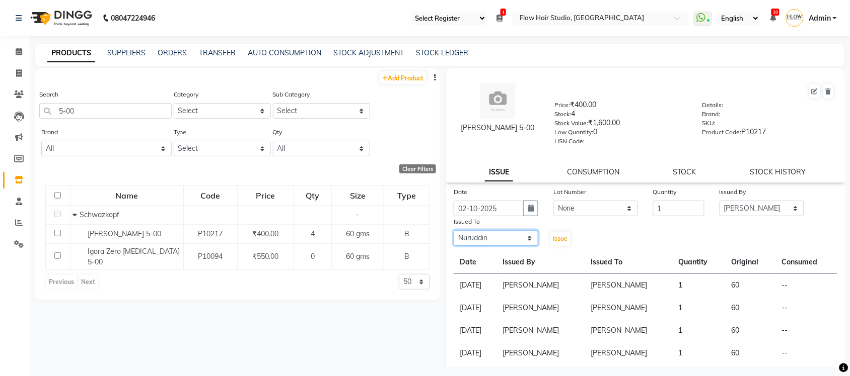
click at [453, 231] on select "Select Jaya paswan Kamruddin Nabil Khan Nida Khan Nuruddin Shweta patil Simran …" at bounding box center [495, 239] width 85 height 16
click at [556, 238] on span "Issue" at bounding box center [560, 239] width 15 height 8
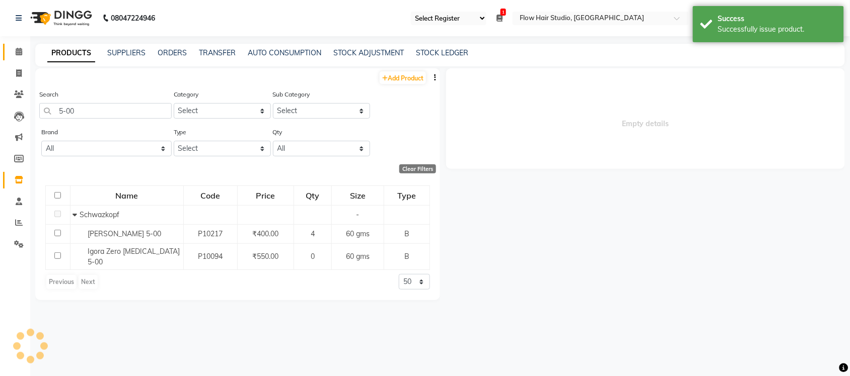
select select
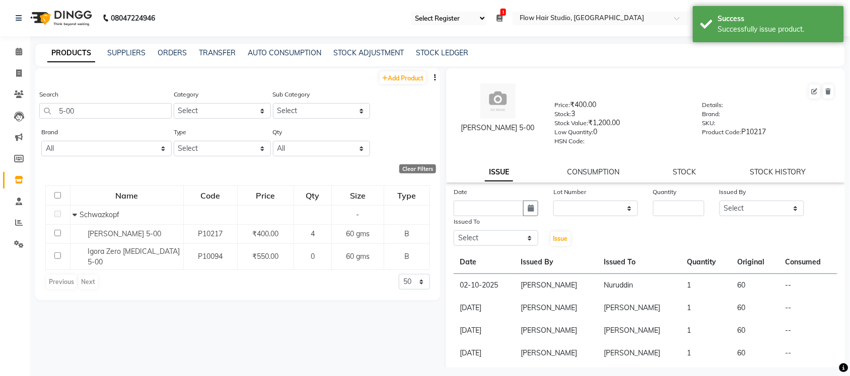
click at [28, 52] on li "Calendar" at bounding box center [15, 52] width 30 height 22
click at [6, 49] on link "Calendar" at bounding box center [15, 52] width 24 height 17
click at [18, 49] on icon at bounding box center [19, 52] width 7 height 8
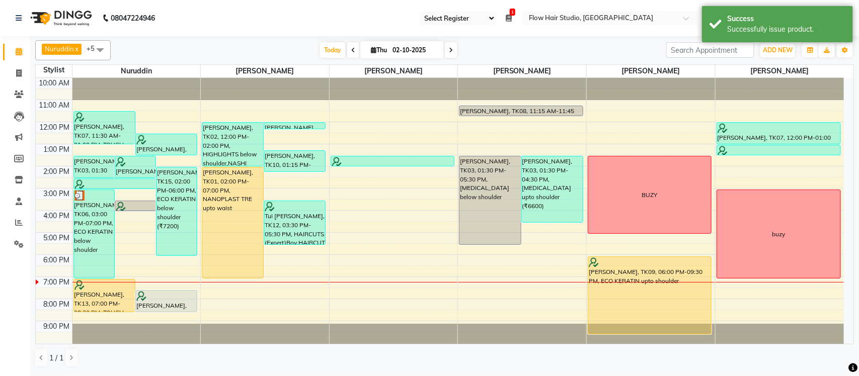
click at [447, 52] on span at bounding box center [451, 50] width 12 height 16
type input "03-10-2025"
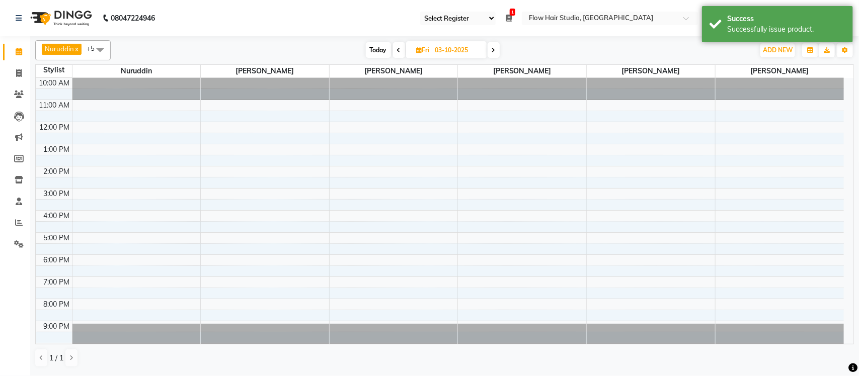
scroll to position [2, 0]
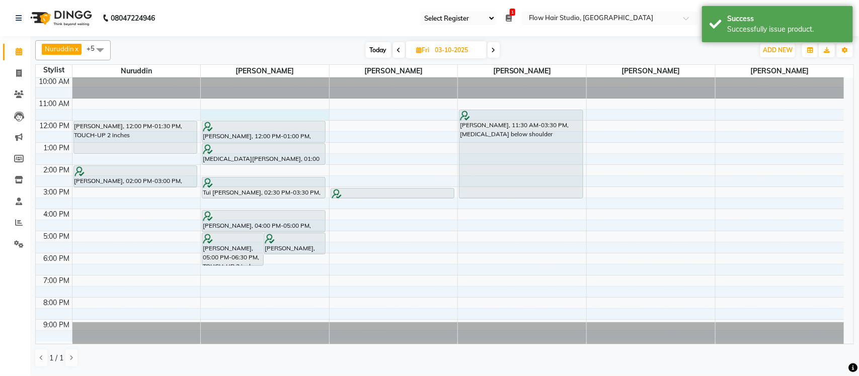
click at [249, 114] on div "10:00 AM 11:00 AM 12:00 PM 1:00 PM 2:00 PM 3:00 PM 4:00 PM 5:00 PM 6:00 PM 7:00…" at bounding box center [440, 209] width 808 height 266
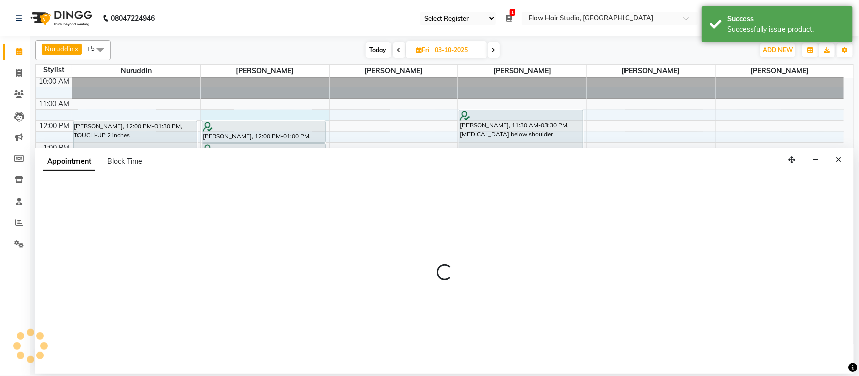
select select "54522"
select select "690"
select select "tentative"
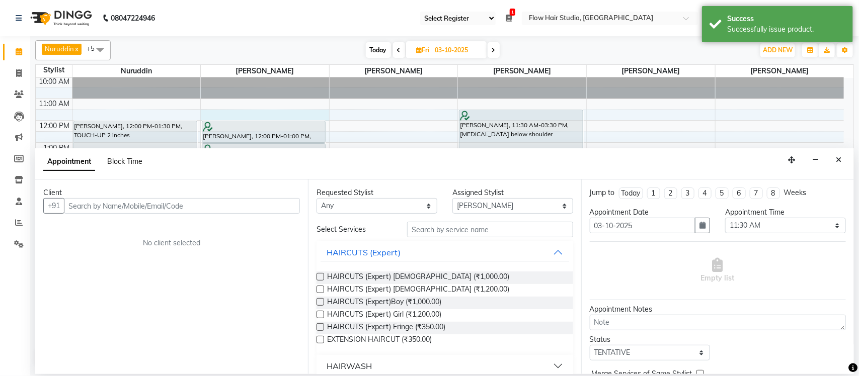
click at [119, 159] on span "Block Time" at bounding box center [124, 161] width 35 height 9
select select "54522"
select select "690"
select select "720"
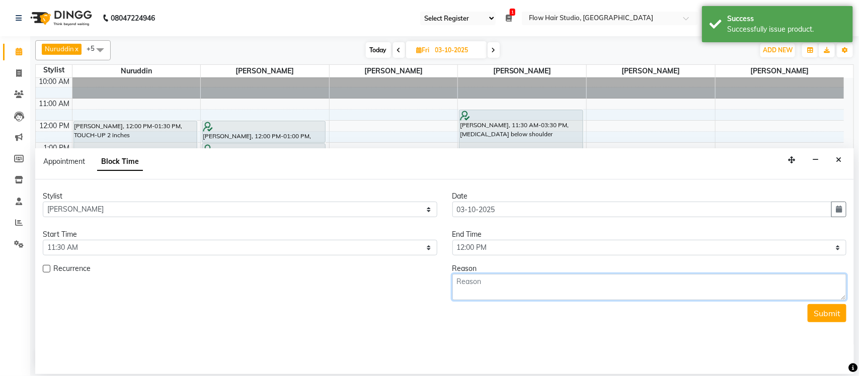
click at [485, 286] on textarea at bounding box center [649, 287] width 395 height 26
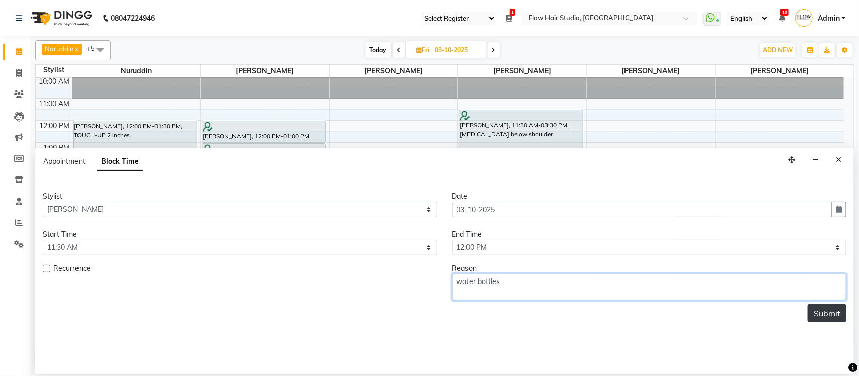
type textarea "water bottles"
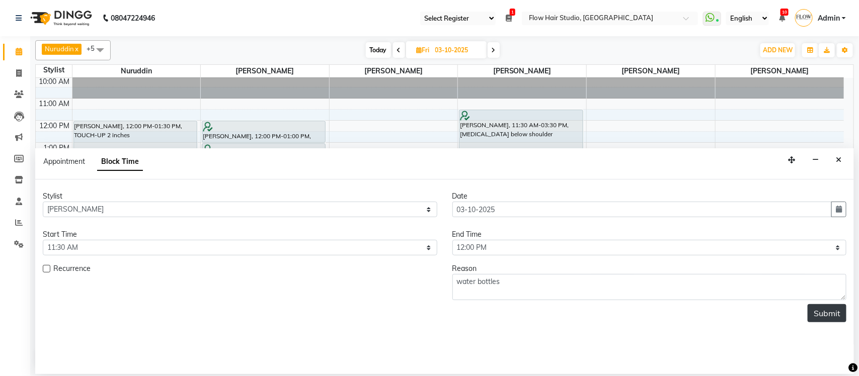
click at [839, 318] on button "Submit" at bounding box center [827, 313] width 39 height 18
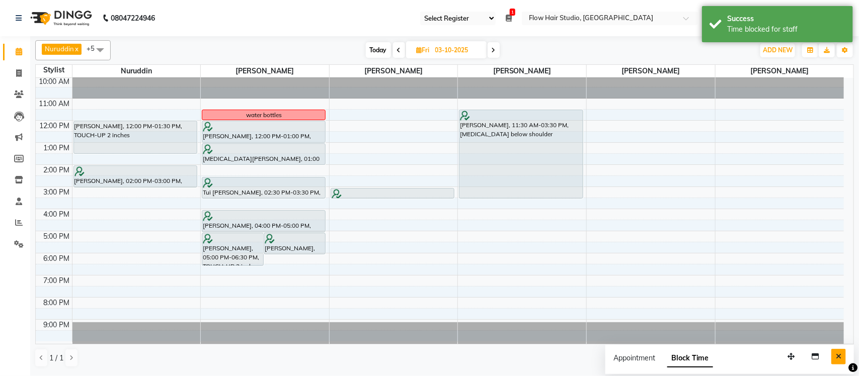
click at [841, 356] on icon "Close" at bounding box center [839, 356] width 6 height 7
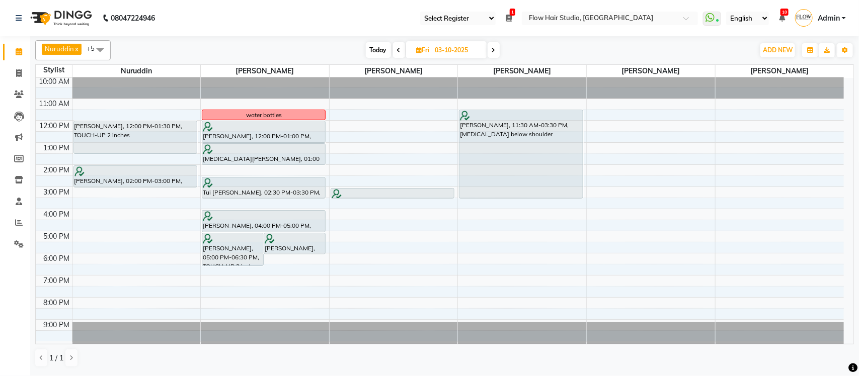
click at [375, 51] on span "Today" at bounding box center [378, 50] width 25 height 16
type input "02-10-2025"
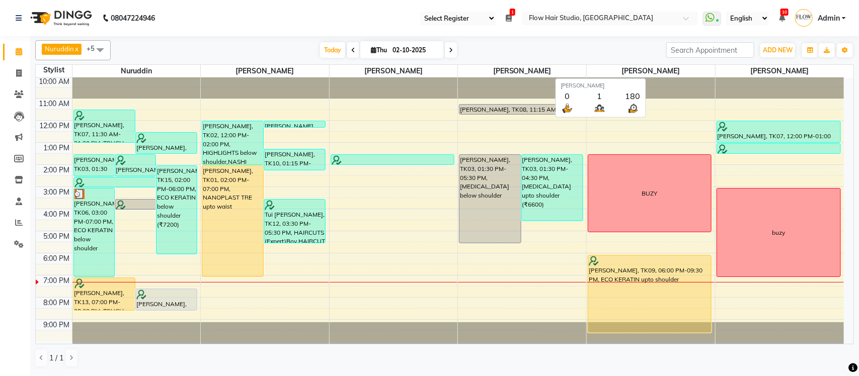
click at [638, 73] on span "[PERSON_NAME]" at bounding box center [651, 71] width 128 height 13
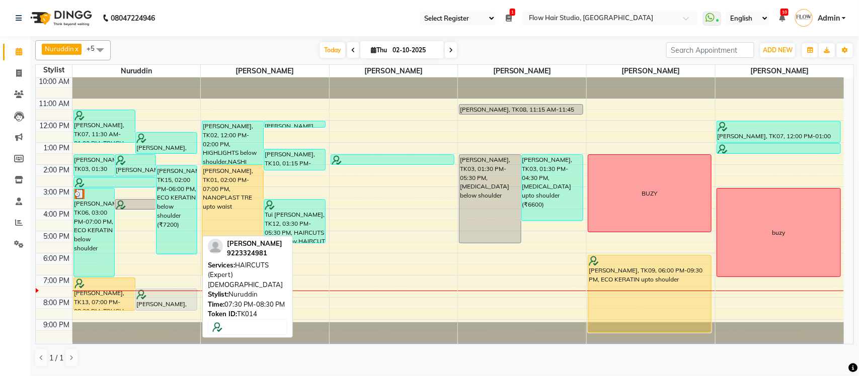
click at [190, 295] on div at bounding box center [166, 295] width 60 height 10
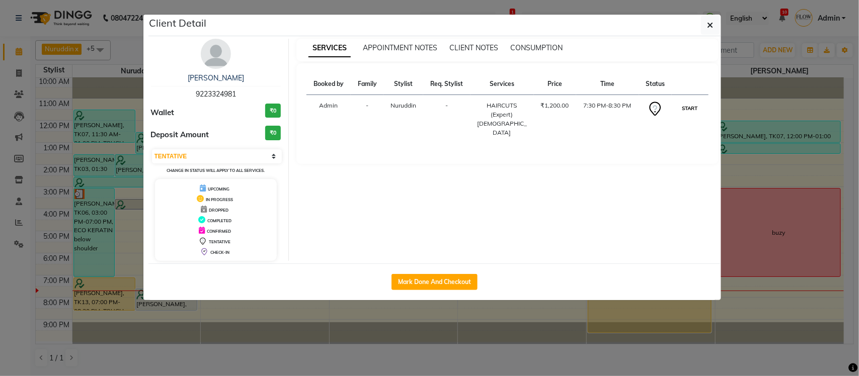
click at [695, 106] on button "START" at bounding box center [690, 108] width 21 height 13
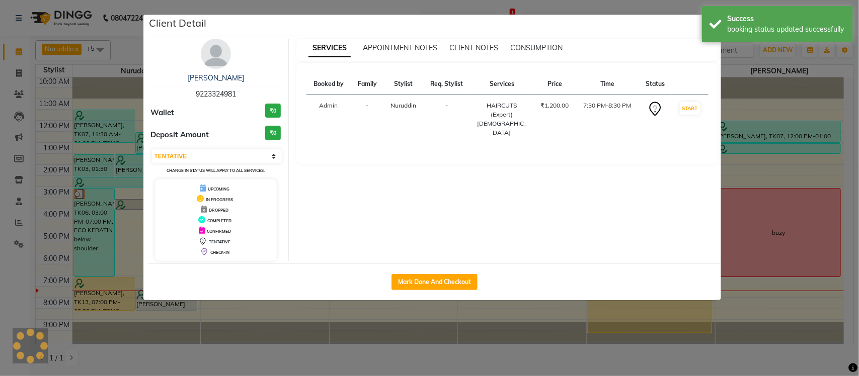
select select "1"
click at [857, 245] on ngb-modal-window "Client Detail Reesha Chugh 9223324981 Wallet ₹0 Deposit Amount ₹0 Select IN SER…" at bounding box center [429, 188] width 859 height 376
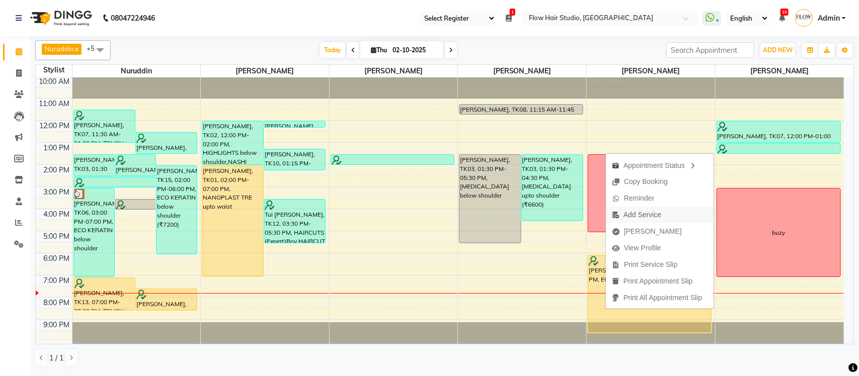
click at [641, 211] on span "Add Service" at bounding box center [643, 215] width 38 height 11
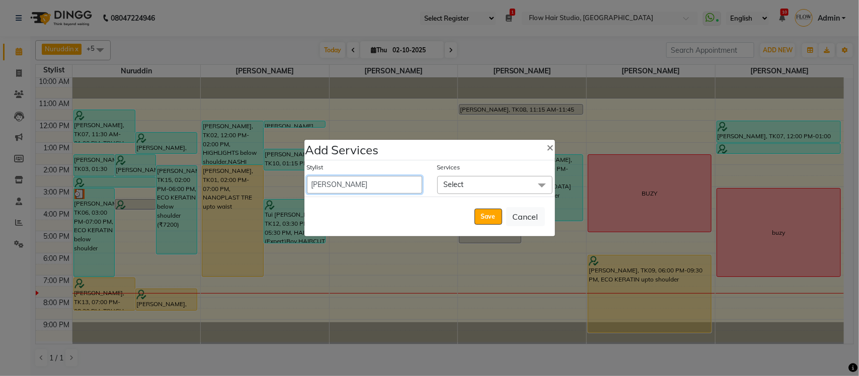
click at [348, 182] on select "Jaya paswan Kamruddin Nabil Khan Nida Khan Nuruddin Shweta patil Simran jetwani" at bounding box center [364, 185] width 115 height 18
select select "82931"
click at [307, 176] on select "Jaya paswan Kamruddin Nabil Khan Nida Khan Nuruddin Shweta patil Simran jetwani" at bounding box center [364, 185] width 115 height 18
select select "1290"
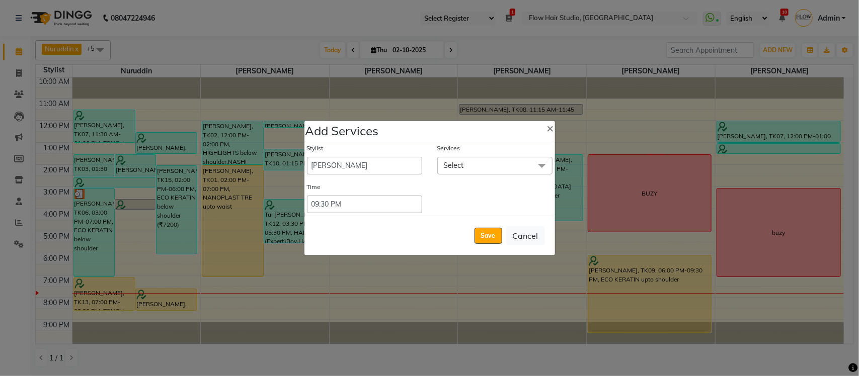
click at [488, 165] on span "Select" at bounding box center [494, 166] width 115 height 18
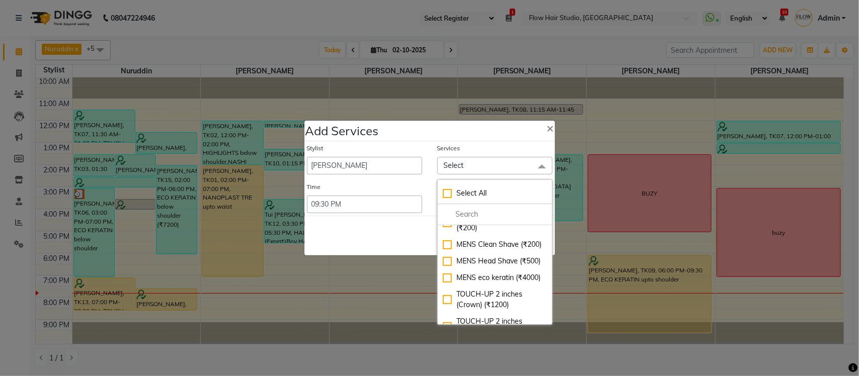
scroll to position [1195, 0]
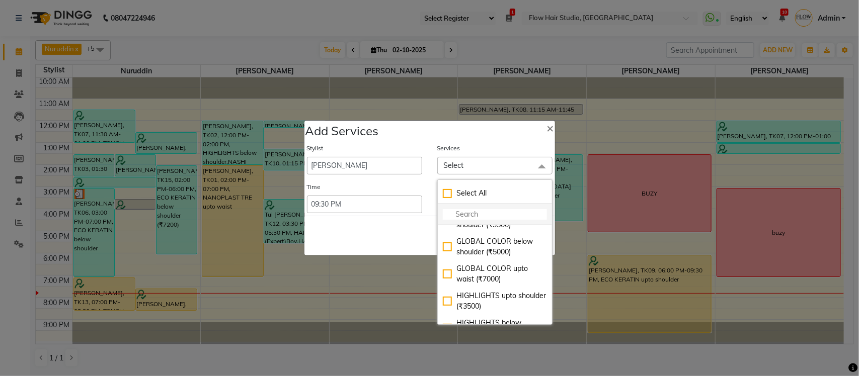
click at [476, 214] on input "multiselect-search" at bounding box center [495, 214] width 104 height 11
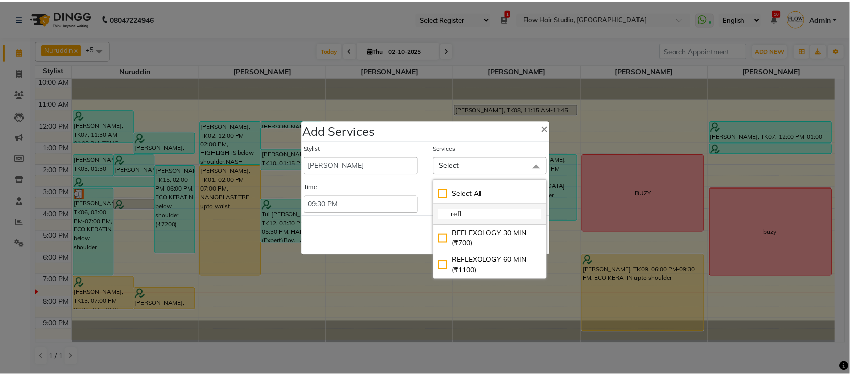
scroll to position [0, 0]
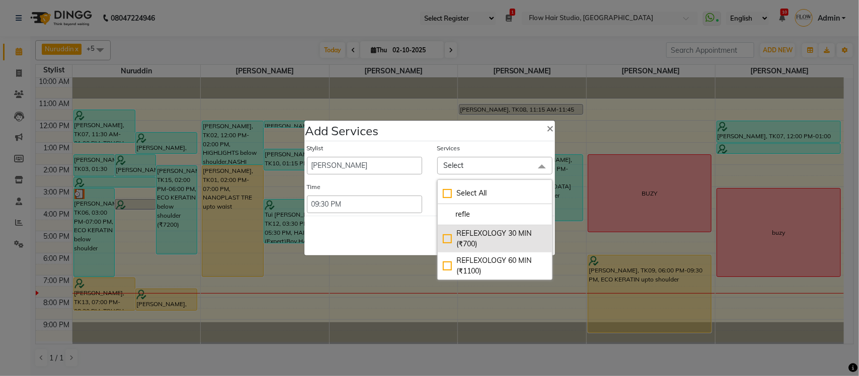
type input "refle"
click at [472, 247] on div "REFLEXOLOGY 30 MIN (₹700)" at bounding box center [495, 238] width 104 height 21
checkbox input "true"
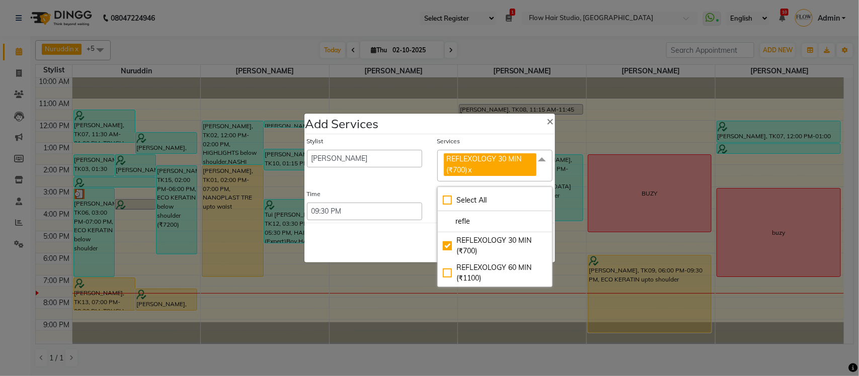
click at [378, 233] on div "Save Cancel" at bounding box center [429, 243] width 251 height 40
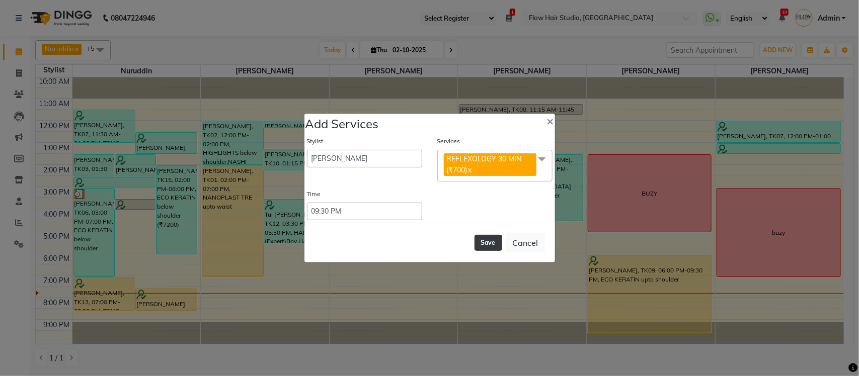
click at [486, 239] on button "Save" at bounding box center [489, 243] width 28 height 16
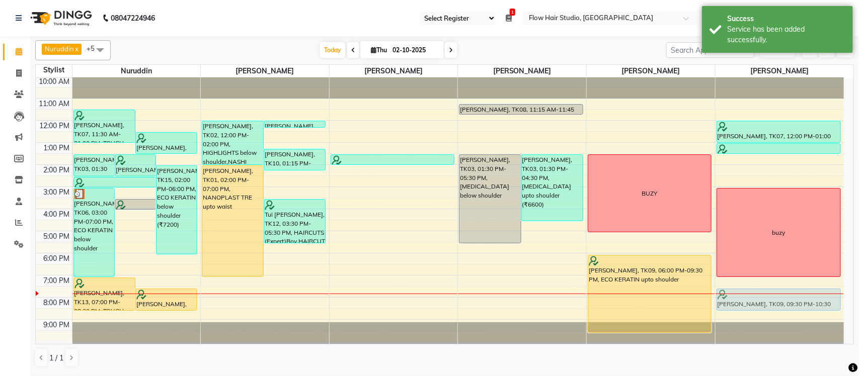
drag, startPoint x: 760, startPoint y: 340, endPoint x: 758, endPoint y: 293, distance: 46.8
click at [758, 293] on div "Jonita dsouza, TK07, 12:00 PM-01:00 PM, PEDICURE Premium Jonita dsouza, TK07, 0…" at bounding box center [780, 209] width 128 height 266
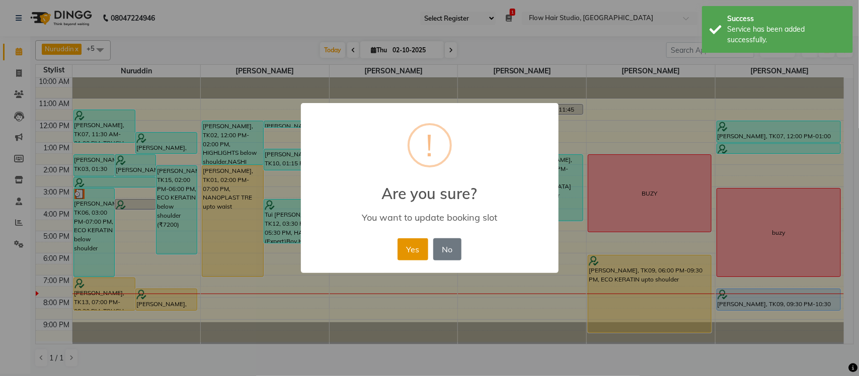
click at [399, 249] on button "Yes" at bounding box center [413, 250] width 31 height 22
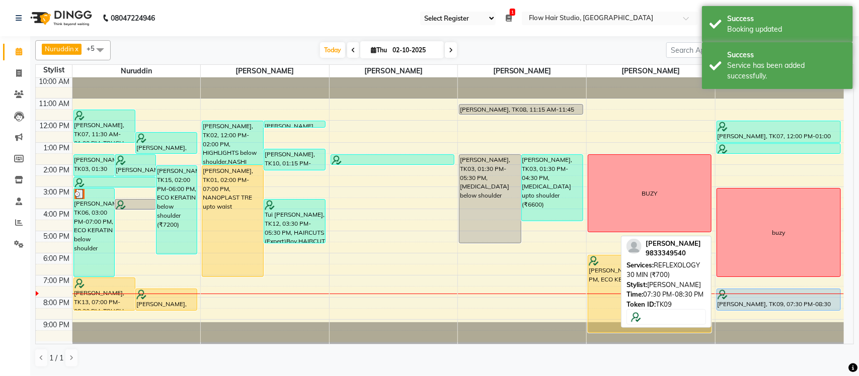
click at [761, 313] on div at bounding box center [778, 311] width 123 height 4
click at [762, 309] on div at bounding box center [778, 311] width 123 height 4
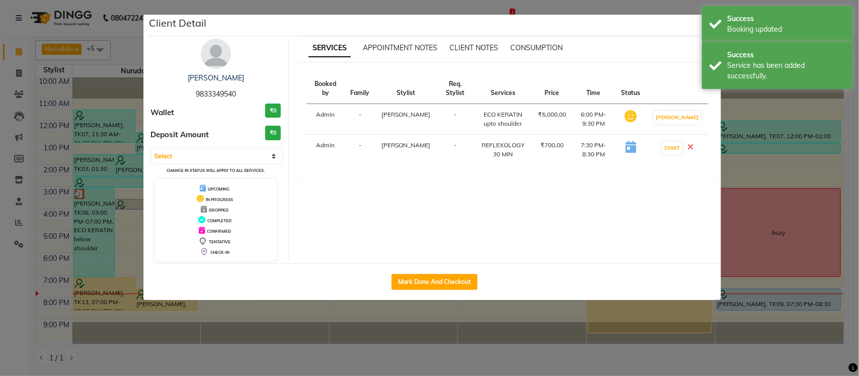
click at [780, 294] on ngb-modal-window "Client Detail Soumyata Narula 9833349540 Wallet ₹0 Deposit Amount ₹0 Select IN …" at bounding box center [429, 188] width 859 height 376
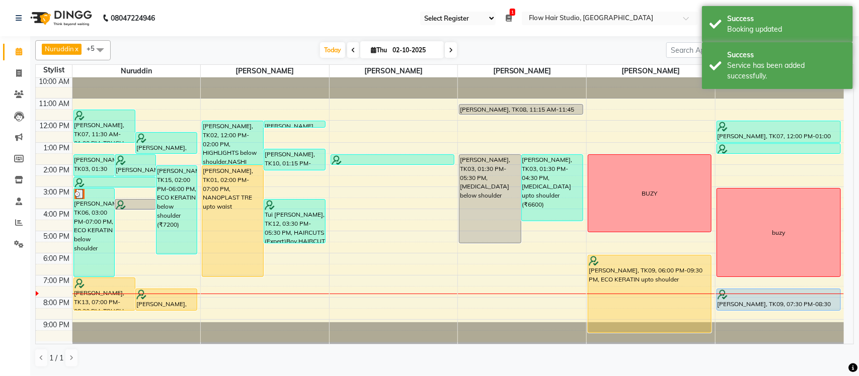
click at [780, 297] on div at bounding box center [779, 295] width 122 height 10
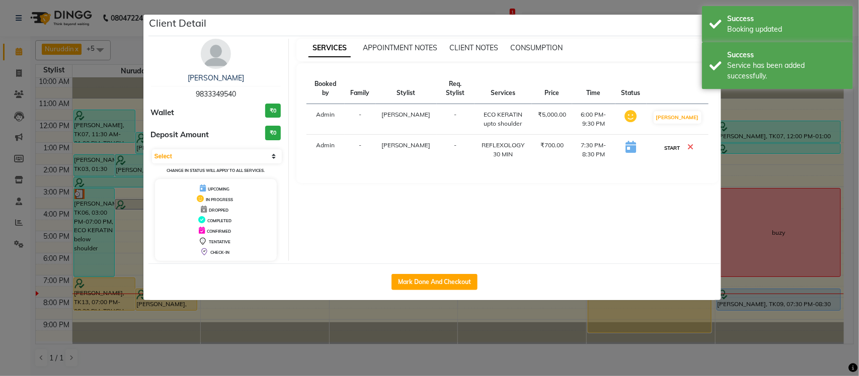
click at [672, 152] on button "START" at bounding box center [672, 148] width 21 height 13
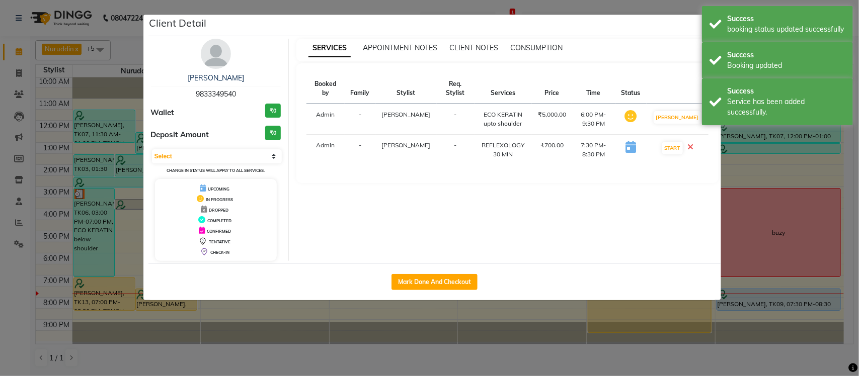
select select "1"
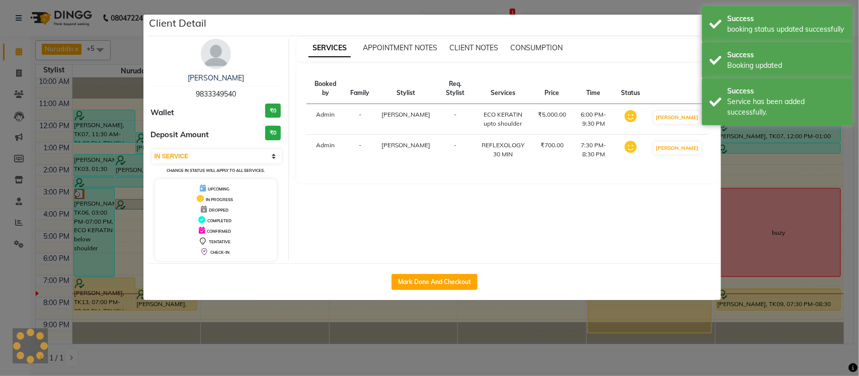
click at [859, 262] on ngb-modal-window "Client Detail Soumyata Narula 9833349540 Wallet ₹0 Deposit Amount ₹0 Select IN …" at bounding box center [429, 188] width 859 height 376
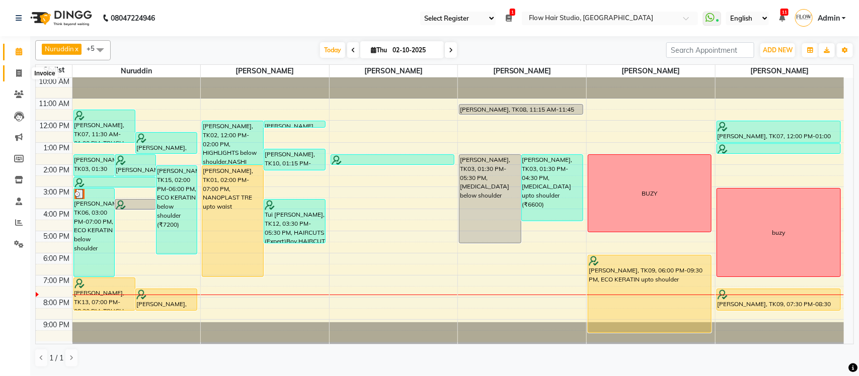
click at [22, 72] on span at bounding box center [19, 74] width 18 height 12
select select "6925"
select select "service"
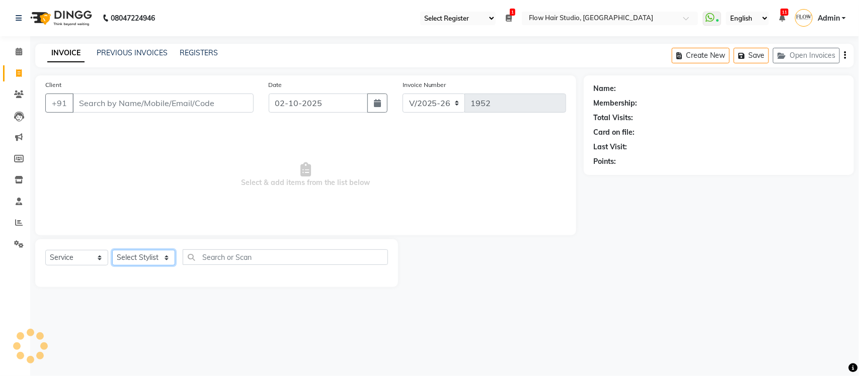
click at [142, 257] on select "Select Stylist Jaya paswan Kamruddin Nabil Khan Nida Khan Nuruddin Shweta patil…" at bounding box center [143, 258] width 63 height 16
select select "54526"
click at [112, 250] on select "Select Stylist Jaya paswan Kamruddin Nabil Khan Nida Khan Nuruddin Shweta patil…" at bounding box center [143, 258] width 63 height 16
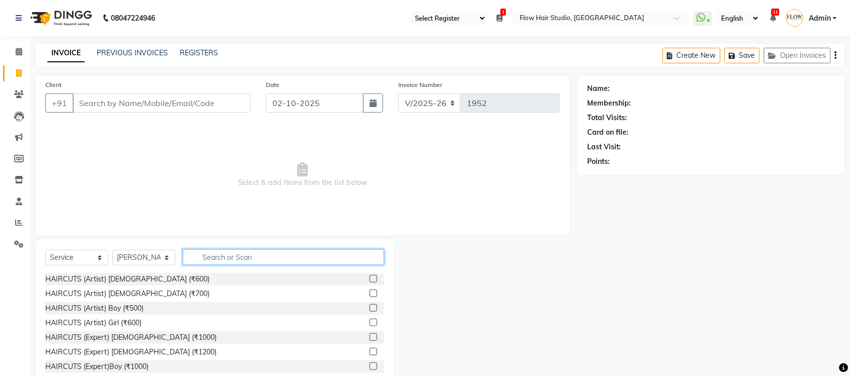
click at [206, 263] on input "text" at bounding box center [283, 258] width 201 height 16
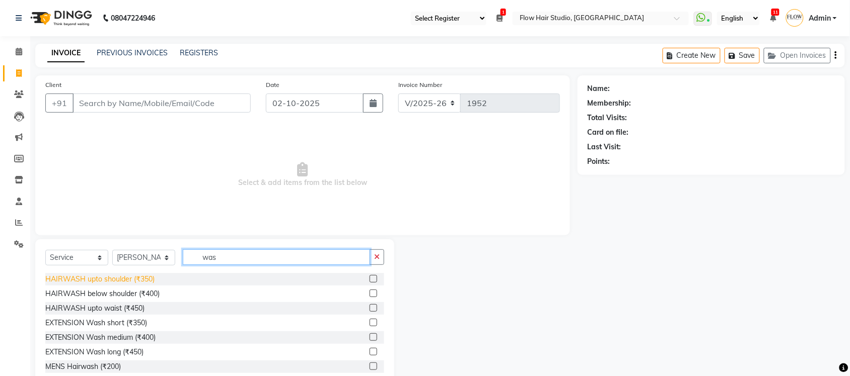
type input "was"
click at [95, 279] on div "HAIRWASH upto shoulder (₹350)" at bounding box center [99, 279] width 109 height 11
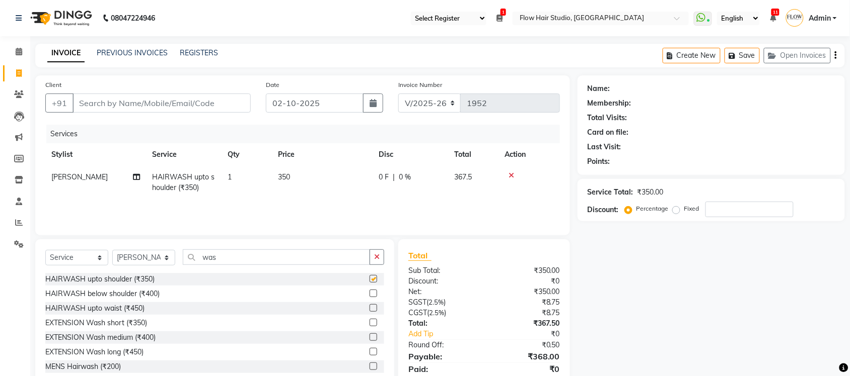
checkbox input "false"
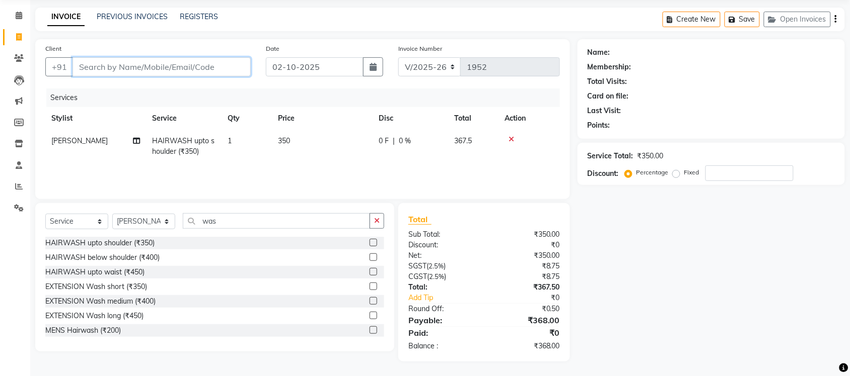
click at [119, 64] on input "Client" at bounding box center [161, 66] width 178 height 19
type input "s"
type input "0"
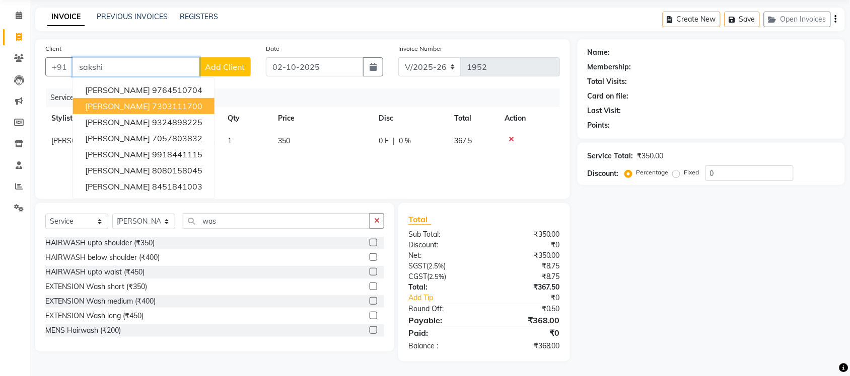
click at [108, 104] on span "[PERSON_NAME]" at bounding box center [117, 106] width 65 height 10
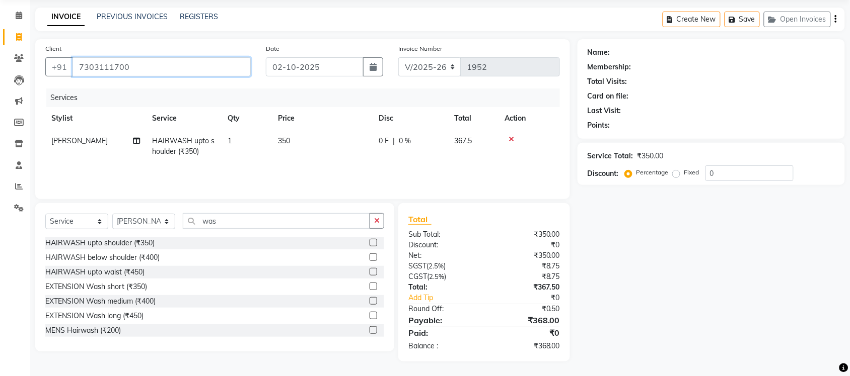
type input "7303111700"
select select "1: Object"
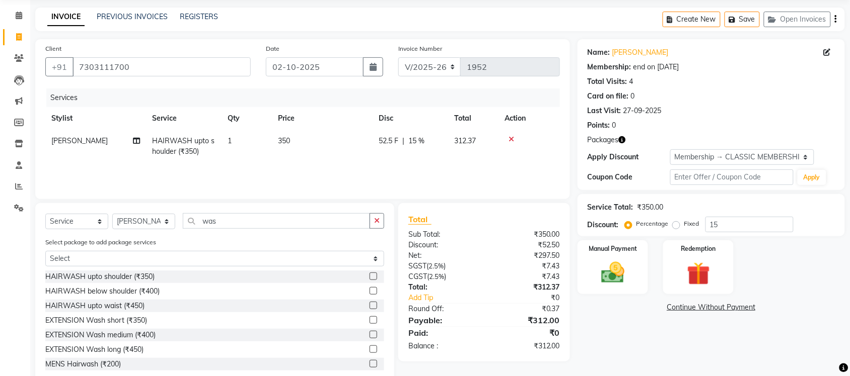
scroll to position [59, 0]
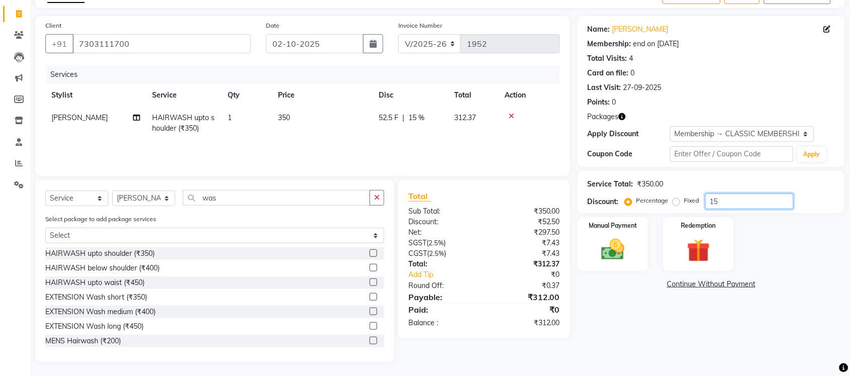
click at [726, 205] on input "15" at bounding box center [749, 202] width 88 height 16
type input "1"
type input "20"
click at [611, 266] on div "Manual Payment" at bounding box center [612, 244] width 73 height 56
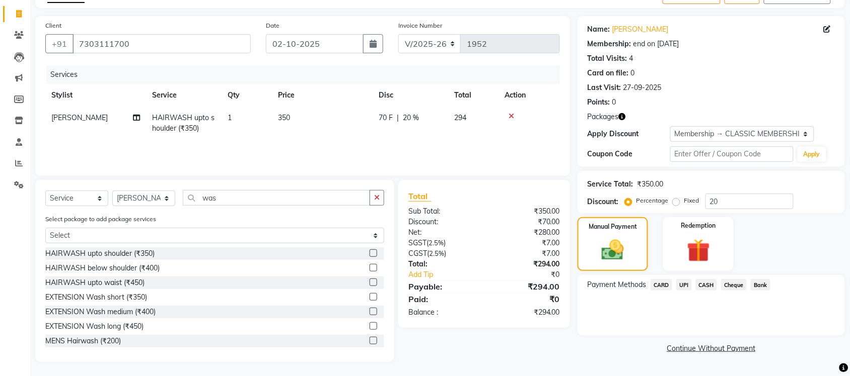
click at [711, 284] on span "CASH" at bounding box center [707, 285] width 22 height 12
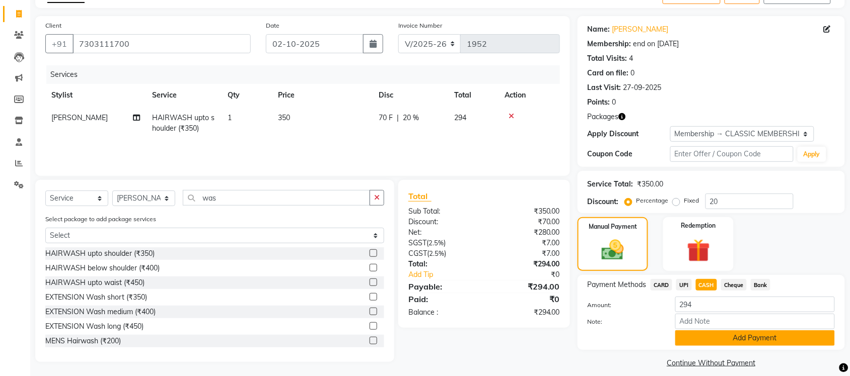
click at [752, 338] on button "Add Payment" at bounding box center [755, 339] width 160 height 16
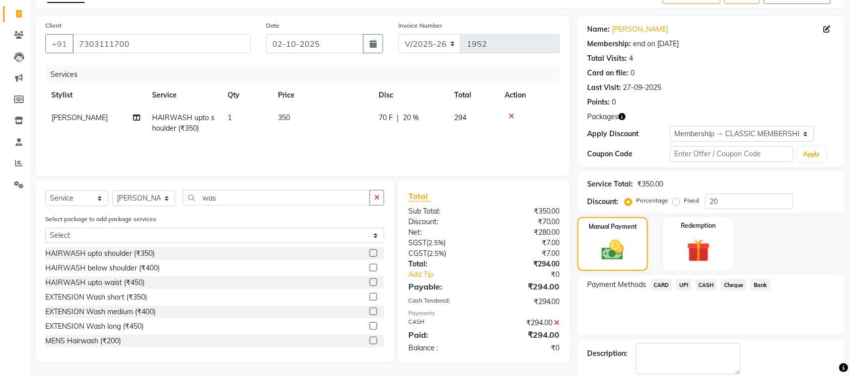
scroll to position [111, 0]
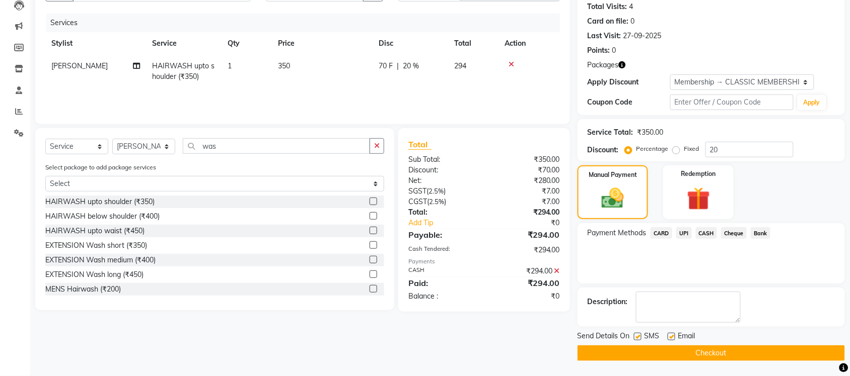
click at [751, 348] on button "Checkout" at bounding box center [710, 354] width 267 height 16
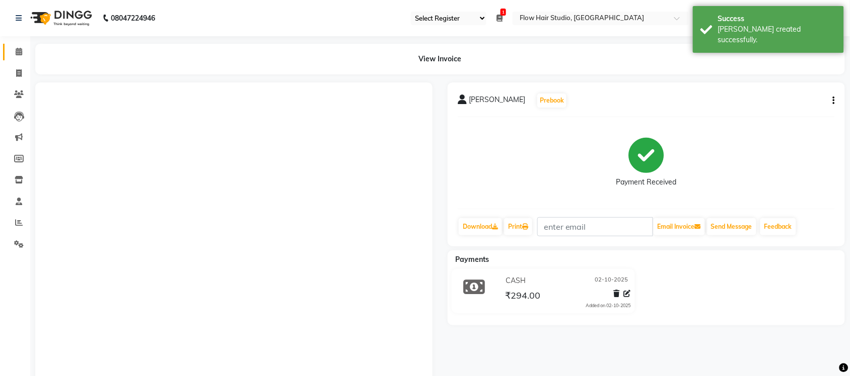
click at [15, 58] on link "Calendar" at bounding box center [15, 52] width 24 height 17
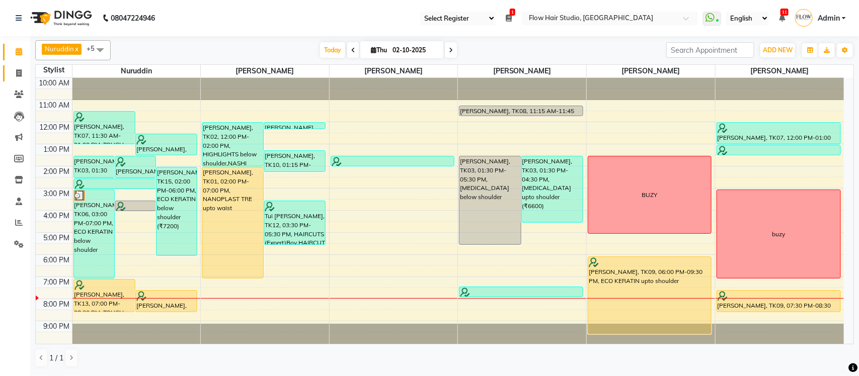
click at [20, 69] on icon at bounding box center [19, 73] width 6 height 8
select select "6925"
select select "service"
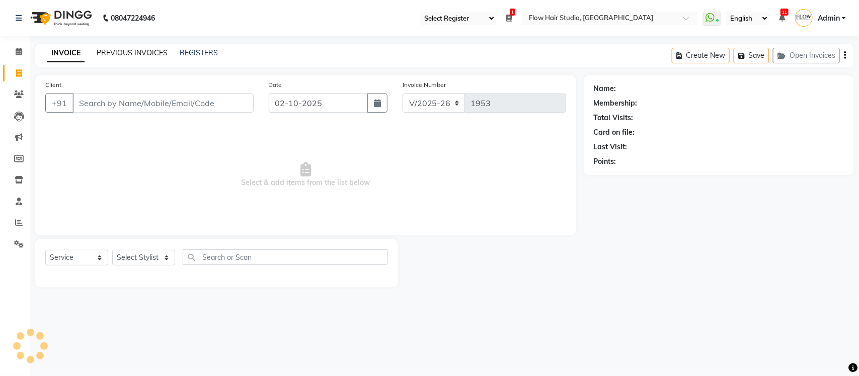
click at [122, 52] on link "PREVIOUS INVOICES" at bounding box center [132, 52] width 71 height 9
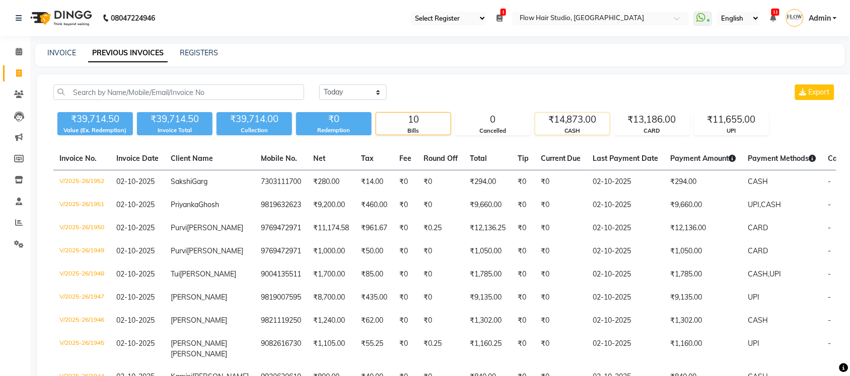
click at [580, 117] on div "₹14,873.00" at bounding box center [572, 120] width 74 height 14
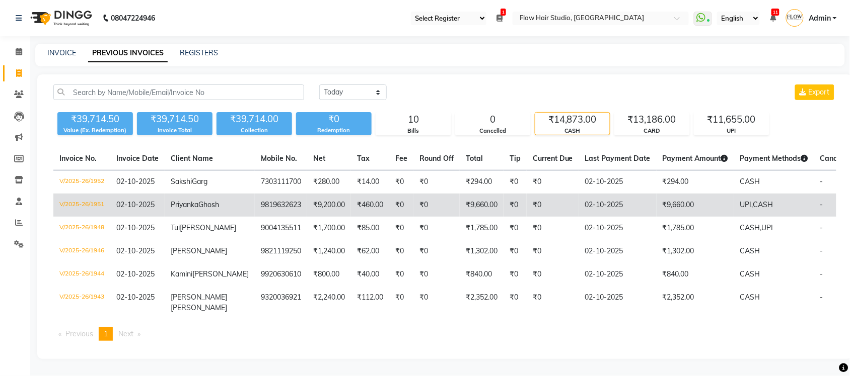
click at [600, 207] on td "02-10-2025" at bounding box center [618, 205] width 78 height 23
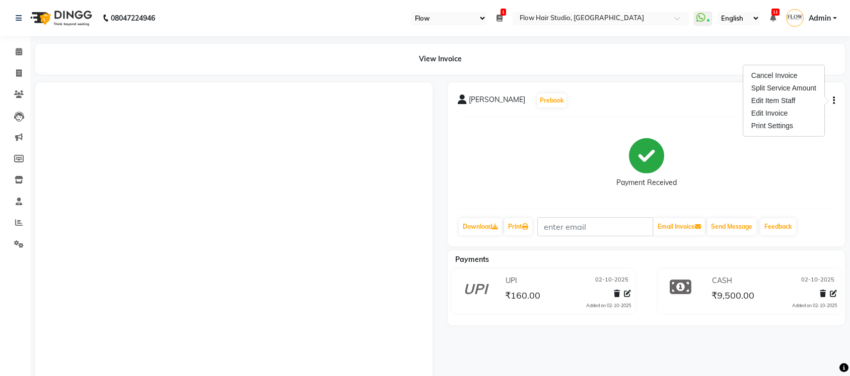
select select "46"
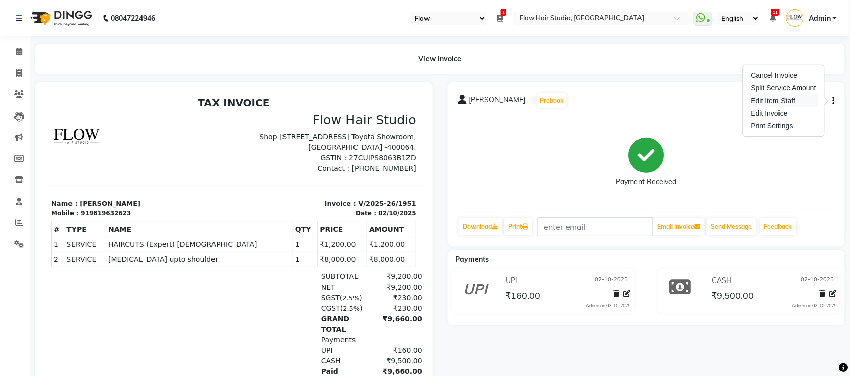
click at [756, 103] on div "Edit Item Staff" at bounding box center [783, 101] width 69 height 13
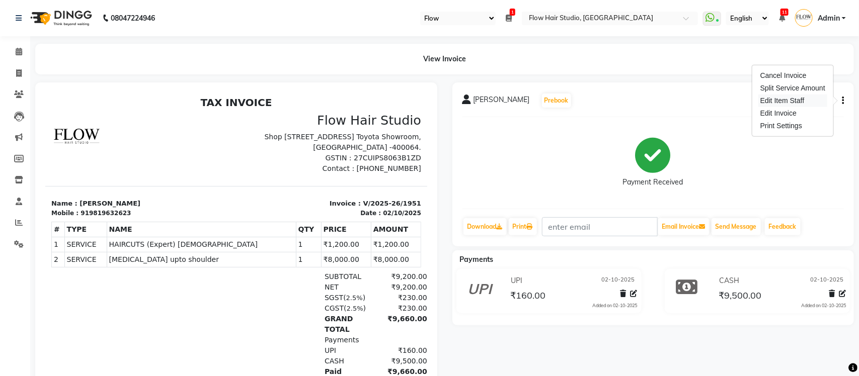
select select "54523"
select select "54526"
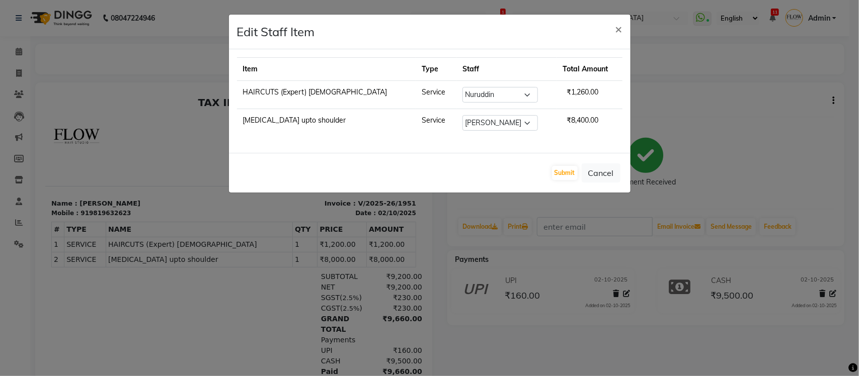
click at [205, 127] on ngb-modal-window "Edit Staff Item × Item Type Staff Total Amount HAIRCUTS (Expert) [DEMOGRAPHIC_D…" at bounding box center [429, 188] width 859 height 376
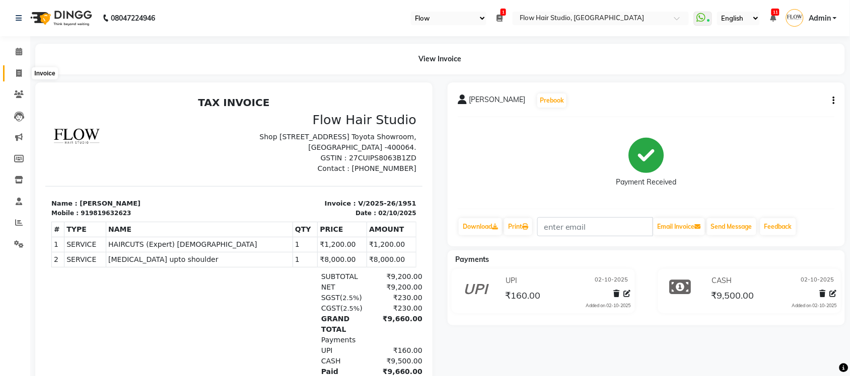
click at [16, 74] on icon at bounding box center [19, 73] width 6 height 8
select select "6925"
select select "service"
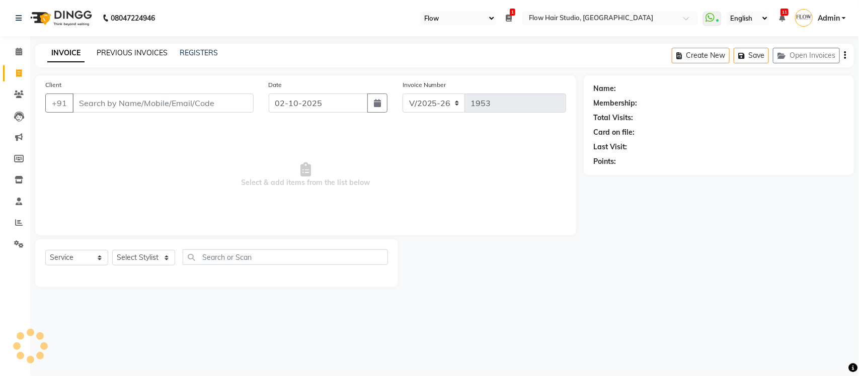
click at [129, 54] on link "PREVIOUS INVOICES" at bounding box center [132, 52] width 71 height 9
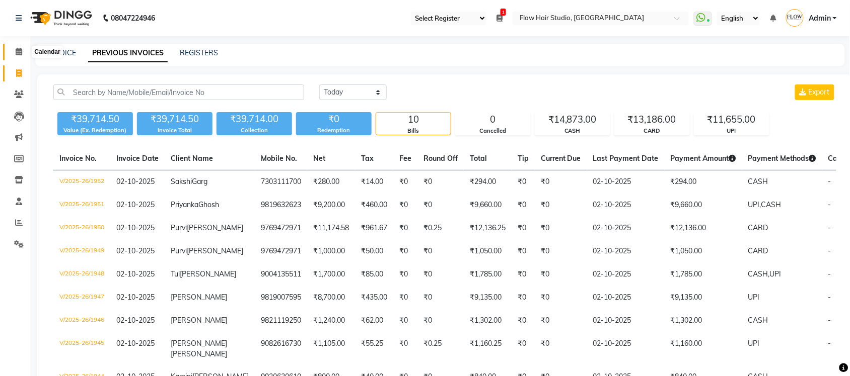
click at [26, 52] on span at bounding box center [19, 52] width 18 height 12
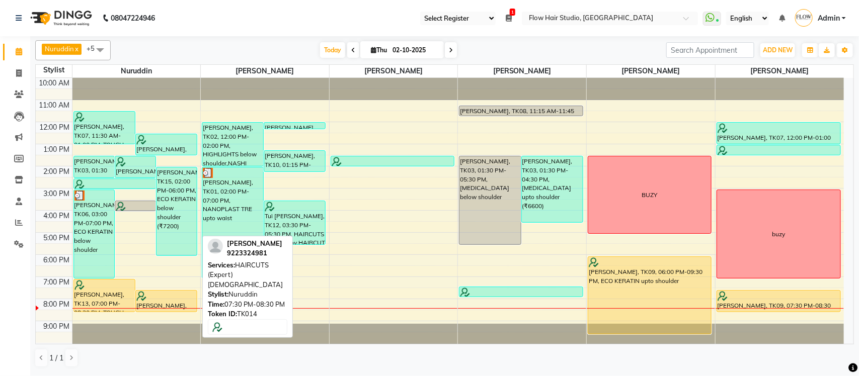
click at [147, 303] on div "[PERSON_NAME], TK14, 07:30 PM-08:30 PM, HAIRCUTS (Expert) [DEMOGRAPHIC_DATA]" at bounding box center [166, 301] width 61 height 21
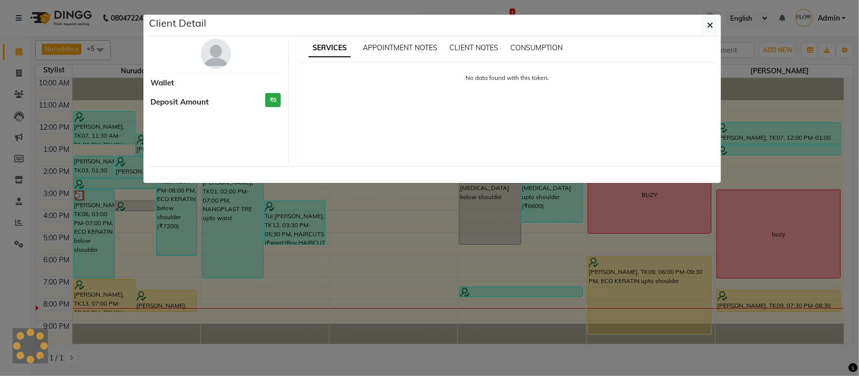
select select "1"
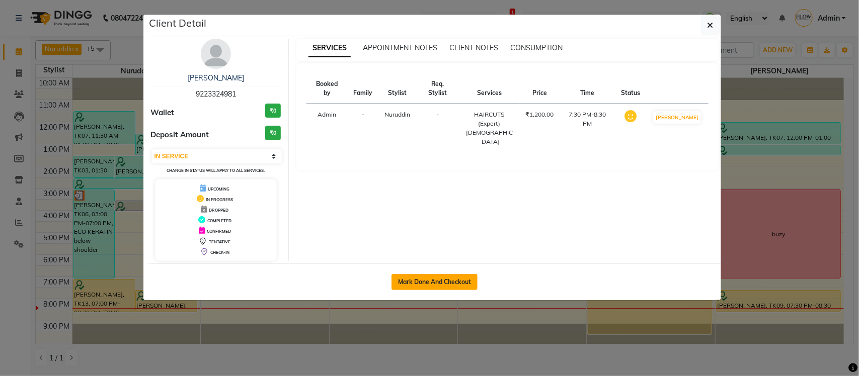
click at [413, 280] on button "Mark Done And Checkout" at bounding box center [435, 282] width 86 height 16
select select "6925"
select select "service"
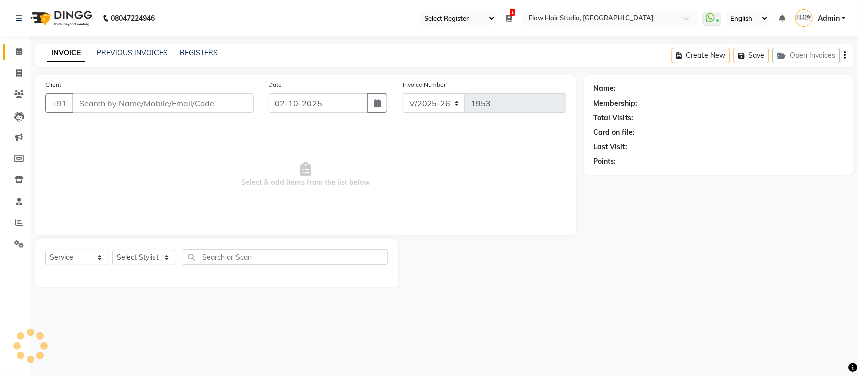
type input "9223324981"
select select "54523"
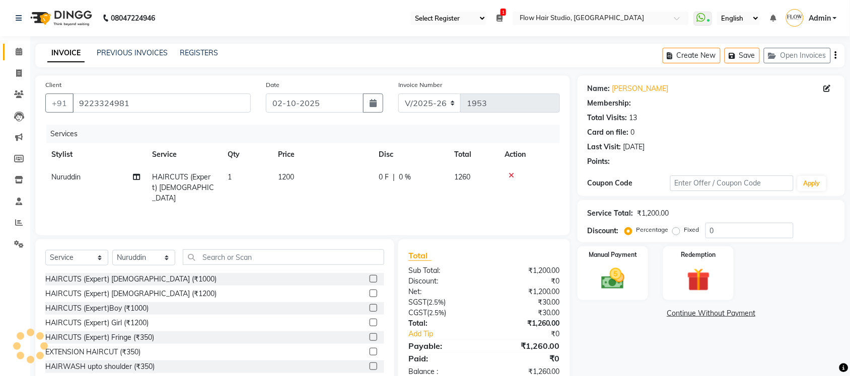
type input "15"
select select "1: Object"
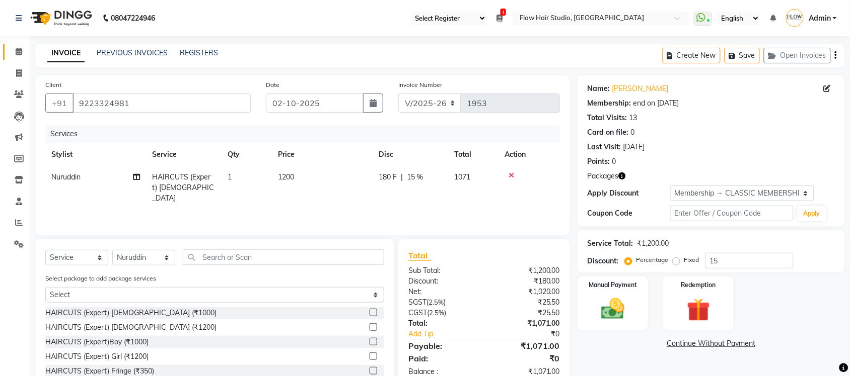
click at [13, 44] on link "Calendar" at bounding box center [15, 52] width 24 height 17
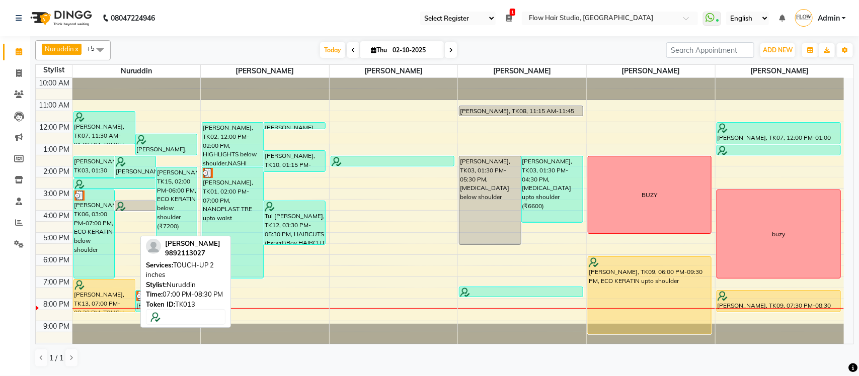
click at [115, 294] on div "[PERSON_NAME], TK13, 07:00 PM-08:30 PM, TOUCH-UP 2 inches" at bounding box center [104, 296] width 61 height 32
select select "1"
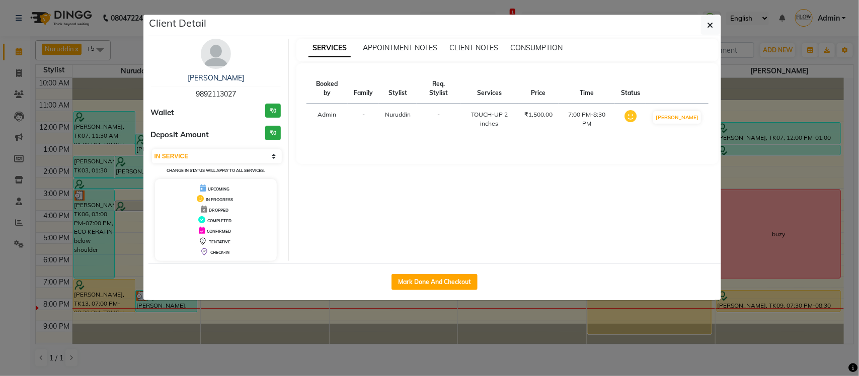
click at [316, 7] on ngb-modal-window "Client Detail [PERSON_NAME] 9892113027 Wallet ₹0 Deposit Amount ₹0 Select IN SE…" at bounding box center [429, 188] width 859 height 376
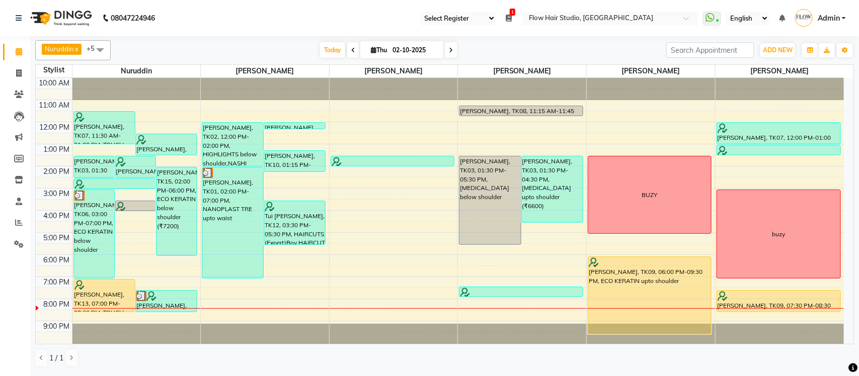
click at [395, 51] on input "02-10-2025" at bounding box center [415, 50] width 50 height 15
select select "10"
select select "2025"
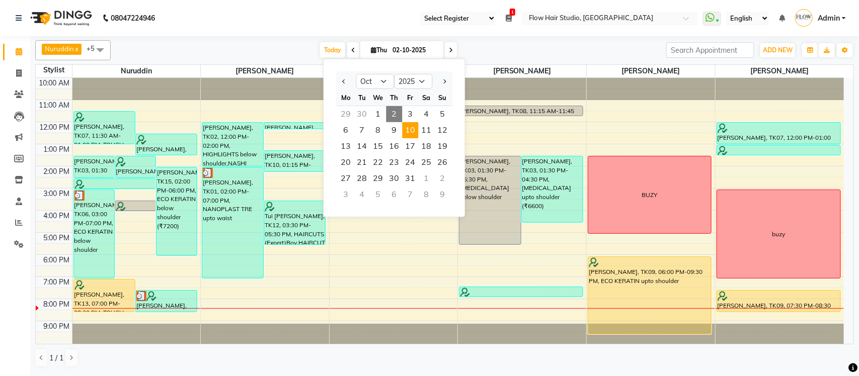
click at [411, 132] on span "10" at bounding box center [411, 130] width 16 height 16
type input "[DATE]"
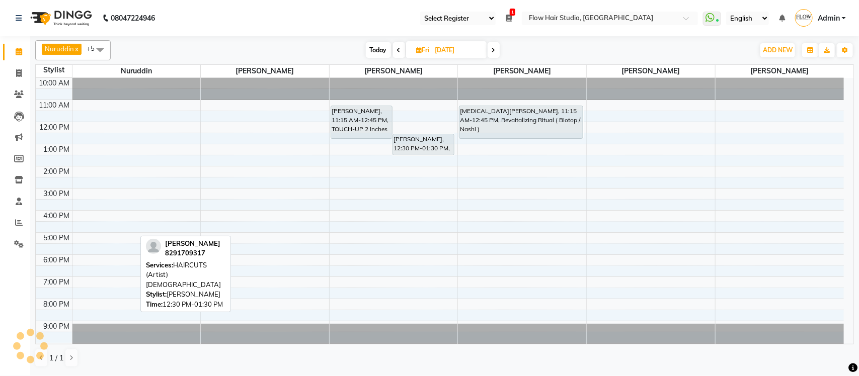
scroll to position [2, 0]
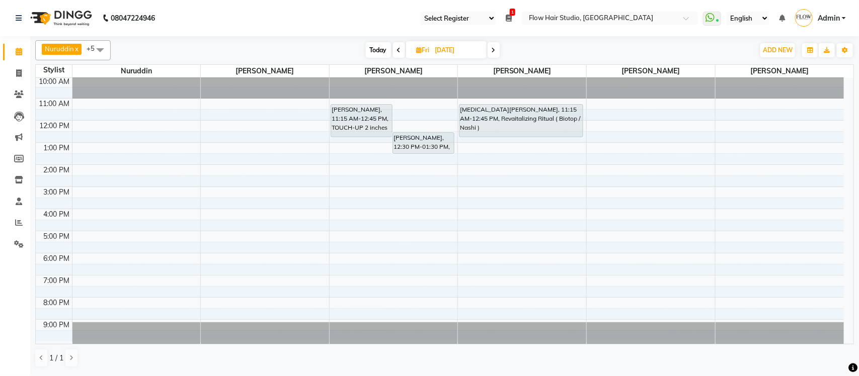
click at [441, 51] on input "[DATE]" at bounding box center [457, 50] width 50 height 15
select select "10"
select select "2025"
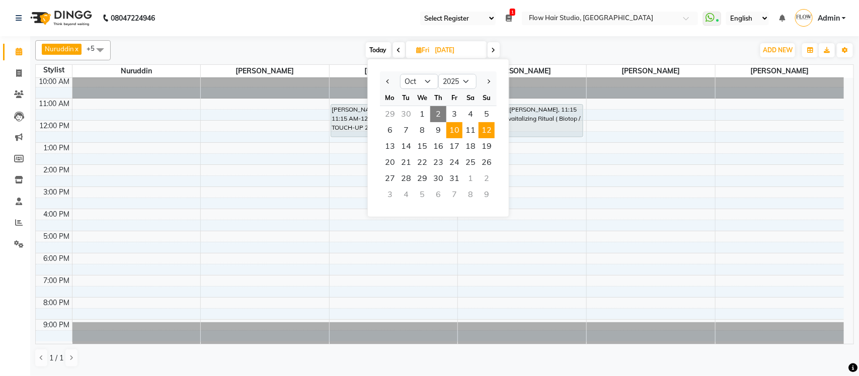
click at [481, 136] on span "12" at bounding box center [487, 130] width 16 height 16
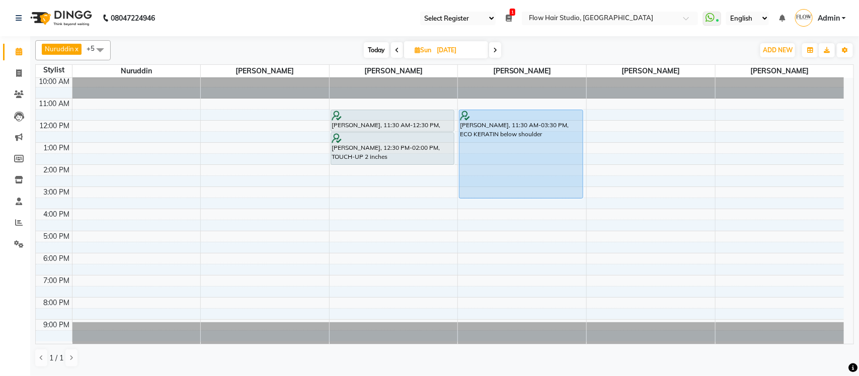
drag, startPoint x: 381, startPoint y: 44, endPoint x: 376, endPoint y: 66, distance: 22.6
click at [381, 44] on span "Today" at bounding box center [376, 50] width 25 height 16
type input "02-10-2025"
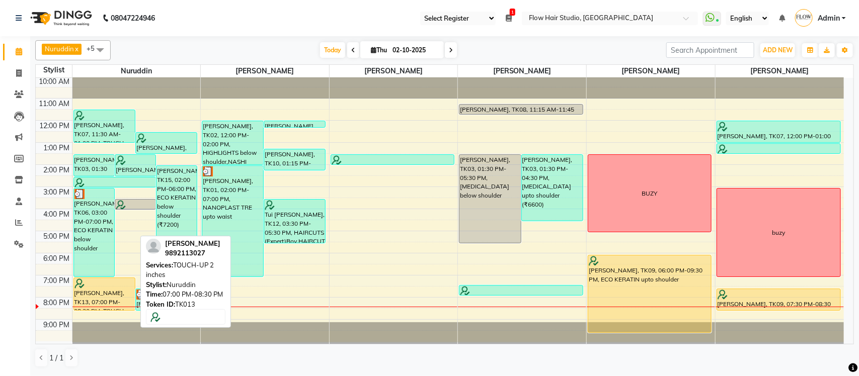
click at [107, 288] on div "[PERSON_NAME], TK13, 07:00 PM-08:30 PM, TOUCH-UP 2 inches" at bounding box center [104, 294] width 61 height 32
select select "1"
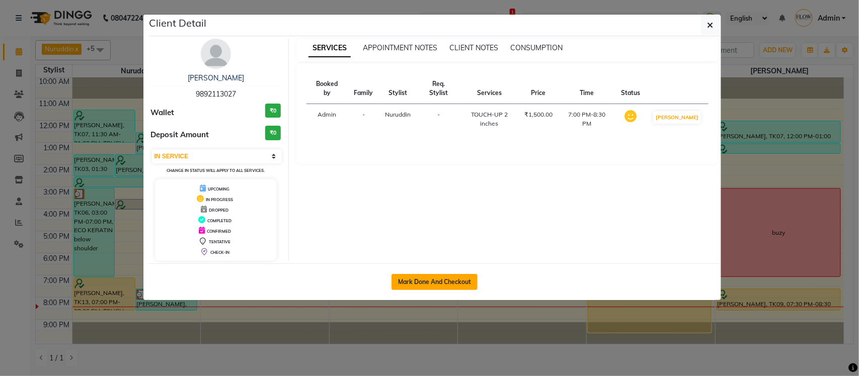
click at [438, 278] on button "Mark Done And Checkout" at bounding box center [435, 282] width 86 height 16
select select "service"
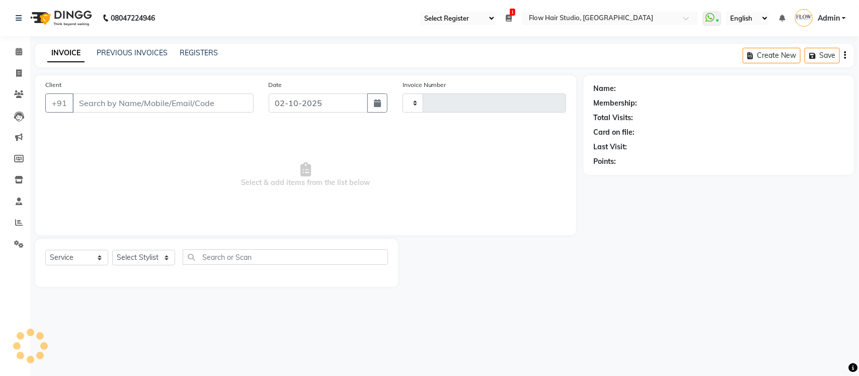
type input "1953"
select select "6925"
type input "9892113027"
select select "54523"
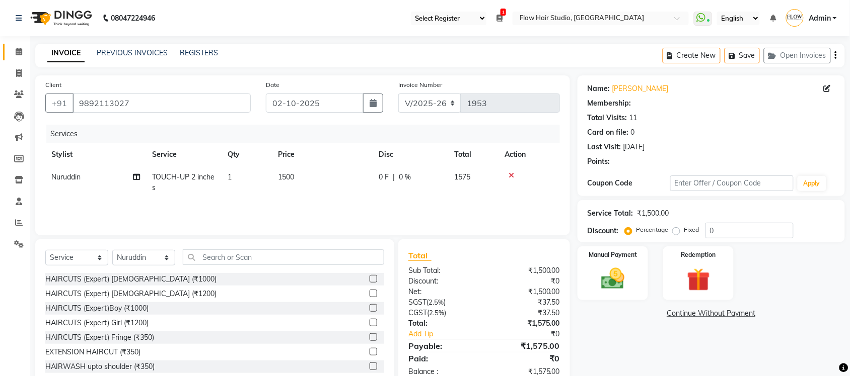
select select "1: Object"
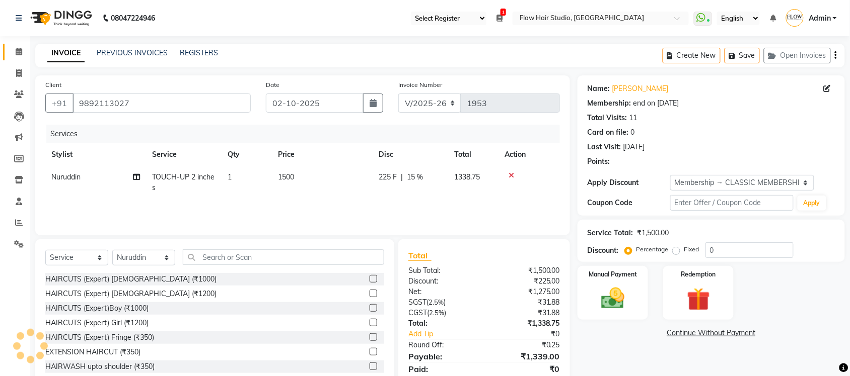
type input "15"
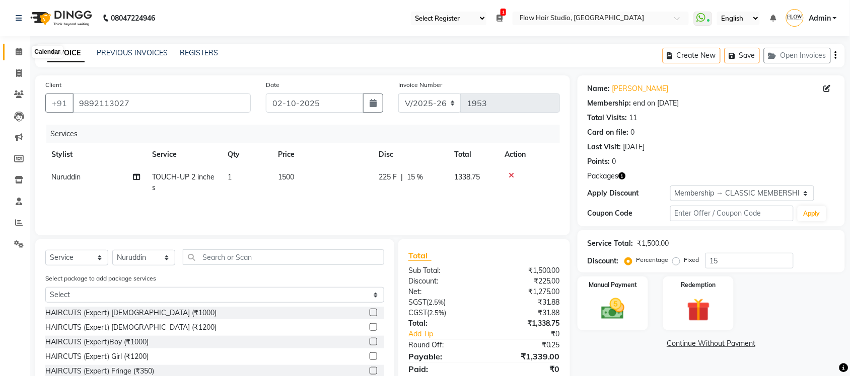
click at [20, 54] on icon at bounding box center [19, 52] width 7 height 8
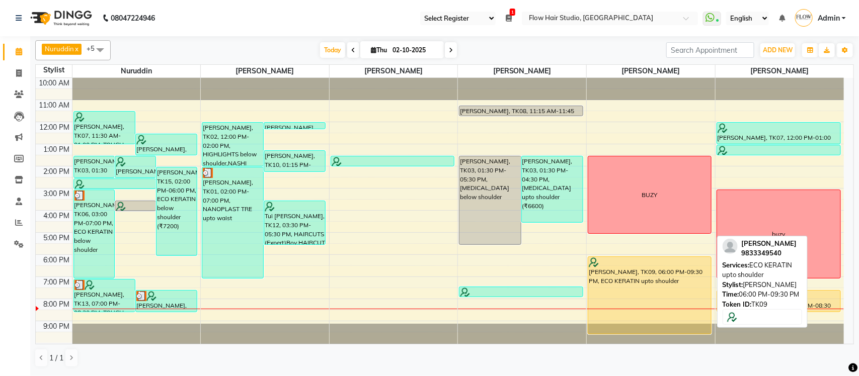
click at [691, 329] on div "[PERSON_NAME], TK09, 06:00 PM-09:30 PM, ECO KERATIN upto shoulder" at bounding box center [649, 295] width 123 height 77
select select "1"
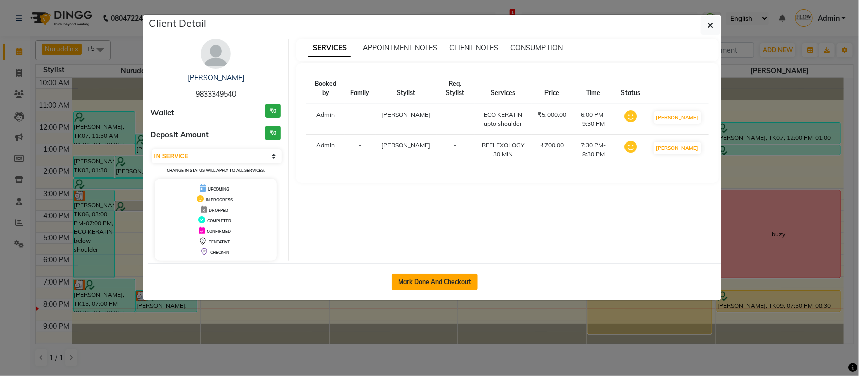
click at [461, 283] on button "Mark Done And Checkout" at bounding box center [435, 282] width 86 height 16
select select "service"
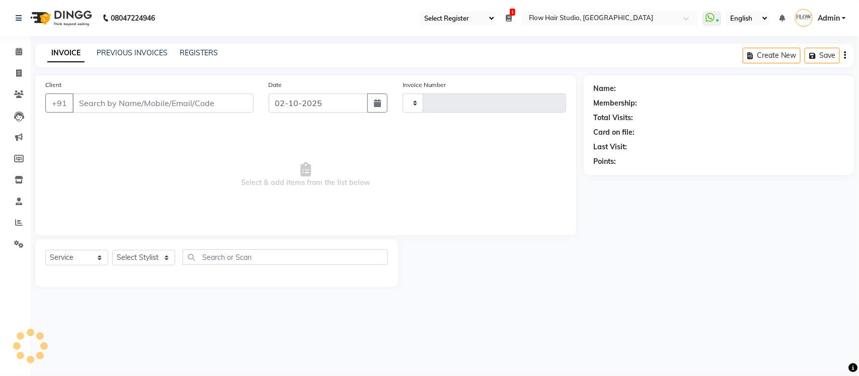
type input "1953"
select select "6925"
type input "9833349540"
select select "82931"
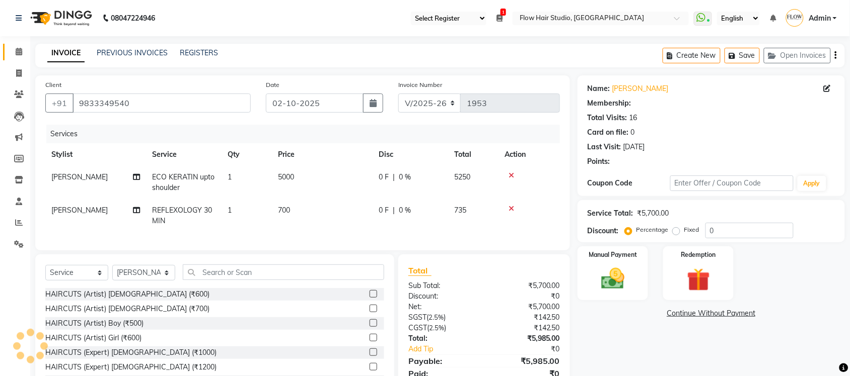
type input "15"
select select "1: Object"
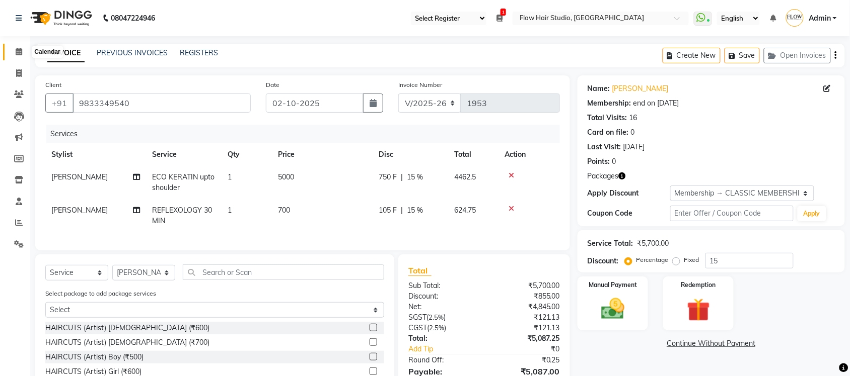
click at [18, 50] on icon at bounding box center [19, 52] width 7 height 8
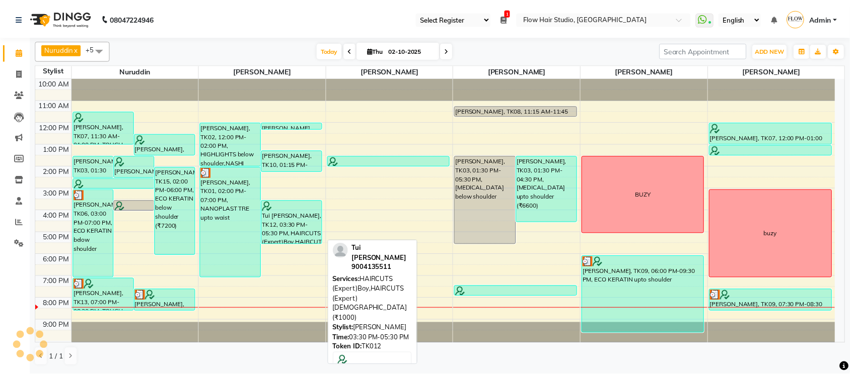
scroll to position [2, 0]
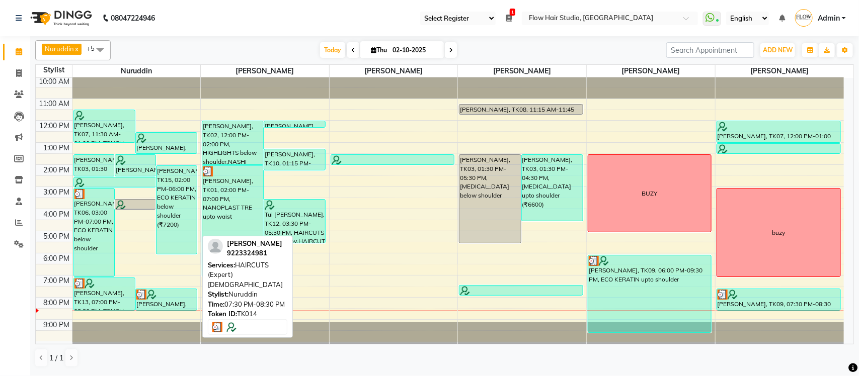
click at [156, 301] on div "[PERSON_NAME], TK14, 07:30 PM-08:30 PM, HAIRCUTS (Expert) [DEMOGRAPHIC_DATA]" at bounding box center [166, 299] width 61 height 21
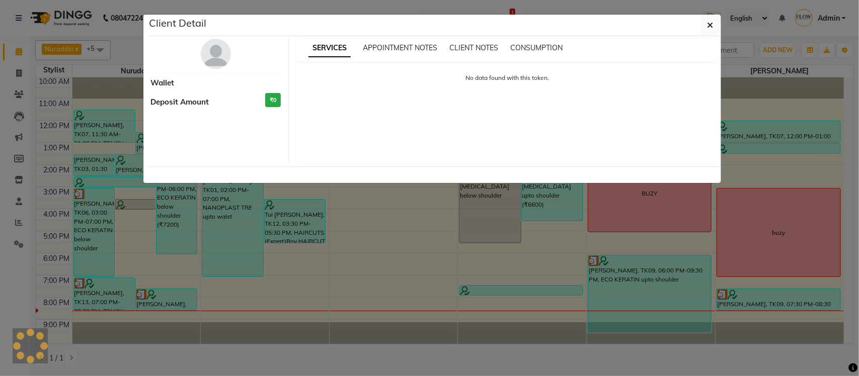
select select "3"
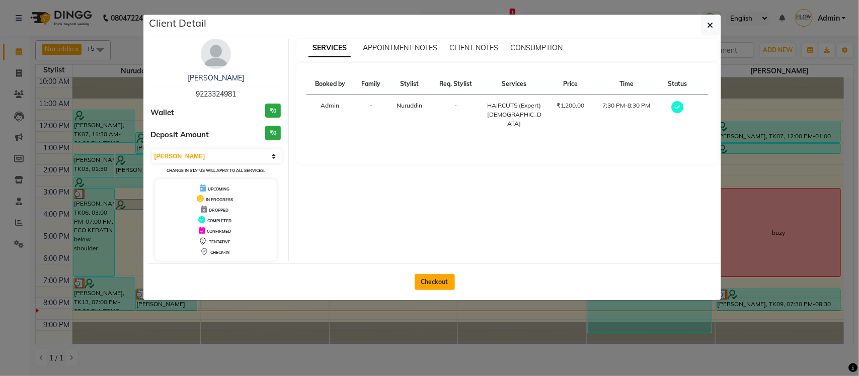
click at [451, 275] on button "Checkout" at bounding box center [435, 282] width 40 height 16
select select "service"
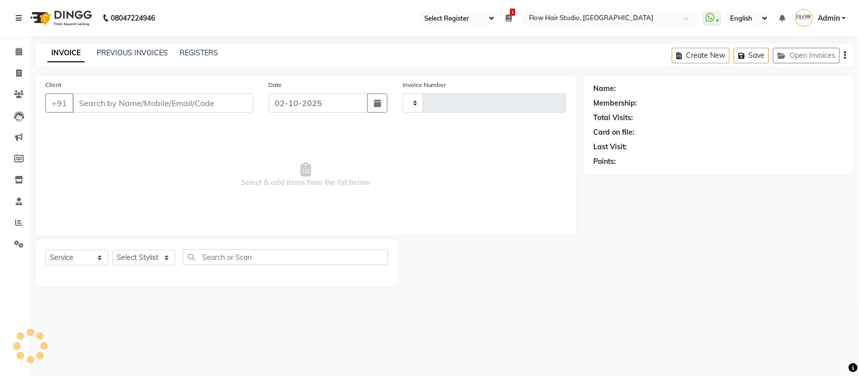
type input "1953"
select select "6925"
type input "9223324981"
select select "54523"
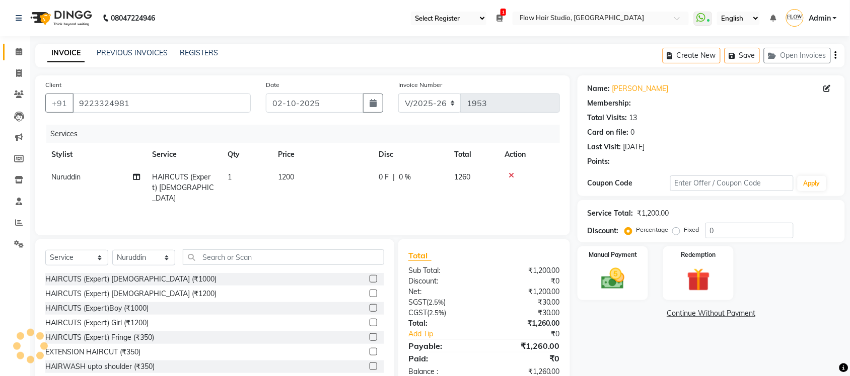
select select "1: Object"
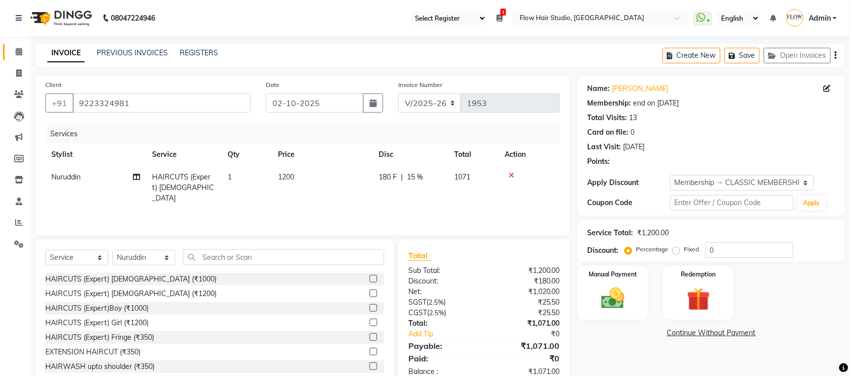
type input "15"
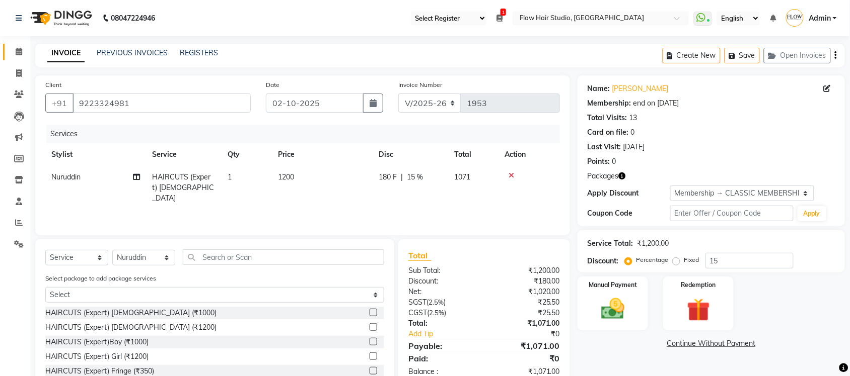
scroll to position [59, 0]
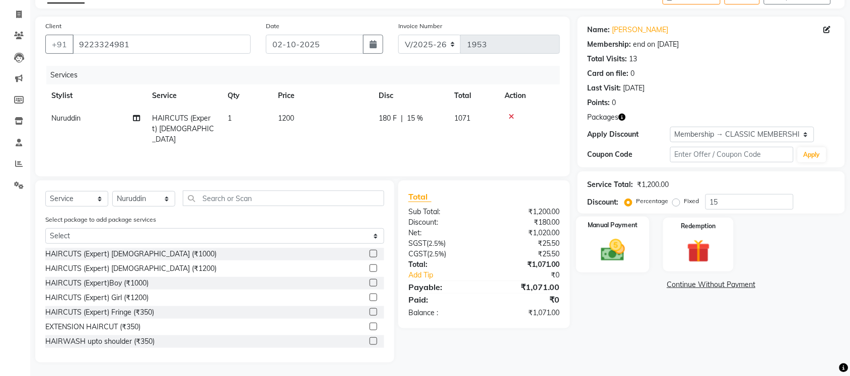
click at [628, 244] on img at bounding box center [612, 251] width 39 height 28
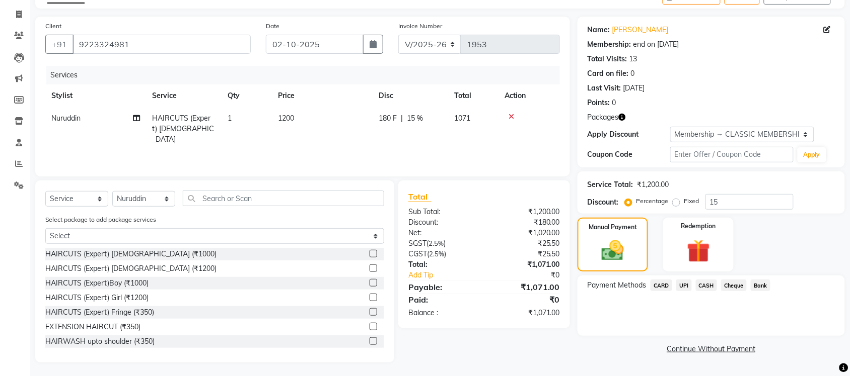
click at [708, 285] on span "CASH" at bounding box center [707, 286] width 22 height 12
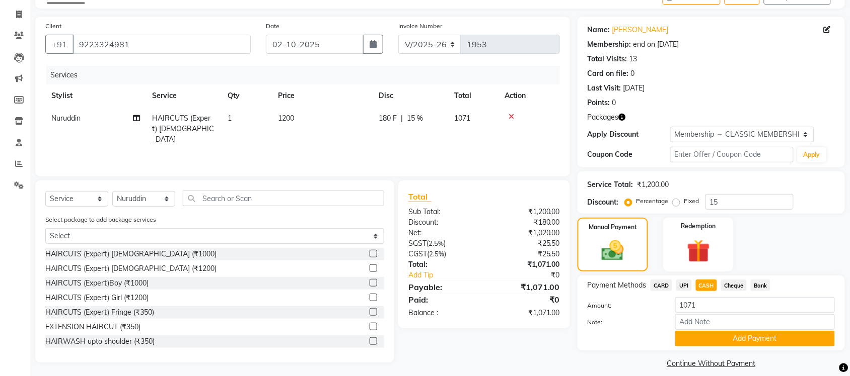
click at [686, 281] on span "UPI" at bounding box center [684, 286] width 16 height 12
click at [736, 345] on button "Add Payment" at bounding box center [755, 339] width 160 height 16
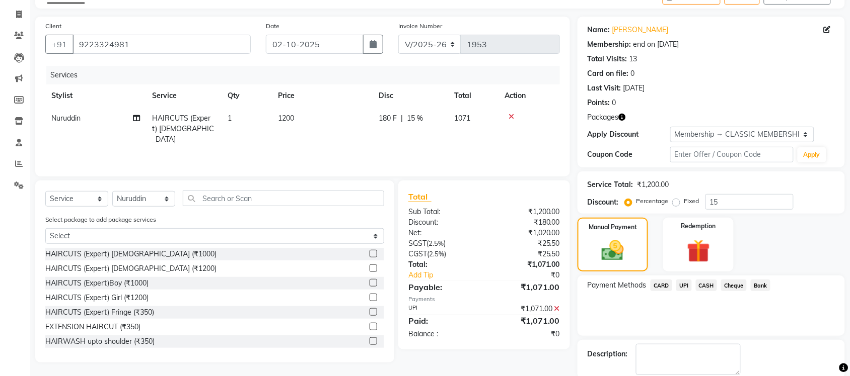
scroll to position [111, 0]
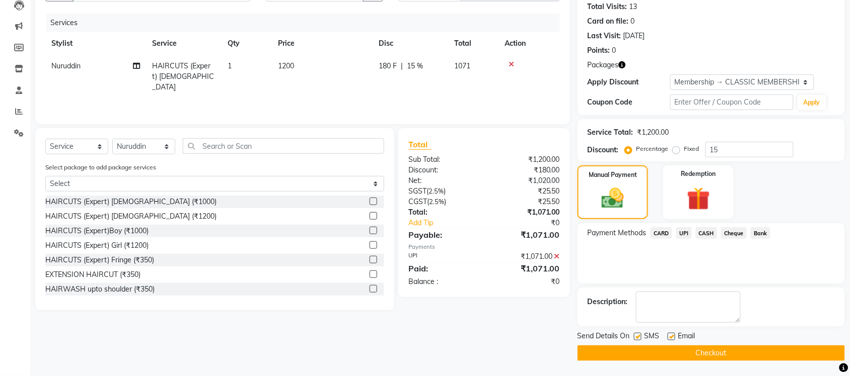
click at [652, 356] on button "Checkout" at bounding box center [710, 354] width 267 height 16
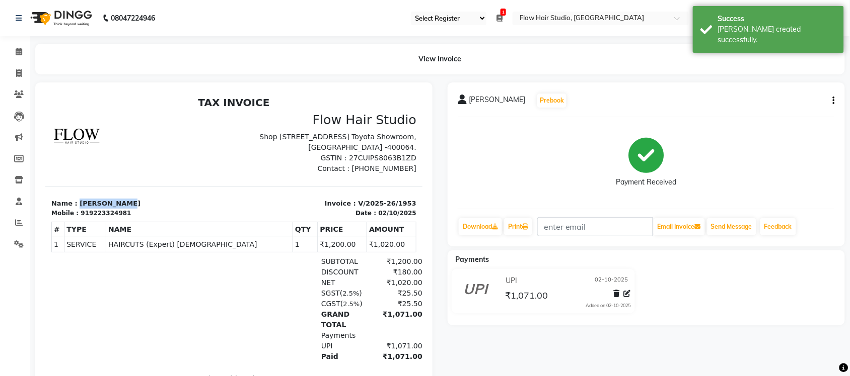
drag, startPoint x: 75, startPoint y: 212, endPoint x: 146, endPoint y: 214, distance: 70.5
click at [146, 208] on p "Name : Reesha Chugh" at bounding box center [139, 203] width 177 height 10
copy p "[PERSON_NAME]"
click at [515, 229] on link "Print" at bounding box center [518, 226] width 28 height 17
click at [711, 268] on div "Payments UPI 02-10-2025 ₹1,071.00 Added on 02-10-2025" at bounding box center [645, 288] width 397 height 75
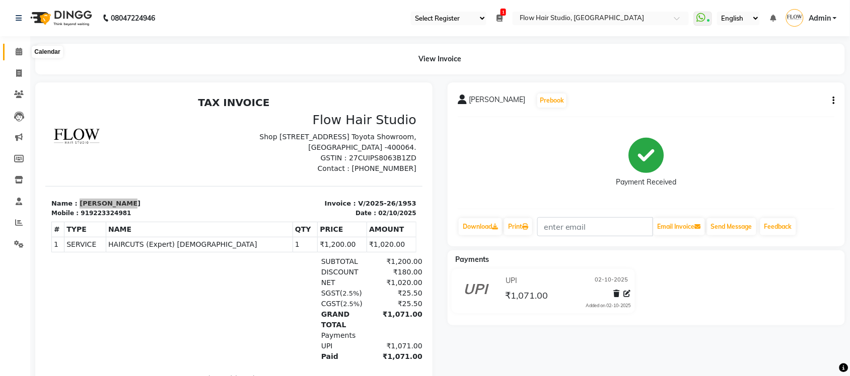
click at [15, 47] on span at bounding box center [19, 52] width 18 height 12
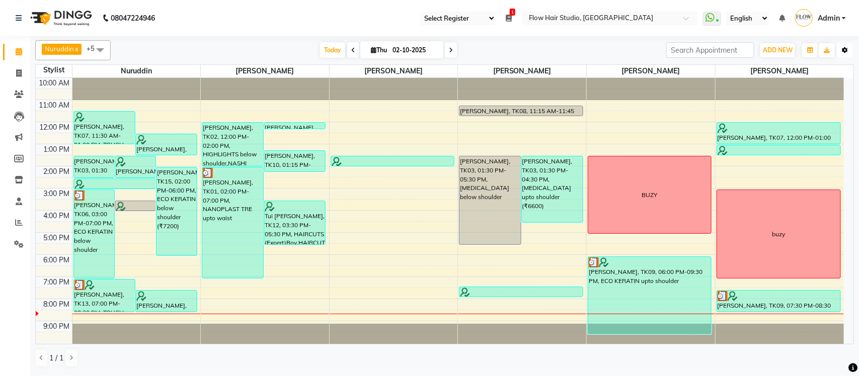
click at [843, 53] on icon "button" at bounding box center [845, 50] width 6 height 6
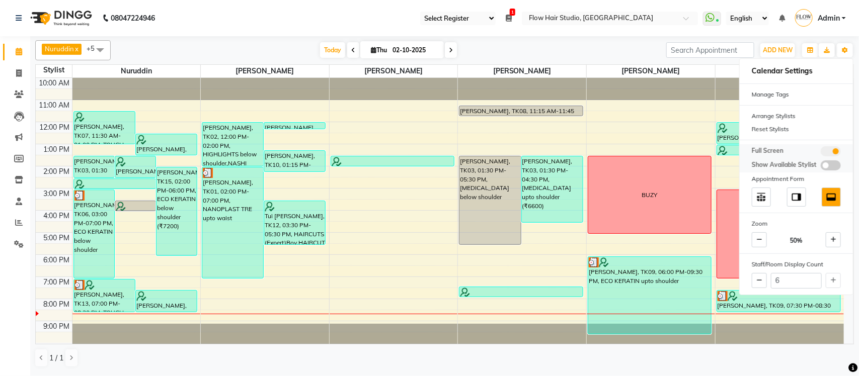
click at [828, 152] on span at bounding box center [831, 151] width 20 height 10
click at [821, 153] on input "checkbox" at bounding box center [821, 153] width 0 height 0
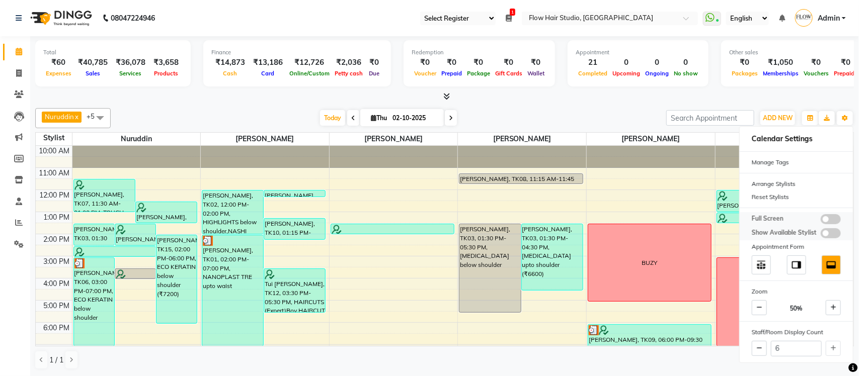
click at [839, 224] on label at bounding box center [831, 219] width 20 height 10
click at [821, 221] on input "checkbox" at bounding box center [821, 221] width 0 height 0
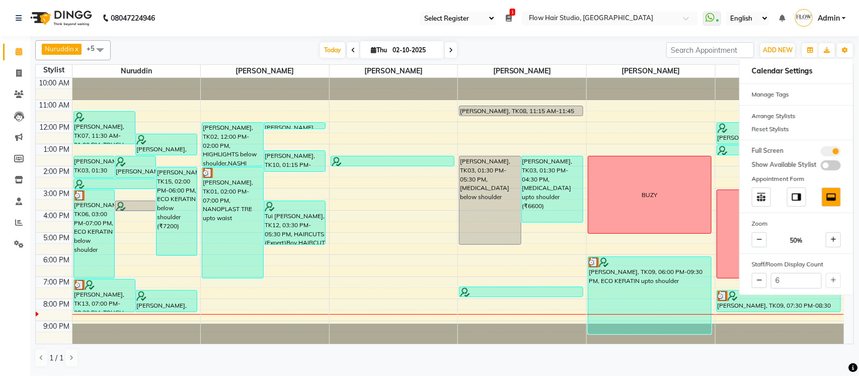
click at [504, 58] on div "Today Thu 02-10-2025" at bounding box center [389, 50] width 546 height 15
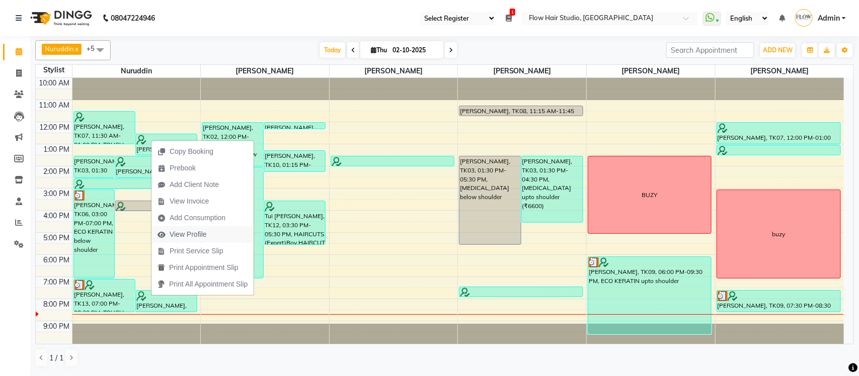
click at [208, 232] on span "View Profile" at bounding box center [181, 234] width 61 height 17
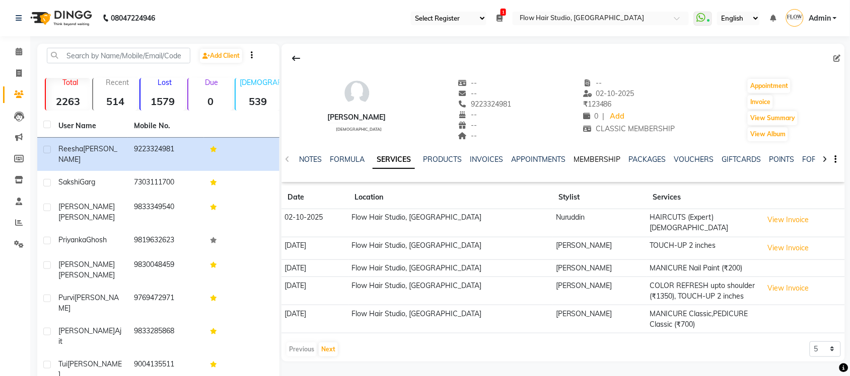
click at [599, 157] on link "MEMBERSHIP" at bounding box center [596, 159] width 47 height 9
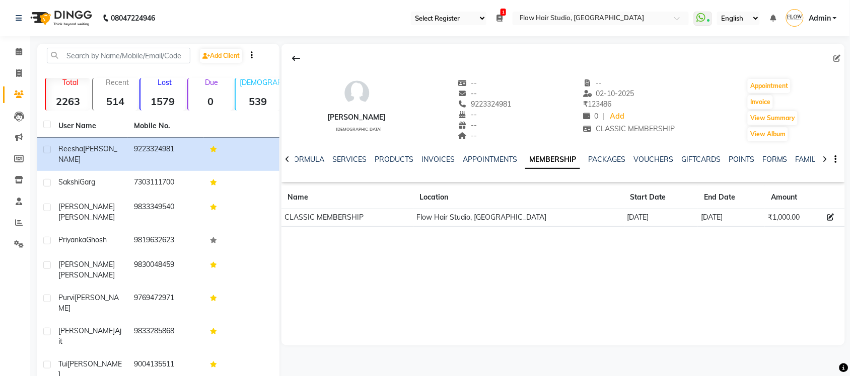
click at [685, 228] on div "Reesha Chugh female -- -- 9223324981 -- -- -- -- 02-10-2025 ₹ 123486 0 | Add CL…" at bounding box center [562, 139] width 563 height 191
click at [712, 228] on div "Reesha Chugh female -- -- 9223324981 -- -- -- -- 02-10-2025 ₹ 123486 0 | Add CL…" at bounding box center [562, 139] width 563 height 191
click at [21, 55] on icon at bounding box center [19, 52] width 7 height 8
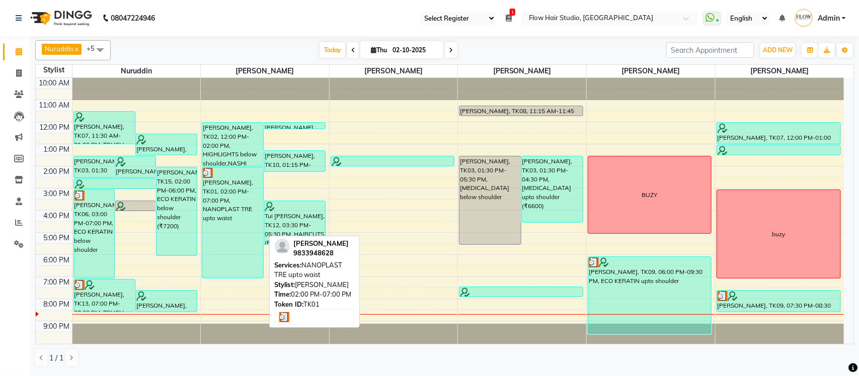
click at [227, 207] on div "[PERSON_NAME], TK01, 02:00 PM-07:00 PM, NANOPLAST TRE upto waist" at bounding box center [232, 223] width 61 height 111
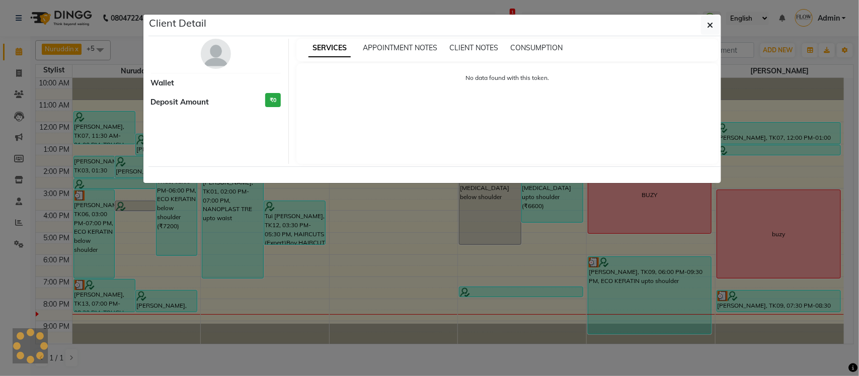
select select "3"
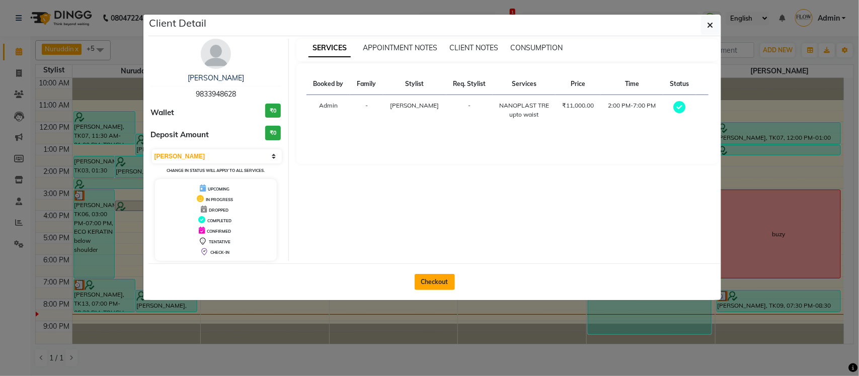
click at [444, 282] on button "Checkout" at bounding box center [435, 282] width 40 height 16
select select "6925"
select select "service"
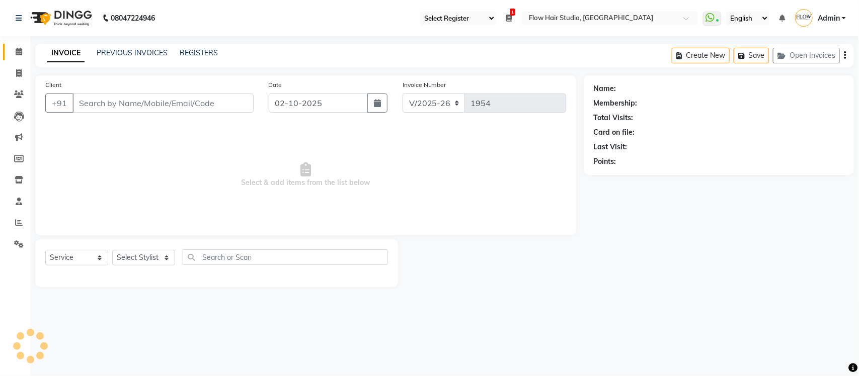
type input "9833948628"
select select "54522"
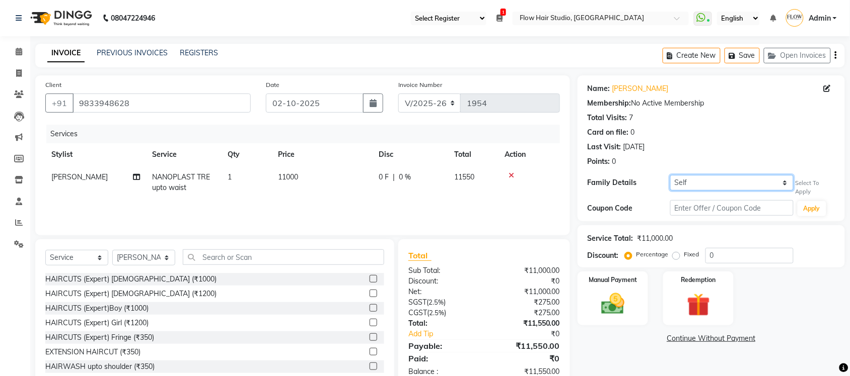
click at [712, 176] on select "Self Shankar kutty" at bounding box center [731, 183] width 123 height 16
select select "5508432"
click at [670, 175] on select "Self Shankar kutty" at bounding box center [731, 183] width 123 height 16
select select "1: Object"
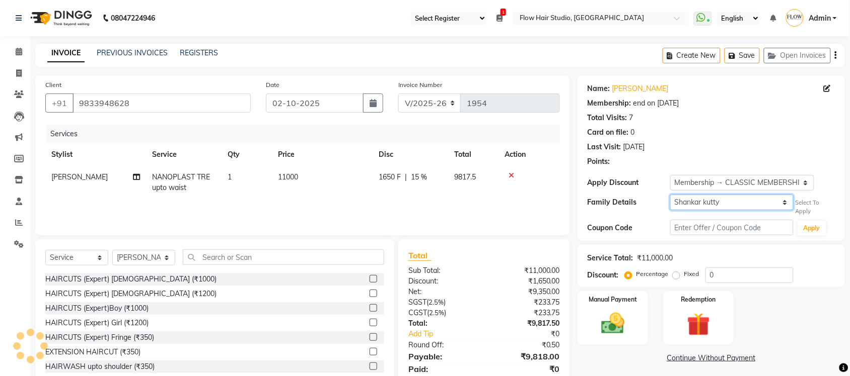
type input "15"
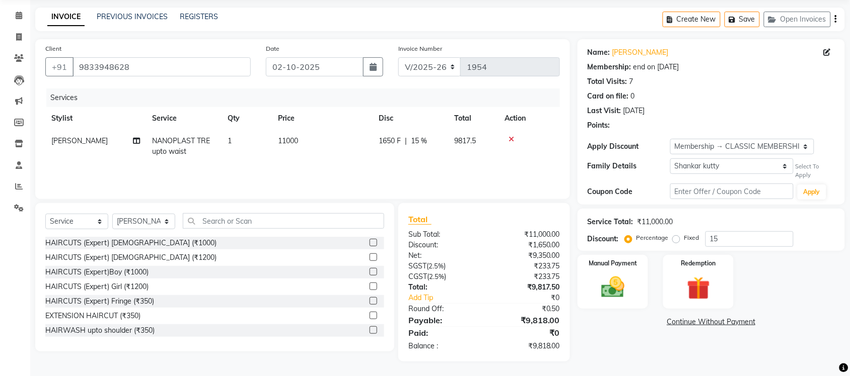
click at [292, 139] on span "11000" at bounding box center [288, 140] width 20 height 9
select select "54522"
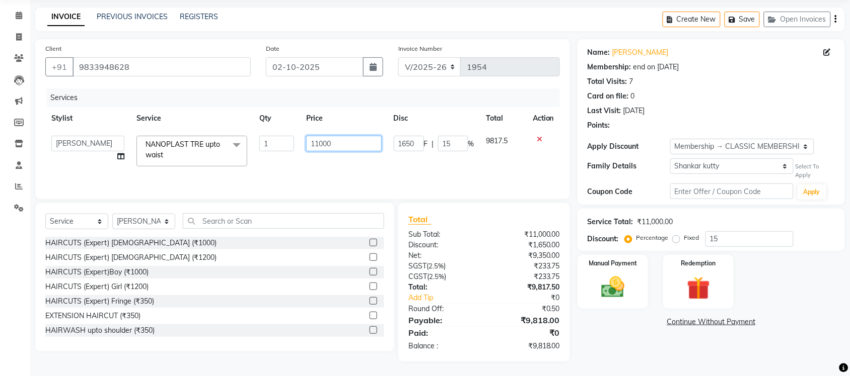
drag, startPoint x: 340, startPoint y: 146, endPoint x: 268, endPoint y: 147, distance: 71.5
click at [268, 147] on tr "Jaya paswan Kamruddin Nabil Khan Nida Khan Nuruddin Shweta patil Simran jetwani…" at bounding box center [302, 151] width 514 height 43
type input "13000"
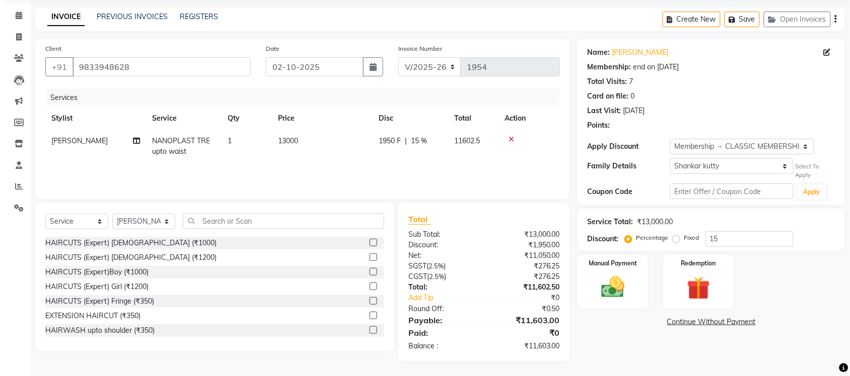
click at [609, 360] on div "Name: Unnati Pilankar Membership: end on 12-10-2025 Total Visits: 7 Card on fil…" at bounding box center [714, 200] width 275 height 323
drag, startPoint x: 124, startPoint y: 257, endPoint x: 224, endPoint y: 233, distance: 103.6
click at [126, 257] on div "HAIRCUTS (Expert) [DEMOGRAPHIC_DATA] (₹1200)" at bounding box center [130, 258] width 171 height 11
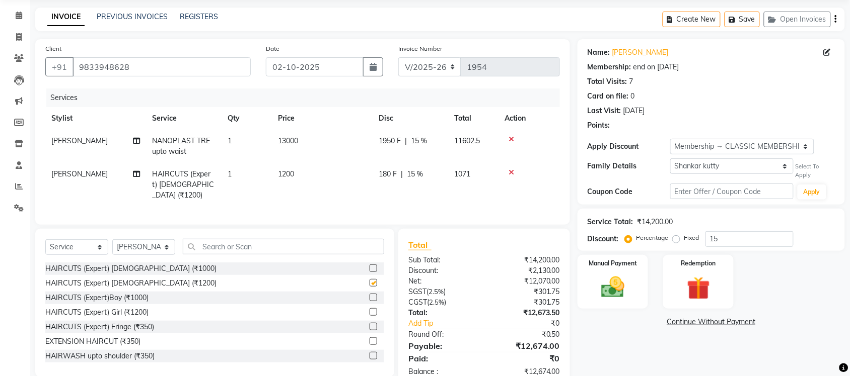
checkbox input "false"
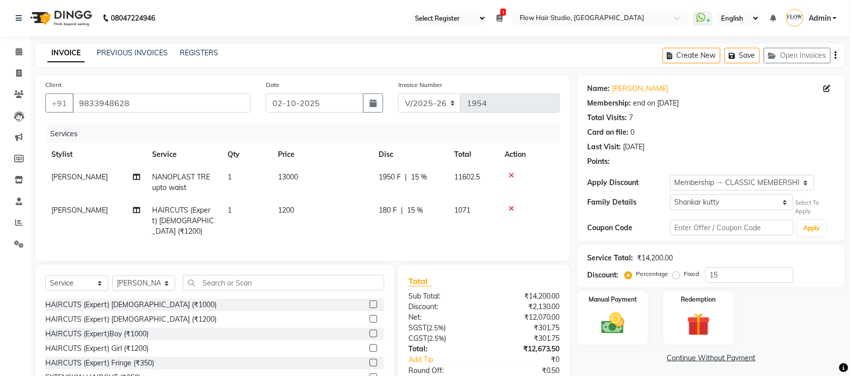
scroll to position [61, 0]
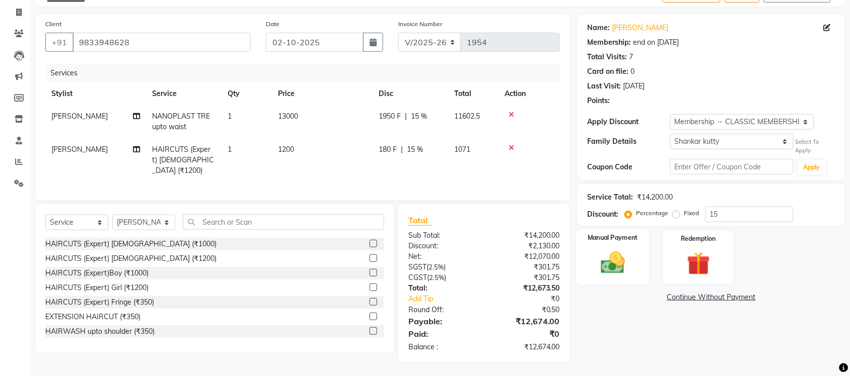
click at [632, 249] on img at bounding box center [612, 263] width 39 height 28
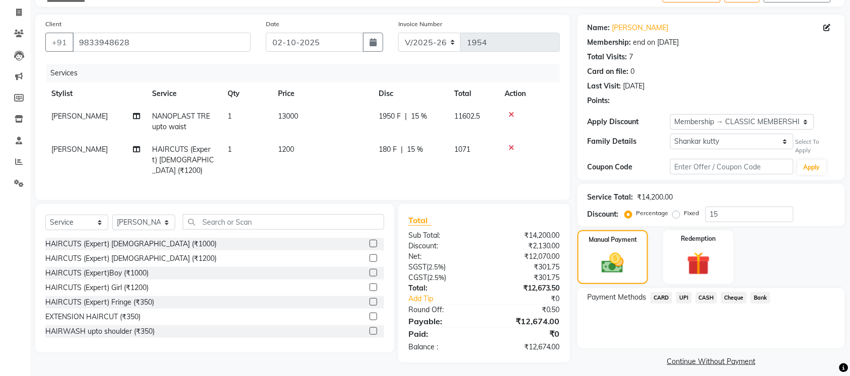
scroll to position [68, 0]
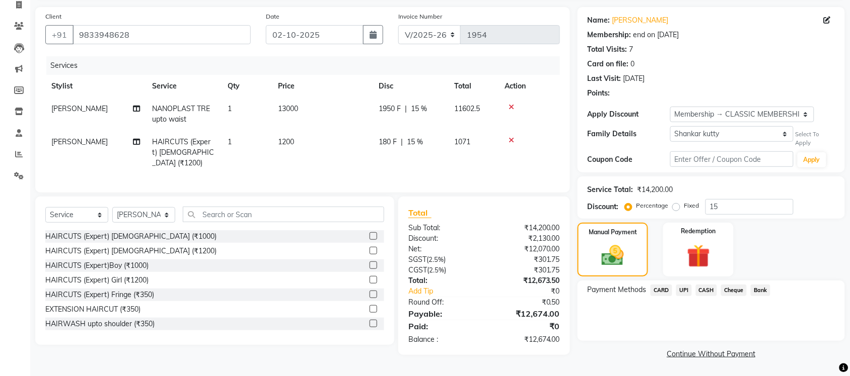
drag, startPoint x: 658, startPoint y: 293, endPoint x: 674, endPoint y: 301, distance: 18.2
click at [658, 293] on span "CARD" at bounding box center [661, 291] width 22 height 12
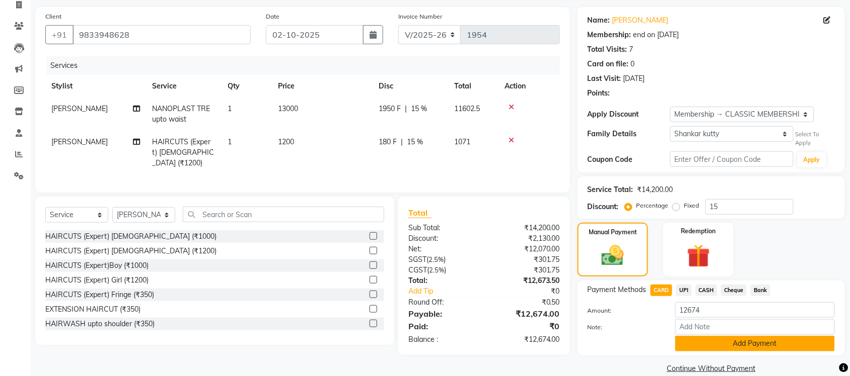
click at [711, 338] on button "Add Payment" at bounding box center [755, 344] width 160 height 16
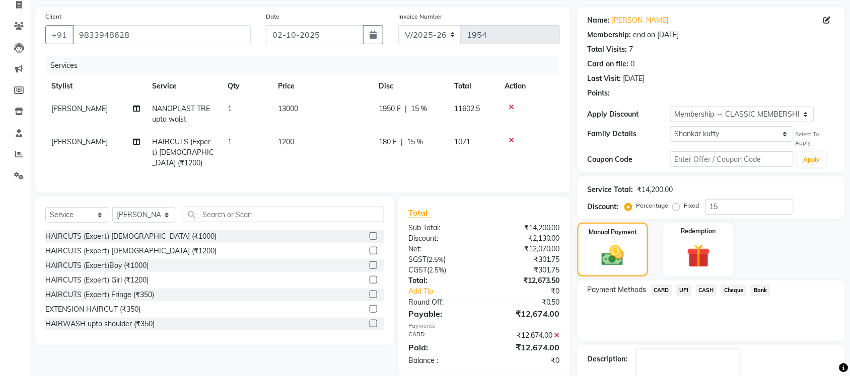
scroll to position [126, 0]
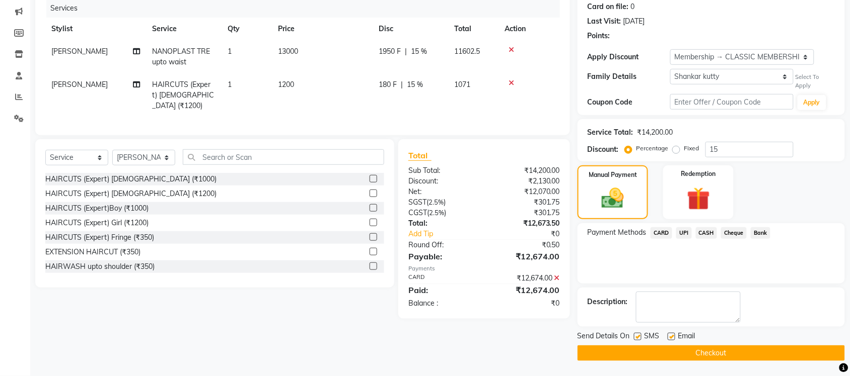
click at [653, 353] on button "Checkout" at bounding box center [710, 354] width 267 height 16
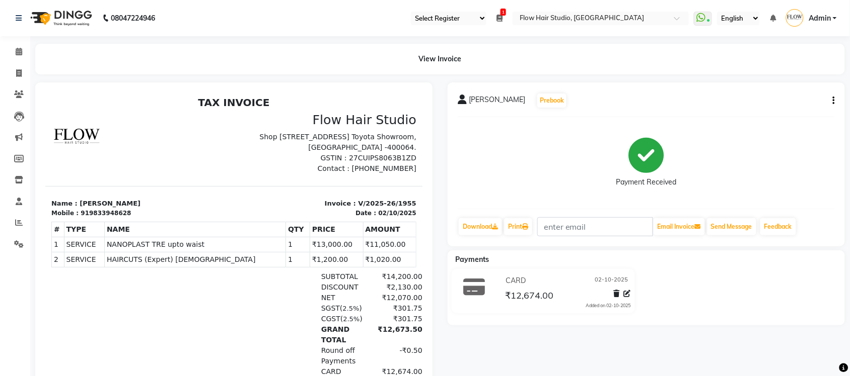
drag, startPoint x: 74, startPoint y: 211, endPoint x: 175, endPoint y: 211, distance: 100.7
click at [175, 208] on p "Name : [PERSON_NAME]" at bounding box center [139, 203] width 177 height 10
copy p "[PERSON_NAME]"
click at [528, 225] on icon at bounding box center [525, 227] width 6 height 6
click at [761, 337] on div "Unnati Pilankar Prebook Payment Received Download Print Email Invoice Send Mess…" at bounding box center [646, 257] width 412 height 349
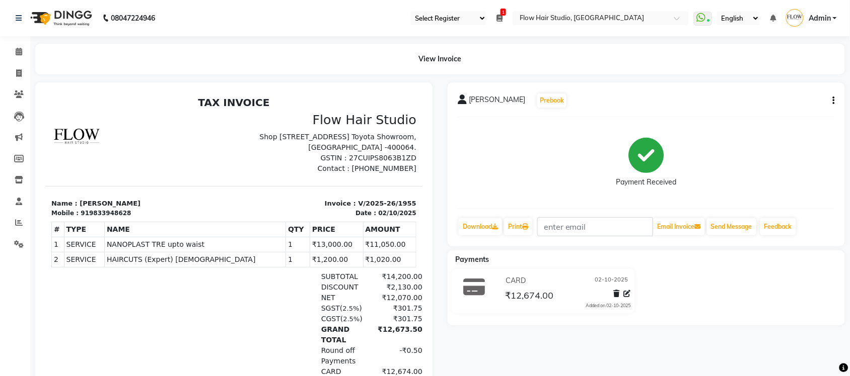
click at [828, 96] on button "button" at bounding box center [831, 101] width 6 height 11
click at [783, 100] on div "Edit Item Staff" at bounding box center [783, 101] width 69 height 13
select select
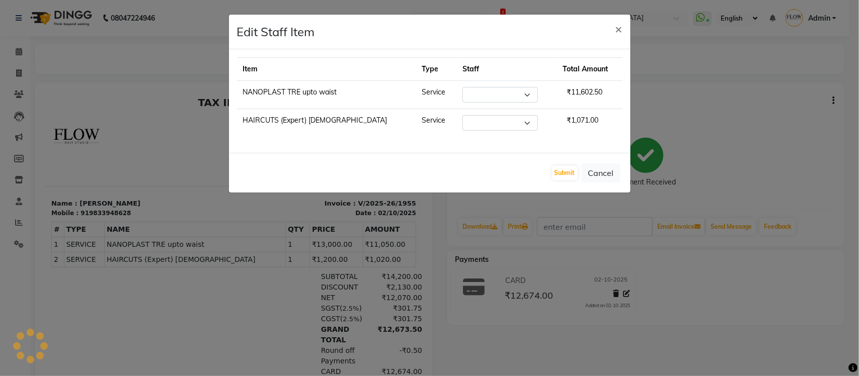
select select "54522"
click at [564, 165] on div "Submit Cancel" at bounding box center [430, 173] width 402 height 40
click at [564, 171] on button "Submit" at bounding box center [565, 173] width 26 height 14
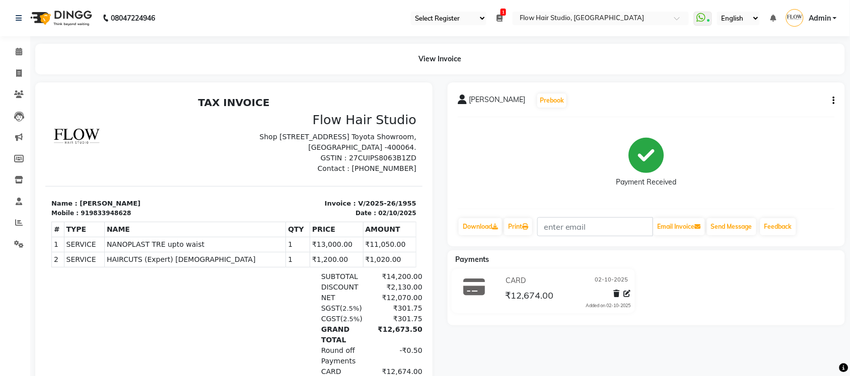
click at [831, 99] on button "button" at bounding box center [831, 101] width 6 height 11
click at [809, 92] on div "Split Service Amount" at bounding box center [783, 88] width 69 height 13
select select "54522"
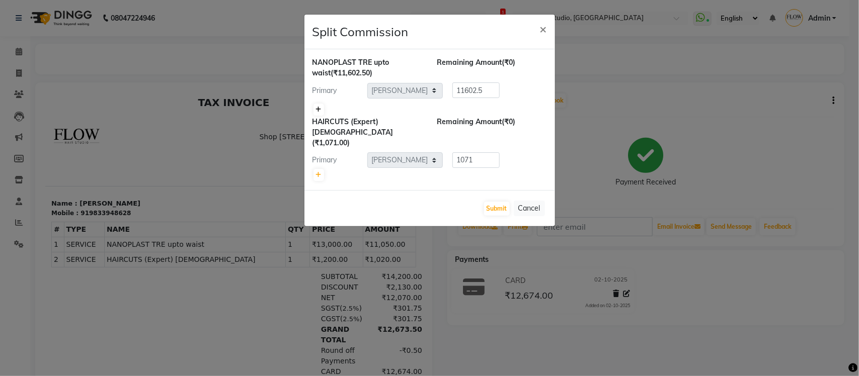
click at [316, 111] on icon at bounding box center [319, 110] width 6 height 6
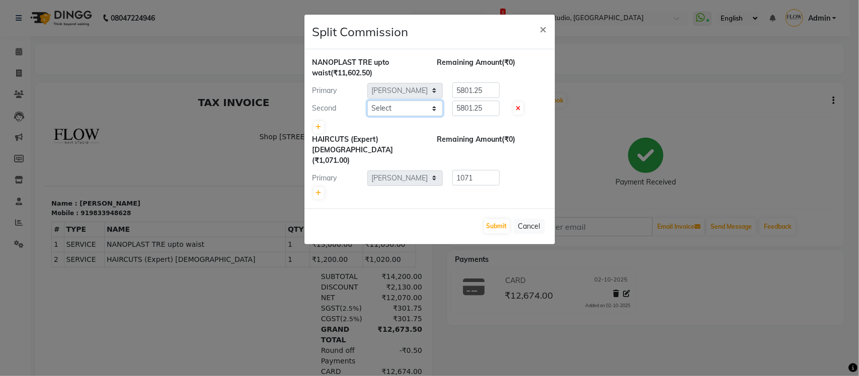
click at [391, 111] on select "Select [PERSON_NAME] [PERSON_NAME] [PERSON_NAME] Shweta patil [PERSON_NAME]" at bounding box center [404, 109] width 75 height 16
click at [519, 106] on icon at bounding box center [518, 109] width 5 height 6
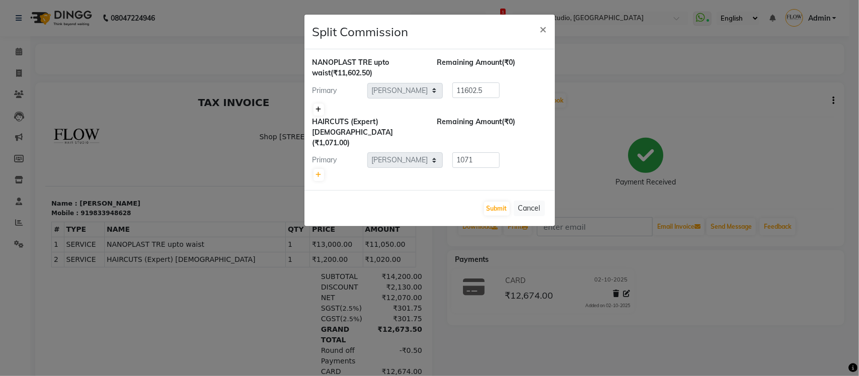
click at [316, 112] on link at bounding box center [319, 110] width 11 height 12
type input "5801.25"
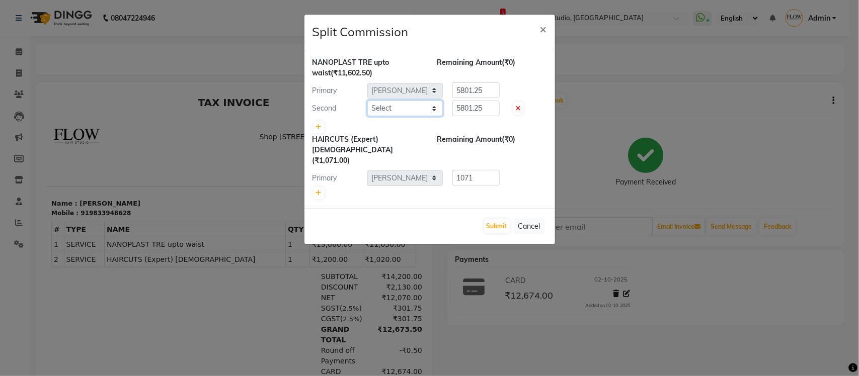
click at [413, 107] on select "Select [PERSON_NAME] [PERSON_NAME] [PERSON_NAME] Shweta patil [PERSON_NAME]" at bounding box center [404, 109] width 75 height 16
select select "54524"
click at [367, 101] on select "Select [PERSON_NAME] [PERSON_NAME] [PERSON_NAME] Shweta patil [PERSON_NAME]" at bounding box center [404, 109] width 75 height 16
drag, startPoint x: 483, startPoint y: 104, endPoint x: 451, endPoint y: 104, distance: 32.2
click at [451, 104] on div "5801.25" at bounding box center [474, 109] width 62 height 16
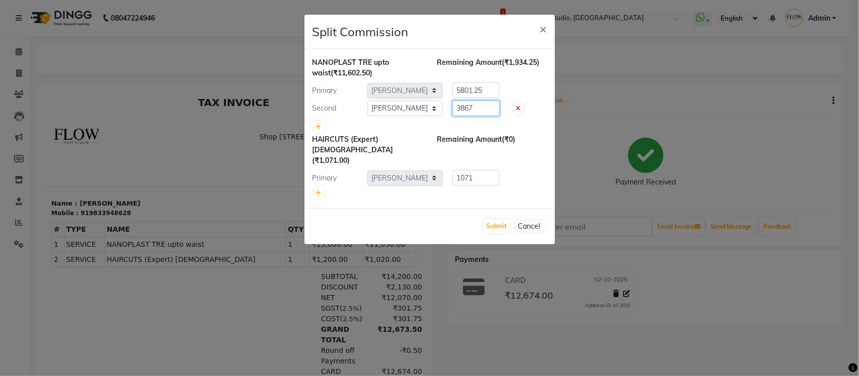
type input "3867"
click at [441, 91] on div "Primary Select Jaya paswan Kamruddin Nabil Khan Nida Khan Nuruddin Shweta patil…" at bounding box center [430, 91] width 250 height 16
type input "7735.50"
click at [503, 219] on button "Submit" at bounding box center [497, 226] width 26 height 14
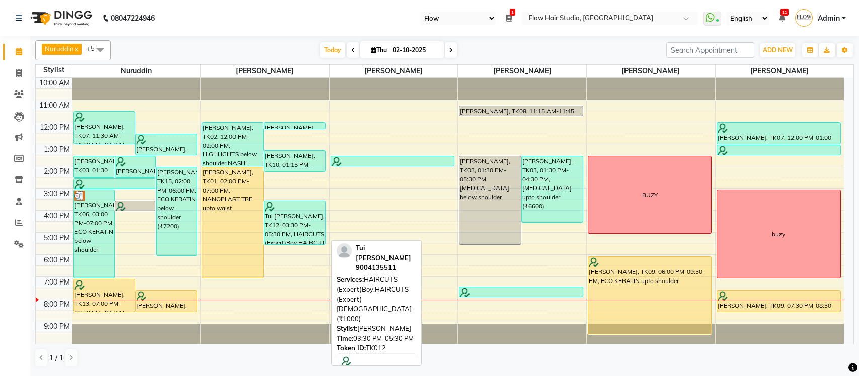
select select "46"
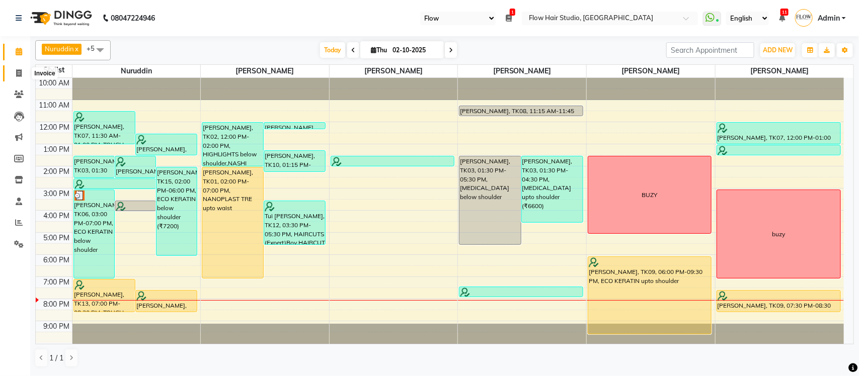
click at [13, 73] on span at bounding box center [19, 74] width 18 height 12
select select "6925"
select select "service"
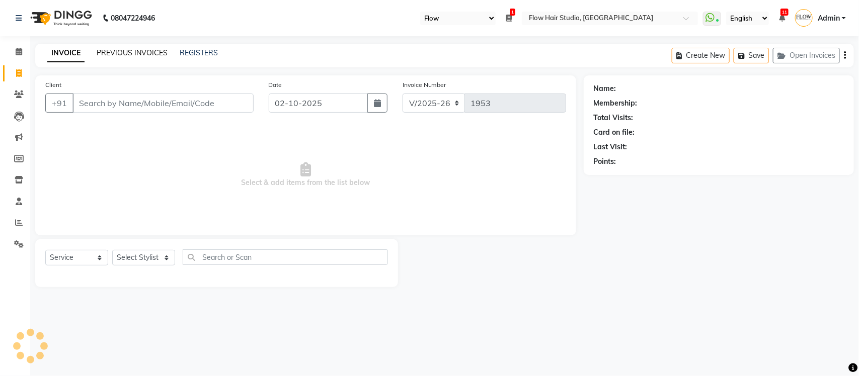
click at [117, 53] on link "PREVIOUS INVOICES" at bounding box center [132, 52] width 71 height 9
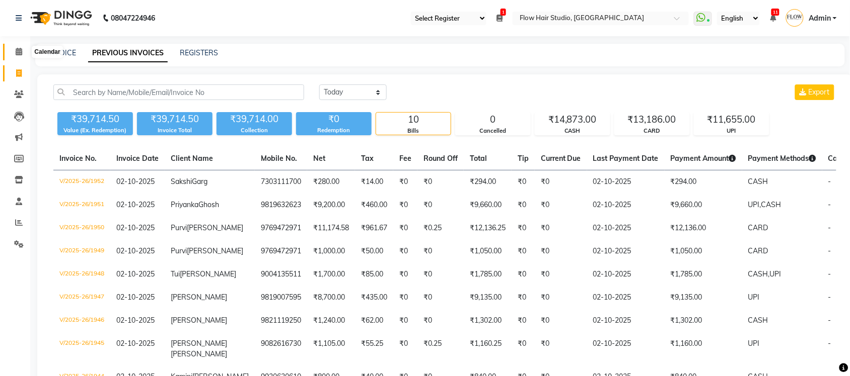
click at [23, 54] on span at bounding box center [19, 52] width 18 height 12
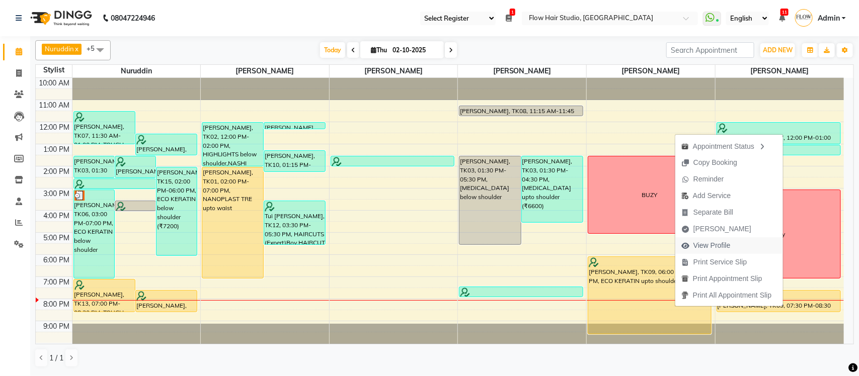
click at [711, 247] on span "View Profile" at bounding box center [712, 246] width 37 height 11
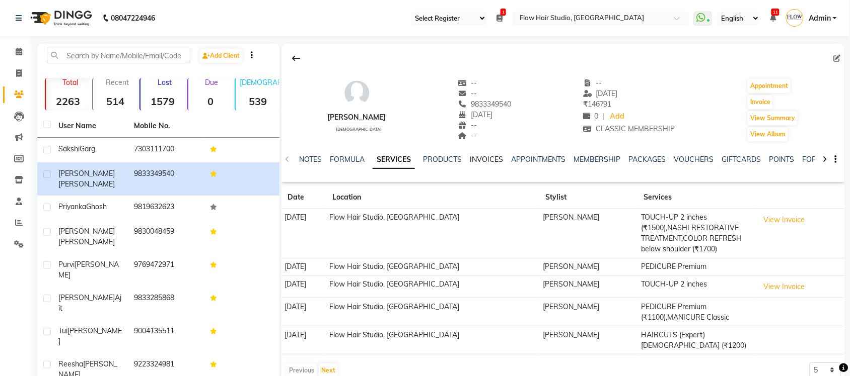
drag, startPoint x: 483, startPoint y: 157, endPoint x: 487, endPoint y: 177, distance: 20.4
click at [483, 158] on link "INVOICES" at bounding box center [486, 159] width 33 height 9
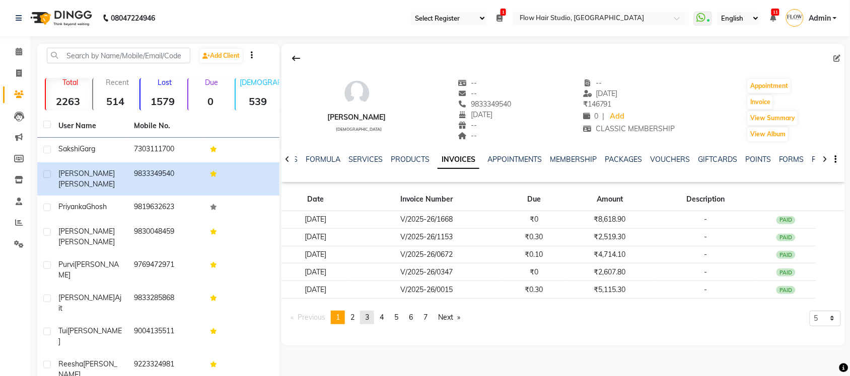
click at [365, 320] on link "page 3" at bounding box center [367, 318] width 14 height 14
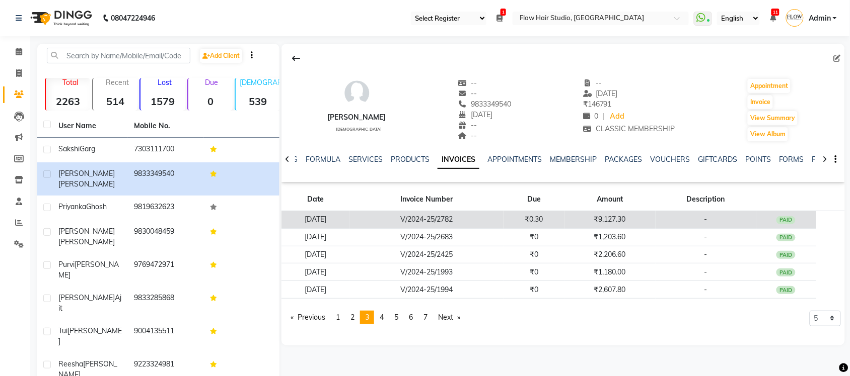
click at [617, 218] on td "₹9,127.30" at bounding box center [609, 220] width 91 height 18
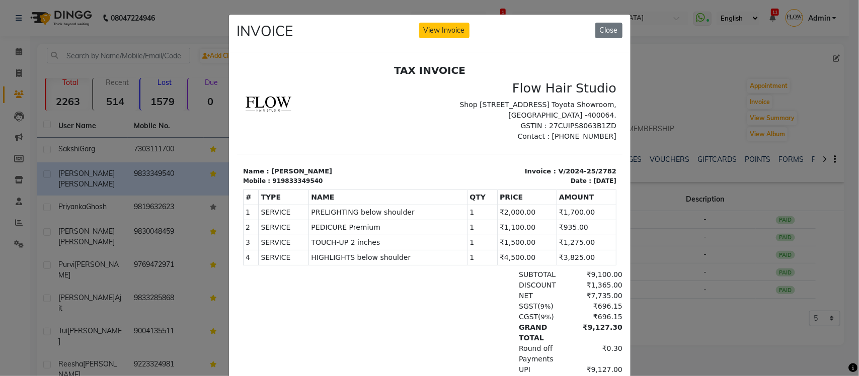
click at [699, 309] on ngb-modal-window "INVOICE View Invoice Close" at bounding box center [429, 188] width 859 height 376
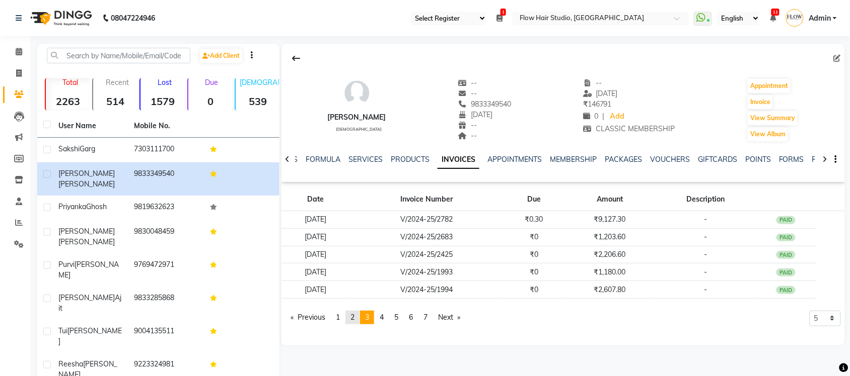
click at [353, 321] on span "2" at bounding box center [352, 317] width 4 height 9
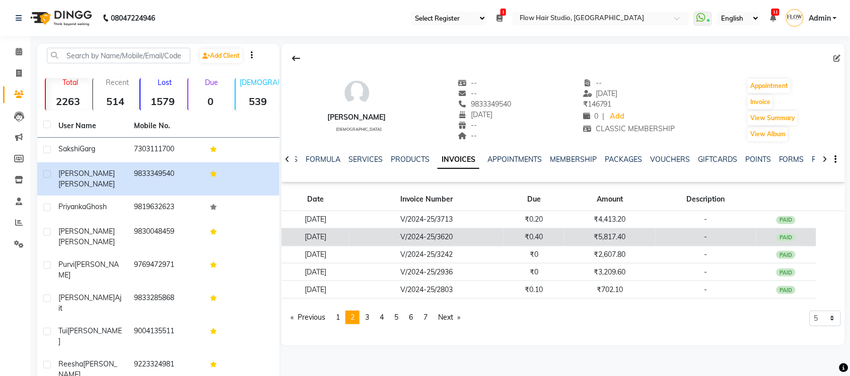
click at [627, 233] on td "₹5,817.40" at bounding box center [609, 237] width 91 height 18
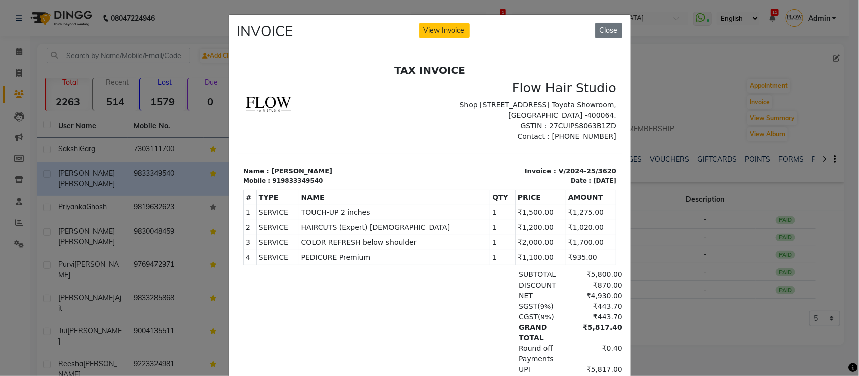
click at [697, 326] on ngb-modal-window "INVOICE View Invoice Close" at bounding box center [429, 188] width 859 height 376
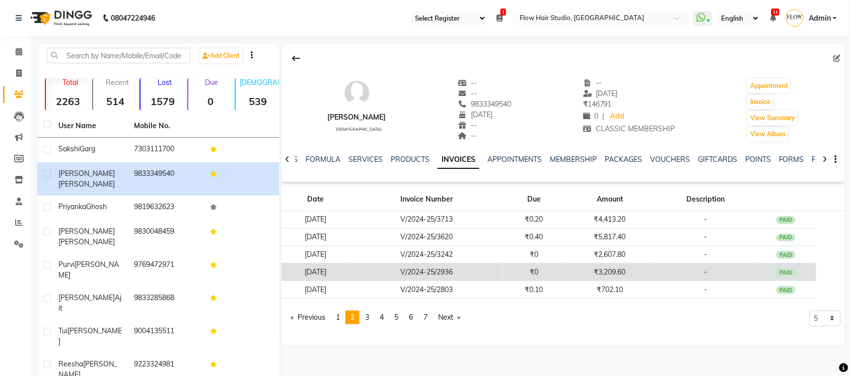
click at [629, 276] on td "₹3,209.60" at bounding box center [609, 273] width 91 height 18
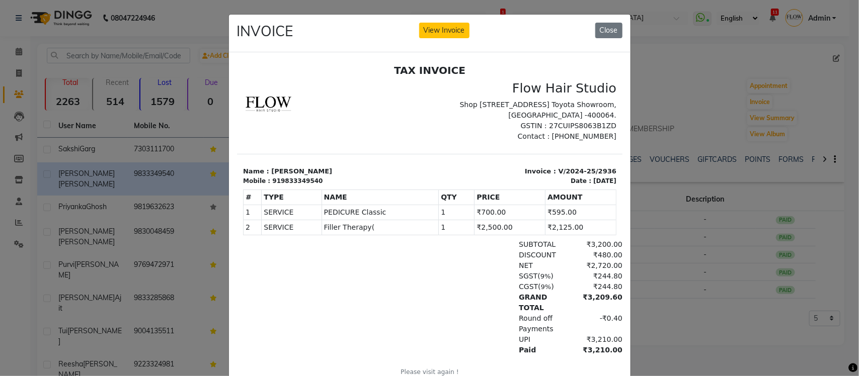
click at [692, 321] on ngb-modal-window "INVOICE View Invoice Close" at bounding box center [429, 188] width 859 height 376
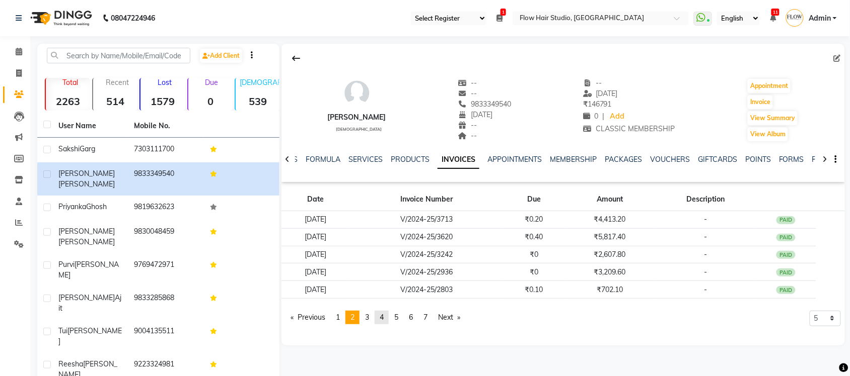
click at [380, 318] on link "page 4" at bounding box center [381, 318] width 14 height 14
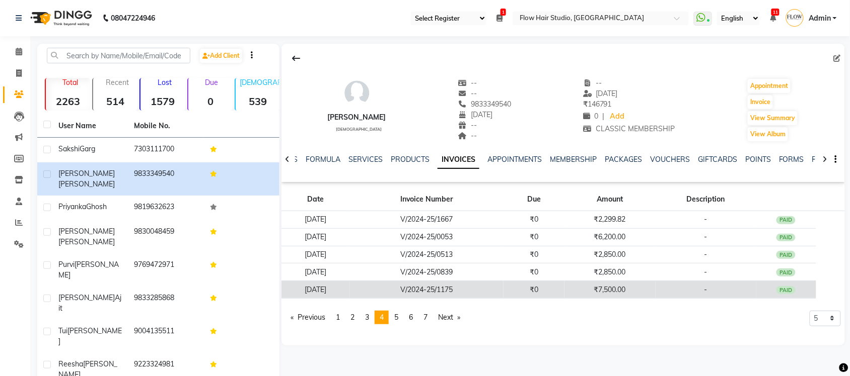
click at [630, 288] on td "₹7,500.00" at bounding box center [609, 290] width 91 height 18
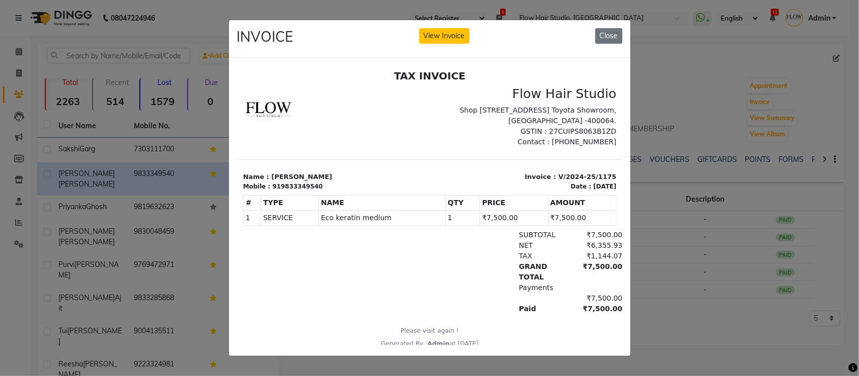
click at [691, 311] on ngb-modal-window "INVOICE View Invoice Close" at bounding box center [429, 188] width 859 height 376
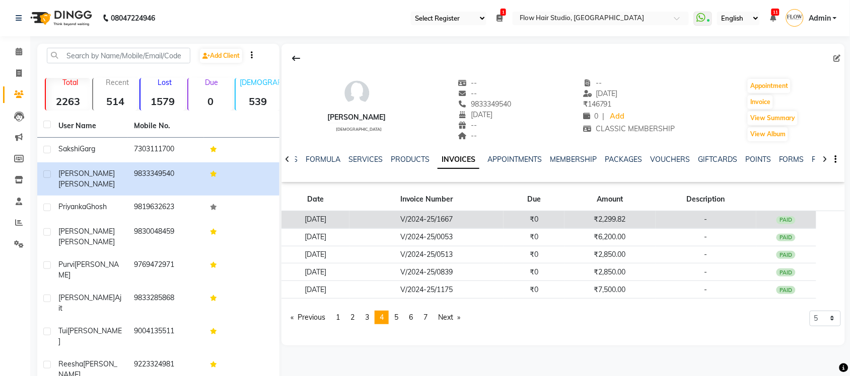
click at [619, 216] on td "₹2,299.82" at bounding box center [609, 220] width 91 height 18
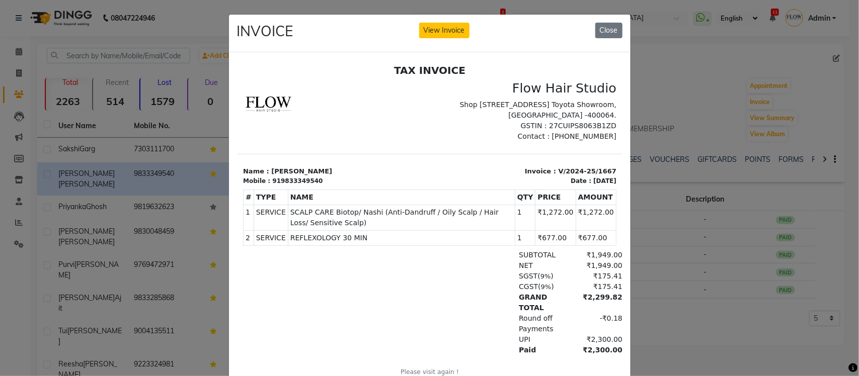
drag, startPoint x: 703, startPoint y: 318, endPoint x: 632, endPoint y: 245, distance: 102.5
click at [703, 317] on ngb-modal-window "INVOICE View Invoice Close" at bounding box center [429, 188] width 859 height 376
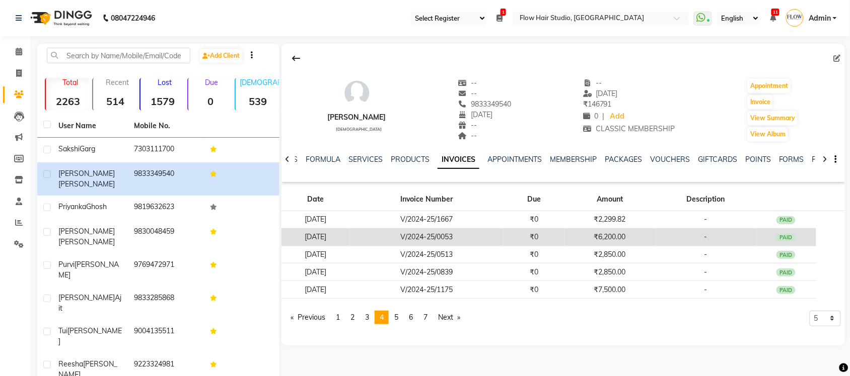
click at [595, 239] on td "₹6,200.00" at bounding box center [609, 237] width 91 height 18
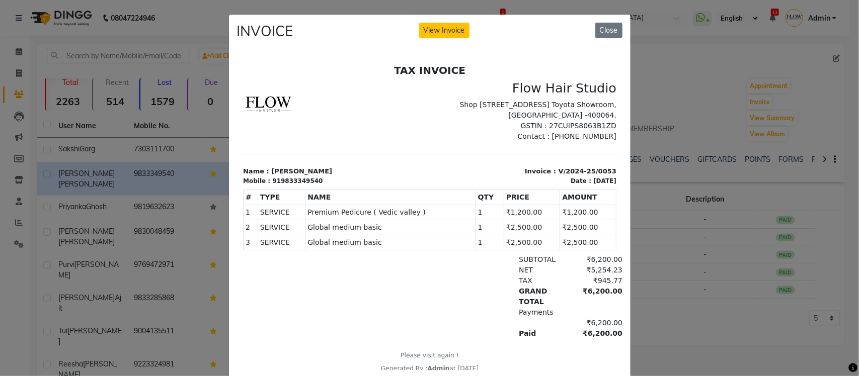
click at [721, 331] on ngb-modal-window "INVOICE View Invoice Close" at bounding box center [429, 188] width 859 height 376
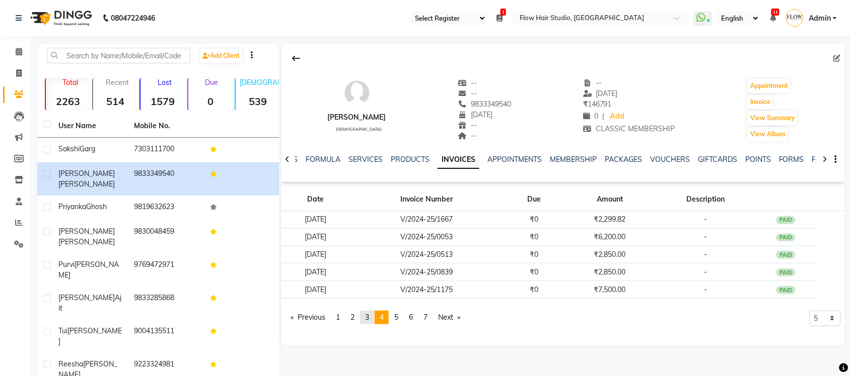
click at [374, 318] on link "page 3" at bounding box center [367, 318] width 14 height 14
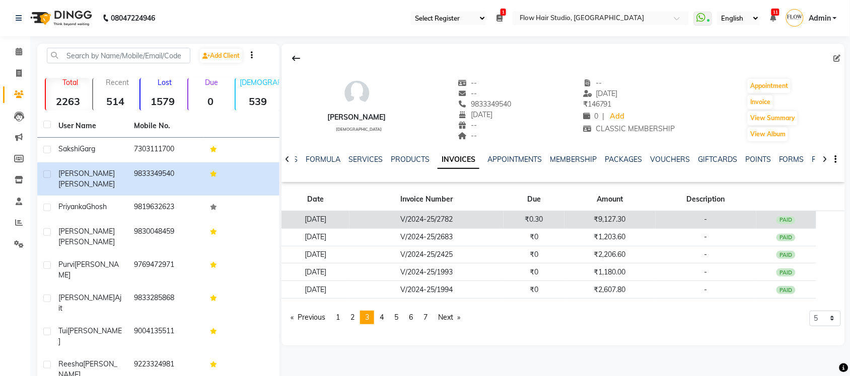
click at [630, 224] on td "₹9,127.30" at bounding box center [609, 220] width 91 height 18
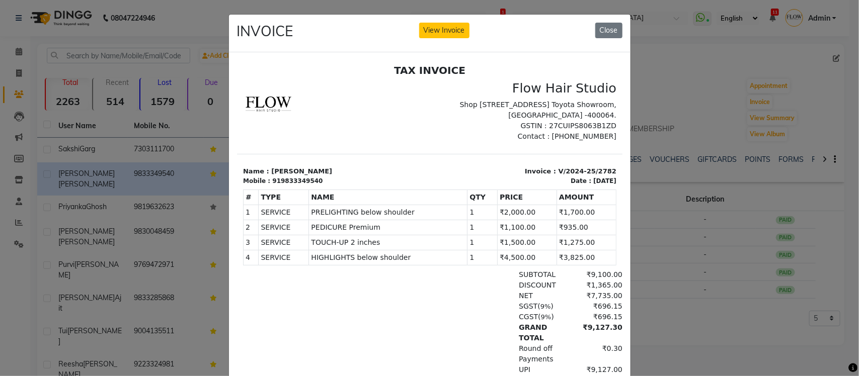
click at [667, 292] on ngb-modal-window "INVOICE View Invoice Close" at bounding box center [429, 188] width 859 height 376
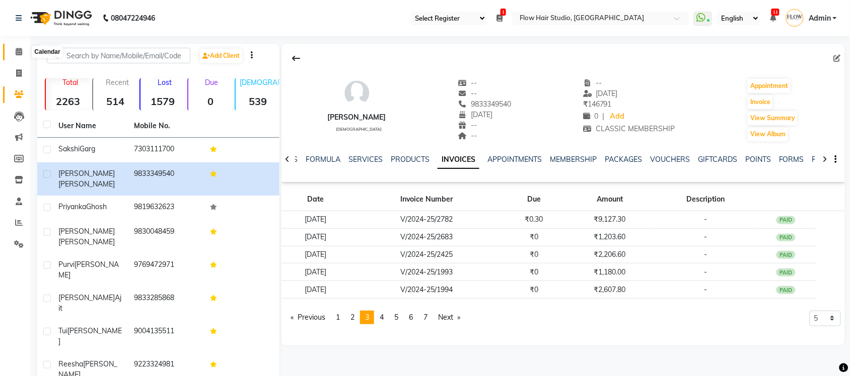
click at [18, 54] on icon at bounding box center [19, 52] width 7 height 8
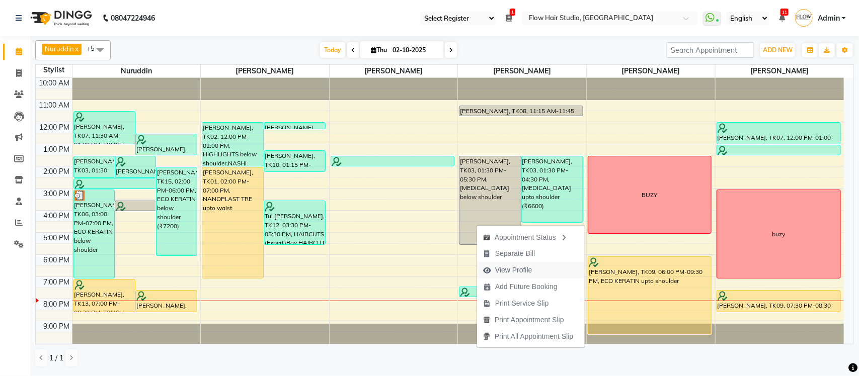
click at [520, 272] on span "View Profile" at bounding box center [513, 270] width 37 height 11
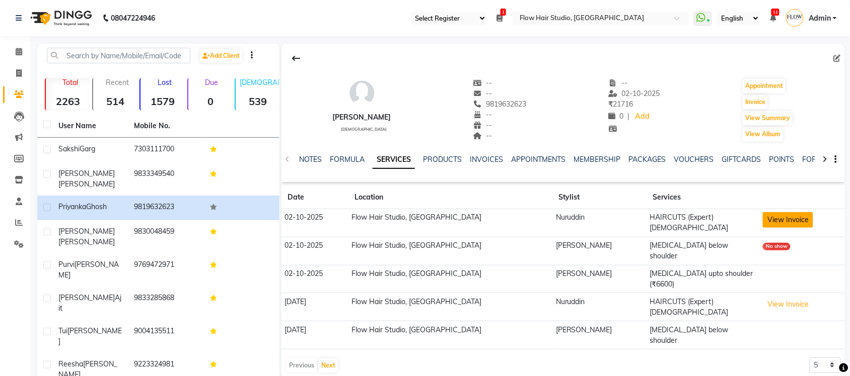
click at [762, 224] on button "View Invoice" at bounding box center [787, 220] width 50 height 16
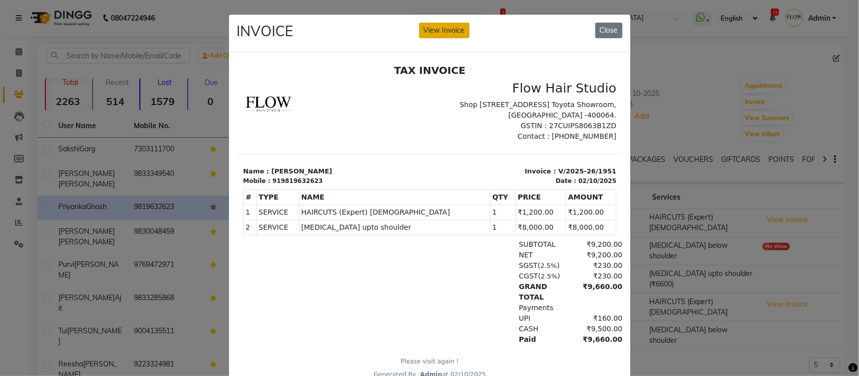
click at [449, 24] on button "View Invoice" at bounding box center [444, 31] width 50 height 16
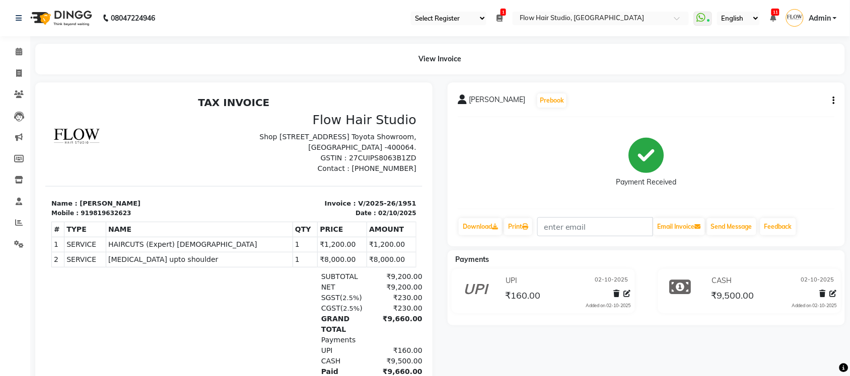
click at [834, 96] on div "Priyanka Ghosh Prebook Payment Received Download Print Email Invoice Send Messa…" at bounding box center [645, 165] width 397 height 164
click at [830, 101] on button "button" at bounding box center [831, 101] width 6 height 11
click at [801, 92] on div "Split Service Amount" at bounding box center [783, 88] width 69 height 13
select select "54523"
select select "54526"
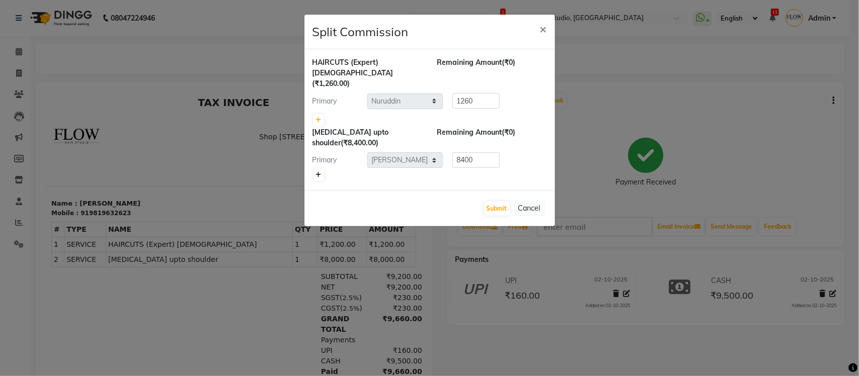
click at [316, 169] on link at bounding box center [319, 175] width 11 height 12
type input "4200"
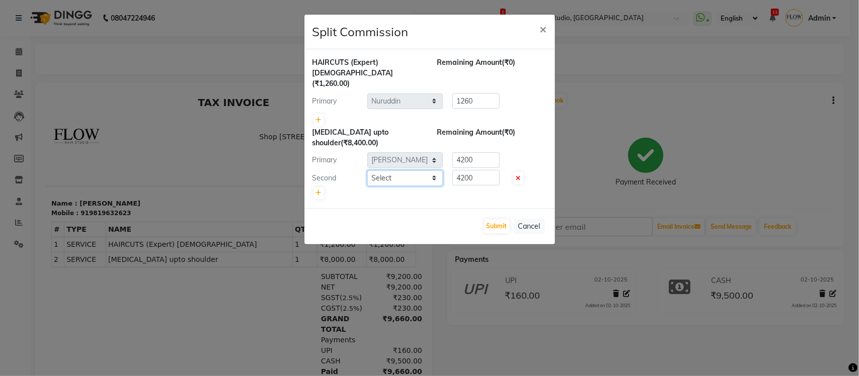
click at [421, 171] on select "Select [PERSON_NAME] [PERSON_NAME] [PERSON_NAME] Shweta patil [PERSON_NAME]" at bounding box center [404, 179] width 75 height 16
select select "59961"
click at [367, 171] on select "Select [PERSON_NAME] [PERSON_NAME] [PERSON_NAME] Shweta patil [PERSON_NAME]" at bounding box center [404, 179] width 75 height 16
click at [501, 219] on button "Submit" at bounding box center [497, 226] width 26 height 14
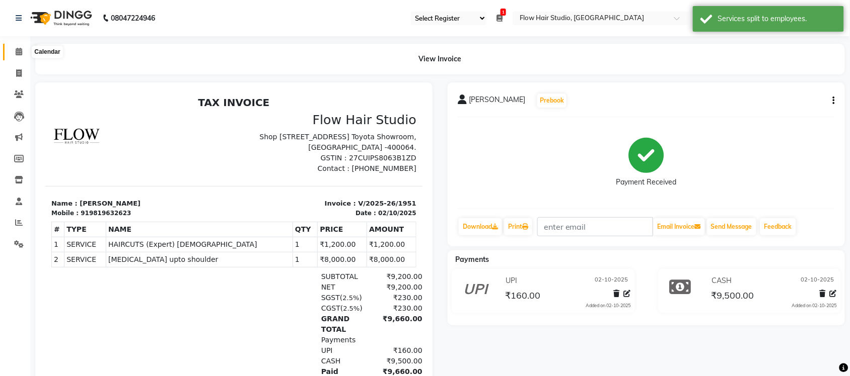
click at [18, 54] on icon at bounding box center [19, 52] width 7 height 8
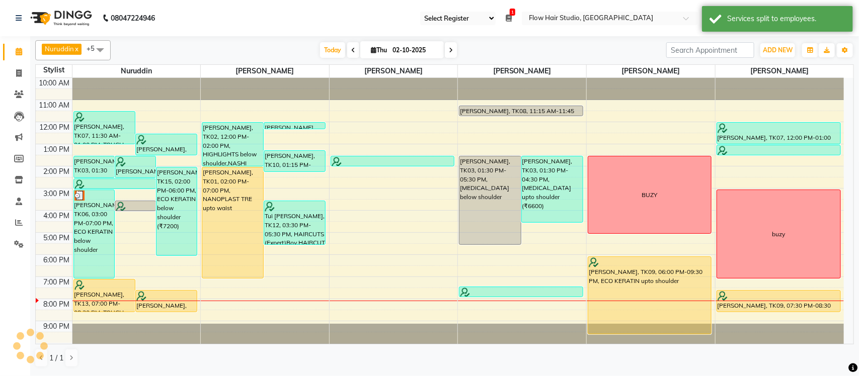
scroll to position [2, 0]
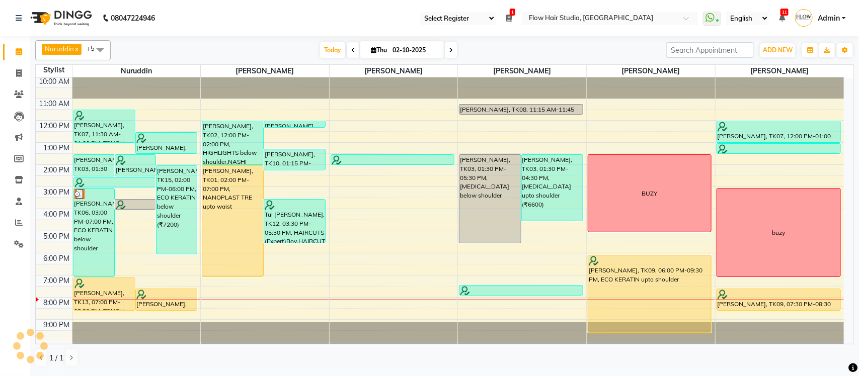
click at [446, 48] on span at bounding box center [451, 50] width 12 height 16
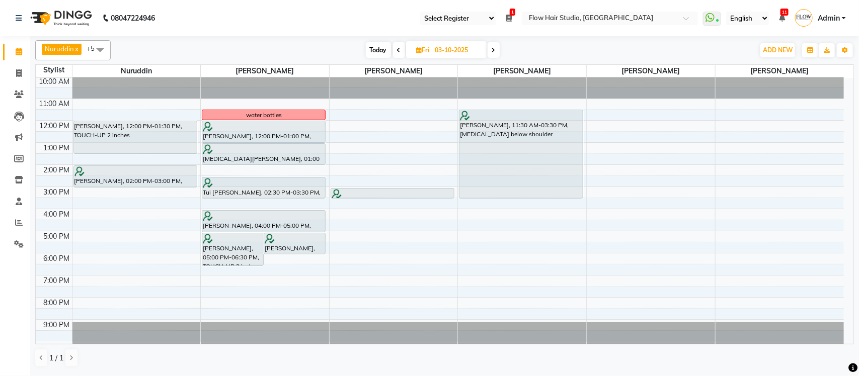
click at [373, 49] on span "Today" at bounding box center [378, 50] width 25 height 16
type input "02-10-2025"
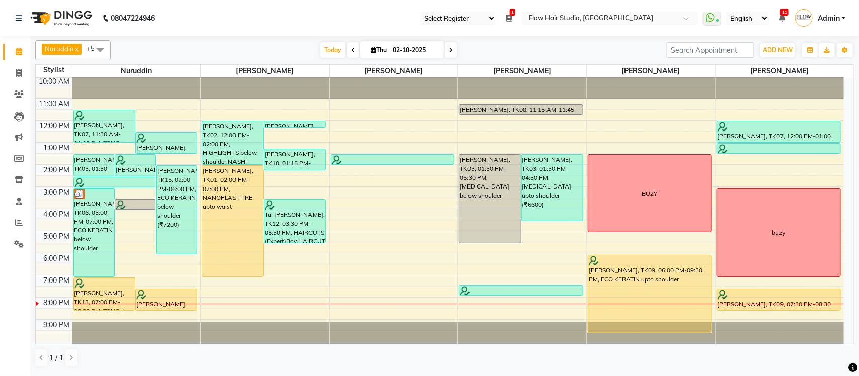
click at [781, 19] on icon at bounding box center [782, 18] width 6 height 7
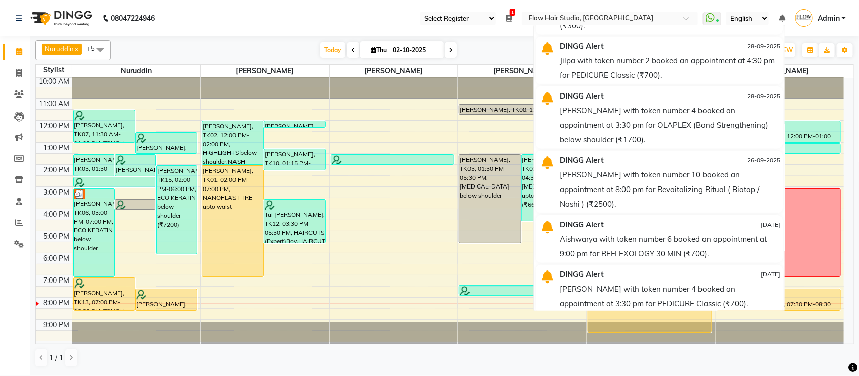
scroll to position [377, 0]
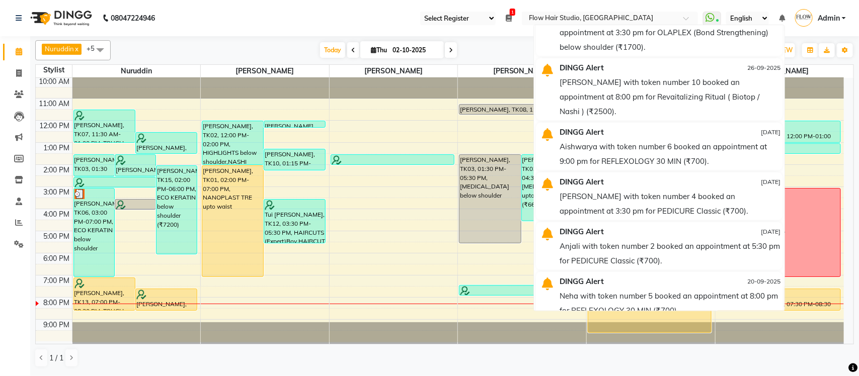
click at [465, 40] on div "Nuruddin x Kamruddin x Simran jetwani x Nabil Khan x Jaya paswan x Shweta patil…" at bounding box center [444, 50] width 819 height 20
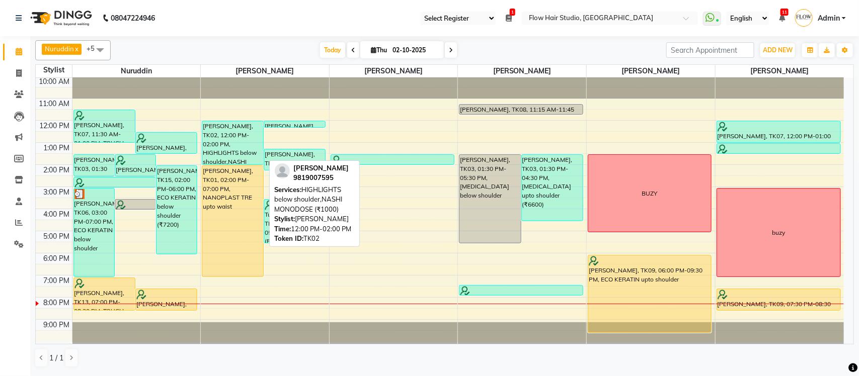
scroll to position [0, 0]
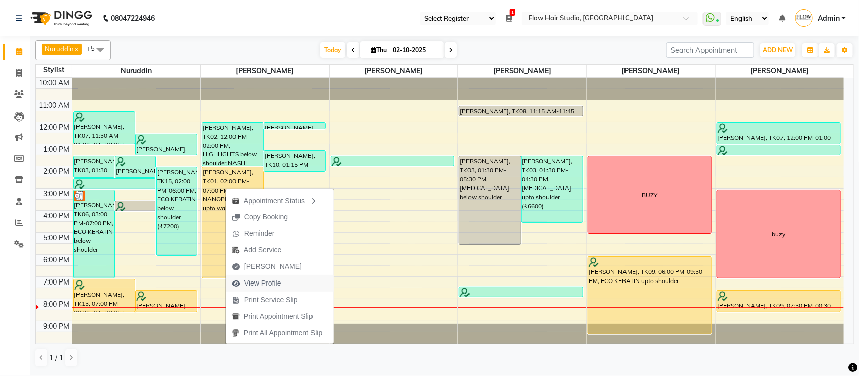
click at [270, 281] on span "View Profile" at bounding box center [262, 283] width 37 height 11
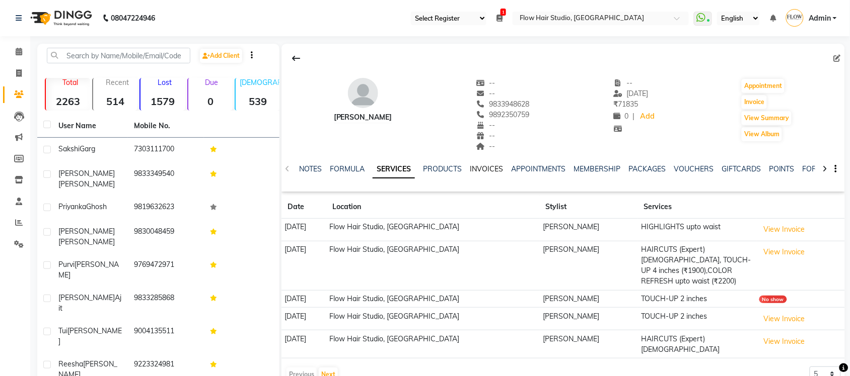
click at [477, 170] on link "INVOICES" at bounding box center [486, 169] width 33 height 9
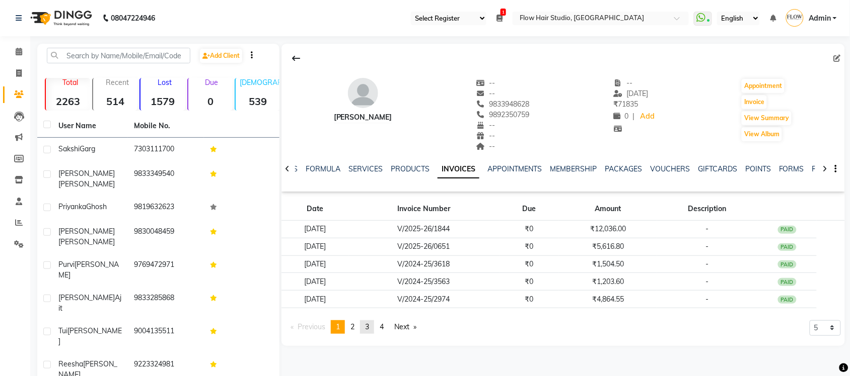
click at [363, 326] on link "page 3" at bounding box center [367, 328] width 14 height 14
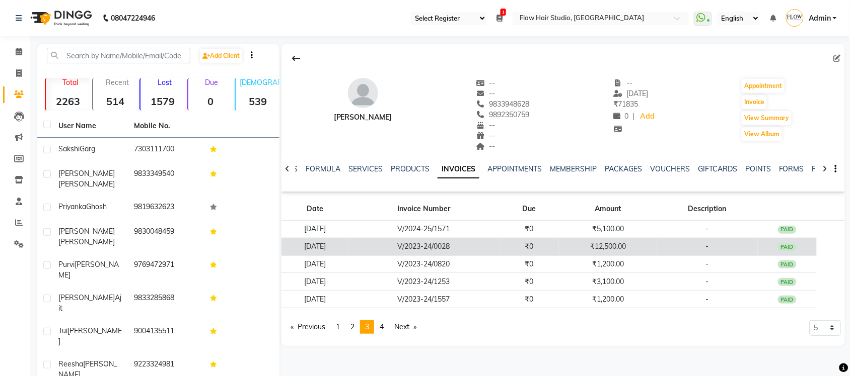
click at [603, 250] on td "₹12,500.00" at bounding box center [608, 247] width 98 height 18
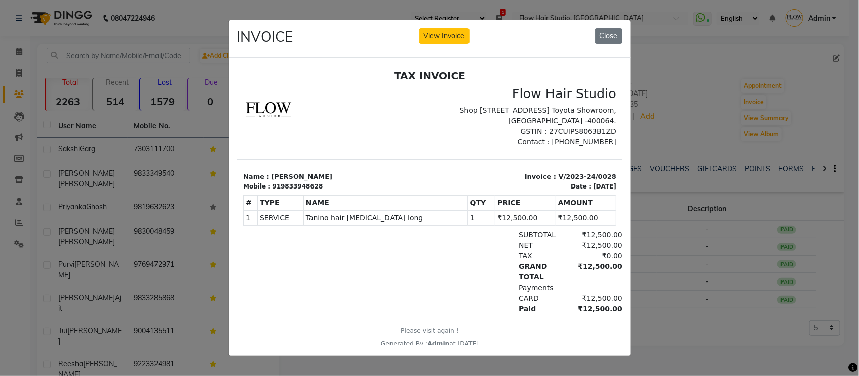
click at [680, 328] on ngb-modal-window "INVOICE View Invoice Close" at bounding box center [429, 188] width 859 height 376
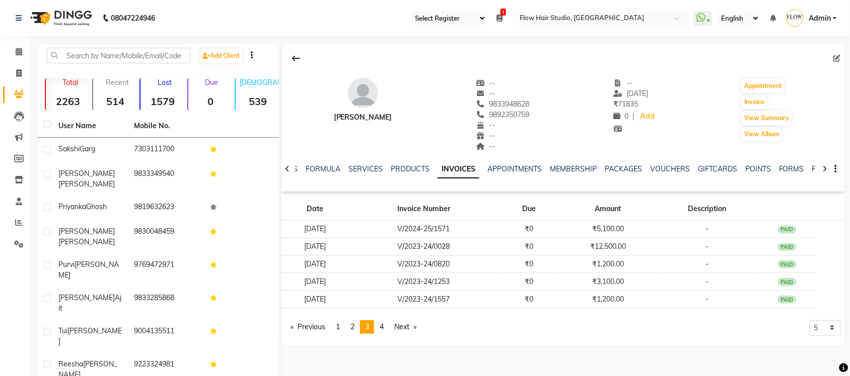
click at [374, 330] on li "You're on page 3" at bounding box center [367, 328] width 14 height 14
click at [389, 328] on link "page 4" at bounding box center [381, 328] width 14 height 14
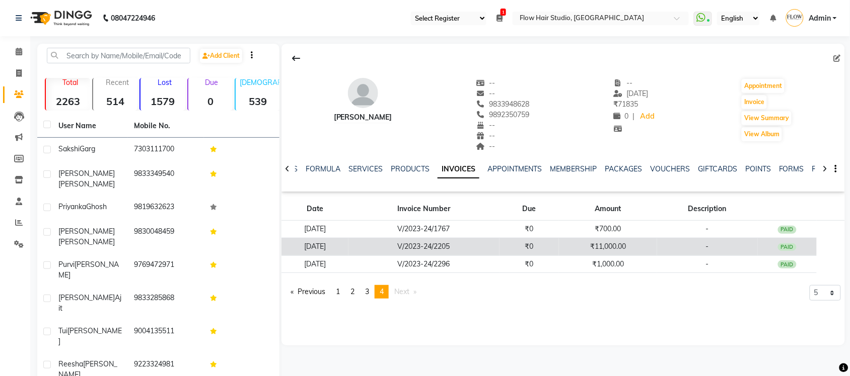
click at [633, 250] on td "₹11,000.00" at bounding box center [608, 247] width 98 height 18
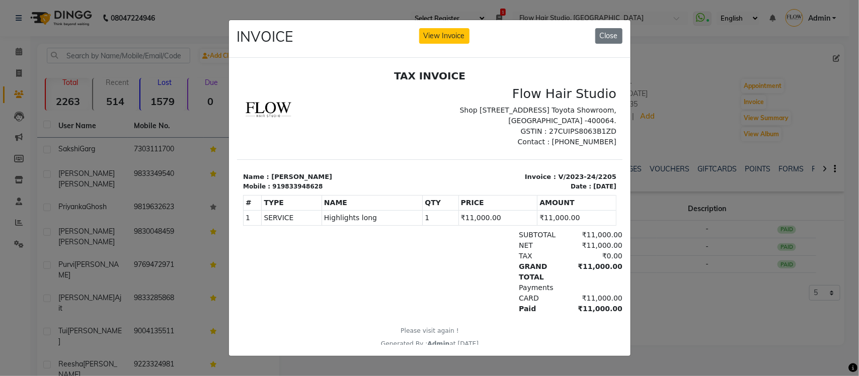
click at [673, 276] on ngb-modal-window "INVOICE View Invoice Close" at bounding box center [429, 188] width 859 height 376
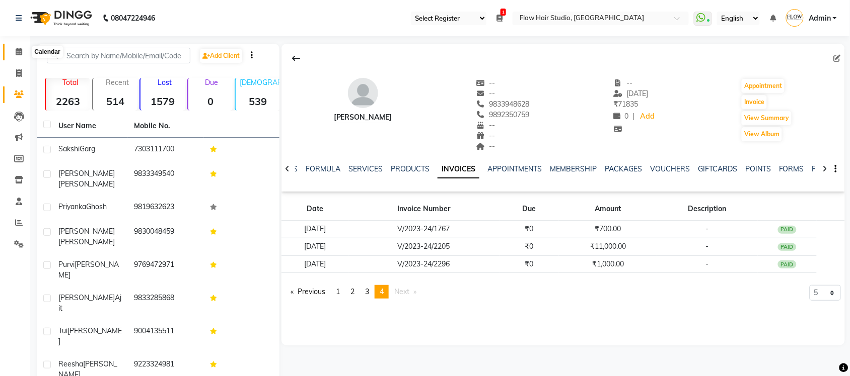
click at [13, 48] on span at bounding box center [19, 52] width 18 height 12
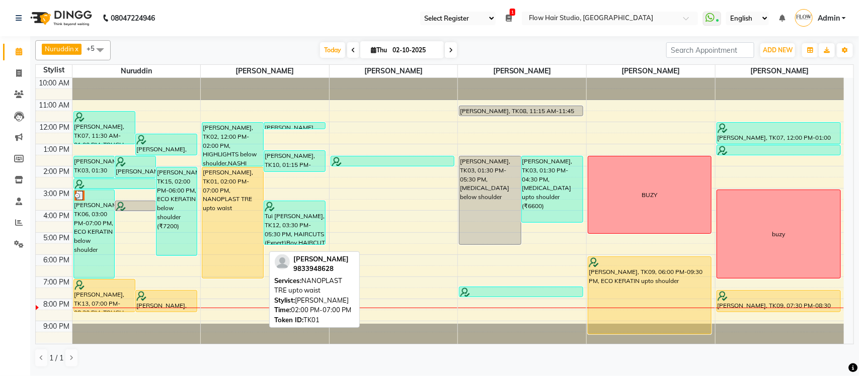
click at [225, 210] on div "Unnati Pilankar, TK01, 02:00 PM-07:00 PM, NANOPLAST TRE upto waist" at bounding box center [232, 223] width 61 height 111
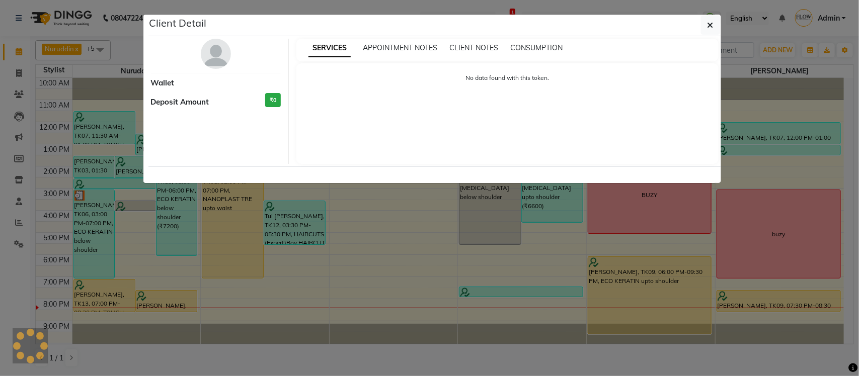
select select "1"
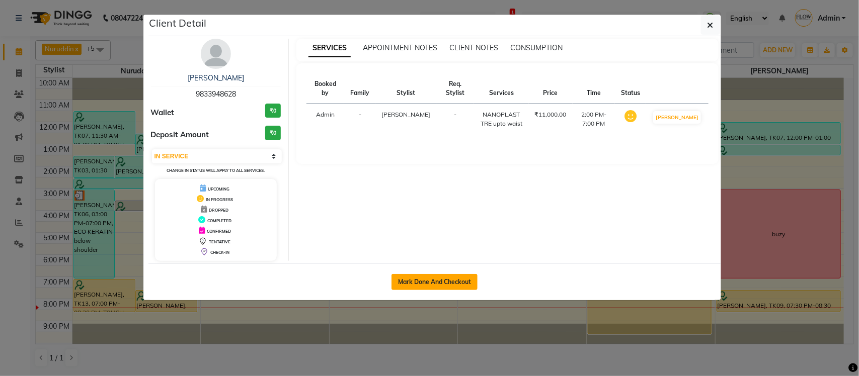
click at [448, 277] on button "Mark Done And Checkout" at bounding box center [435, 282] width 86 height 16
select select "6925"
select select "service"
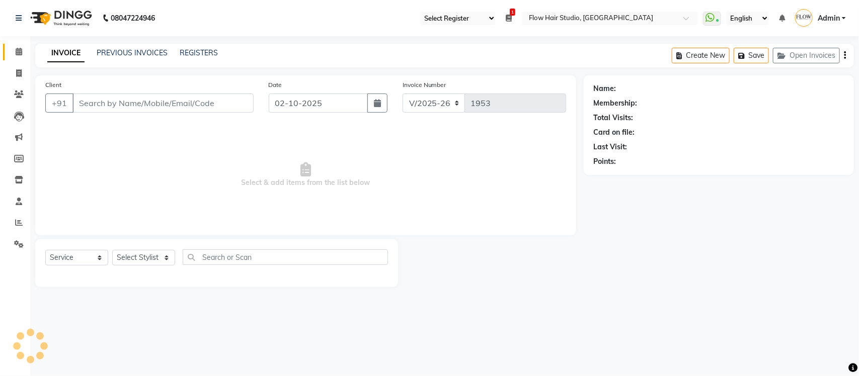
type input "9833948628"
select select "54522"
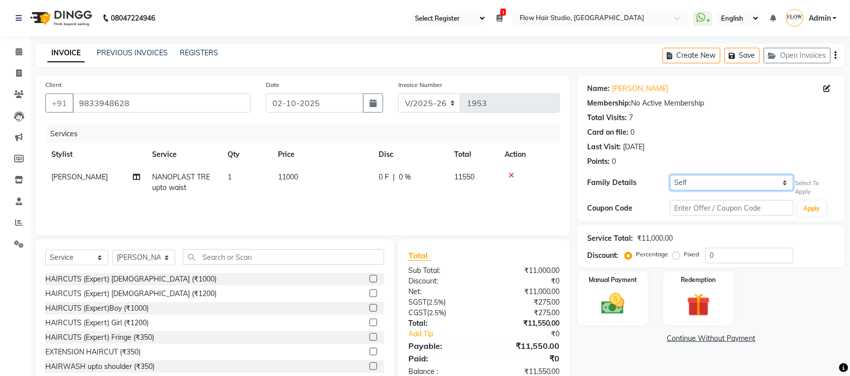
click at [703, 186] on select "Self Shankar kutty" at bounding box center [731, 183] width 123 height 16
select select "5508432"
click at [670, 175] on select "Self Shankar kutty" at bounding box center [731, 183] width 123 height 16
select select "1: Object"
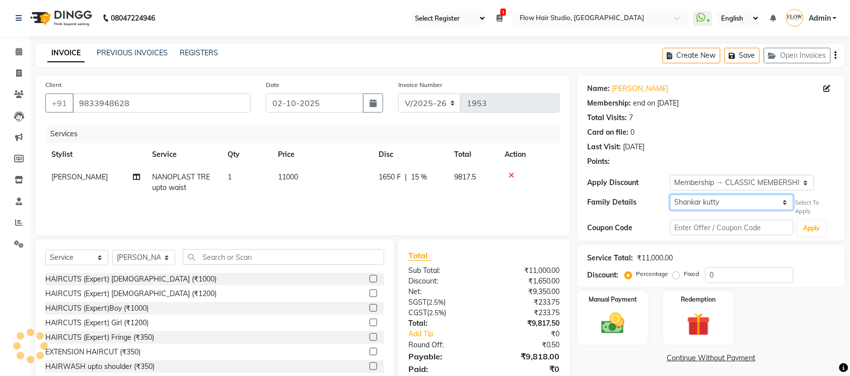
type input "15"
click at [286, 176] on span "11000" at bounding box center [288, 177] width 20 height 9
select select "54522"
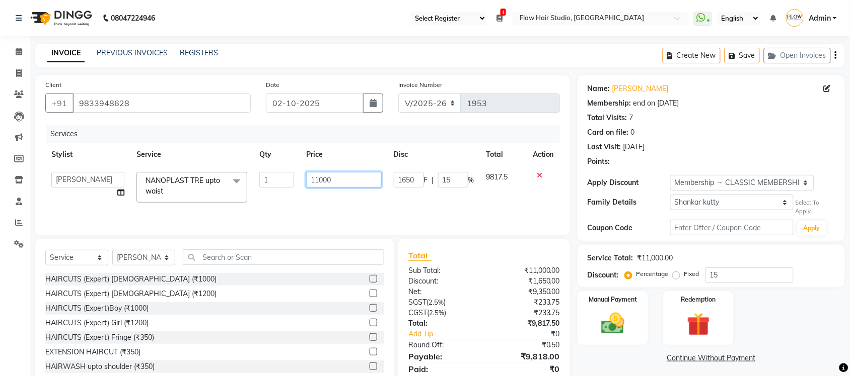
click at [323, 179] on input "11000" at bounding box center [343, 180] width 75 height 16
type input "13000"
click at [416, 202] on div "Services Stylist Service Qty Price Disc Total Action Jaya paswan Kamruddin Nabi…" at bounding box center [302, 175] width 514 height 101
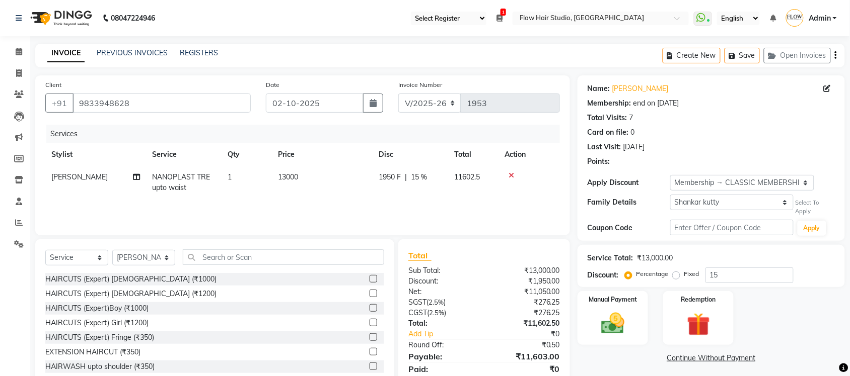
scroll to position [36, 0]
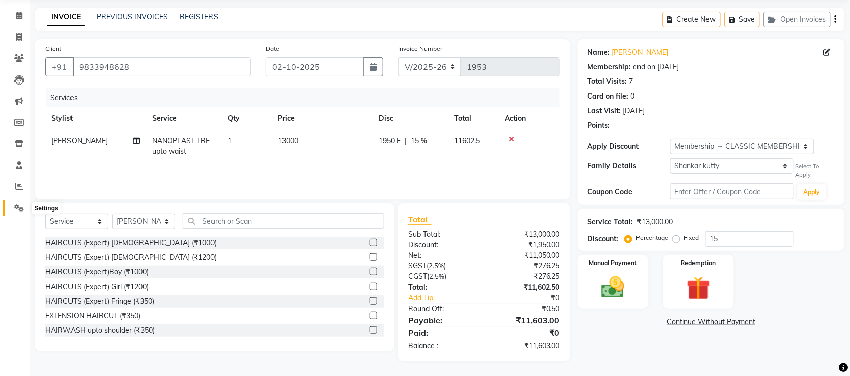
click at [23, 206] on icon at bounding box center [19, 208] width 10 height 8
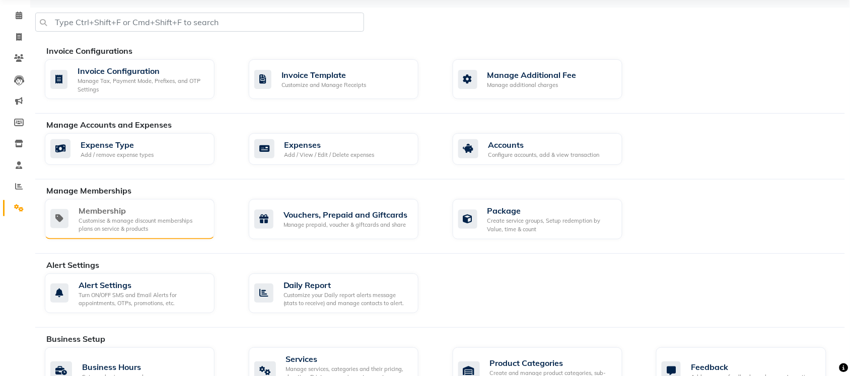
click at [116, 229] on div "Customise & manage discount memberships plans on service & products" at bounding box center [143, 225] width 128 height 17
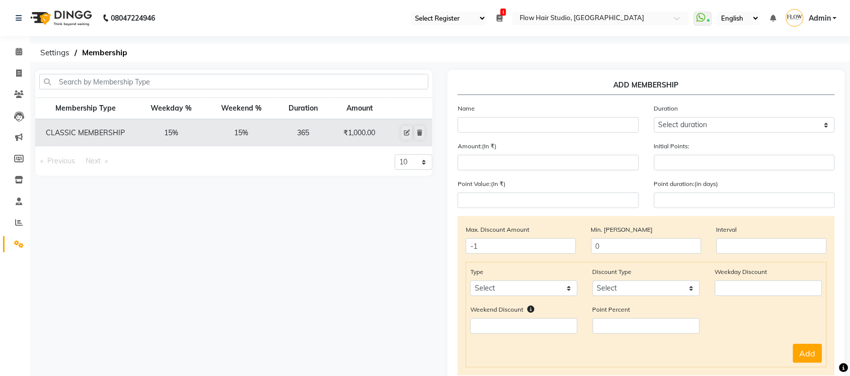
click at [301, 126] on td "365" at bounding box center [303, 132] width 54 height 27
click at [408, 134] on icon at bounding box center [407, 133] width 6 height 6
select select
type input "0"
select select
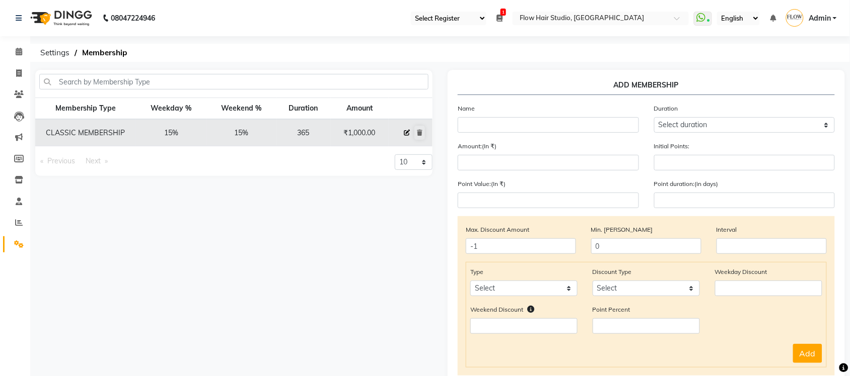
select select
checkbox input "false"
type input "CLASSIC MEMBERSHIP"
select select "4: 365"
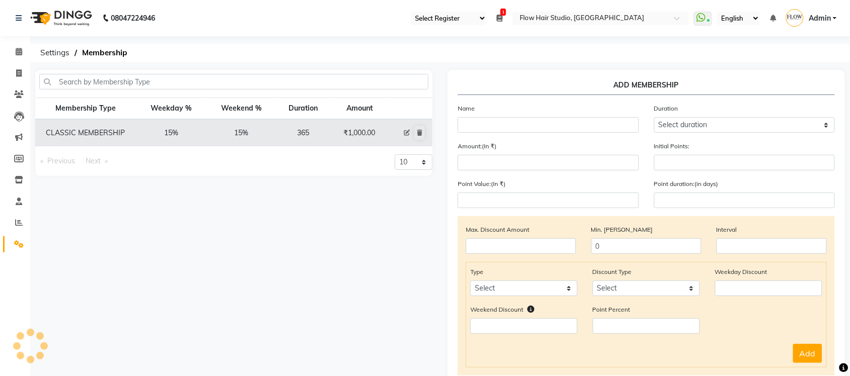
type input "1000"
type input "0"
type input "-1"
type input "365"
select select "1: PK"
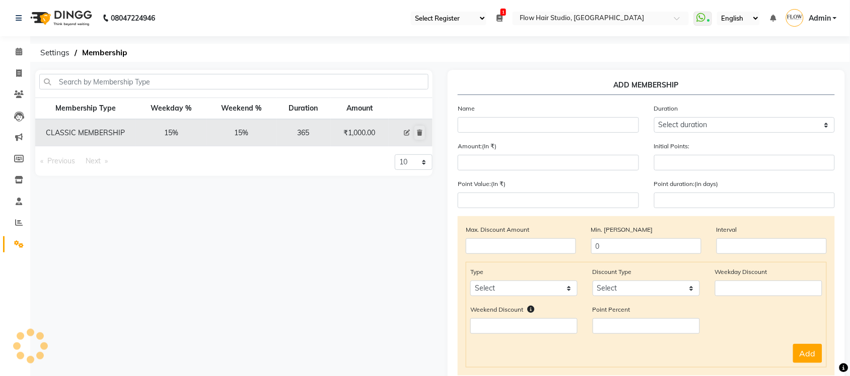
checkbox input "true"
select select "1: 19470"
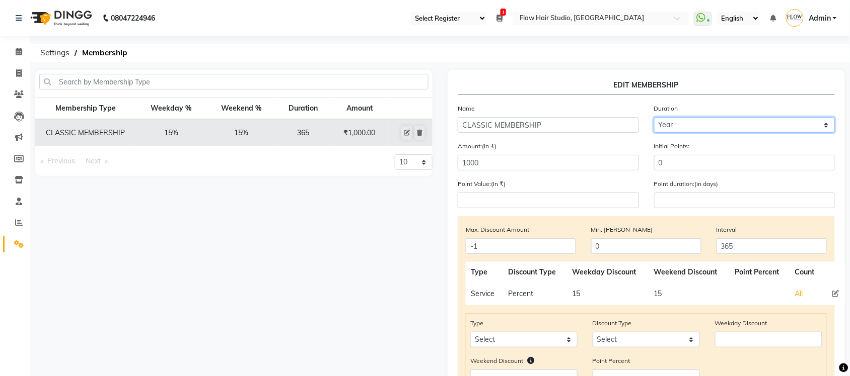
click at [735, 126] on select "Select duration Week Half-month Month Year Life Time 4 Months 8 Months 6 Months…" at bounding box center [744, 125] width 181 height 16
click at [654, 117] on select "Select duration Week Half-month Month Year Life Time 4 Months 8 Months 6 Months…" at bounding box center [744, 125] width 181 height 16
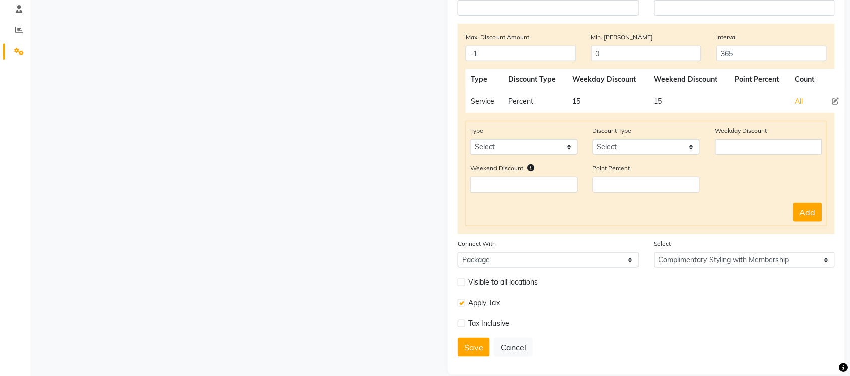
scroll to position [204, 0]
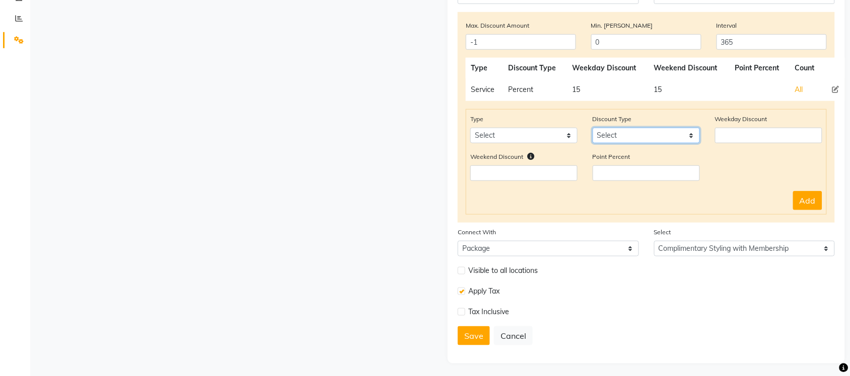
click at [668, 130] on select "Select Percent Flat" at bounding box center [645, 136] width 107 height 16
click at [592, 128] on select "Select Percent Flat" at bounding box center [645, 136] width 107 height 16
click at [729, 136] on input "number" at bounding box center [768, 136] width 107 height 16
click at [669, 135] on select "Select Percent Flat" at bounding box center [645, 136] width 107 height 16
select select "Percent"
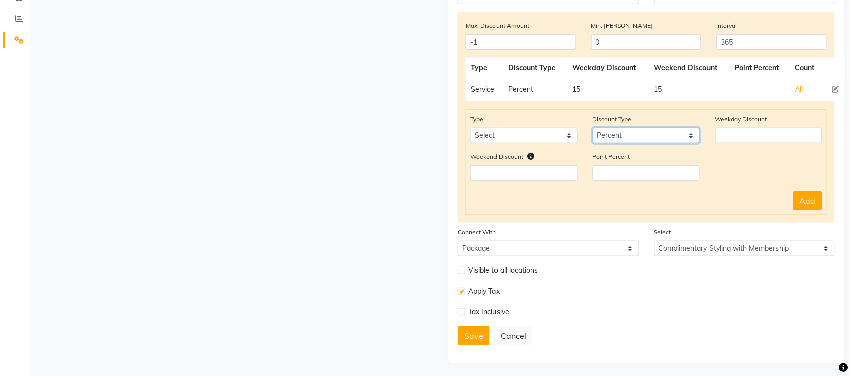
click at [592, 128] on select "Select Percent Flat" at bounding box center [645, 136] width 107 height 16
click at [832, 87] on icon at bounding box center [834, 89] width 7 height 7
type input "15"
select select "service"
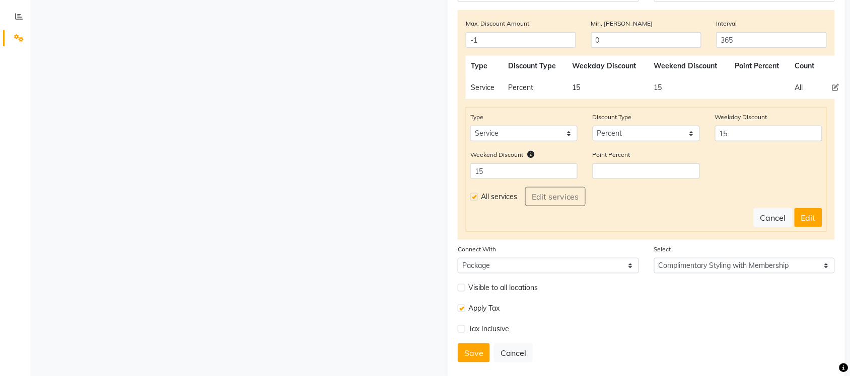
scroll to position [224, 0]
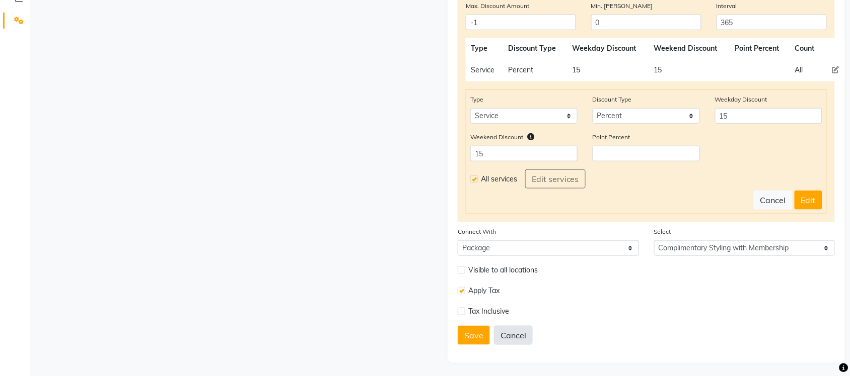
drag, startPoint x: 512, startPoint y: 338, endPoint x: 510, endPoint y: 333, distance: 5.4
click at [510, 336] on button "Cancel" at bounding box center [513, 335] width 39 height 19
select select
type input "-1"
type input "0"
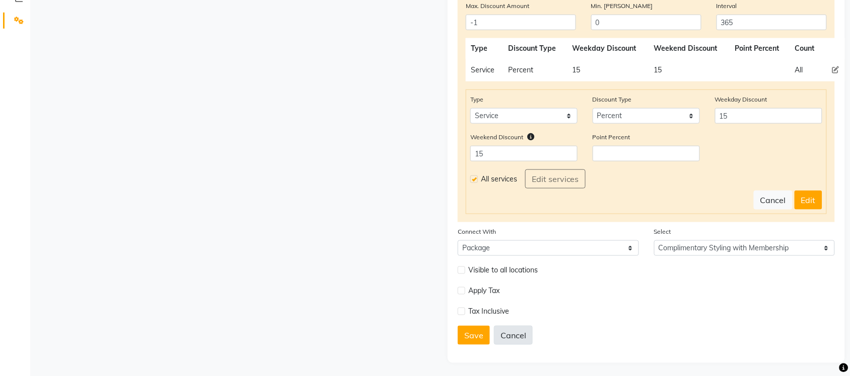
select select
checkbox input "false"
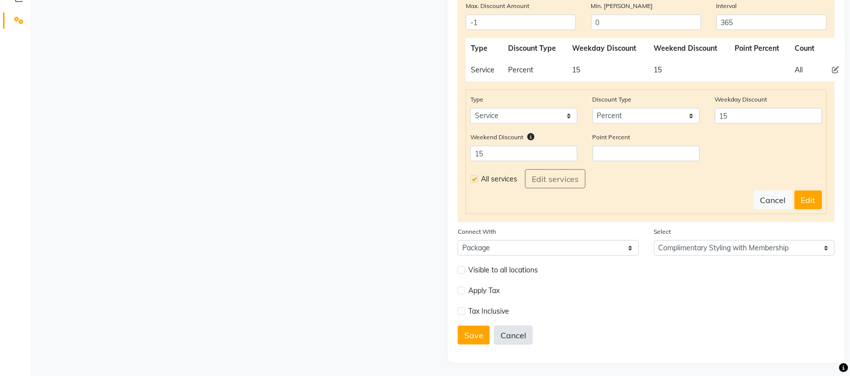
checkbox input "false"
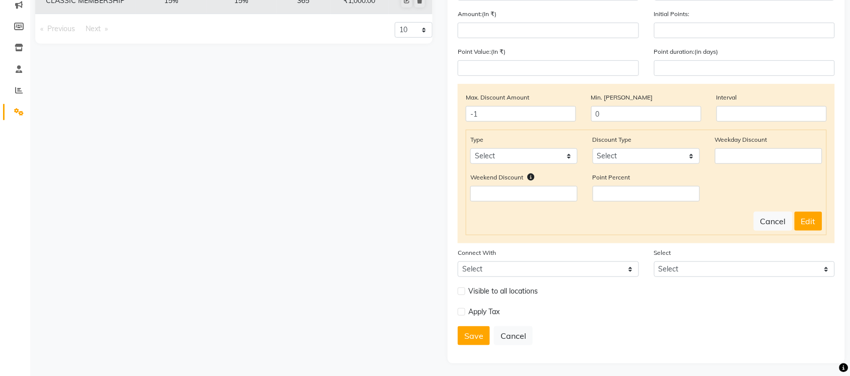
click at [516, 345] on form "Name Duration Select duration Week Half-month Month Year Life Time 4 Months 8 M…" at bounding box center [645, 162] width 377 height 383
click at [523, 331] on button "Cancel" at bounding box center [513, 336] width 39 height 19
select select
type input "-1"
type input "0"
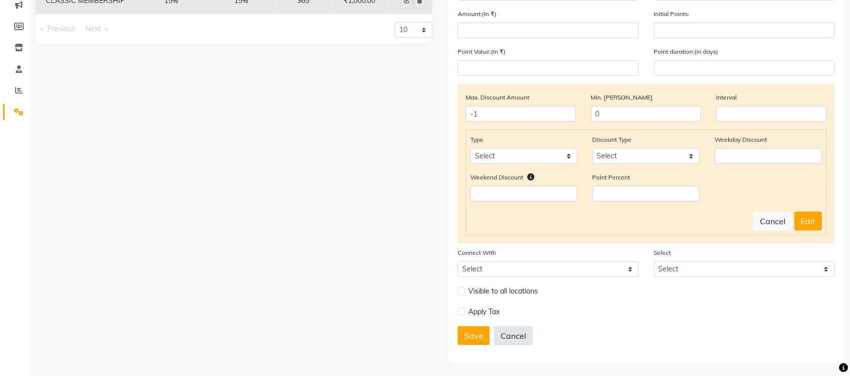
select select
checkbox input "false"
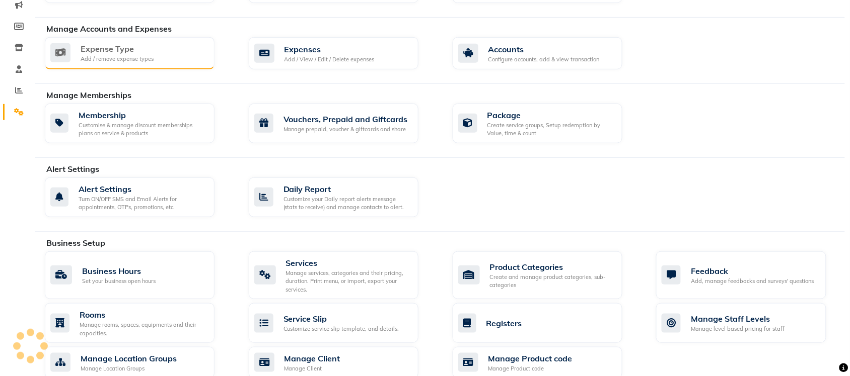
scroll to position [36, 0]
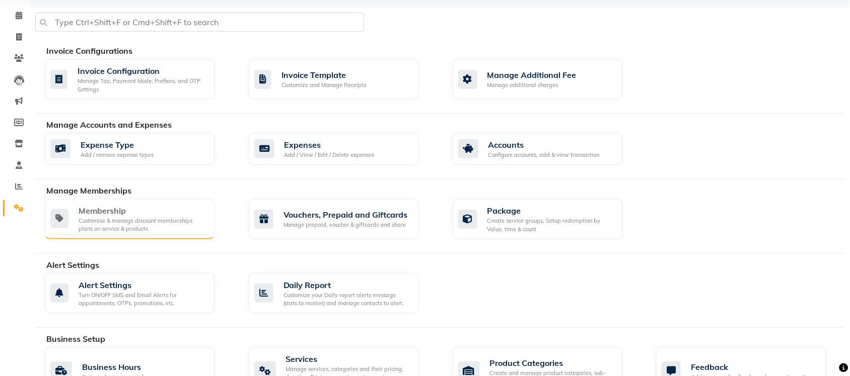
click at [139, 204] on div "Membership Customise & manage discount memberships plans on service & products" at bounding box center [130, 219] width 170 height 40
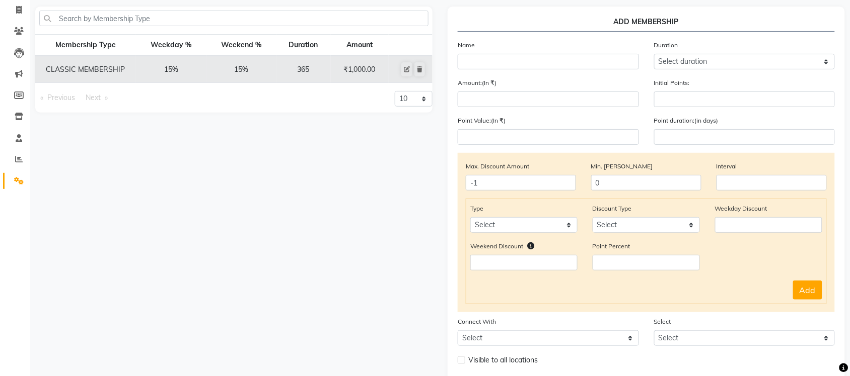
scroll to position [7, 0]
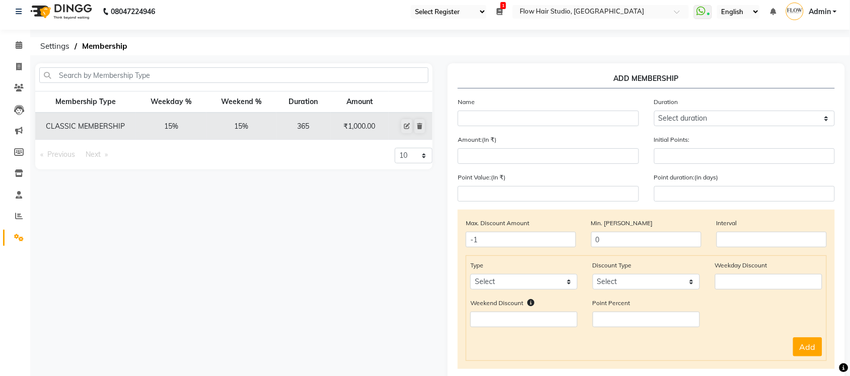
click at [293, 122] on td "365" at bounding box center [303, 126] width 54 height 27
click at [243, 121] on td "15%" at bounding box center [241, 126] width 70 height 27
click at [369, 126] on td "₹1,000.00" at bounding box center [360, 126] width 58 height 27
click at [370, 126] on td "₹1,000.00" at bounding box center [360, 126] width 58 height 27
click at [321, 170] on div "10 20 50 100" at bounding box center [337, 159] width 206 height 22
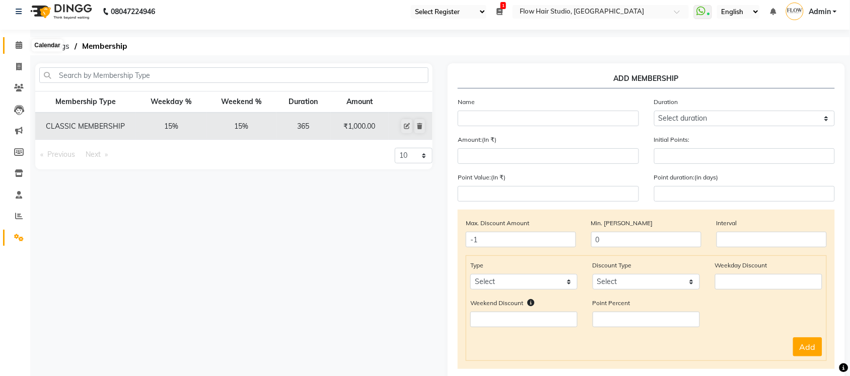
click at [19, 43] on icon at bounding box center [19, 45] width 7 height 8
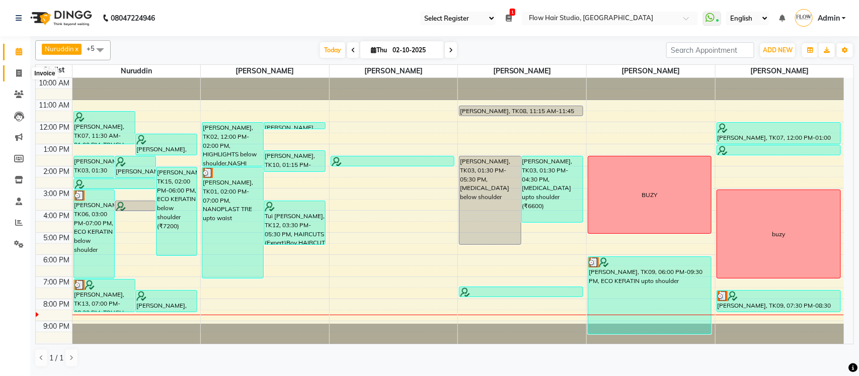
click at [19, 74] on icon at bounding box center [19, 73] width 6 height 8
select select "6925"
select select "service"
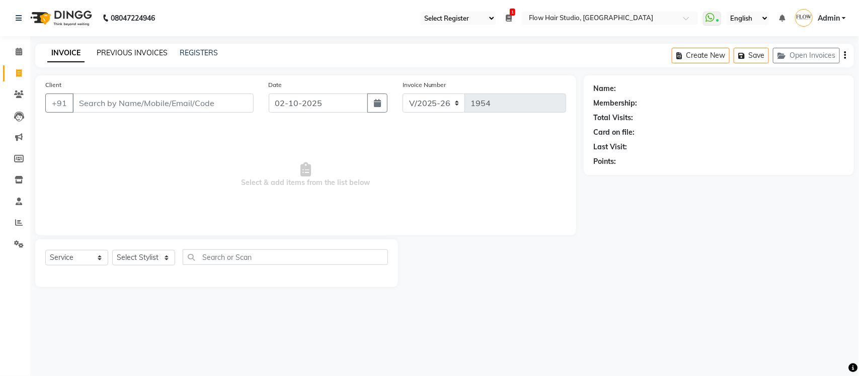
click at [165, 48] on link "PREVIOUS INVOICES" at bounding box center [132, 52] width 71 height 9
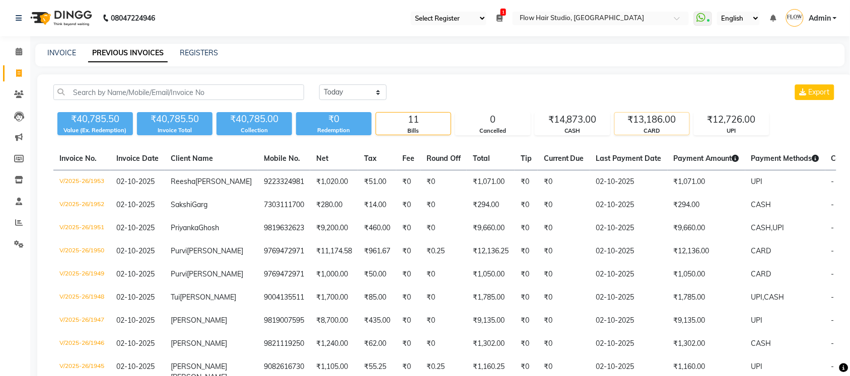
click at [654, 124] on div "₹13,186.00" at bounding box center [652, 120] width 74 height 14
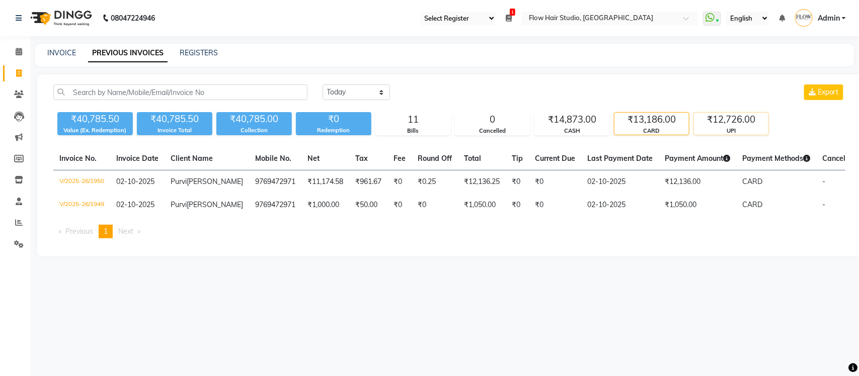
click at [703, 134] on div "UPI" at bounding box center [731, 131] width 74 height 9
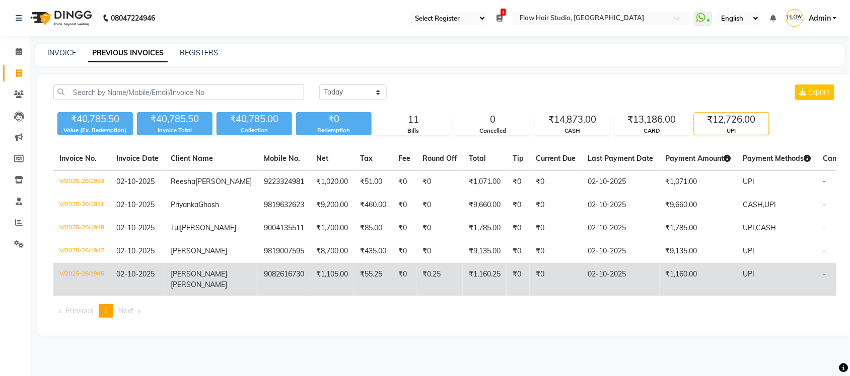
scroll to position [4, 0]
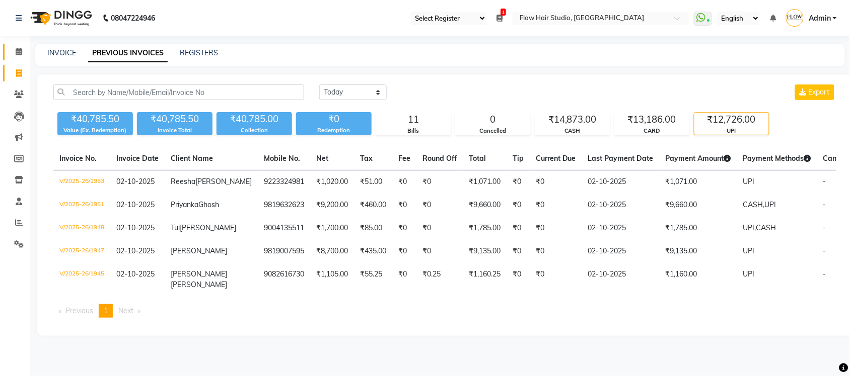
click at [16, 53] on span at bounding box center [19, 52] width 18 height 12
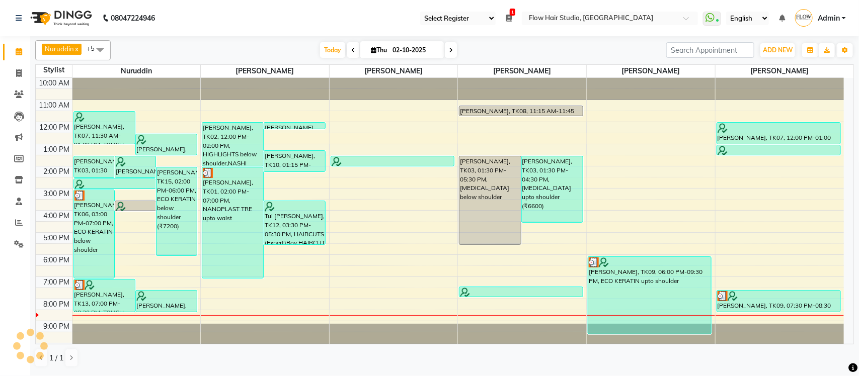
scroll to position [2, 0]
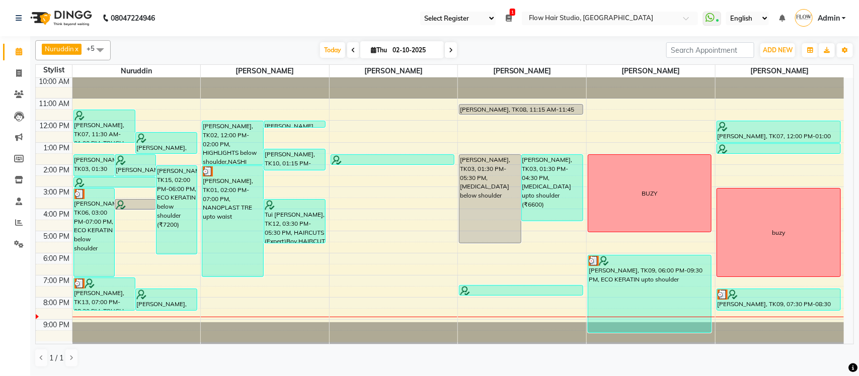
click at [453, 51] on span at bounding box center [451, 50] width 12 height 16
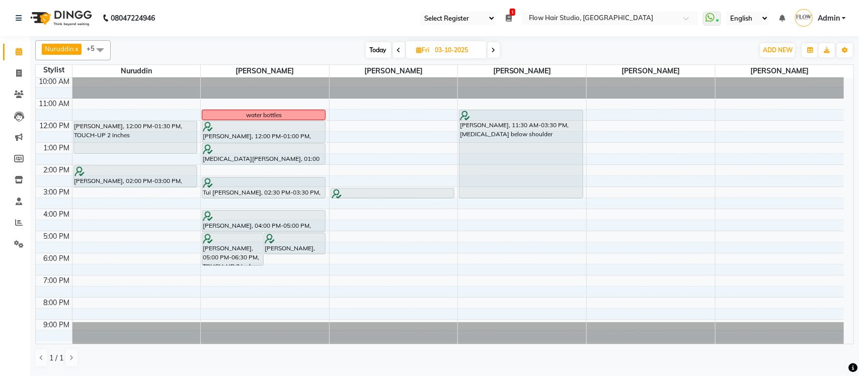
click at [384, 49] on span "Today" at bounding box center [378, 50] width 25 height 16
type input "02-10-2025"
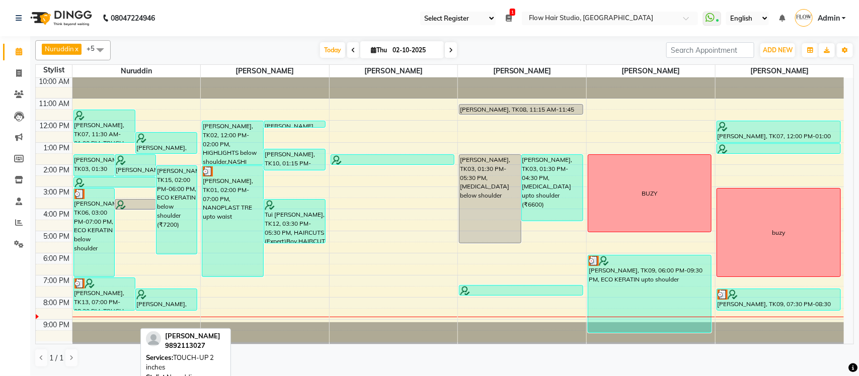
click at [102, 298] on div "[PERSON_NAME], TK13, 07:00 PM-08:30 PM, TOUCH-UP 2 inches" at bounding box center [104, 294] width 61 height 32
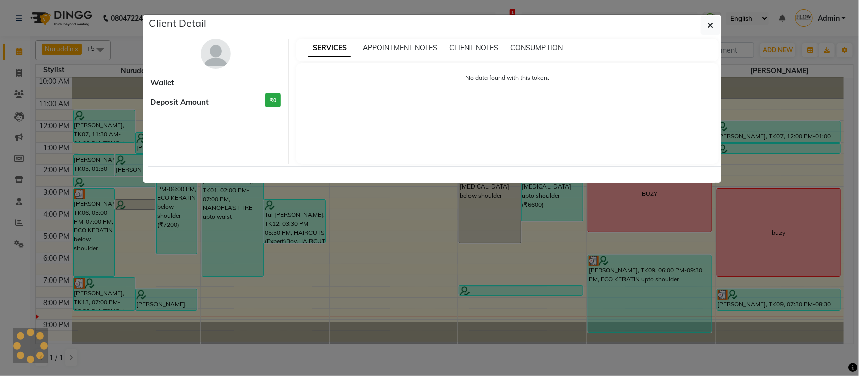
select select "3"
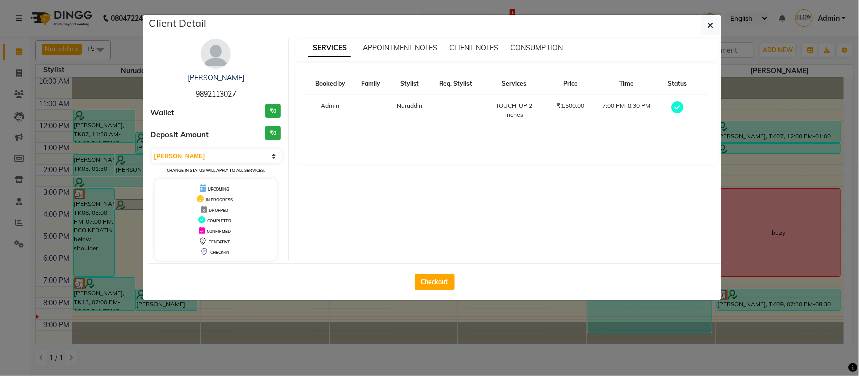
click at [455, 285] on div "Checkout" at bounding box center [434, 282] width 573 height 37
click at [437, 282] on button "Checkout" at bounding box center [435, 282] width 40 height 16
select select "6925"
select select "service"
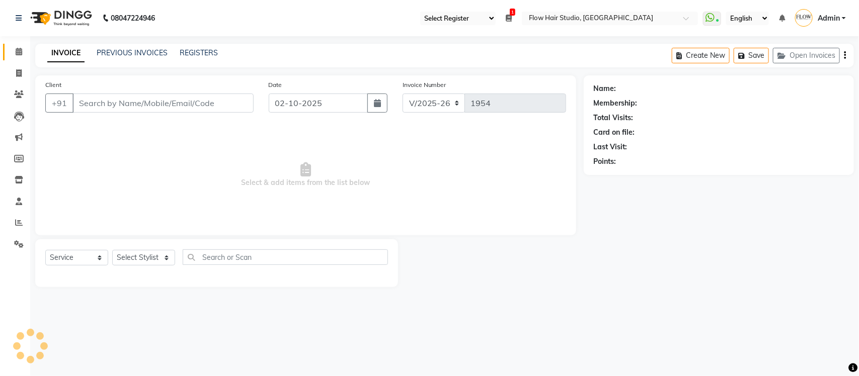
type input "9892113027"
select select "54523"
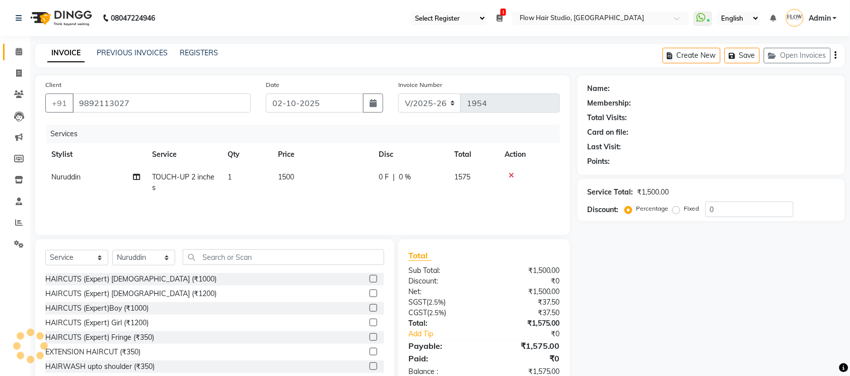
select select "1: Object"
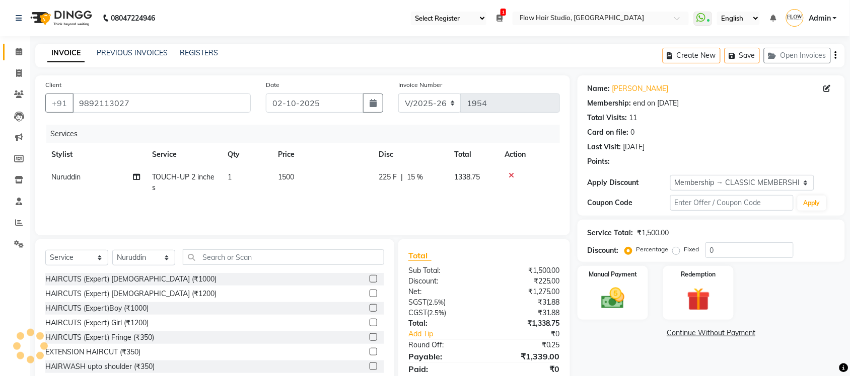
type input "15"
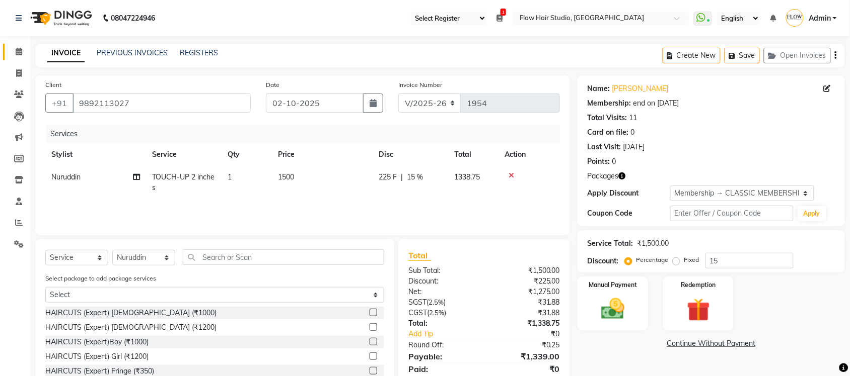
scroll to position [36, 0]
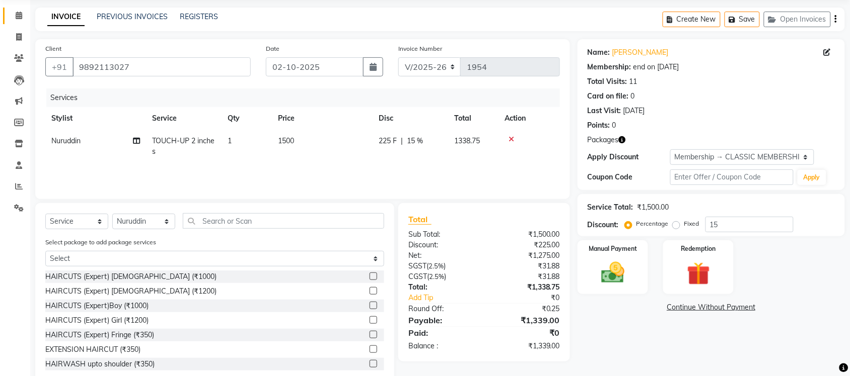
click at [19, 23] on link "Calendar" at bounding box center [15, 16] width 24 height 17
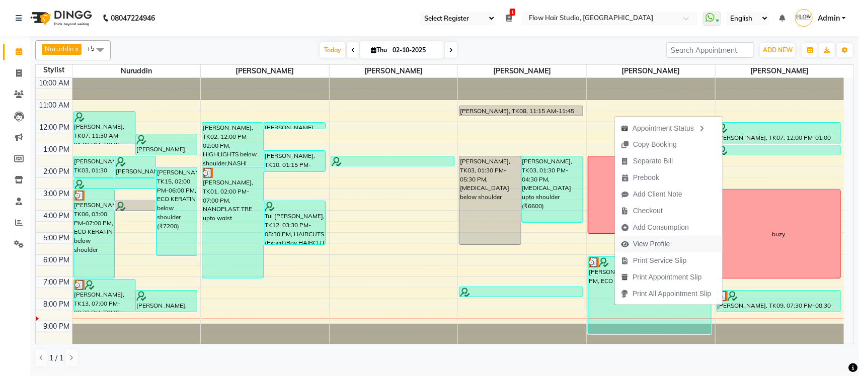
click at [648, 245] on span "View Profile" at bounding box center [651, 244] width 37 height 11
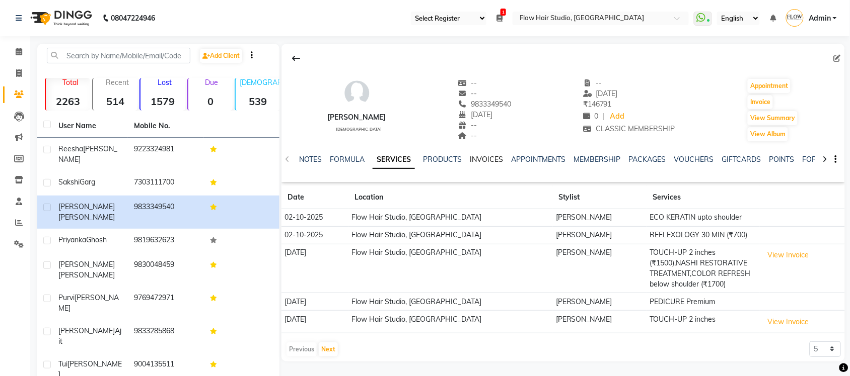
click at [493, 158] on link "INVOICES" at bounding box center [486, 159] width 33 height 9
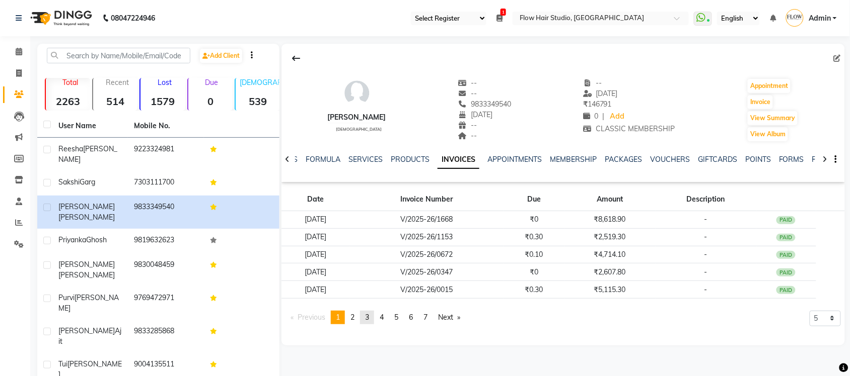
click at [369, 315] on span "3" at bounding box center [367, 317] width 4 height 9
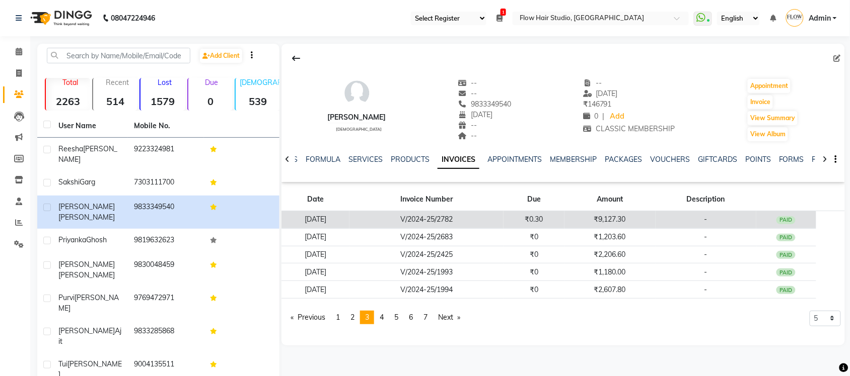
click at [627, 218] on td "₹9,127.30" at bounding box center [609, 220] width 91 height 18
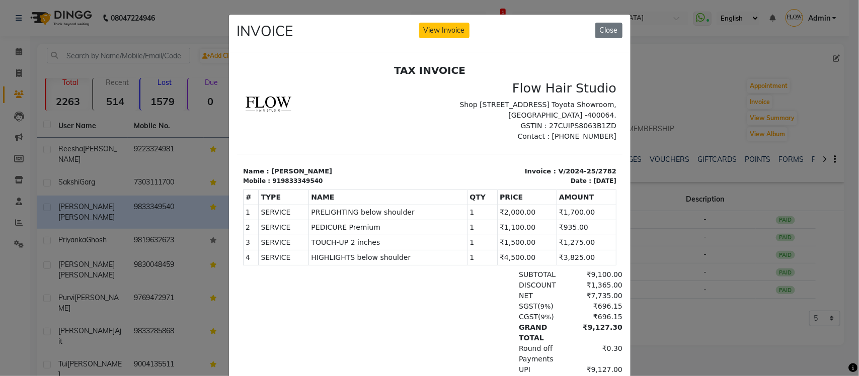
click at [721, 357] on ngb-modal-window "INVOICE View Invoice Close" at bounding box center [429, 188] width 859 height 376
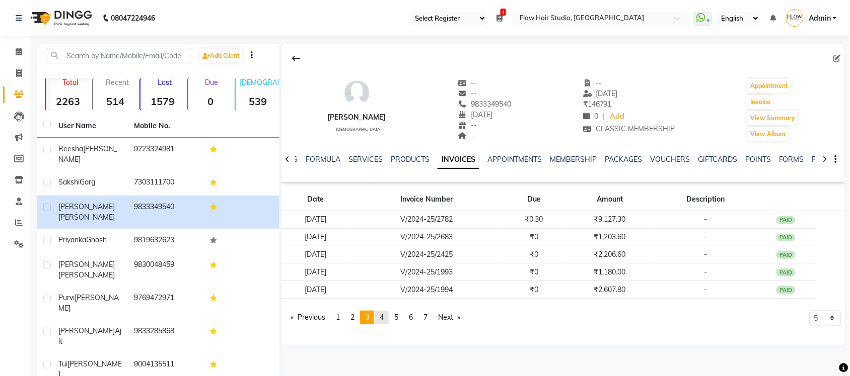
click at [380, 316] on link "page 4" at bounding box center [381, 318] width 14 height 14
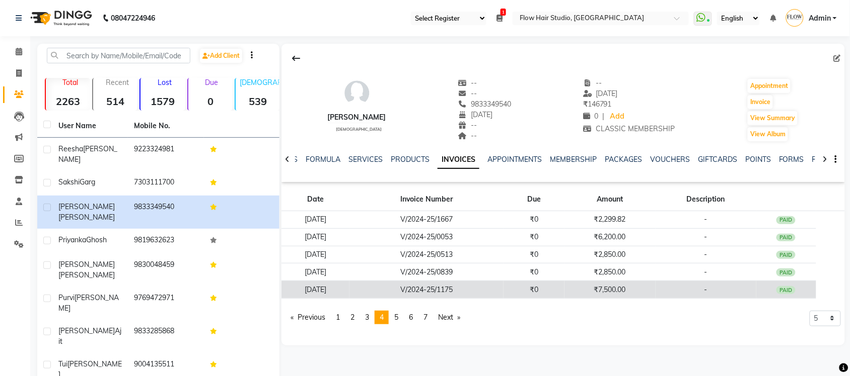
click at [633, 288] on td "₹7,500.00" at bounding box center [609, 290] width 91 height 18
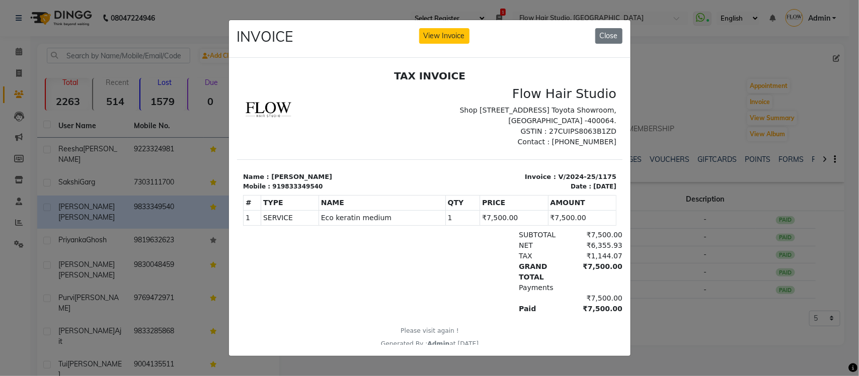
click at [710, 323] on ngb-modal-window "INVOICE View Invoice Close" at bounding box center [429, 188] width 859 height 376
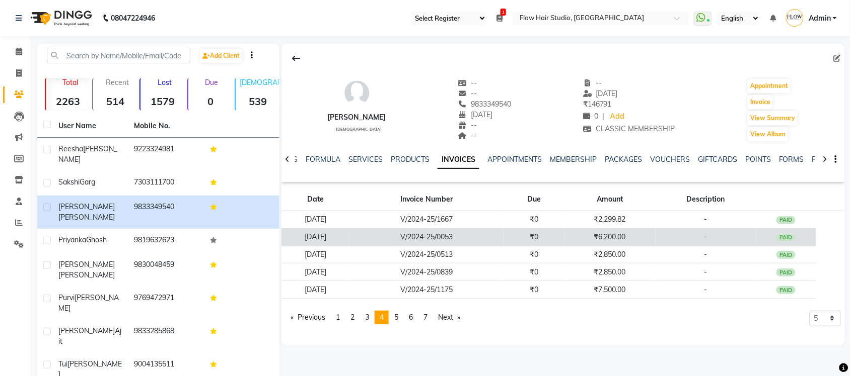
click at [616, 240] on td "₹6,200.00" at bounding box center [609, 237] width 91 height 18
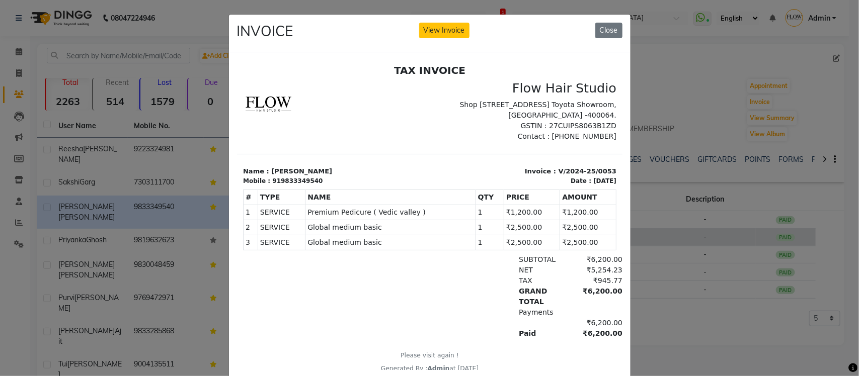
click at [688, 313] on ngb-modal-window "INVOICE View Invoice Close" at bounding box center [429, 188] width 859 height 376
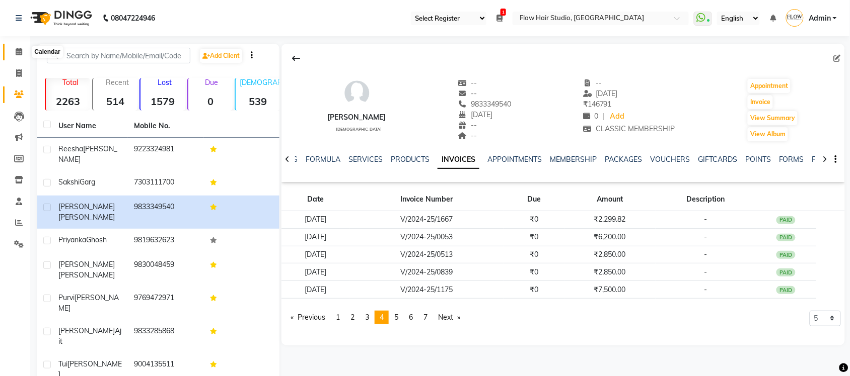
click at [23, 51] on span at bounding box center [19, 52] width 18 height 12
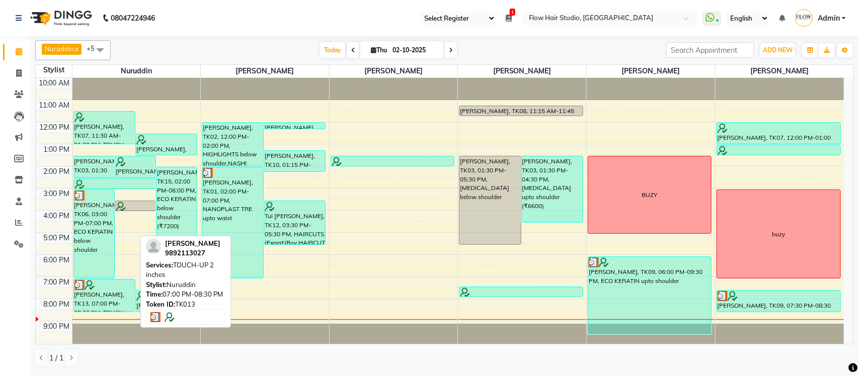
click at [109, 292] on div "[PERSON_NAME], TK13, 07:00 PM-08:30 PM, TOUCH-UP 2 inches" at bounding box center [104, 296] width 61 height 32
select select "3"
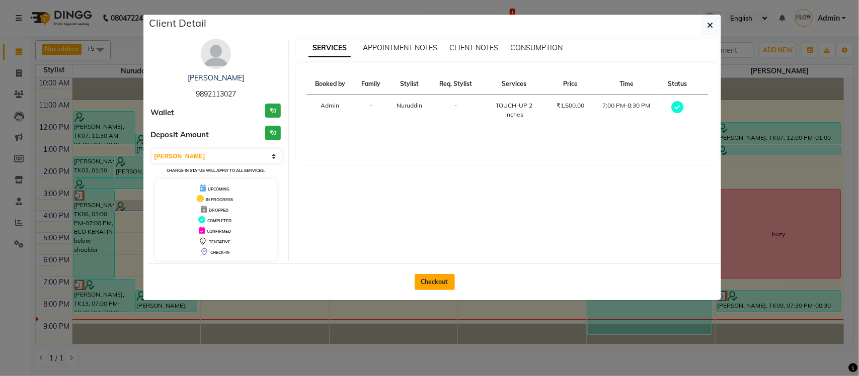
click at [421, 290] on button "Checkout" at bounding box center [435, 282] width 40 height 16
select select "6925"
select select "service"
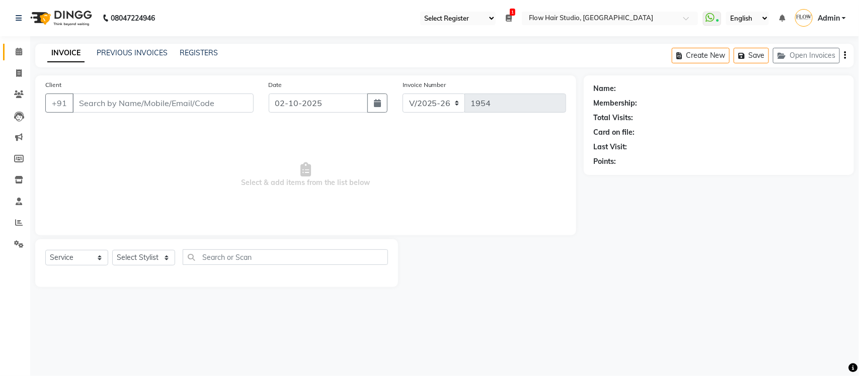
type input "9892113027"
select select "54523"
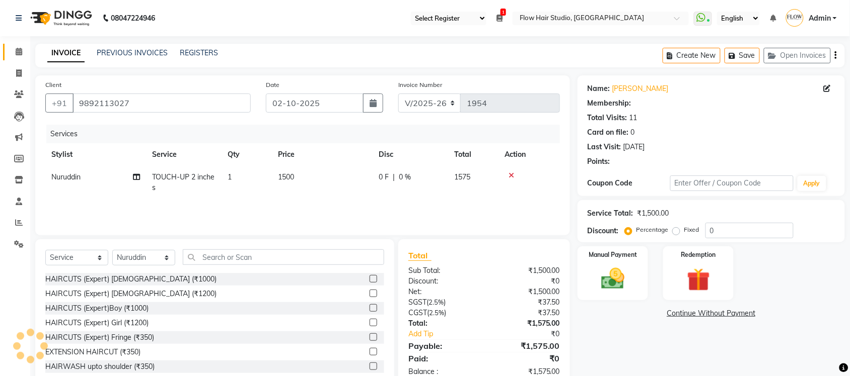
type input "15"
select select "1: Object"
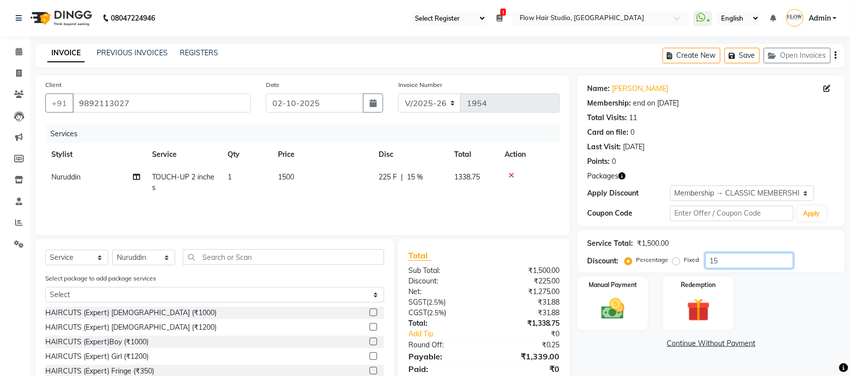
click at [736, 267] on input "15" at bounding box center [749, 261] width 88 height 16
type input "1"
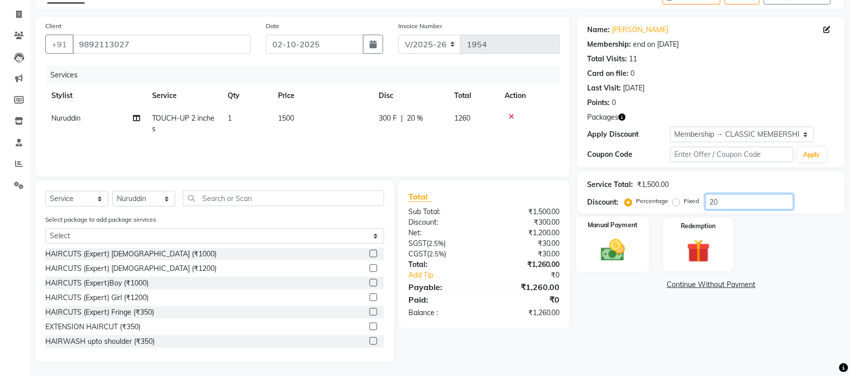
type input "20"
click at [623, 308] on div "Name: Nicoule Periera Membership: end on 12-11-2025 Total Visits: 11 Card on fi…" at bounding box center [714, 190] width 275 height 346
click at [598, 251] on img at bounding box center [612, 251] width 39 height 28
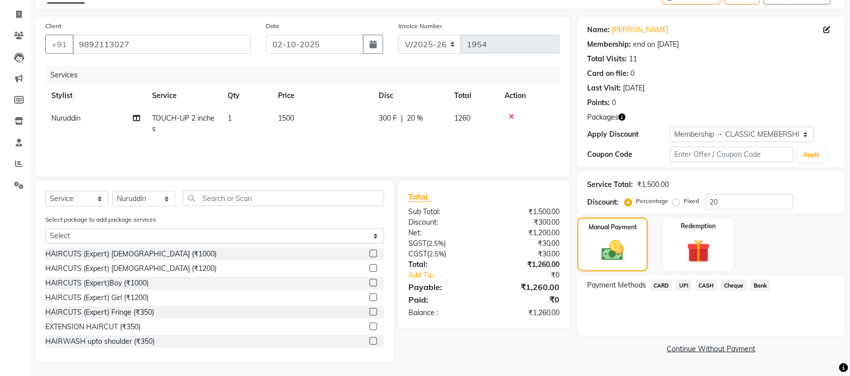
click at [710, 287] on span "CASH" at bounding box center [707, 286] width 22 height 12
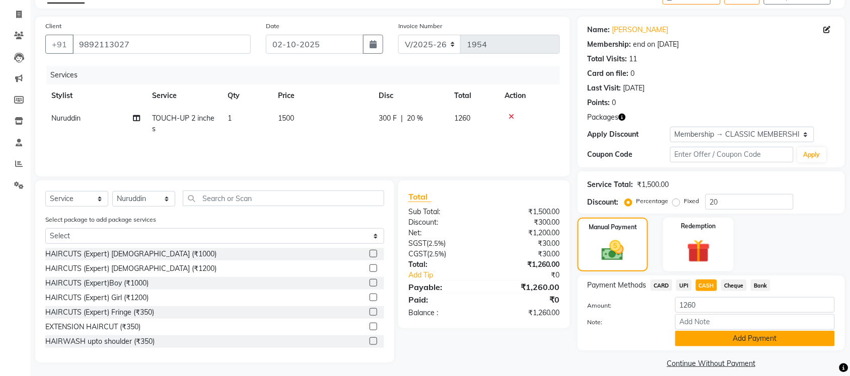
click at [740, 341] on button "Add Payment" at bounding box center [755, 339] width 160 height 16
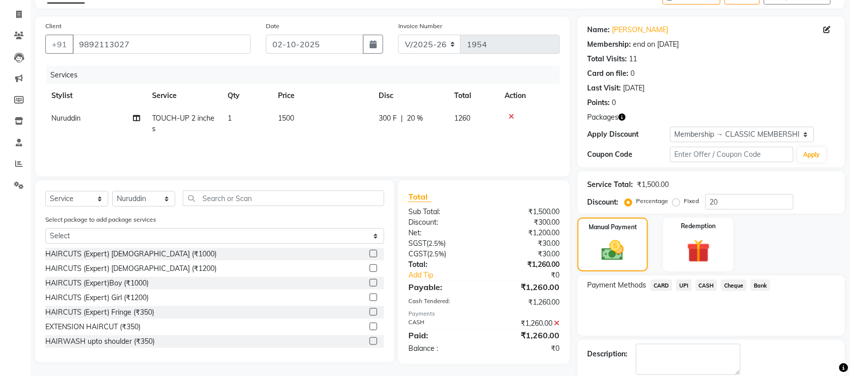
scroll to position [111, 0]
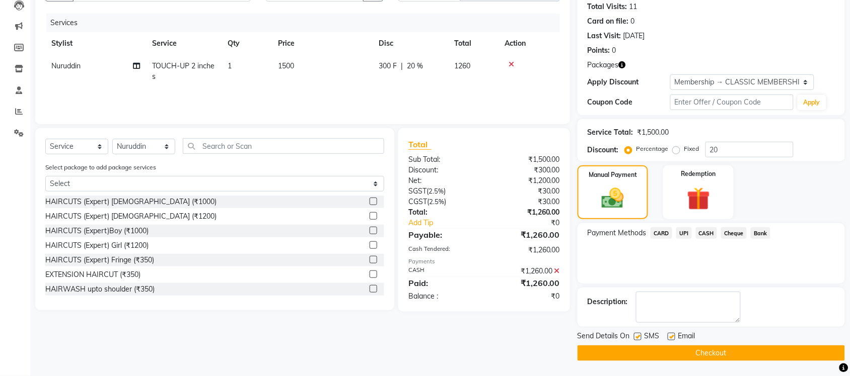
click at [751, 357] on button "Checkout" at bounding box center [710, 354] width 267 height 16
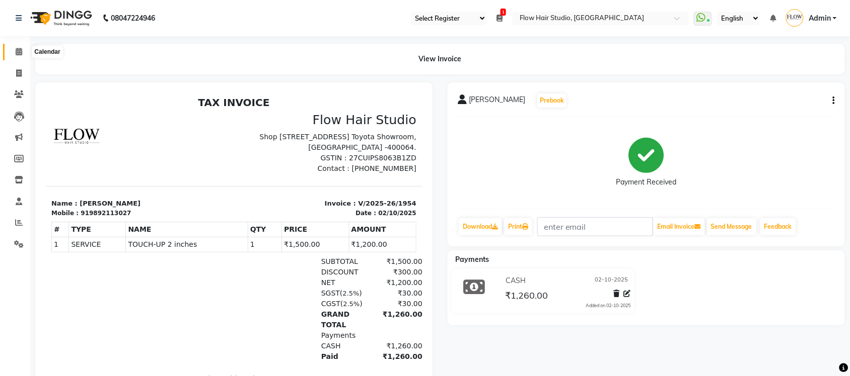
click at [16, 52] on icon at bounding box center [19, 52] width 7 height 8
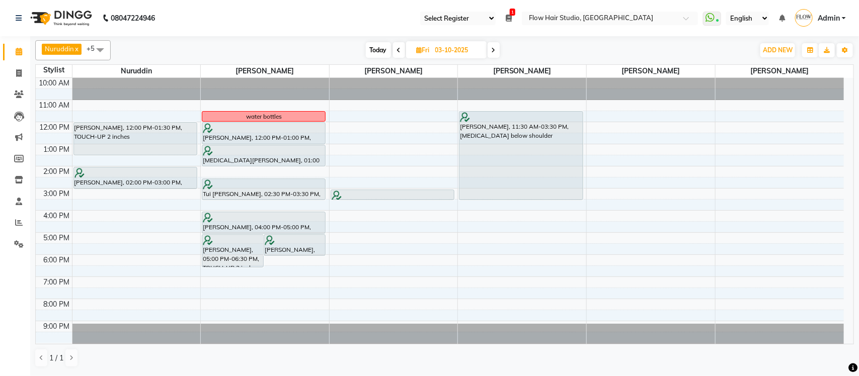
click at [376, 49] on span "Today" at bounding box center [378, 50] width 25 height 16
type input "02-10-2025"
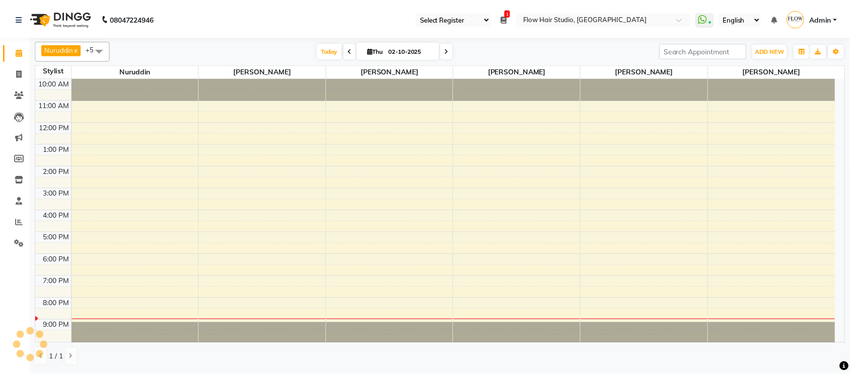
scroll to position [2, 0]
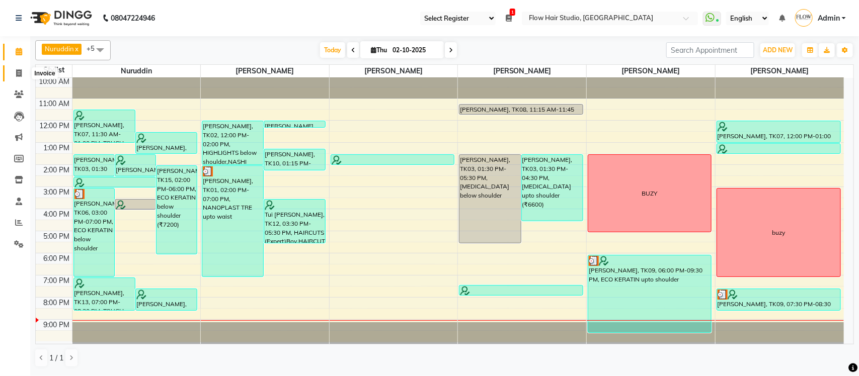
click at [15, 74] on span at bounding box center [19, 74] width 18 height 12
select select "service"
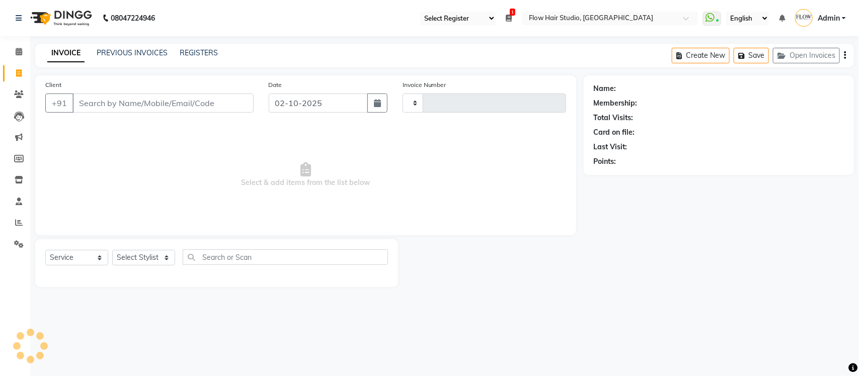
type input "1956"
select select "6925"
click at [116, 58] on div "PREVIOUS INVOICES" at bounding box center [132, 53] width 71 height 11
click at [119, 53] on link "PREVIOUS INVOICES" at bounding box center [132, 52] width 71 height 9
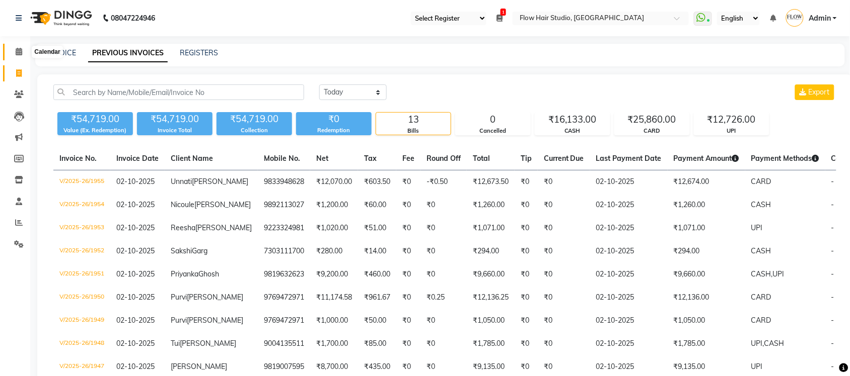
click at [17, 54] on icon at bounding box center [19, 52] width 7 height 8
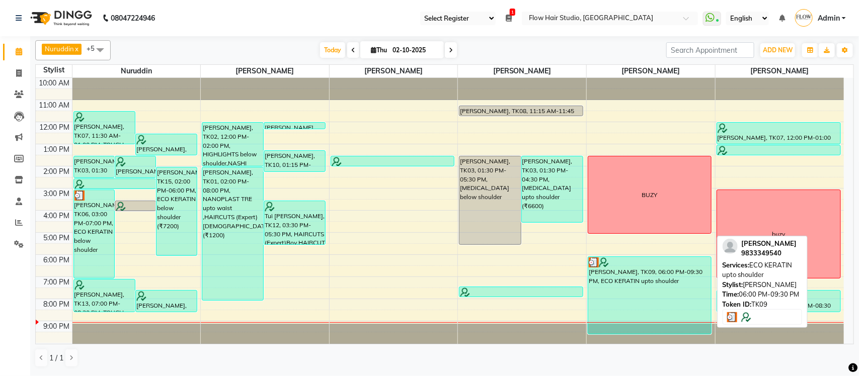
click at [606, 300] on div "[PERSON_NAME], TK09, 06:00 PM-09:30 PM, ECO KERATIN upto shoulder" at bounding box center [649, 295] width 123 height 77
select select "3"
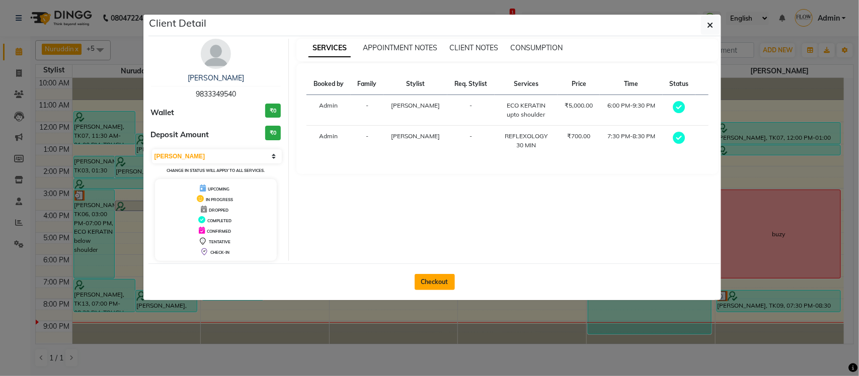
click at [421, 283] on button "Checkout" at bounding box center [435, 282] width 40 height 16
select select "service"
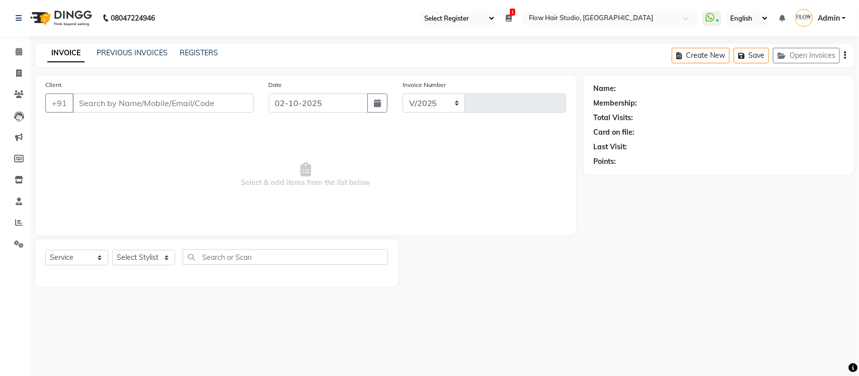
select select "6925"
type input "1956"
type input "9833349540"
select select "82931"
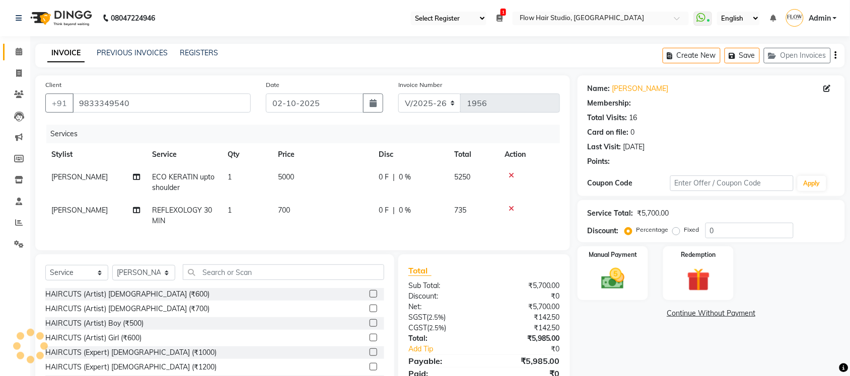
select select "1: Object"
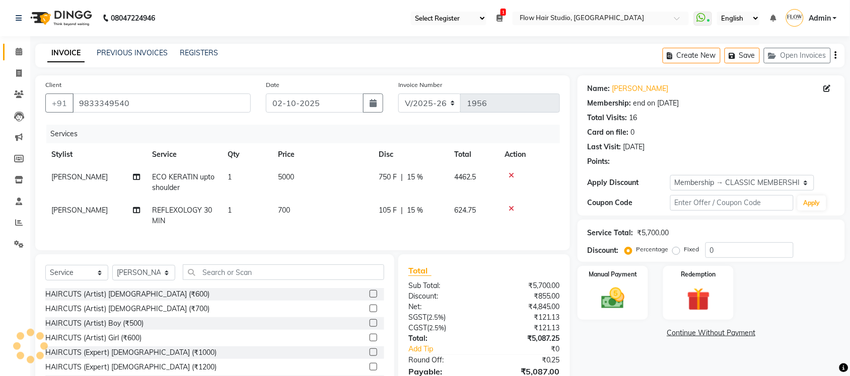
type input "15"
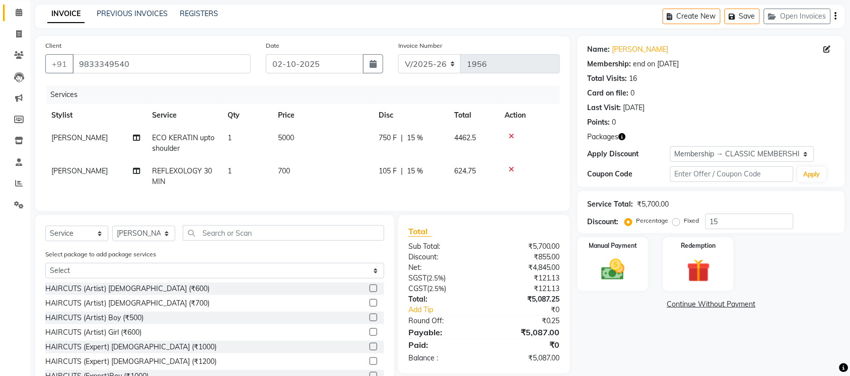
scroll to position [84, 0]
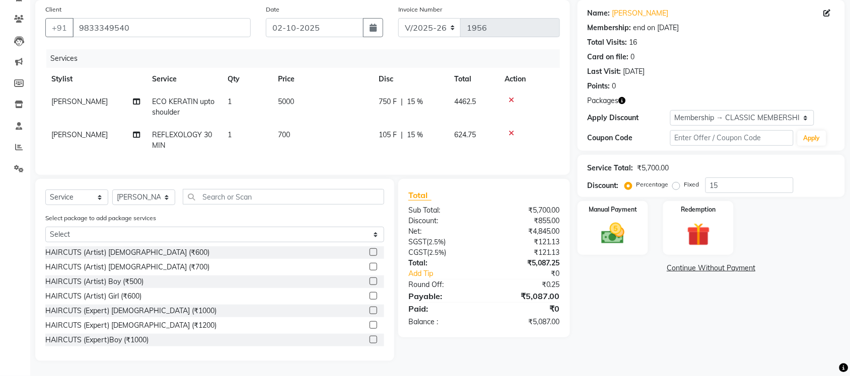
click at [295, 92] on td "5000" at bounding box center [322, 107] width 101 height 33
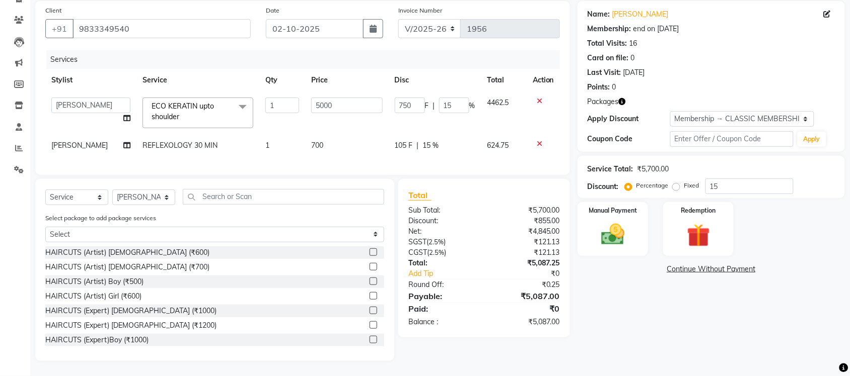
scroll to position [83, 0]
drag, startPoint x: 321, startPoint y: 98, endPoint x: 277, endPoint y: 98, distance: 43.3
click at [277, 98] on tr "Jaya paswan Kamruddin Nabil Khan Nida Khan Nuruddin Shweta patil Simran jetwani…" at bounding box center [302, 113] width 514 height 43
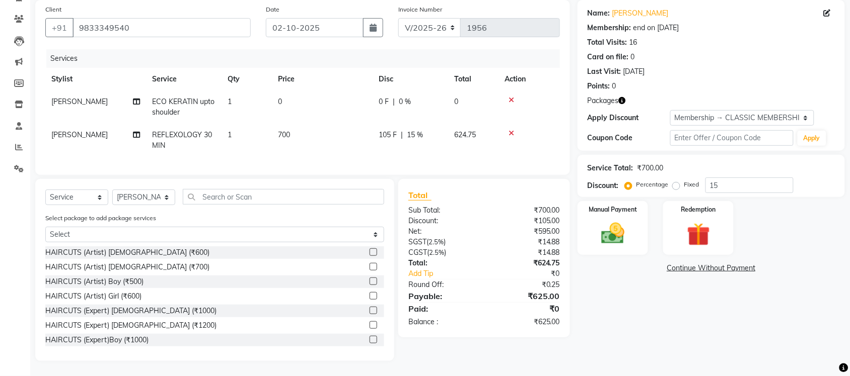
click at [191, 97] on span "ECO KERATIN upto shoulder" at bounding box center [183, 107] width 62 height 20
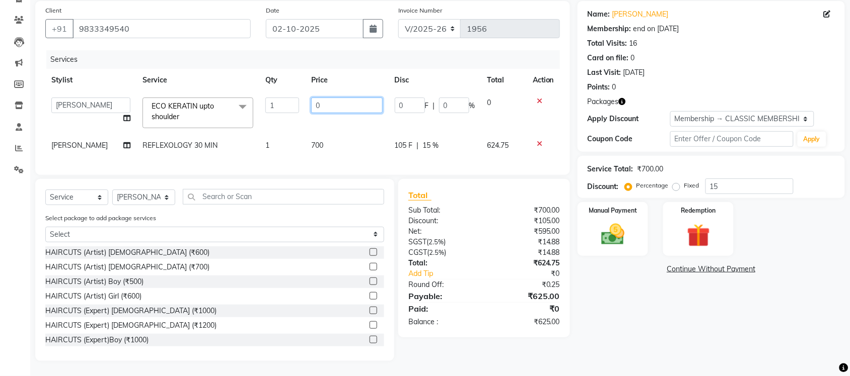
click at [319, 98] on input "0" at bounding box center [346, 106] width 71 height 16
type input "8000"
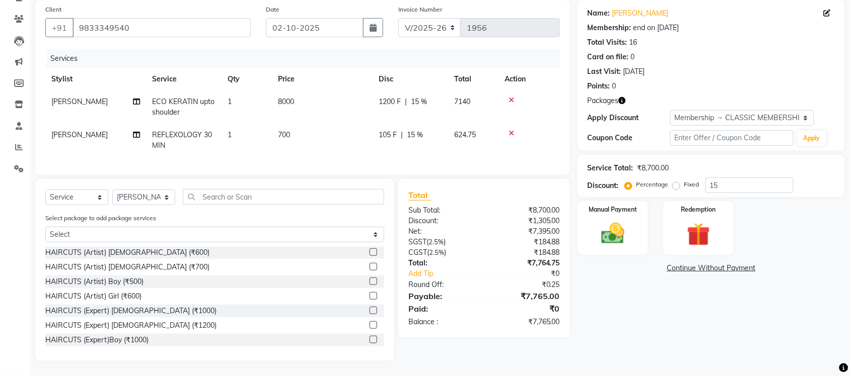
click at [208, 97] on span "ECO KERATIN upto shoulder" at bounding box center [183, 107] width 62 height 20
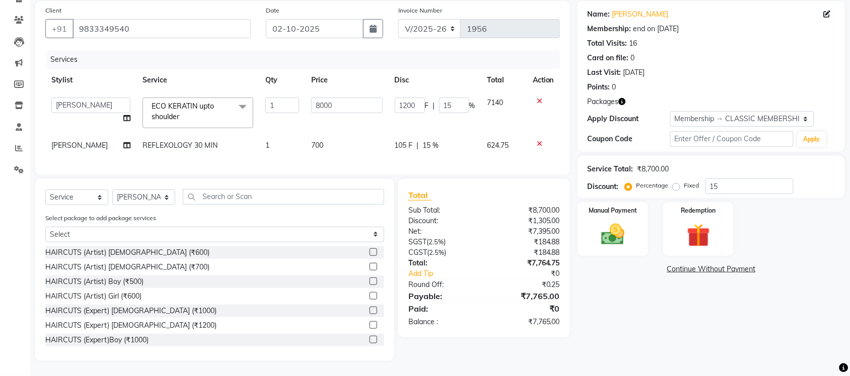
click at [195, 107] on span "ECO KERATIN upto shoulder x" at bounding box center [193, 112] width 89 height 22
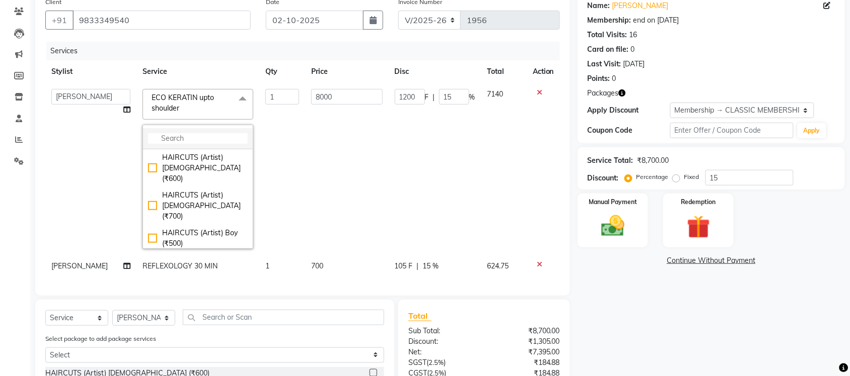
click at [187, 139] on input "multiselect-search" at bounding box center [198, 138] width 100 height 11
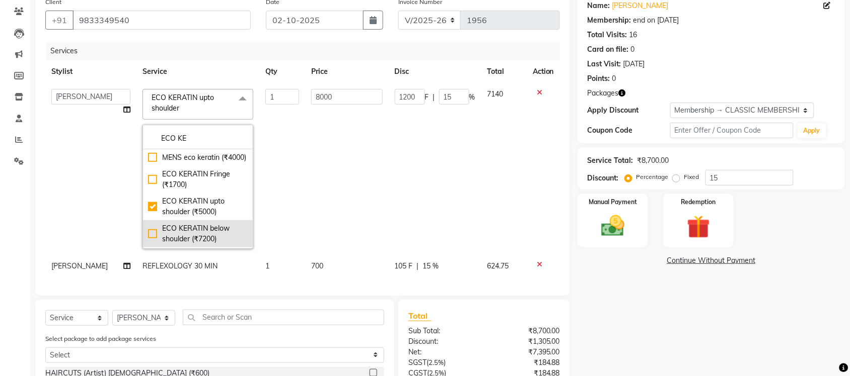
type input "ECO KE"
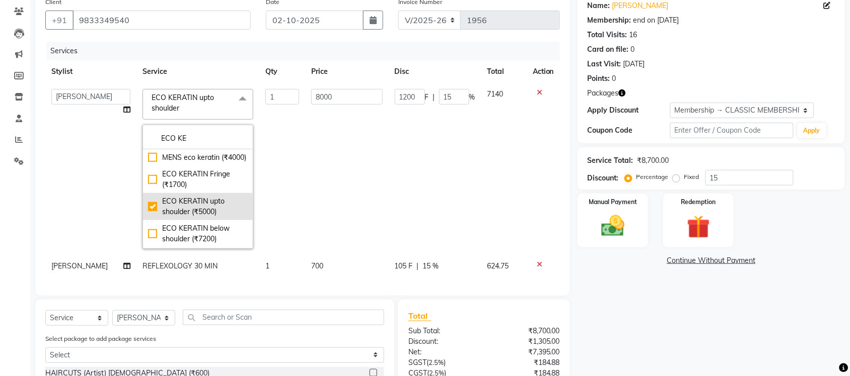
drag, startPoint x: 198, startPoint y: 240, endPoint x: 218, endPoint y: 224, distance: 25.8
click at [198, 241] on div "ECO KERATIN below shoulder (₹7200)" at bounding box center [198, 233] width 100 height 21
checkbox input "false"
checkbox input "true"
type input "7200"
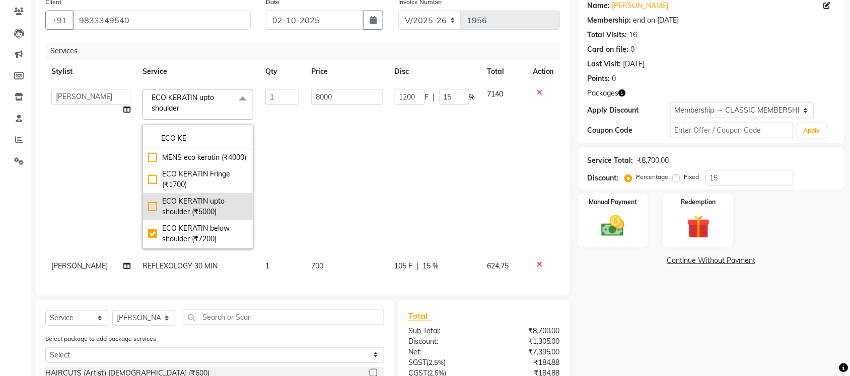
type input "1080"
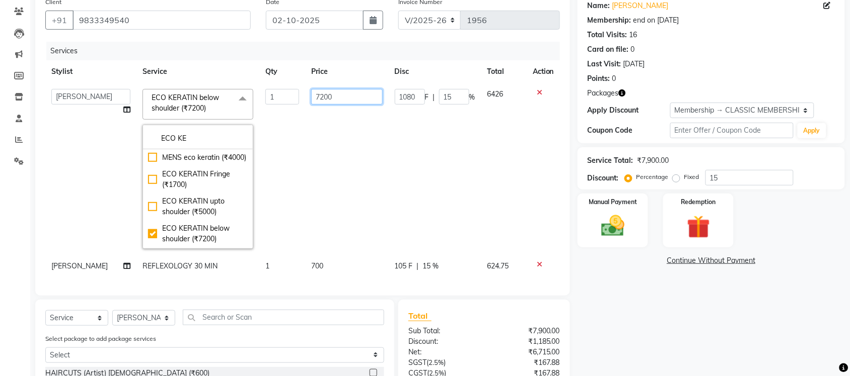
drag, startPoint x: 337, startPoint y: 94, endPoint x: 300, endPoint y: 94, distance: 37.2
click at [305, 94] on td "7200" at bounding box center [347, 169] width 84 height 172
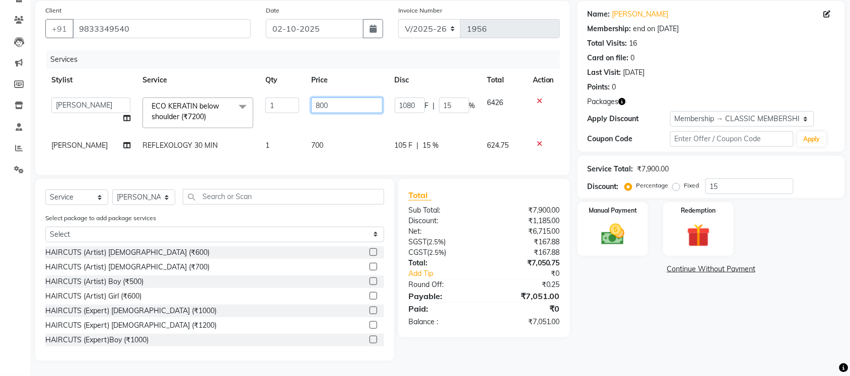
type input "8000"
click at [616, 307] on div "Name: Soumyata Narula Membership: end on 11-10-2025 Total Visits: 16 Card on fi…" at bounding box center [714, 181] width 275 height 360
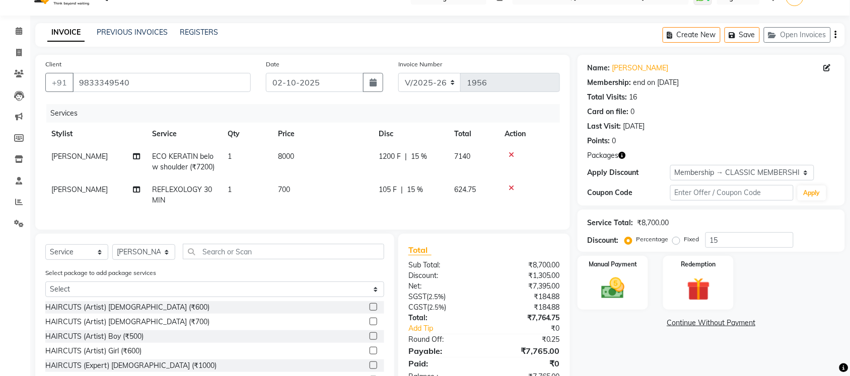
scroll to position [84, 0]
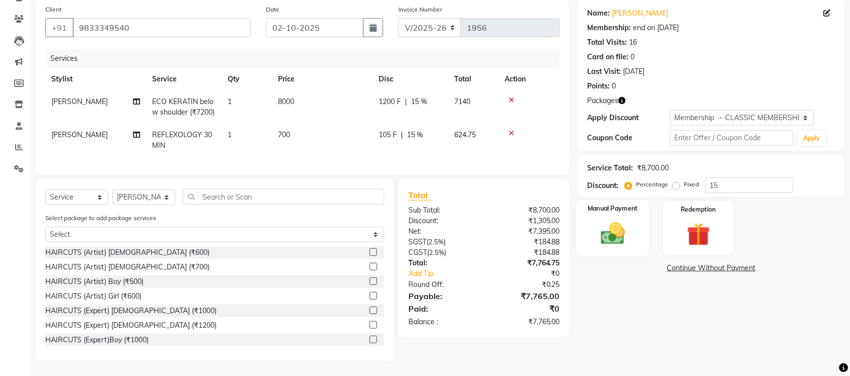
click at [610, 230] on img at bounding box center [612, 234] width 39 height 28
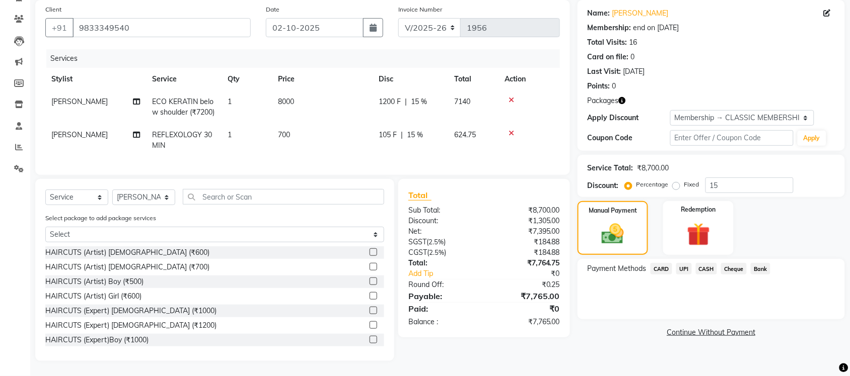
click at [683, 263] on span "UPI" at bounding box center [684, 269] width 16 height 12
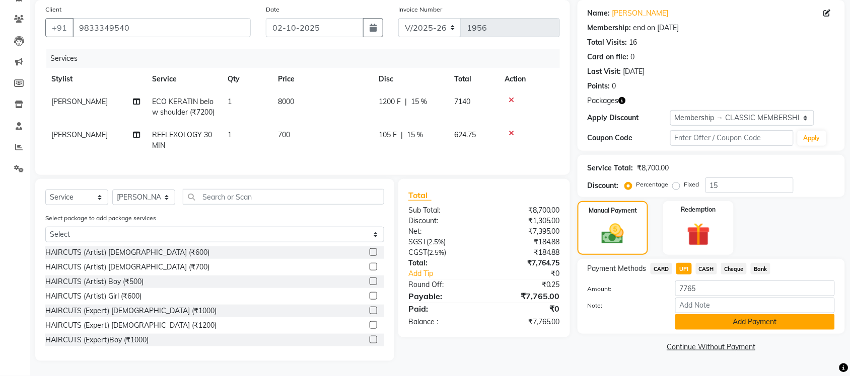
click at [710, 315] on button "Add Payment" at bounding box center [755, 323] width 160 height 16
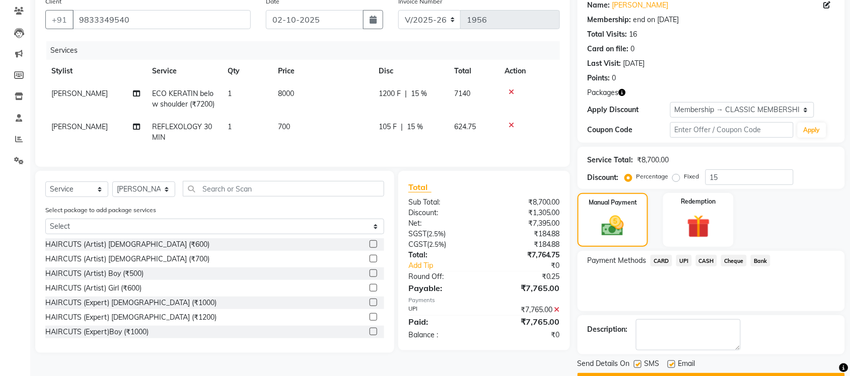
scroll to position [111, 0]
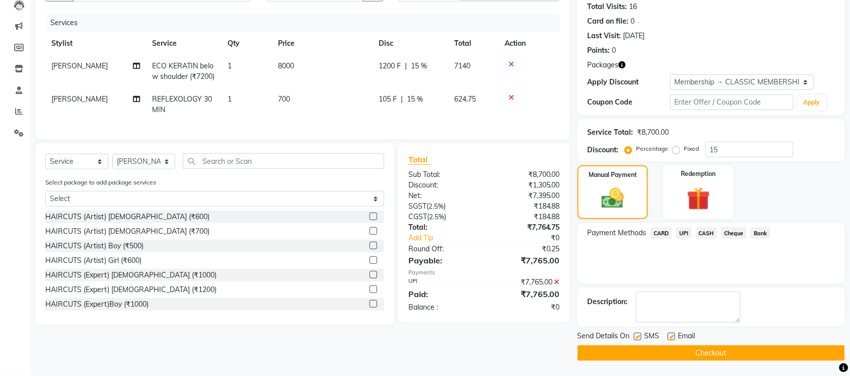
click at [678, 355] on button "Checkout" at bounding box center [710, 354] width 267 height 16
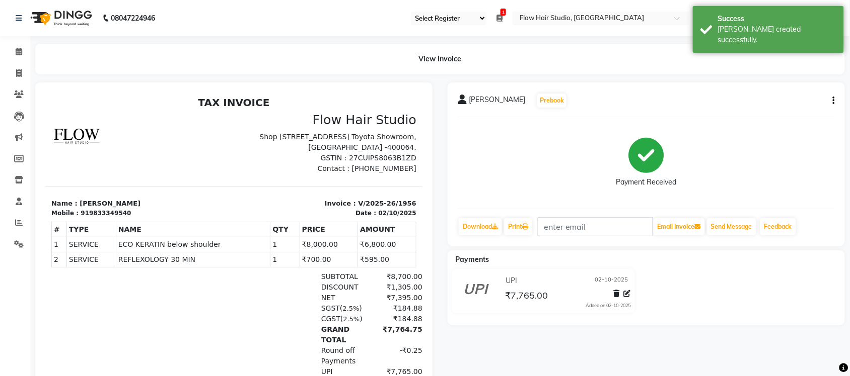
drag, startPoint x: 75, startPoint y: 214, endPoint x: 149, endPoint y: 207, distance: 74.3
click at [149, 207] on section "Name : Soumyata Narula Mobile : 919833349540 Invoice : V/2025-26/1956 Date : 02…" at bounding box center [233, 202] width 377 height 32
copy p "[PERSON_NAME]"
click at [523, 228] on link "Print" at bounding box center [518, 226] width 28 height 17
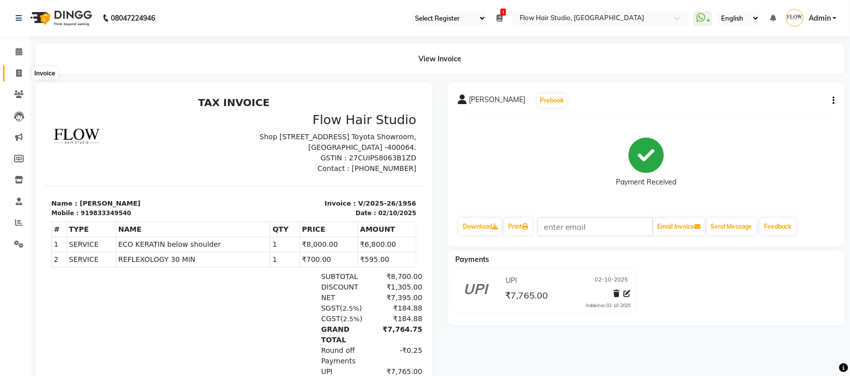
click at [19, 69] on icon at bounding box center [19, 73] width 6 height 8
select select "6925"
select select "service"
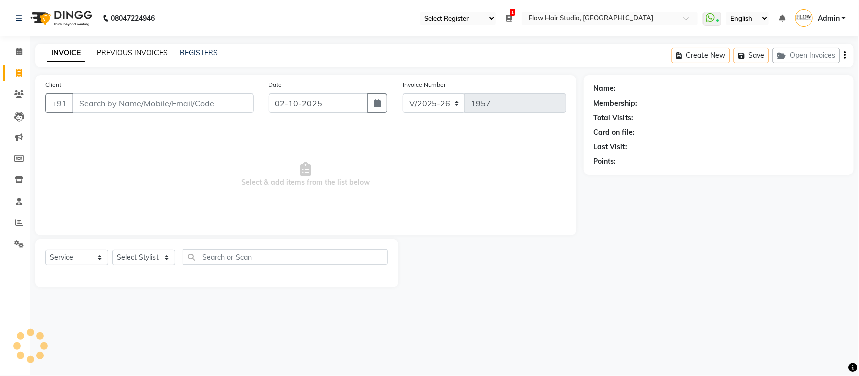
click at [152, 55] on link "PREVIOUS INVOICES" at bounding box center [132, 52] width 71 height 9
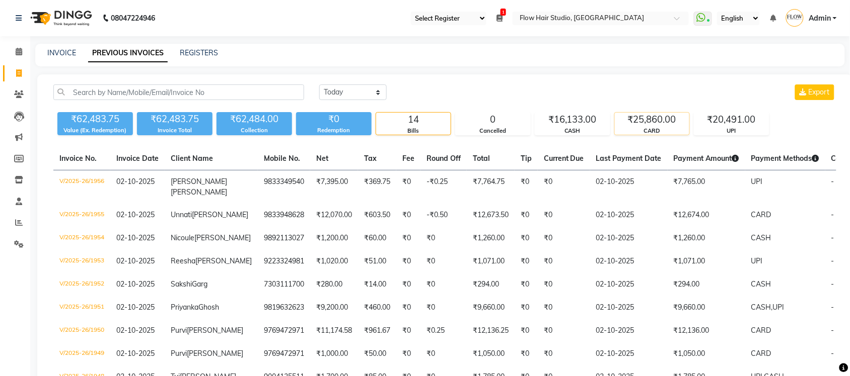
click at [623, 129] on div "CARD" at bounding box center [652, 131] width 74 height 9
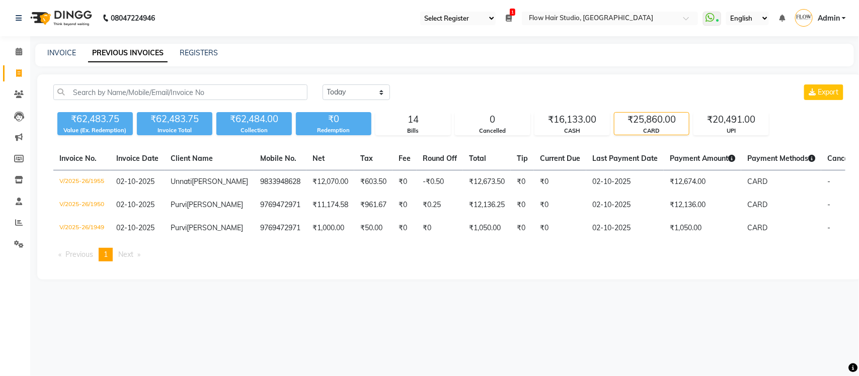
click at [733, 111] on div "₹62,483.75 Value (Ex. Redemption) ₹62,483.75 Invoice Total ₹62,484.00 Collectio…" at bounding box center [449, 121] width 792 height 27
click at [714, 124] on div "₹20,491.00" at bounding box center [731, 120] width 74 height 14
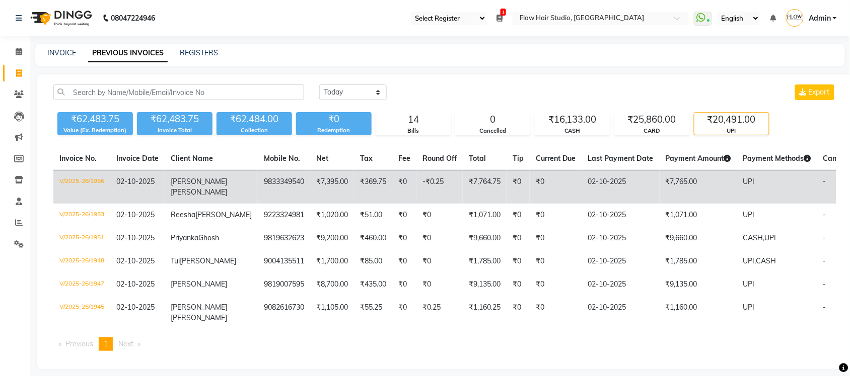
click at [529, 188] on td "₹0" at bounding box center [555, 188] width 52 height 34
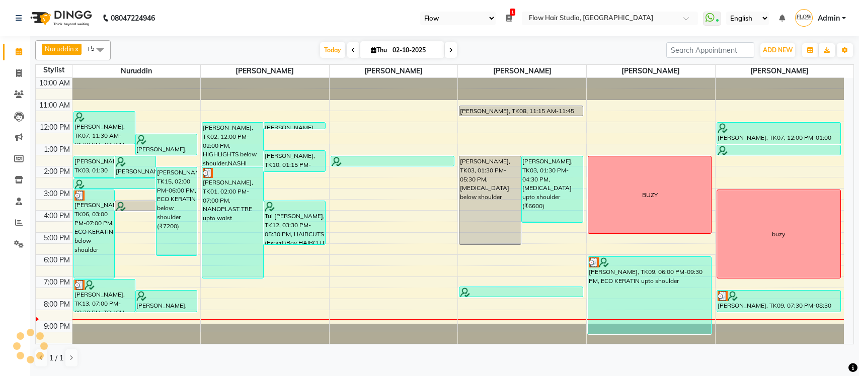
select select "46"
click at [449, 51] on icon at bounding box center [451, 50] width 4 height 6
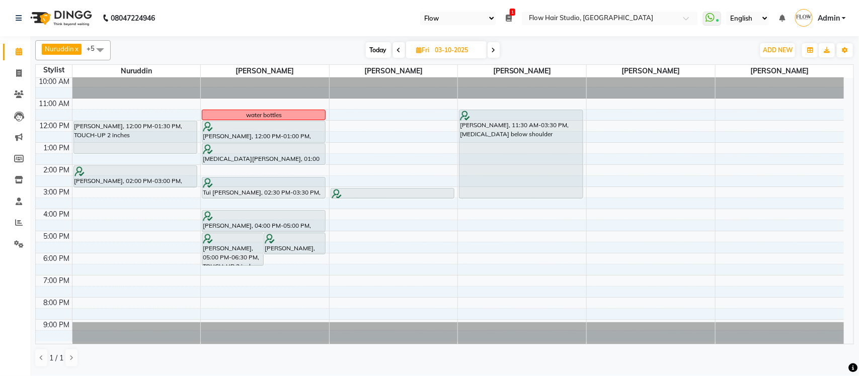
click at [496, 51] on icon at bounding box center [494, 50] width 4 height 6
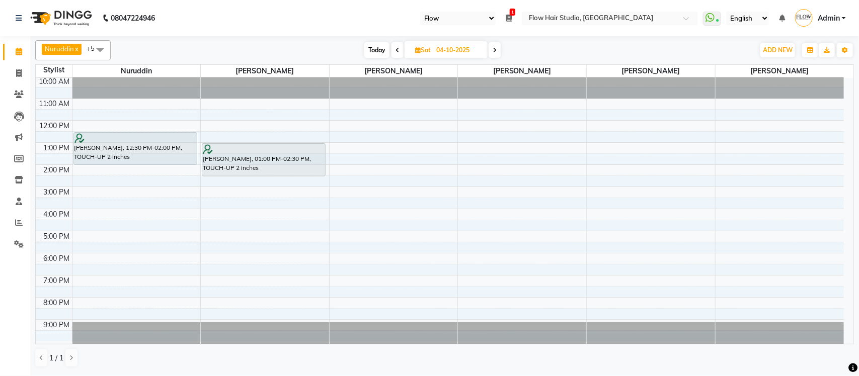
click at [396, 49] on icon at bounding box center [398, 50] width 4 height 6
type input "03-10-2025"
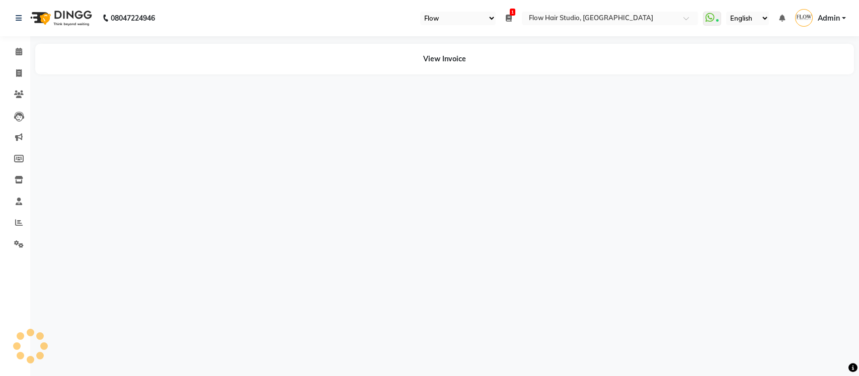
select select "46"
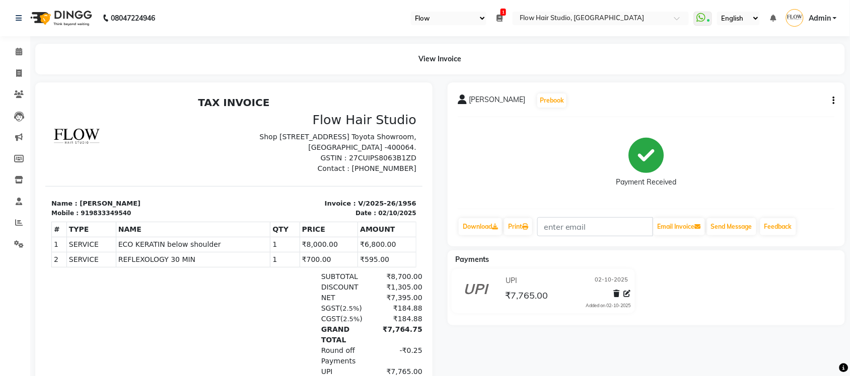
click at [830, 99] on button "button" at bounding box center [831, 101] width 6 height 11
click at [803, 101] on div "Edit Item Staff" at bounding box center [783, 101] width 69 height 13
select select "59961"
select select "82931"
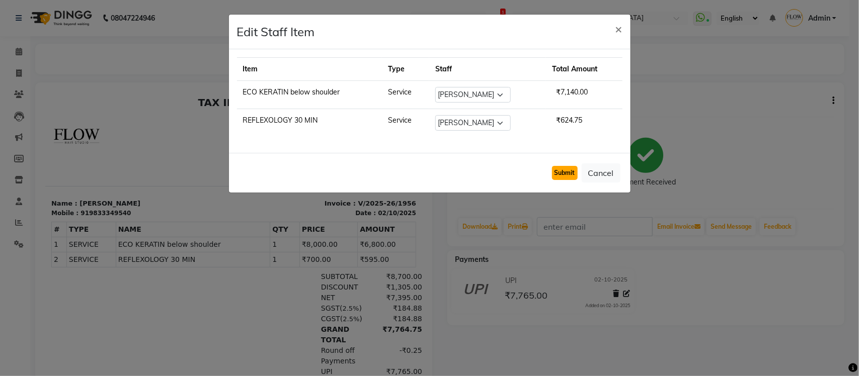
click at [555, 180] on button "Submit" at bounding box center [565, 173] width 26 height 14
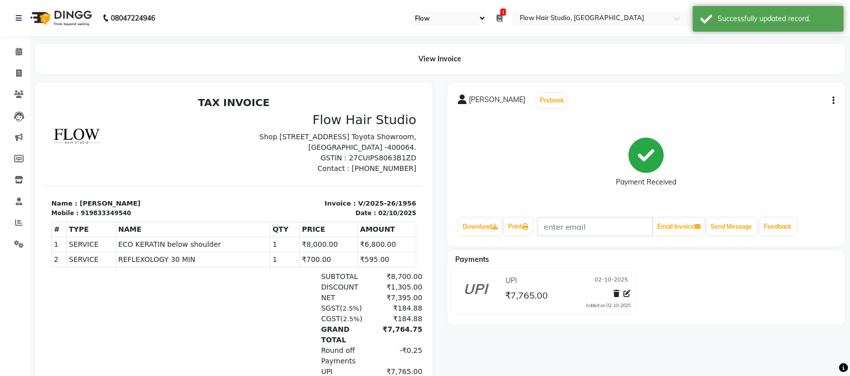
click at [832, 102] on button "button" at bounding box center [831, 101] width 6 height 11
click at [808, 93] on div "Split Service Amount" at bounding box center [783, 88] width 69 height 13
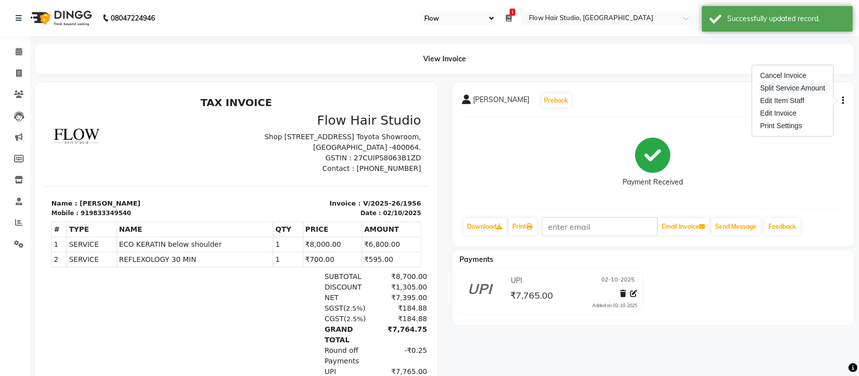
select select "59961"
select select "82931"
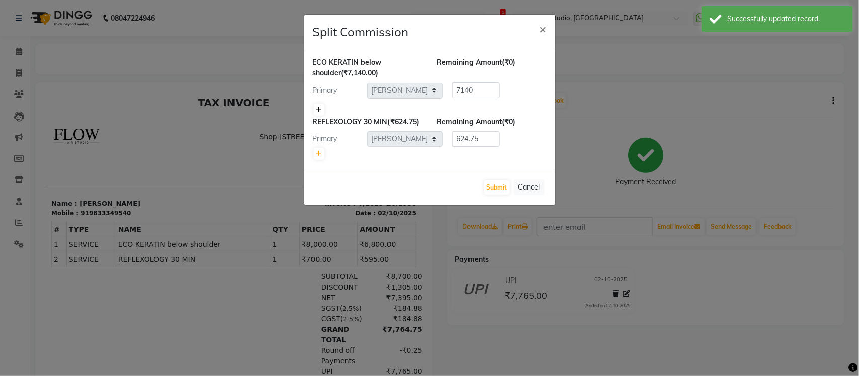
click at [321, 107] on icon at bounding box center [319, 110] width 6 height 6
type input "3570"
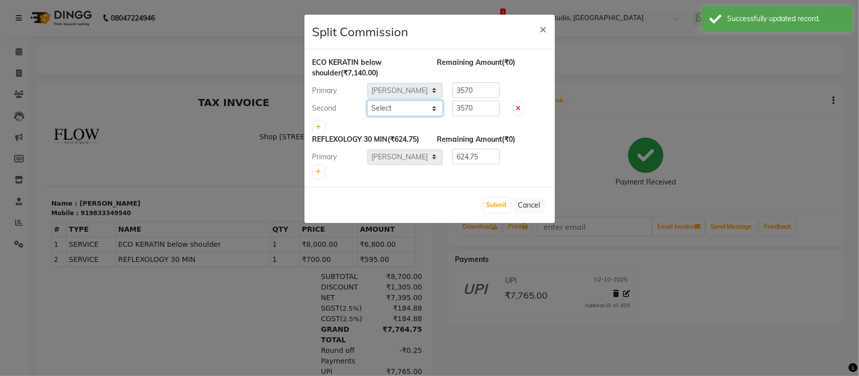
click at [399, 112] on select "Select [PERSON_NAME] [PERSON_NAME] [PERSON_NAME] Shweta patil [PERSON_NAME]" at bounding box center [404, 109] width 75 height 16
select select "54526"
click at [367, 101] on select "Select [PERSON_NAME] [PERSON_NAME] [PERSON_NAME] Shweta patil [PERSON_NAME]" at bounding box center [404, 109] width 75 height 16
click at [498, 212] on button "Submit" at bounding box center [497, 205] width 26 height 14
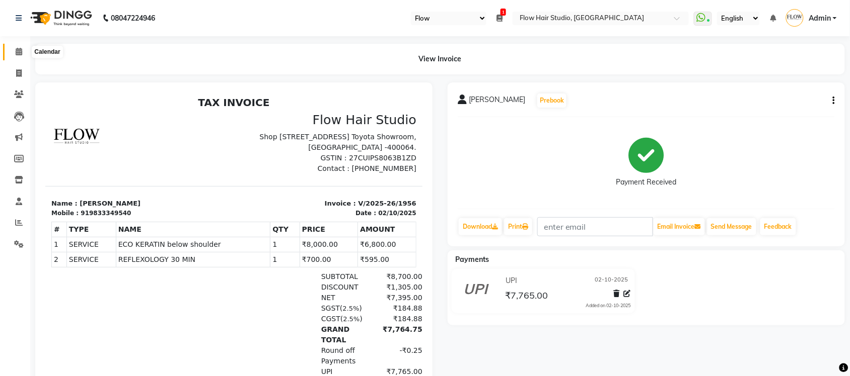
click at [16, 52] on icon at bounding box center [19, 52] width 7 height 8
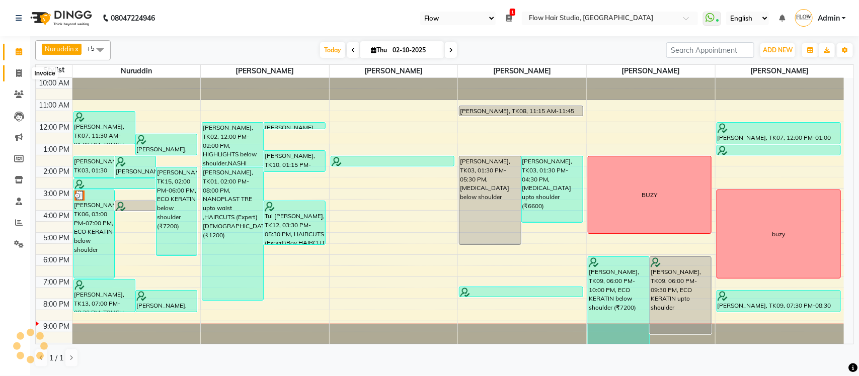
click at [24, 73] on span at bounding box center [19, 74] width 18 height 12
select select "6925"
select select "service"
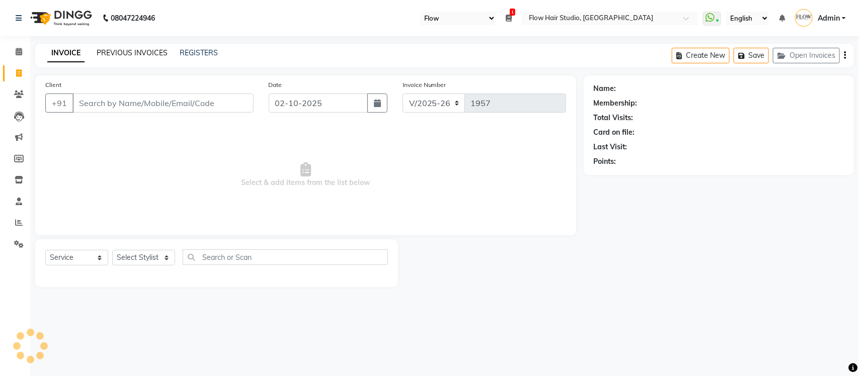
click at [102, 50] on link "PREVIOUS INVOICES" at bounding box center [132, 52] width 71 height 9
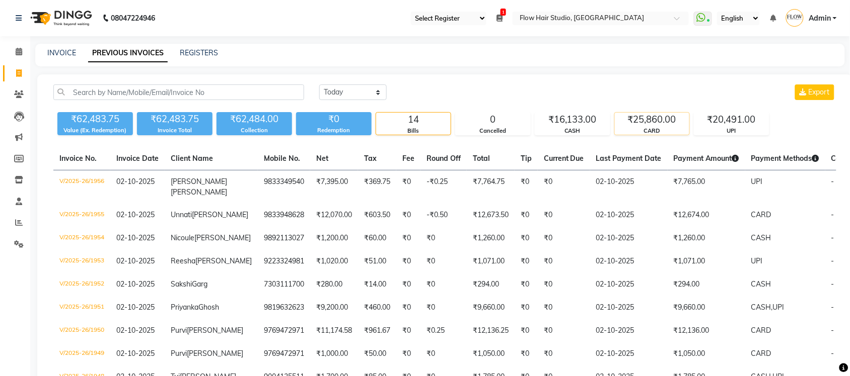
click at [674, 131] on div "CARD" at bounding box center [652, 131] width 74 height 9
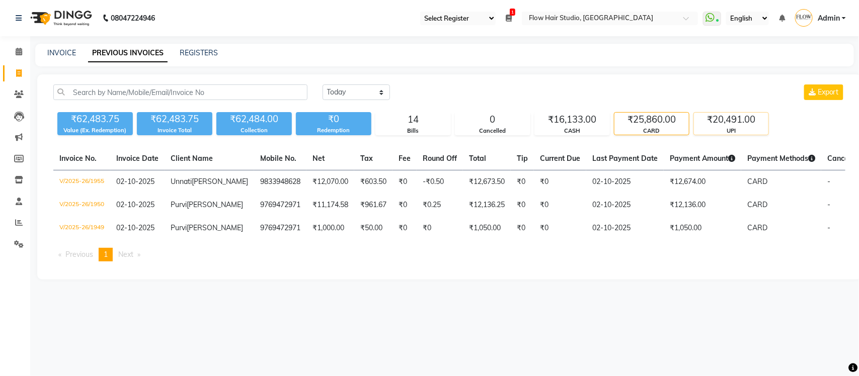
click at [743, 119] on div "₹20,491.00" at bounding box center [731, 120] width 74 height 14
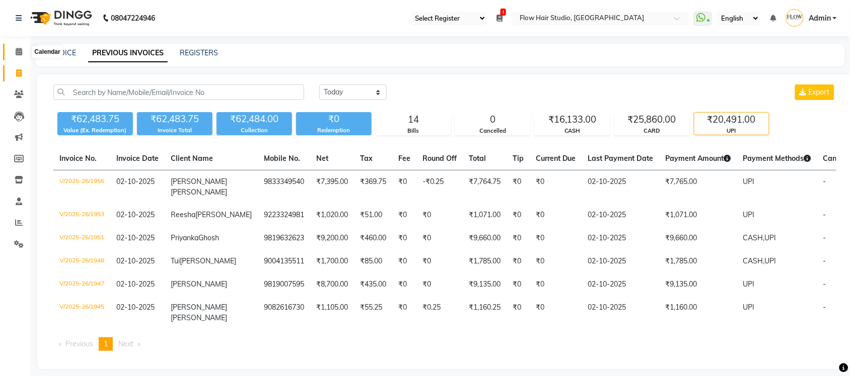
click at [19, 48] on icon at bounding box center [19, 52] width 7 height 8
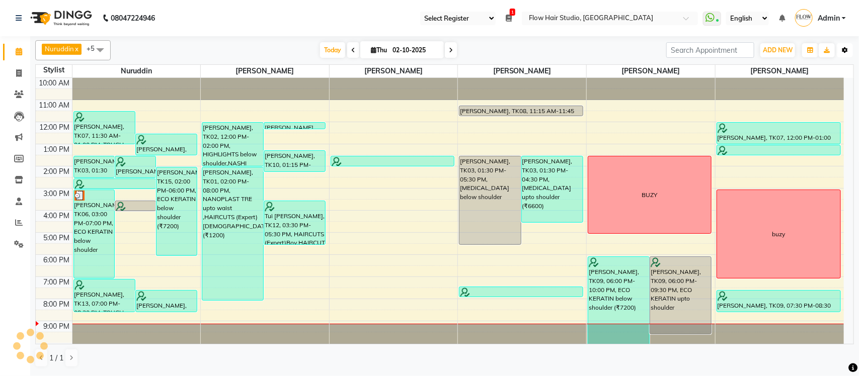
click at [838, 54] on button "Toggle Dropdown" at bounding box center [845, 50] width 16 height 14
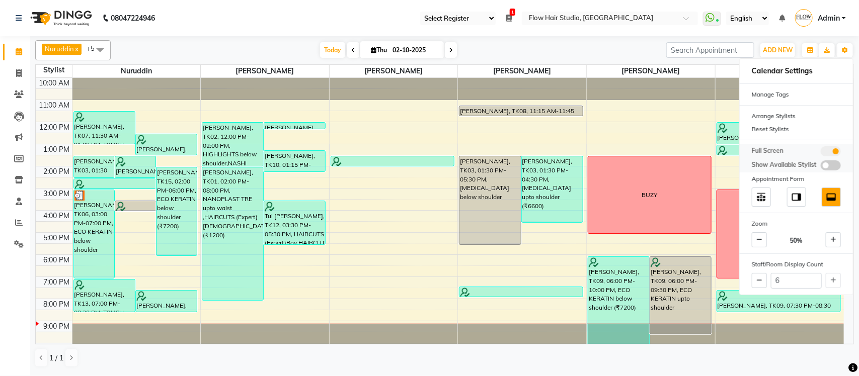
click at [826, 148] on span at bounding box center [831, 151] width 20 height 10
click at [821, 153] on input "checkbox" at bounding box center [821, 153] width 0 height 0
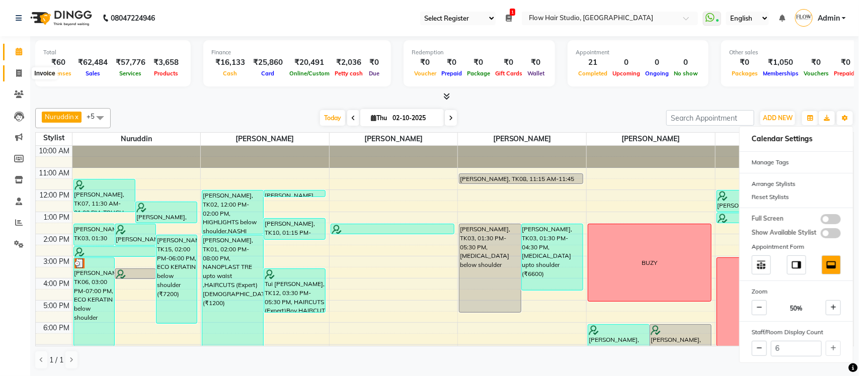
click at [23, 73] on span at bounding box center [19, 74] width 18 height 12
select select "service"
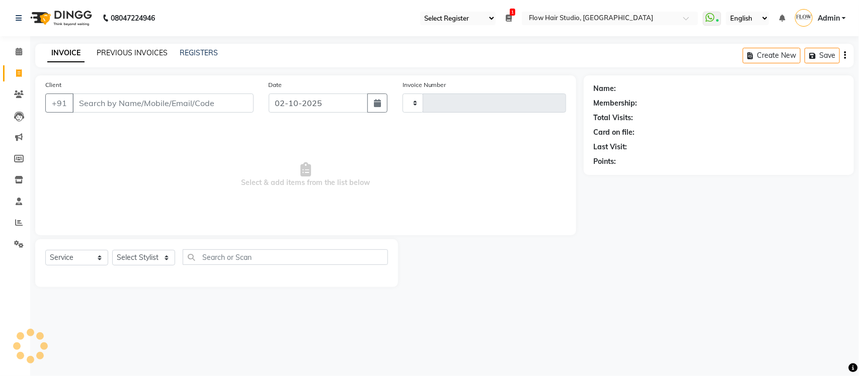
type input "1957"
select select "6925"
click at [107, 53] on link "PREVIOUS INVOICES" at bounding box center [132, 52] width 71 height 9
